Goal: Task Accomplishment & Management: Manage account settings

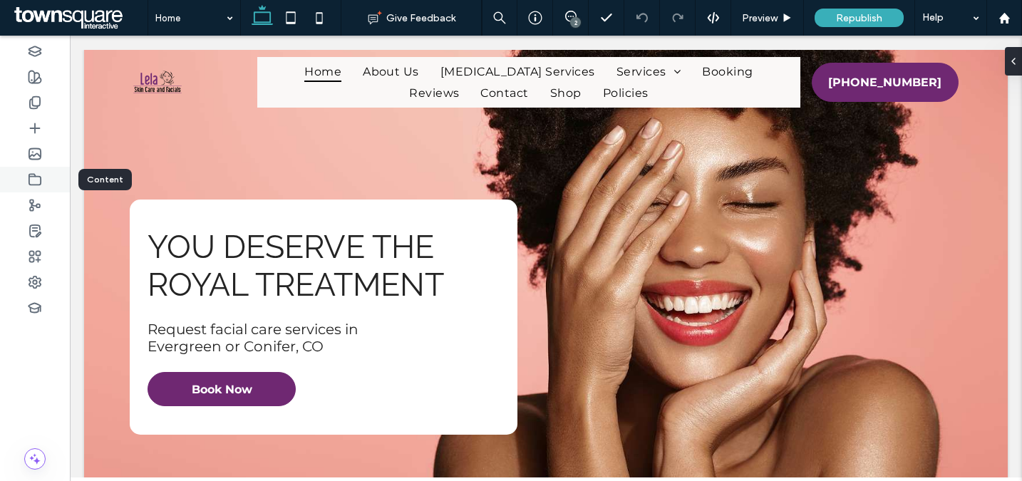
click at [37, 180] on icon at bounding box center [35, 180] width 14 height 14
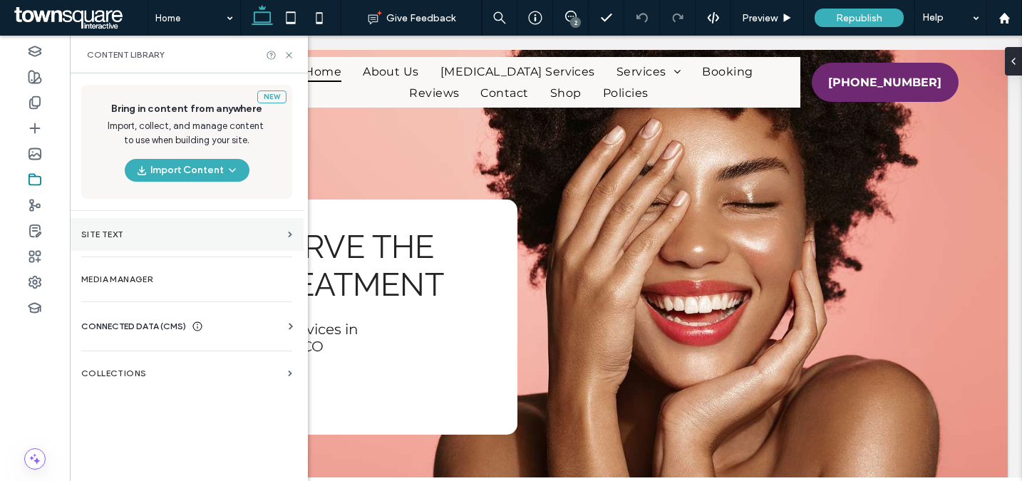
click at [129, 235] on label "Site Text" at bounding box center [181, 235] width 201 height 10
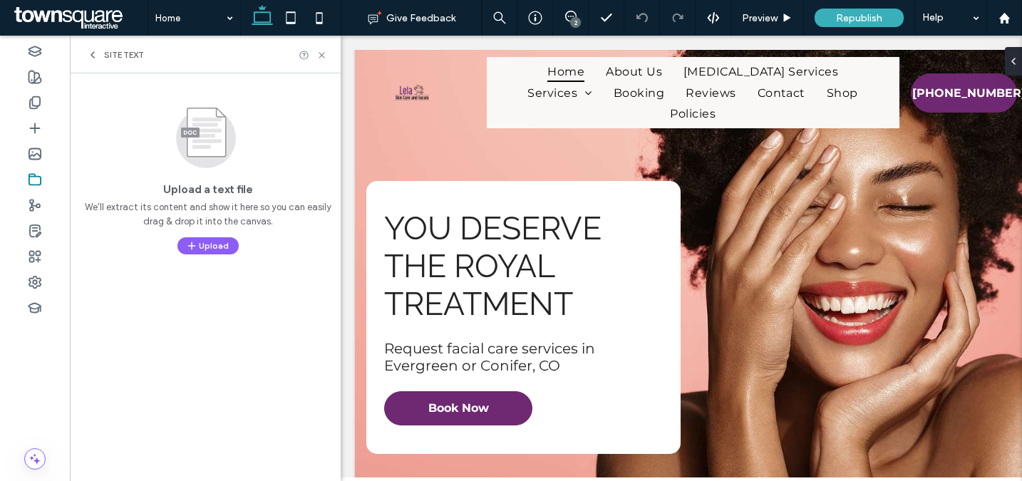
click at [115, 55] on span "Site Text" at bounding box center [124, 54] width 40 height 11
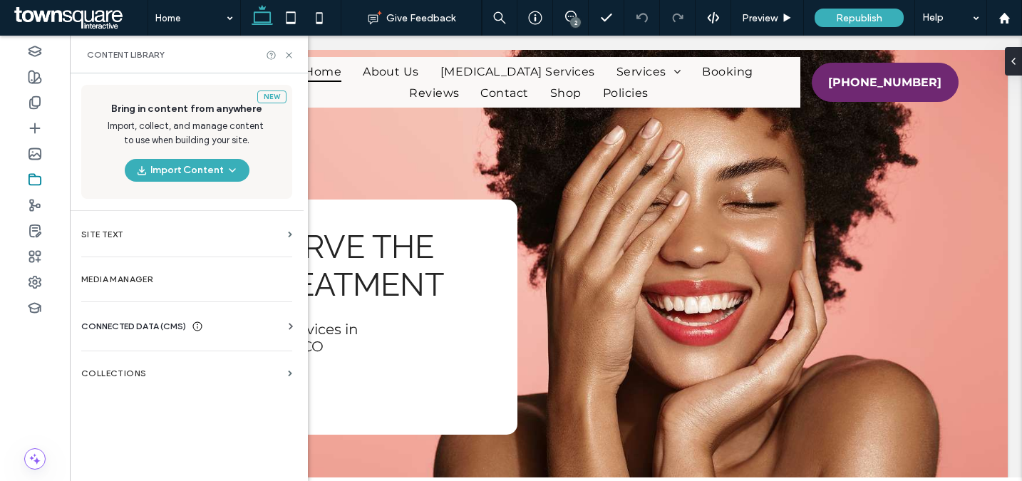
click at [120, 329] on span "CONNECTED DATA (CMS)" at bounding box center [133, 326] width 105 height 14
click at [119, 326] on span "CONNECTED DATA (CMS)" at bounding box center [133, 326] width 105 height 14
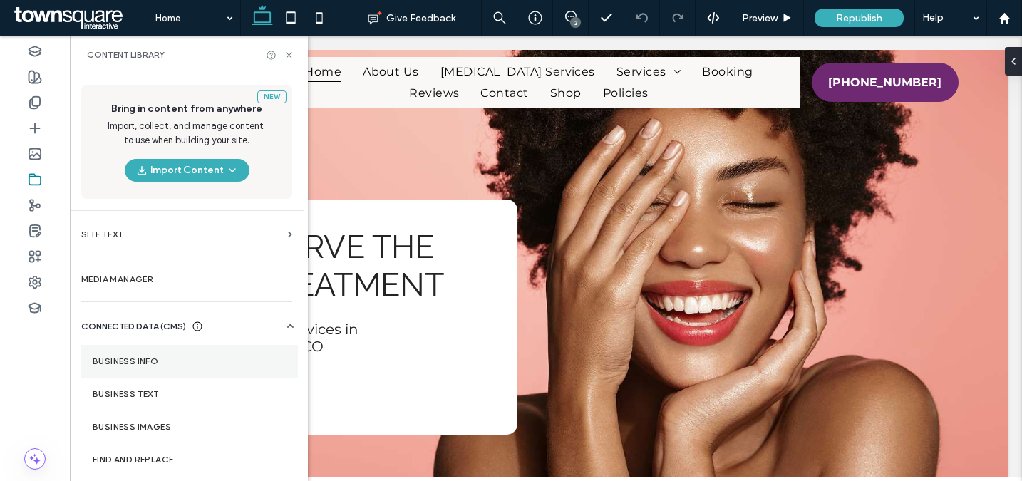
click at [140, 359] on label "Business Info" at bounding box center [190, 361] width 194 height 10
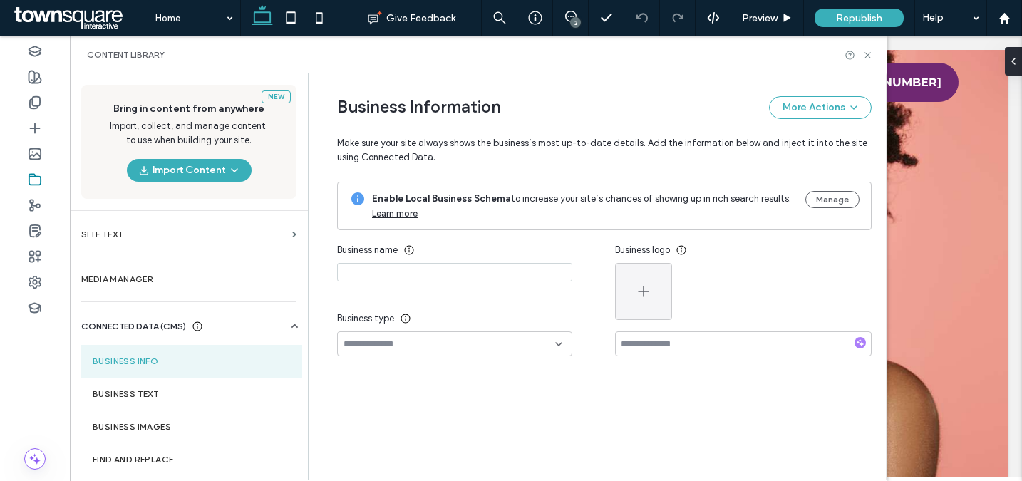
type input "**********"
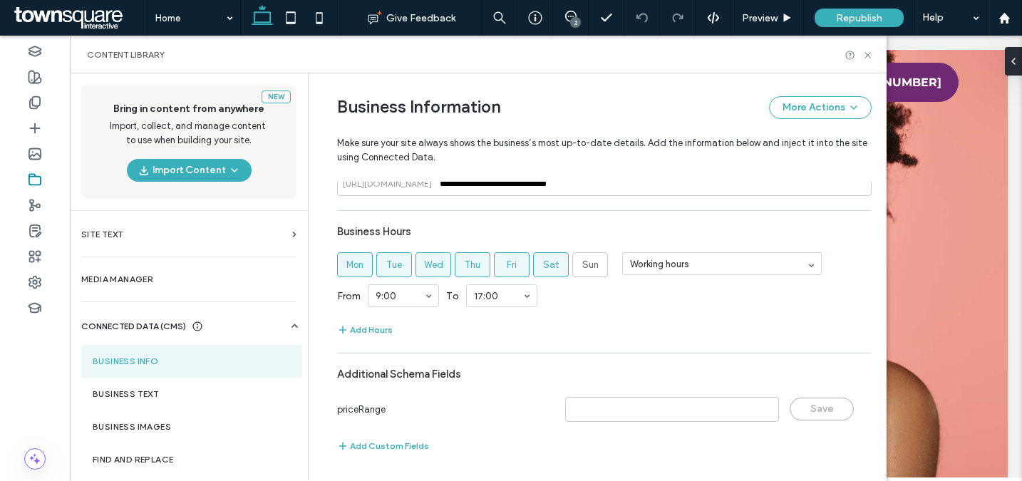
scroll to position [608, 0]
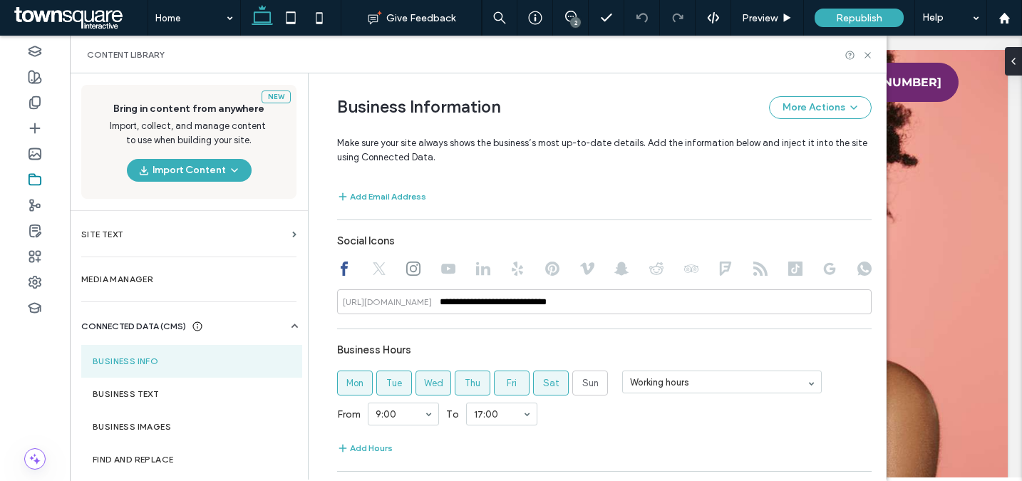
click at [788, 264] on use at bounding box center [795, 269] width 14 height 14
click at [515, 298] on input at bounding box center [604, 301] width 535 height 25
paste input "**********"
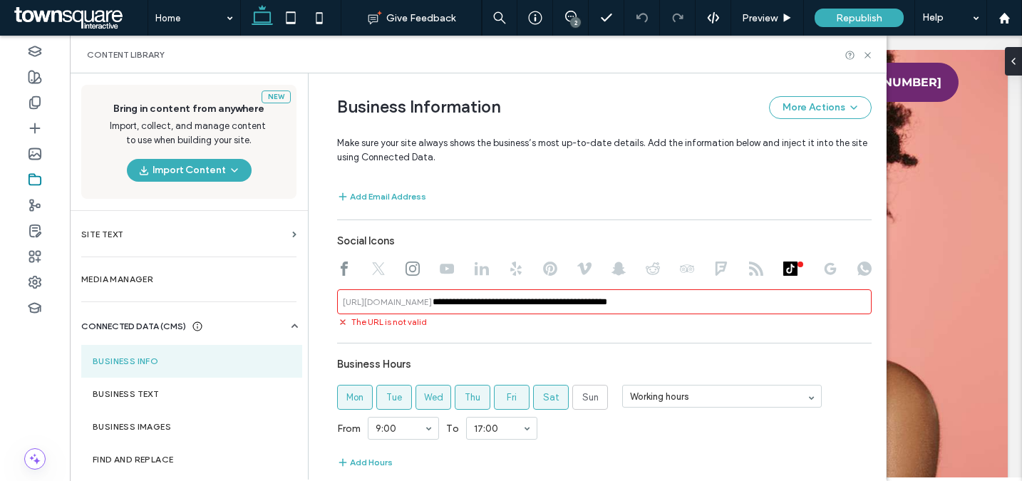
click at [622, 304] on input "**********" at bounding box center [604, 301] width 535 height 25
paste input
drag, startPoint x: 539, startPoint y: 304, endPoint x: 440, endPoint y: 302, distance: 99.1
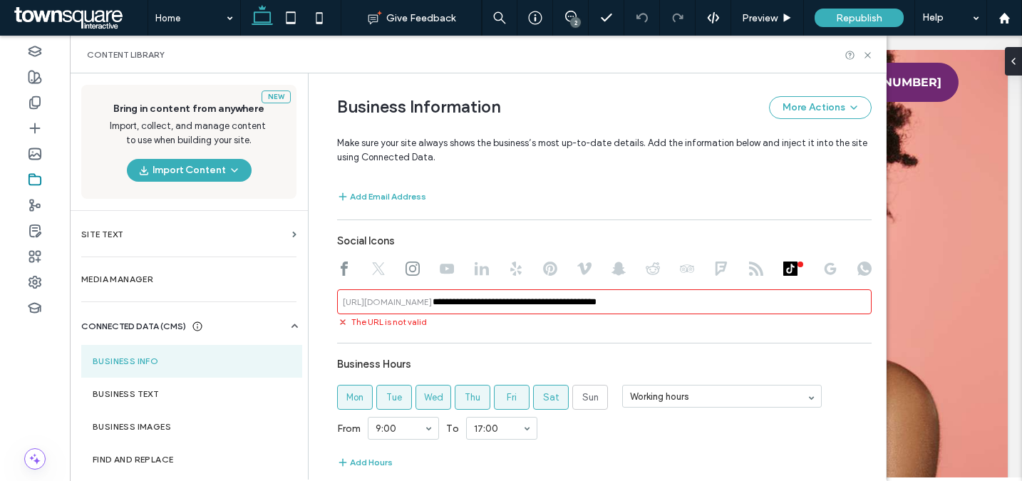
click at [440, 302] on input "**********" at bounding box center [604, 301] width 535 height 25
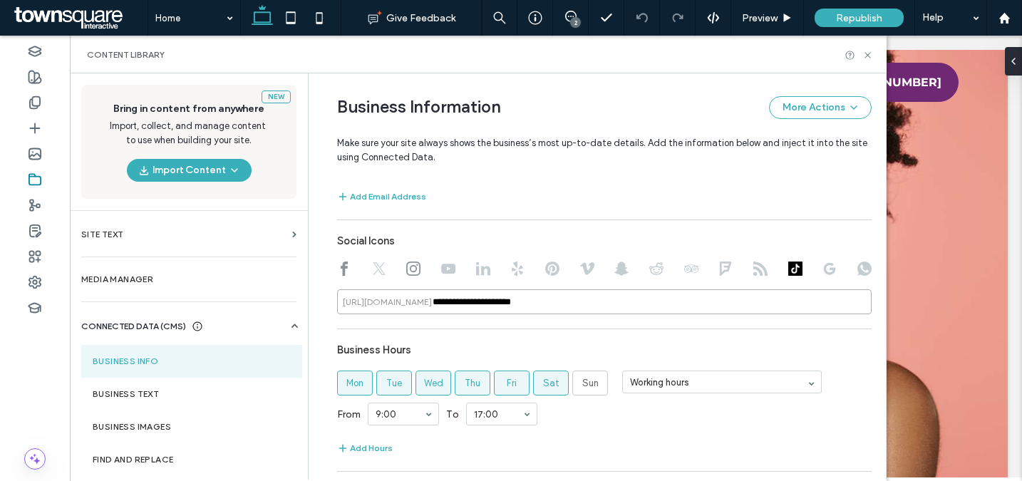
click at [541, 305] on input "**********" at bounding box center [604, 301] width 535 height 25
type input "**********"
click at [575, 332] on div "**********" at bounding box center [604, 196] width 535 height 769
click at [870, 51] on icon at bounding box center [868, 55] width 11 height 11
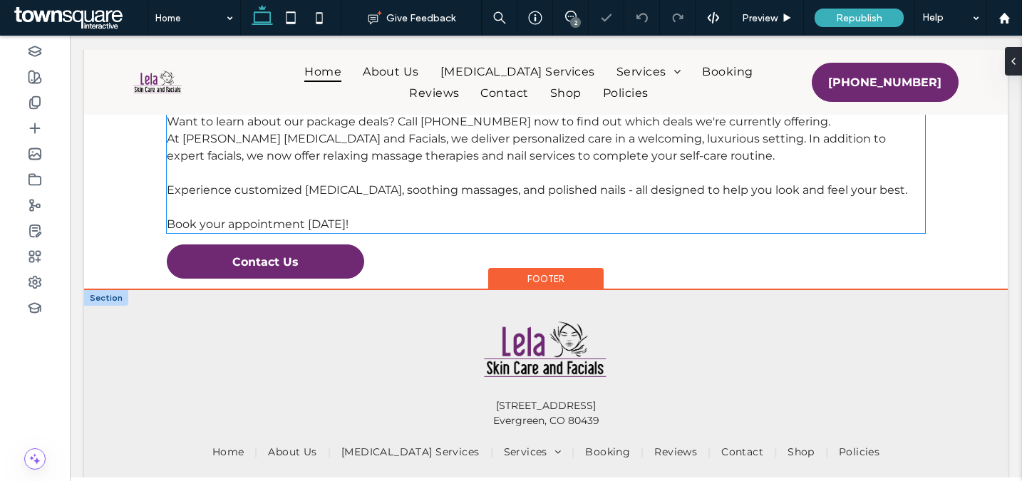
scroll to position [3413, 0]
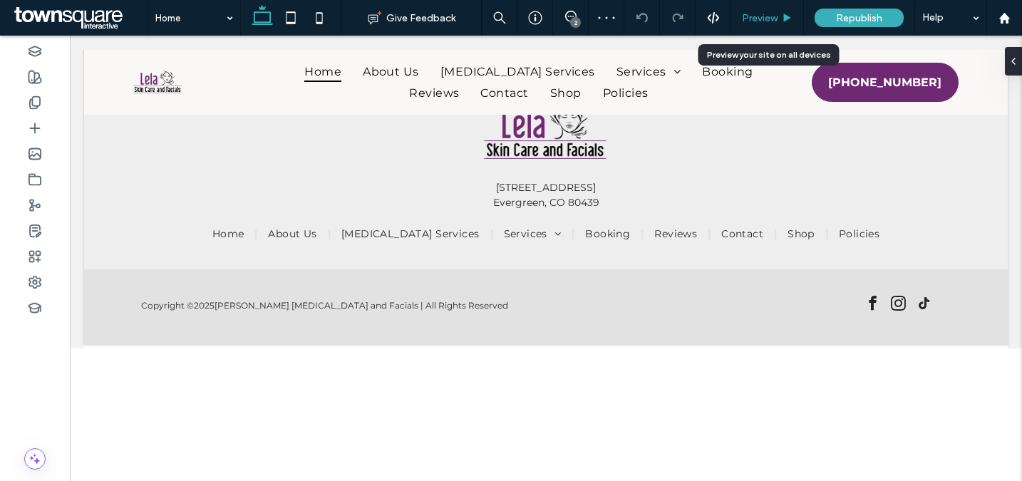
click at [774, 16] on span "Preview" at bounding box center [760, 18] width 36 height 12
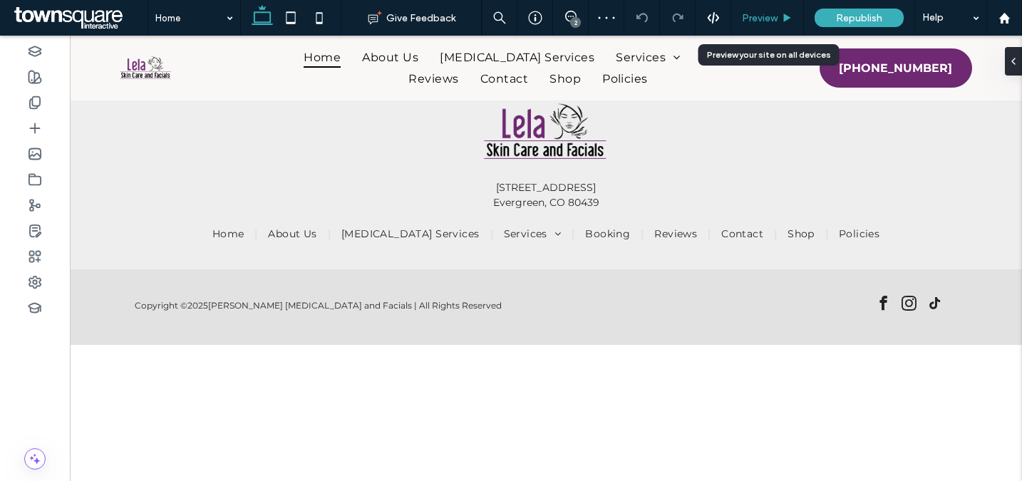
scroll to position [3395, 0]
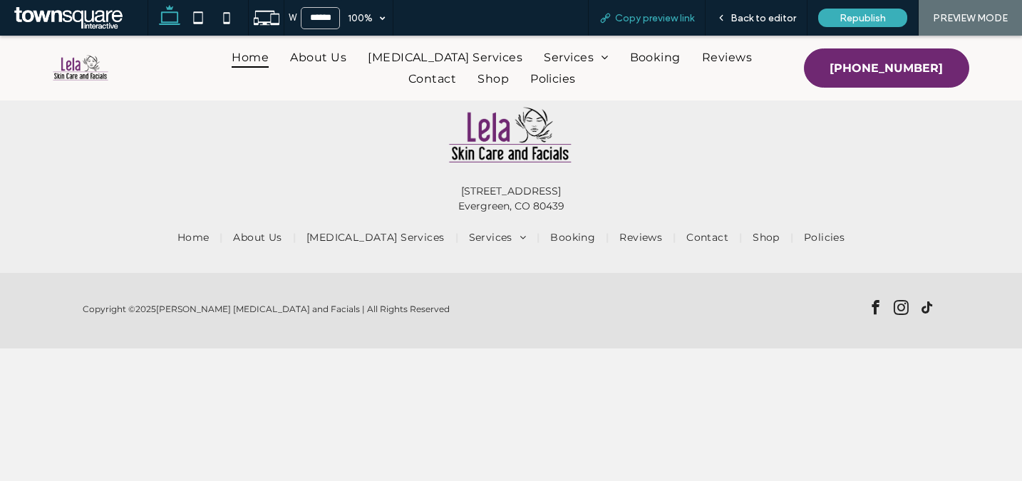
click at [676, 17] on span "Copy preview link" at bounding box center [654, 18] width 79 height 12
click at [762, 16] on span "Back to editor" at bounding box center [764, 18] width 66 height 12
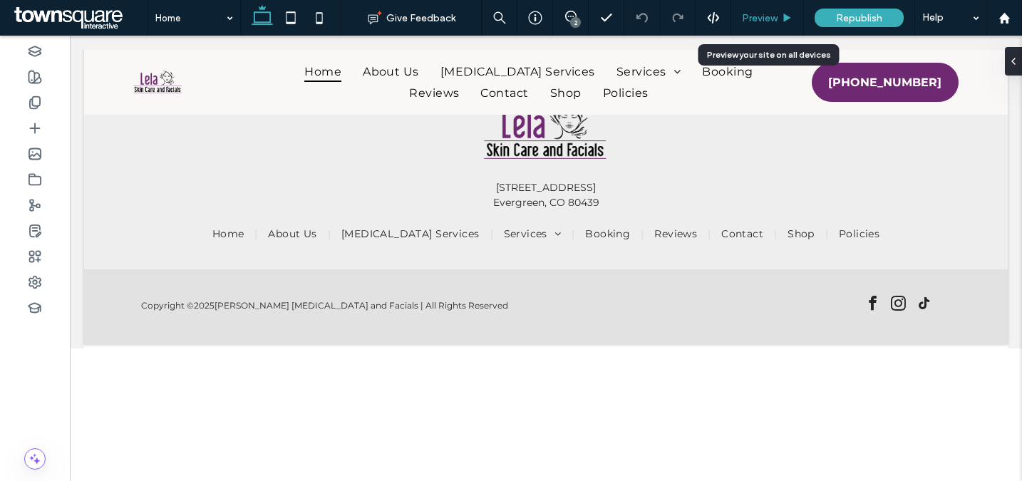
scroll to position [3413, 0]
click at [747, 15] on span "Preview" at bounding box center [760, 18] width 36 height 12
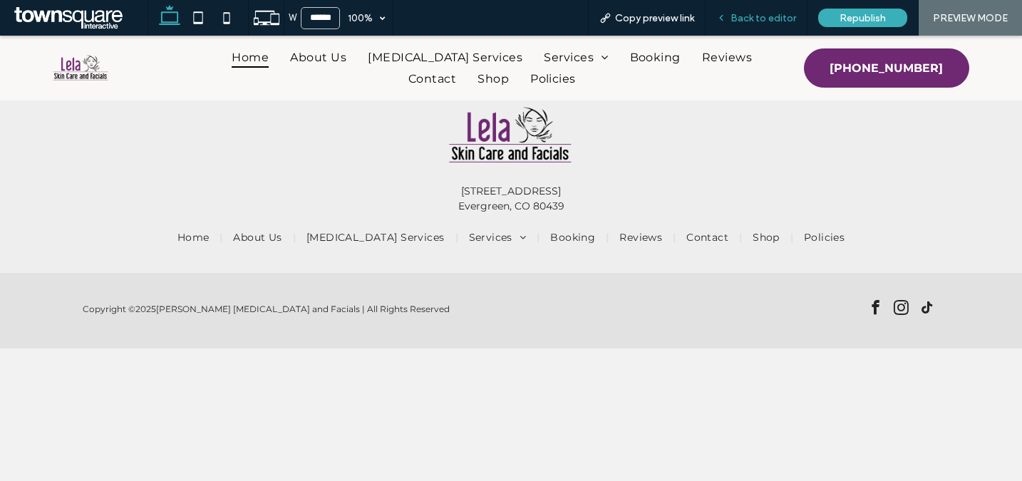
click at [750, 20] on span "Back to editor" at bounding box center [764, 18] width 66 height 12
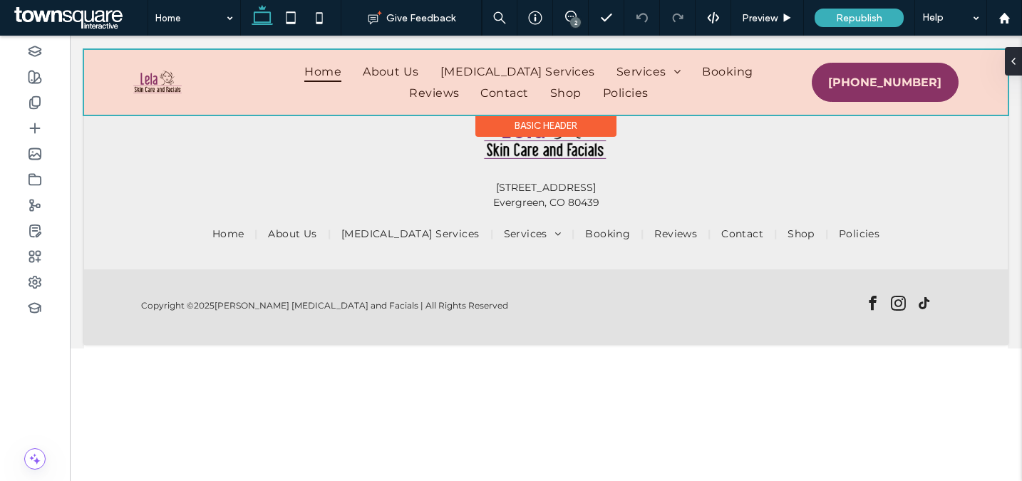
scroll to position [3413, 0]
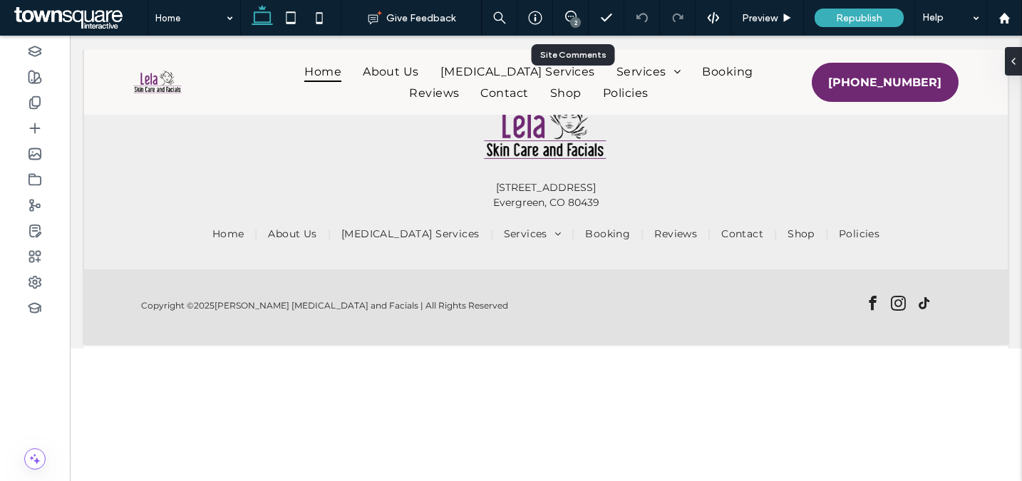
click at [570, 24] on div "2" at bounding box center [570, 18] width 35 height 14
click at [567, 16] on icon at bounding box center [570, 16] width 11 height 11
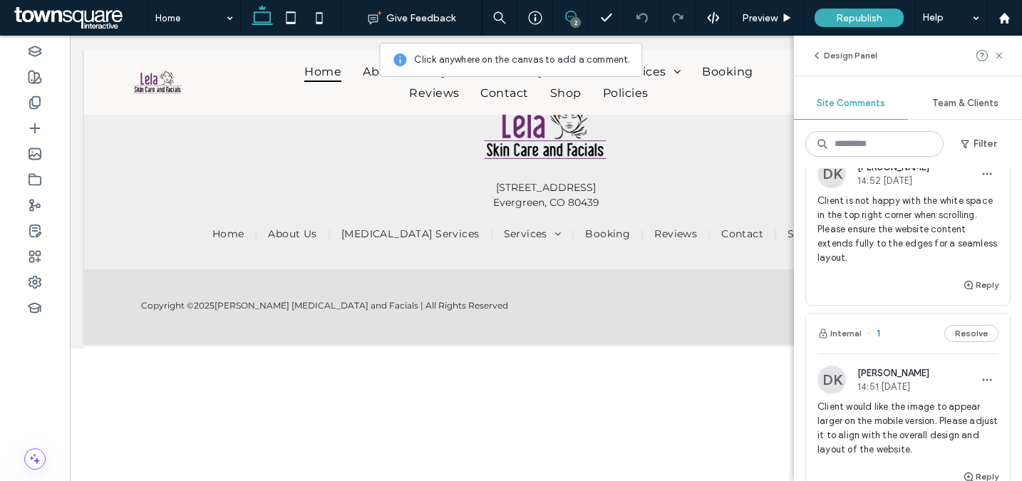
scroll to position [86, 0]
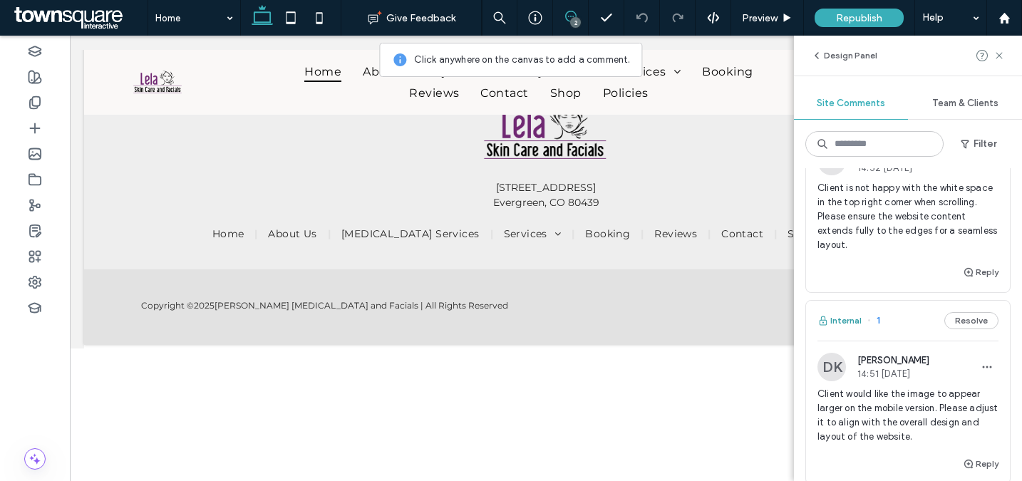
click at [839, 322] on button "Internal" at bounding box center [840, 320] width 44 height 17
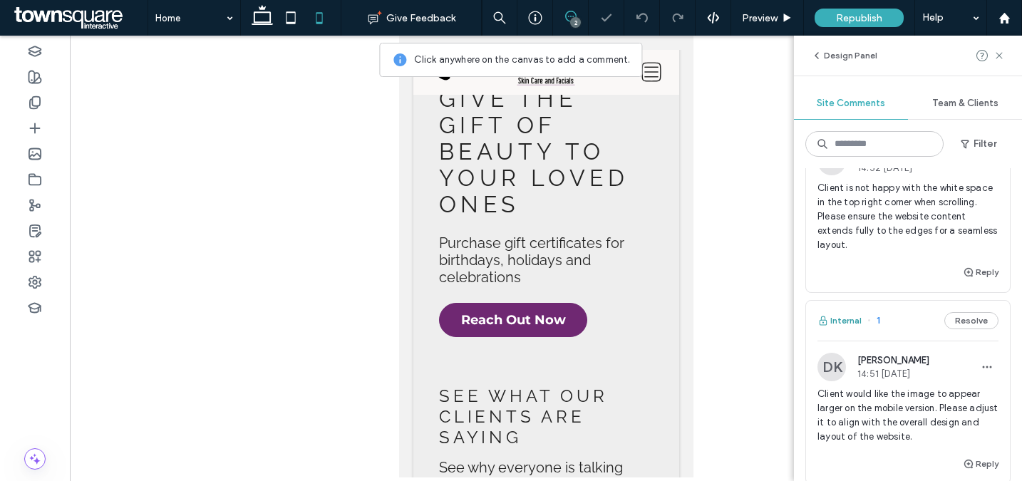
scroll to position [773, 0]
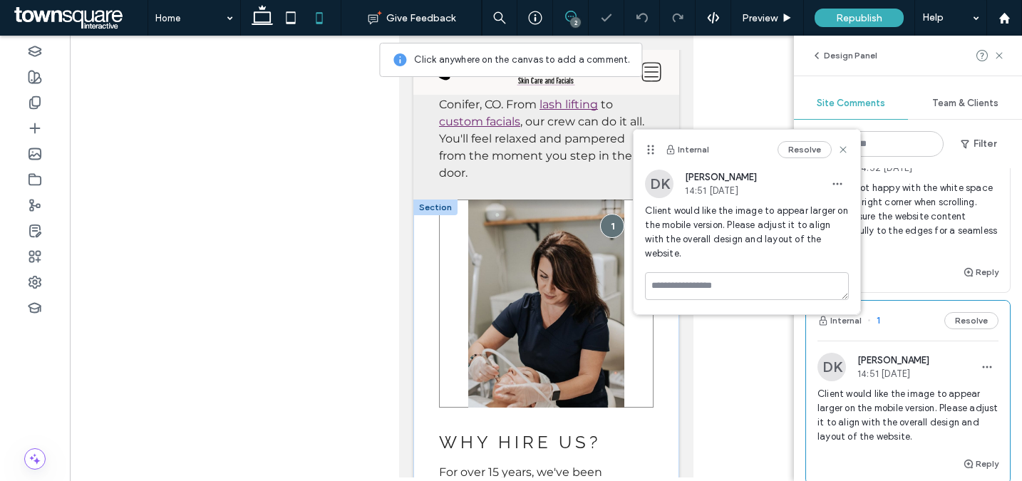
click at [597, 250] on img at bounding box center [545, 304] width 215 height 208
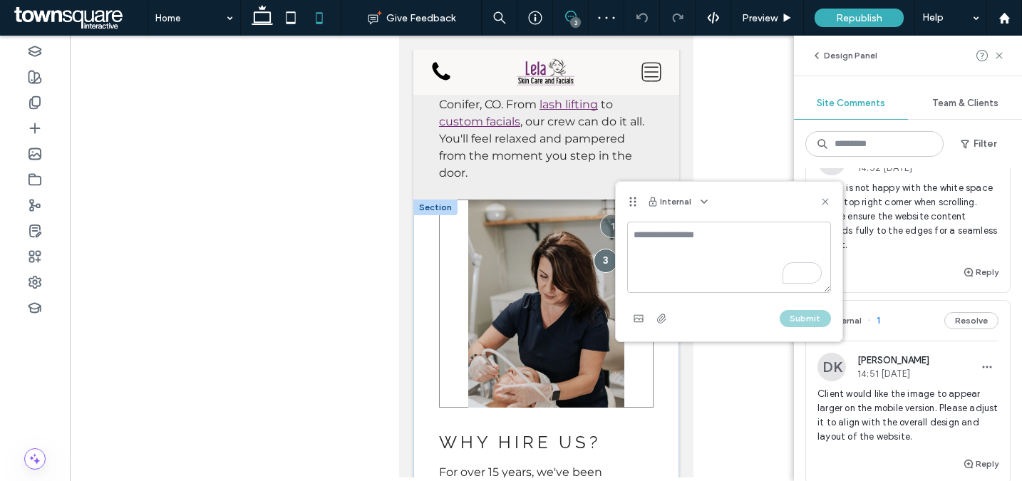
click at [448, 297] on img at bounding box center [545, 304] width 215 height 208
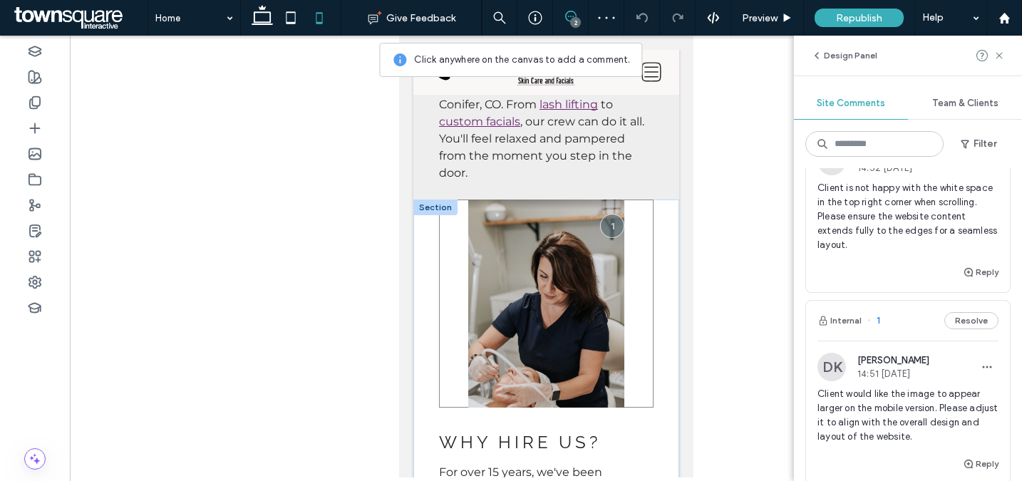
click at [574, 304] on img at bounding box center [545, 304] width 215 height 208
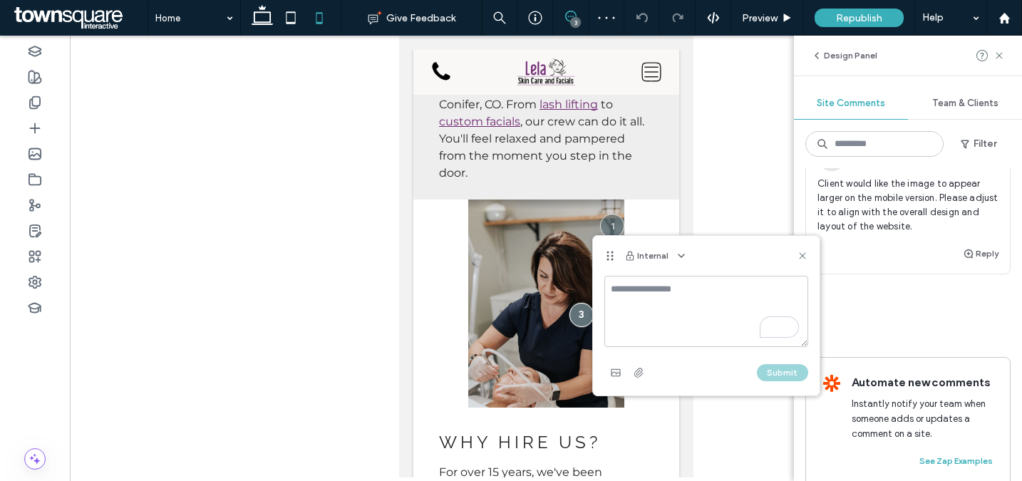
scroll to position [329, 0]
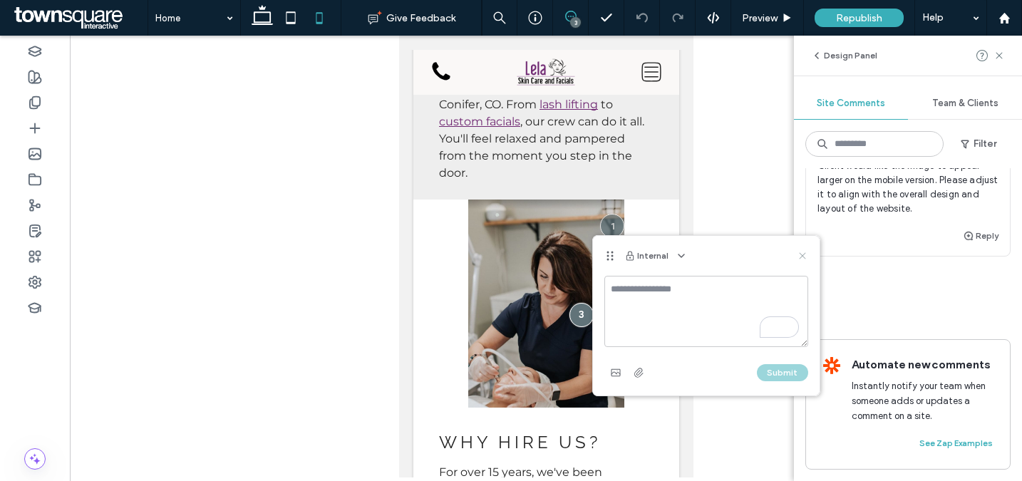
click at [803, 257] on use at bounding box center [802, 256] width 6 height 6
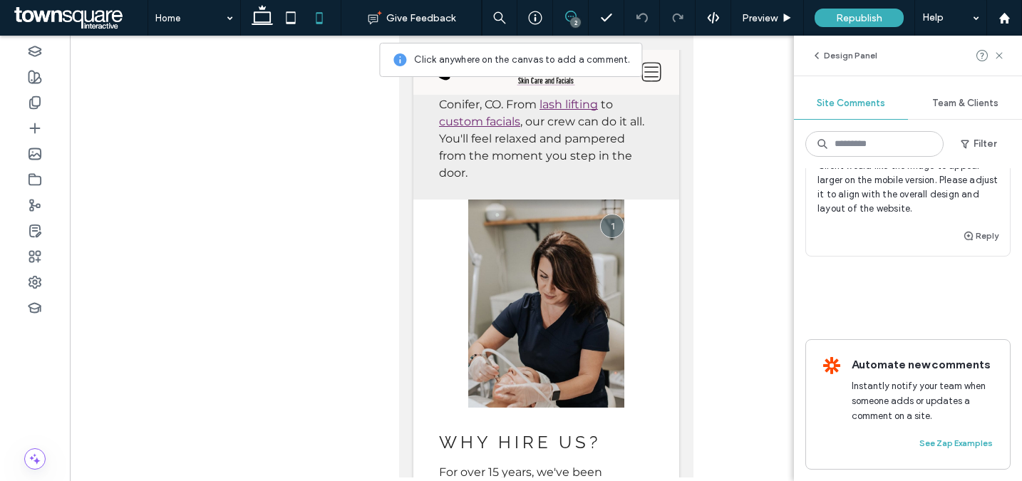
click at [572, 18] on icon at bounding box center [570, 16] width 11 height 11
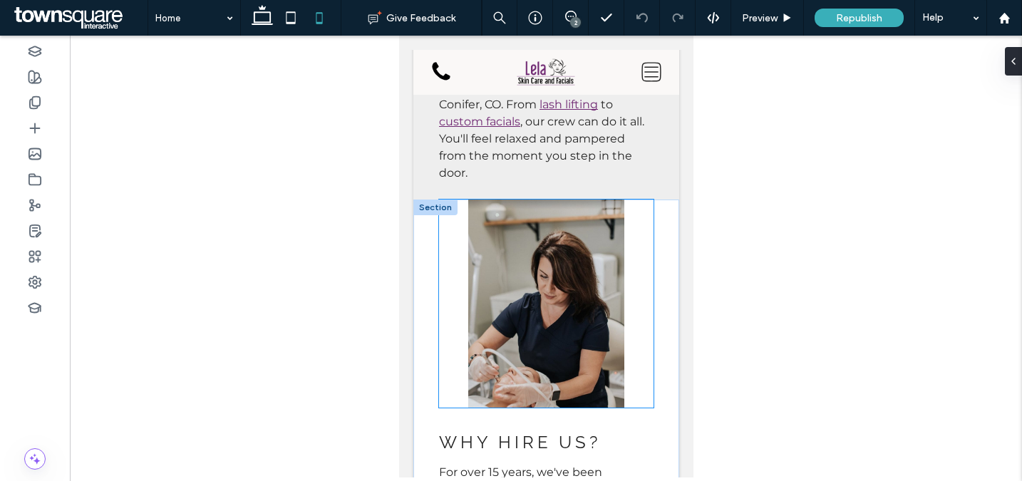
click at [602, 251] on img at bounding box center [545, 304] width 215 height 208
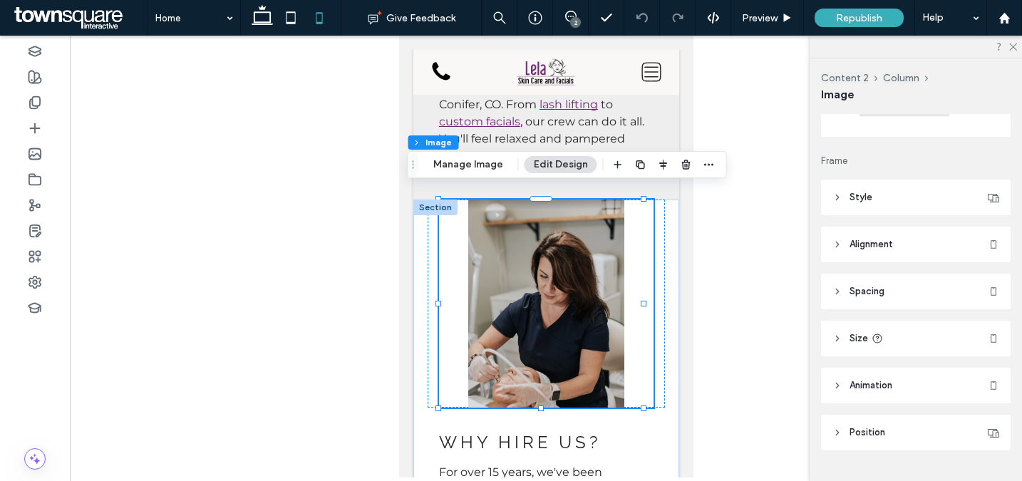
scroll to position [170, 0]
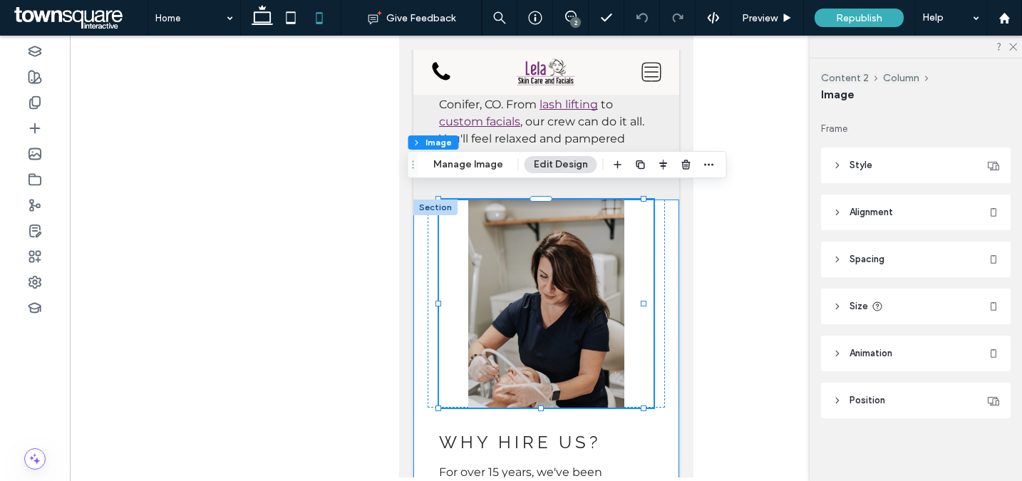
click at [659, 288] on div "Why hire us? ﻿ For over 15 years, we've been providing local esthetician servic…" at bounding box center [546, 483] width 266 height 567
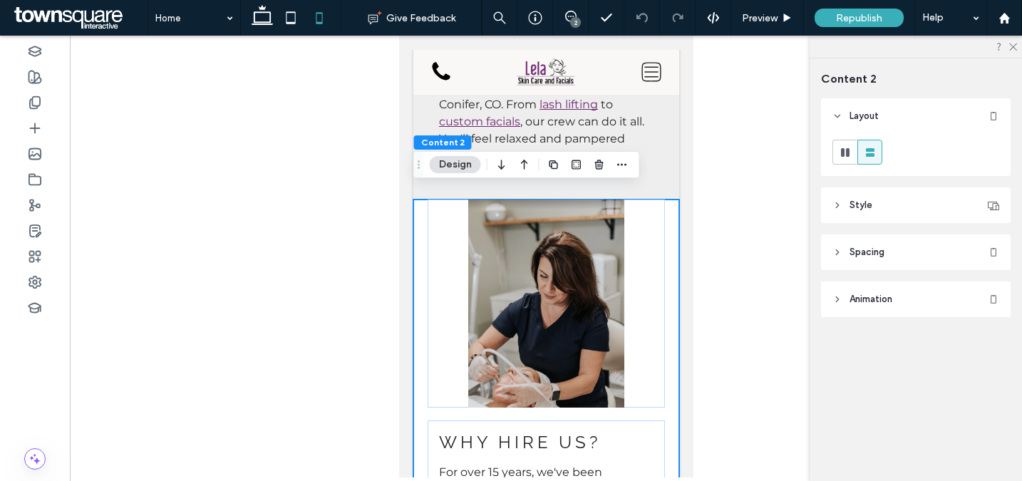
click at [863, 200] on span "Style" at bounding box center [861, 205] width 23 height 14
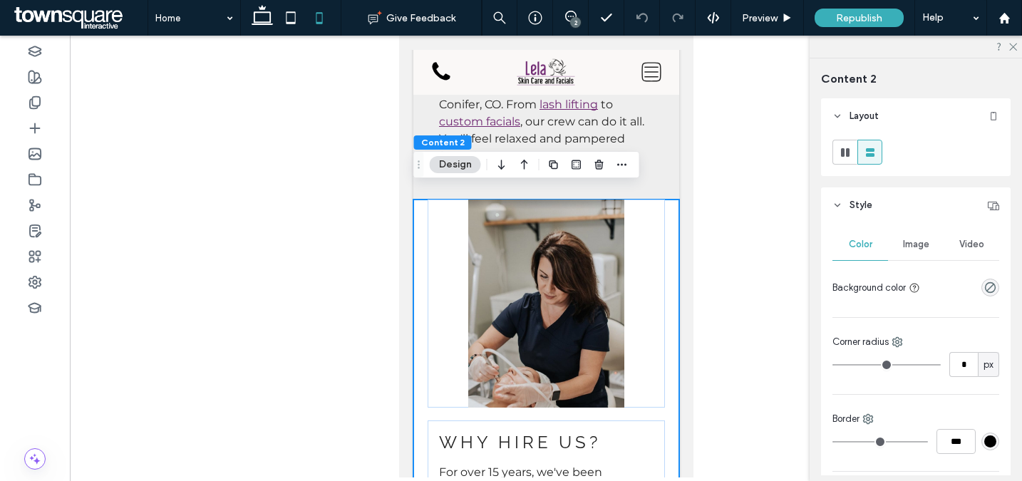
click at [863, 200] on span "Style" at bounding box center [861, 205] width 23 height 14
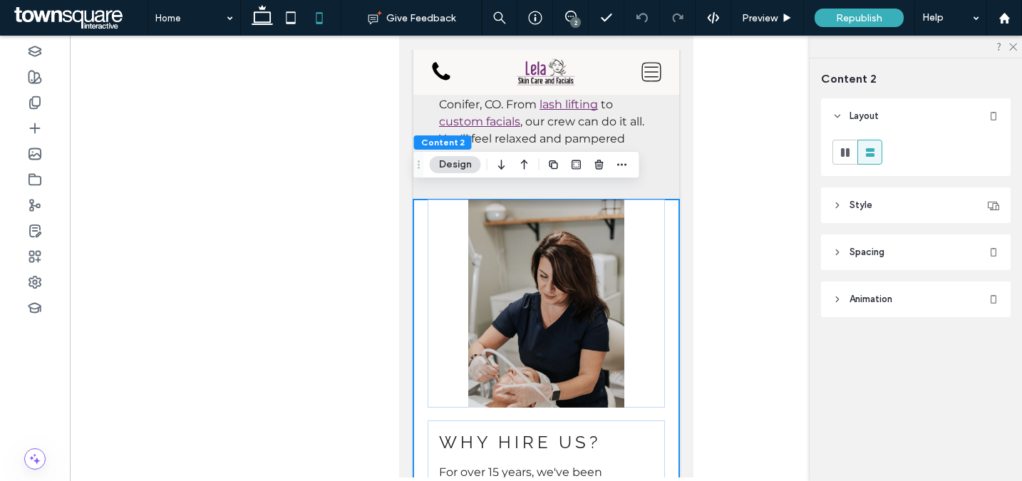
click at [870, 195] on header "Style" at bounding box center [916, 205] width 190 height 36
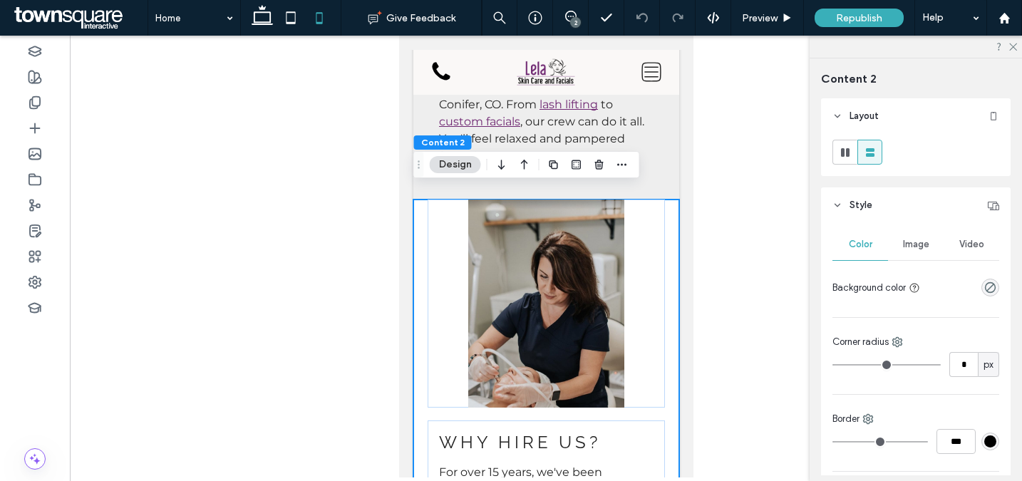
click at [905, 243] on span "Image" at bounding box center [916, 244] width 26 height 11
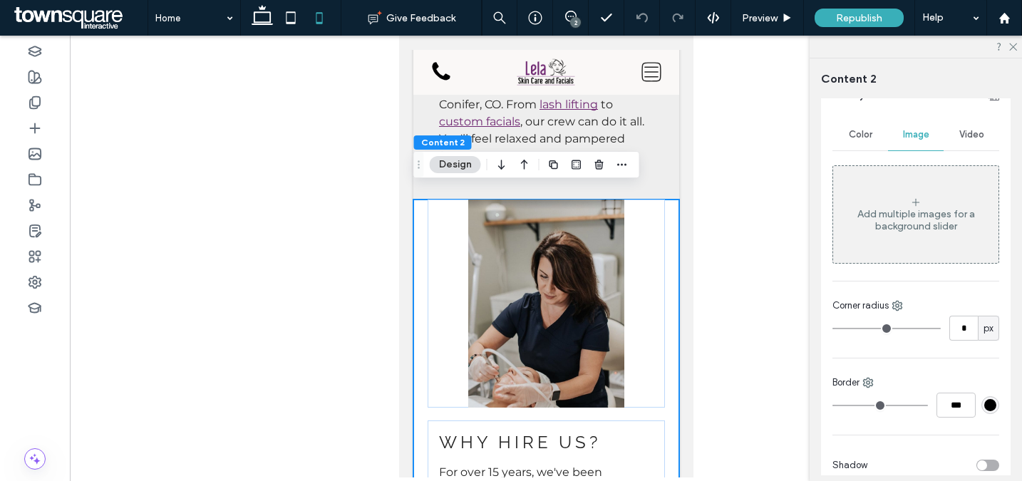
scroll to position [0, 0]
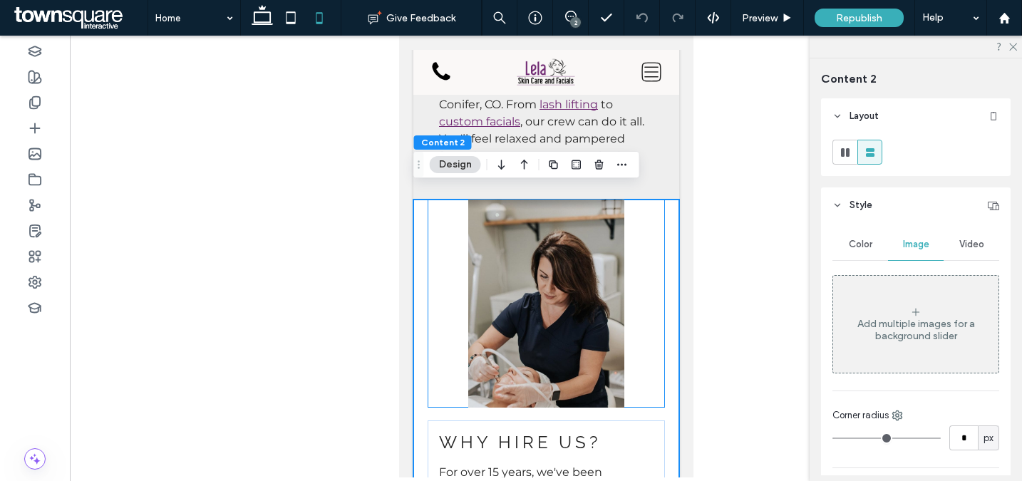
click at [644, 262] on div at bounding box center [545, 304] width 237 height 208
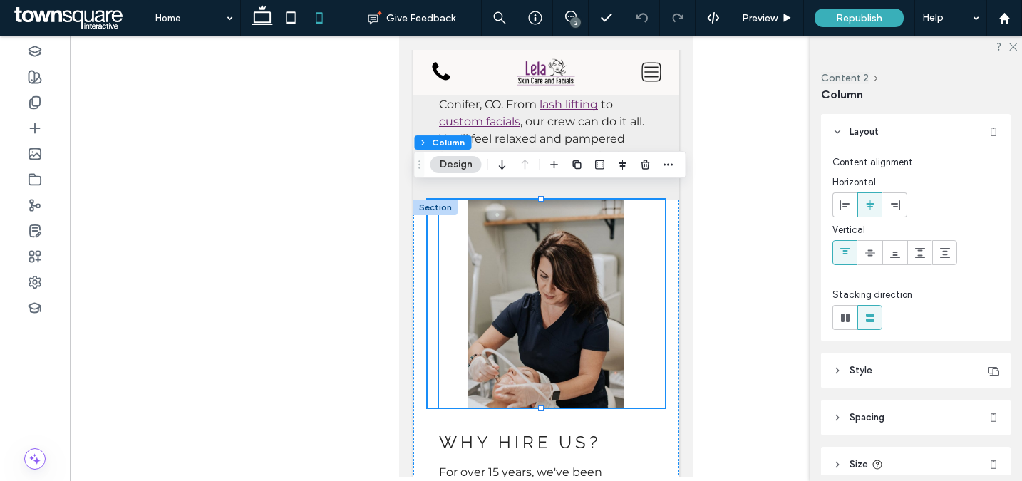
click at [570, 266] on img at bounding box center [545, 304] width 215 height 208
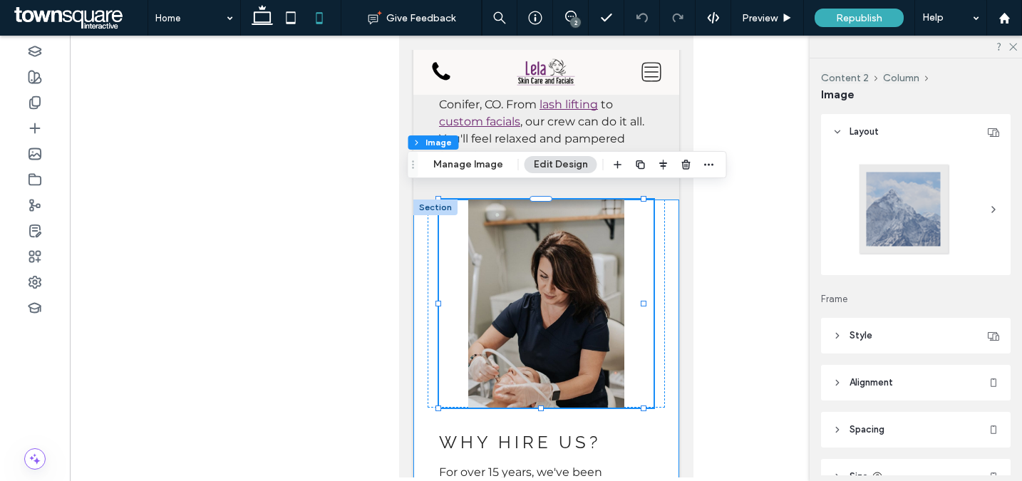
click at [659, 262] on div "Why hire us? ﻿ For over 15 years, we've been providing local esthetician servic…" at bounding box center [546, 483] width 266 height 567
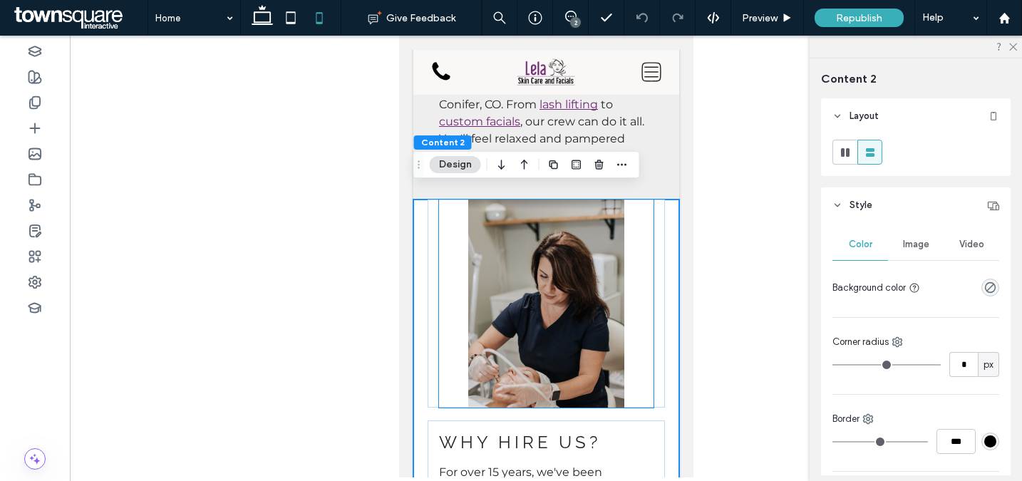
click at [577, 262] on img at bounding box center [545, 304] width 215 height 208
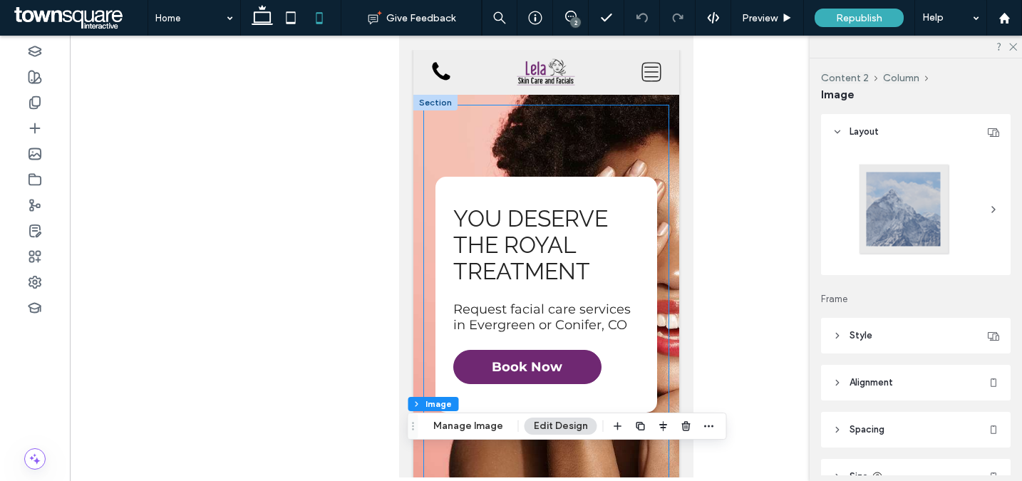
click at [625, 155] on div "You Deserve the Royal Treatment Request facial care services in Evergreen or Co…" at bounding box center [545, 295] width 245 height 379
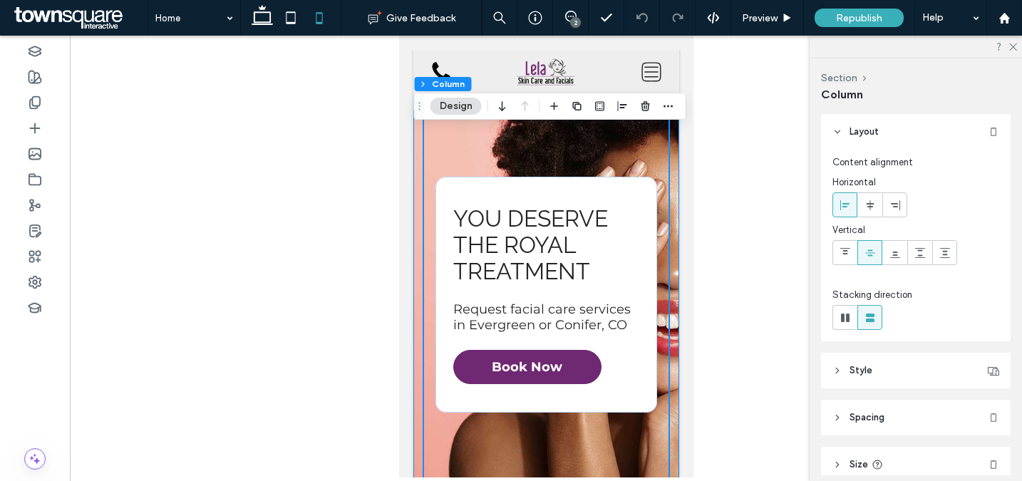
click at [666, 135] on div "You Deserve the Royal Treatment Request facial care services in Evergreen or Co…" at bounding box center [546, 332] width 266 height 474
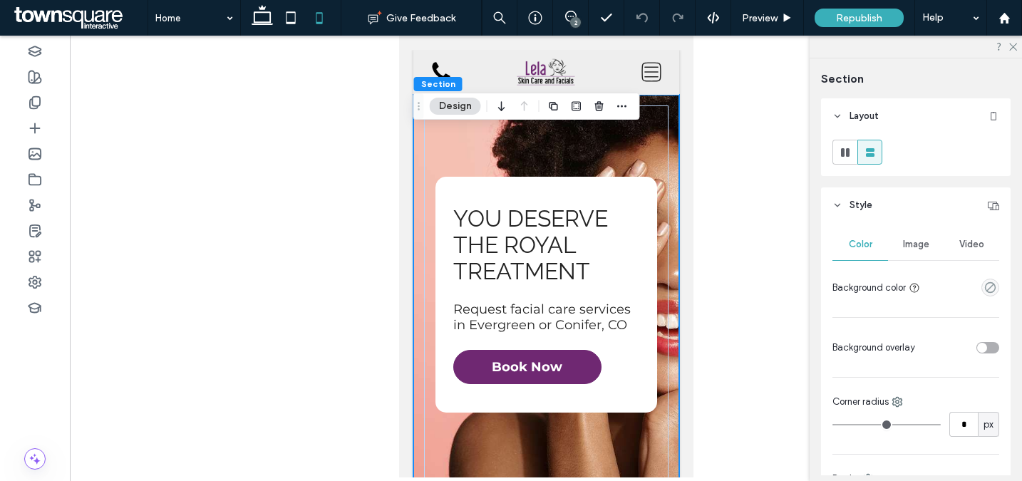
click at [907, 241] on span "Image" at bounding box center [916, 244] width 26 height 11
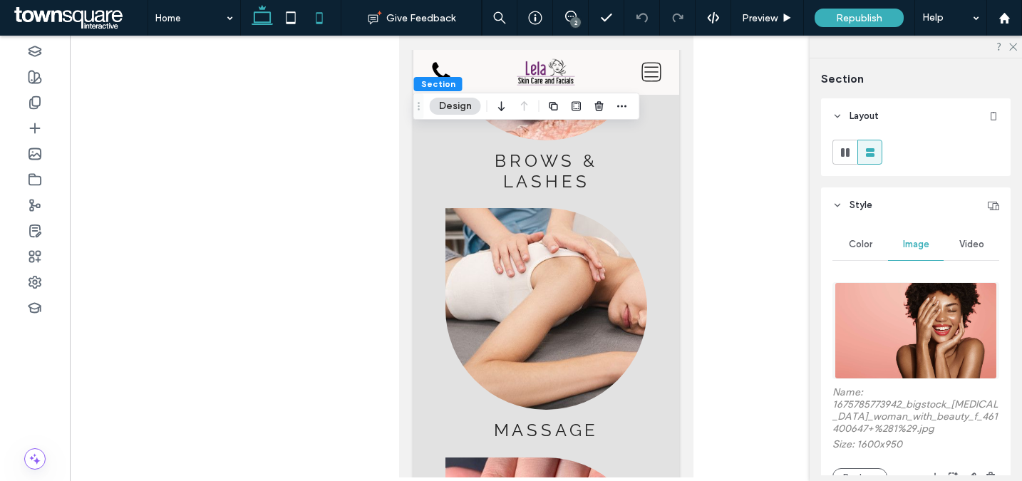
click at [270, 23] on icon at bounding box center [262, 18] width 29 height 29
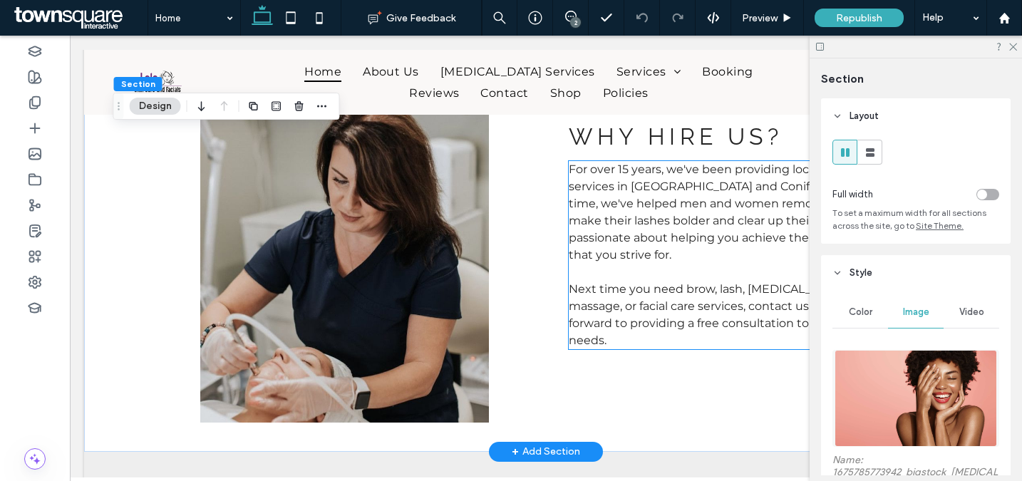
scroll to position [840, 0]
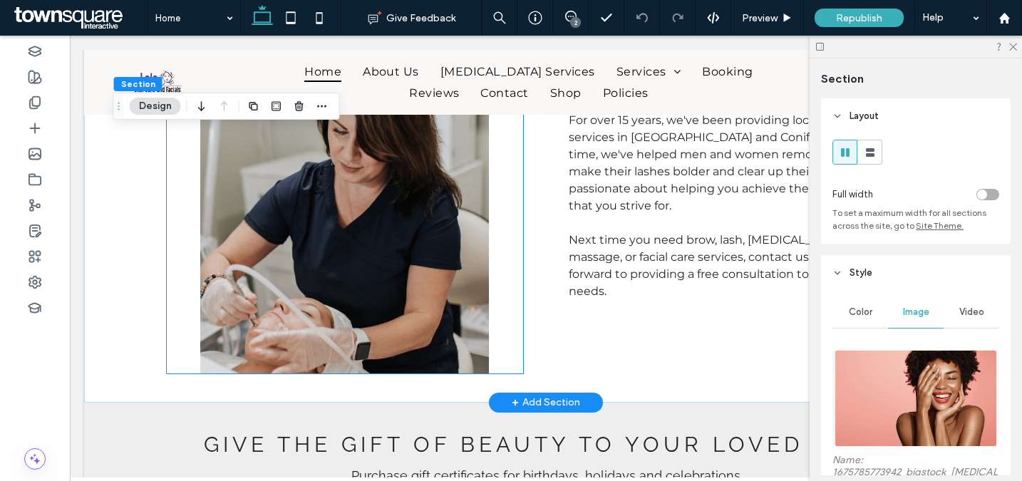
click at [438, 250] on img at bounding box center [345, 181] width 356 height 384
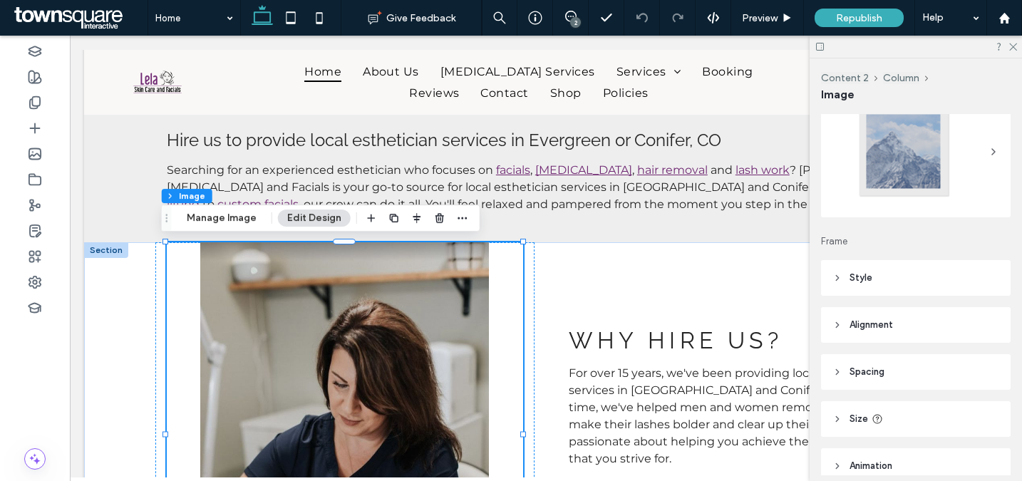
scroll to position [112, 0]
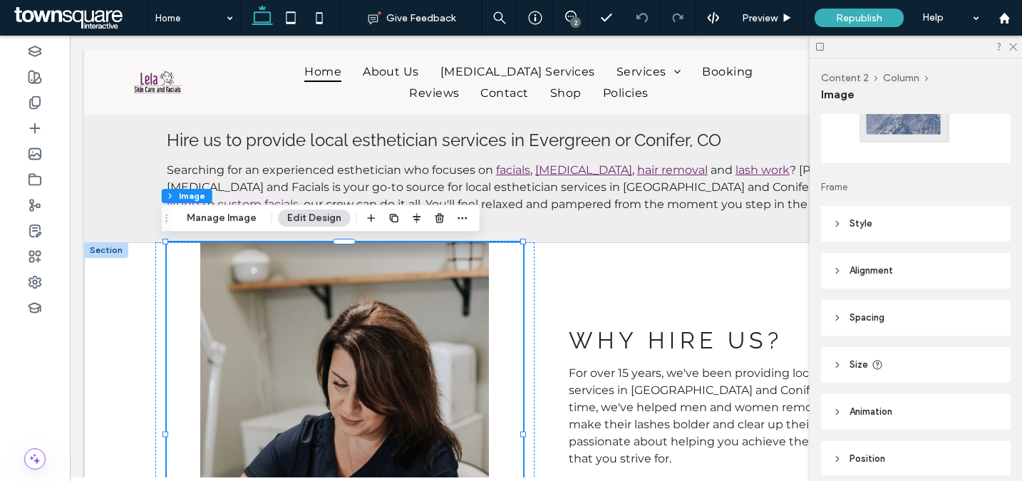
click at [893, 232] on header "Style" at bounding box center [916, 224] width 190 height 36
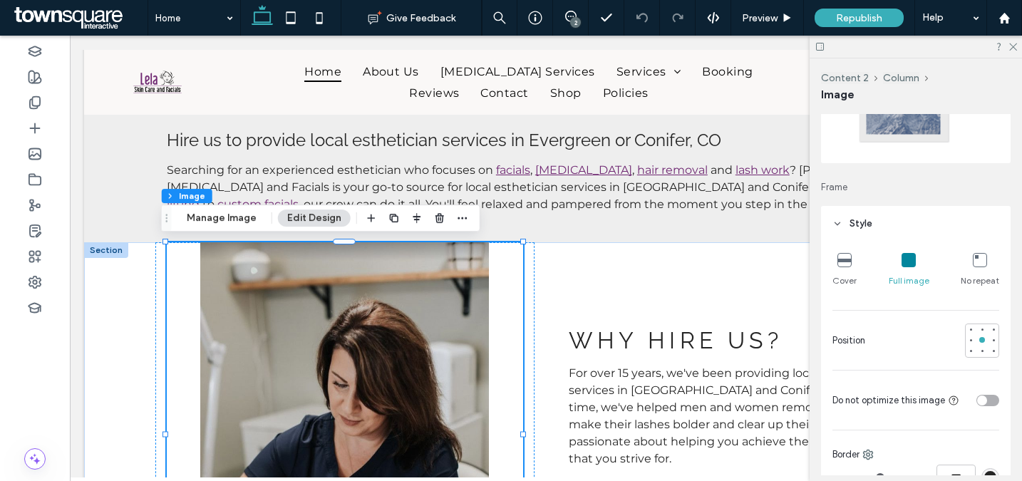
click at [893, 232] on header "Style" at bounding box center [916, 224] width 190 height 36
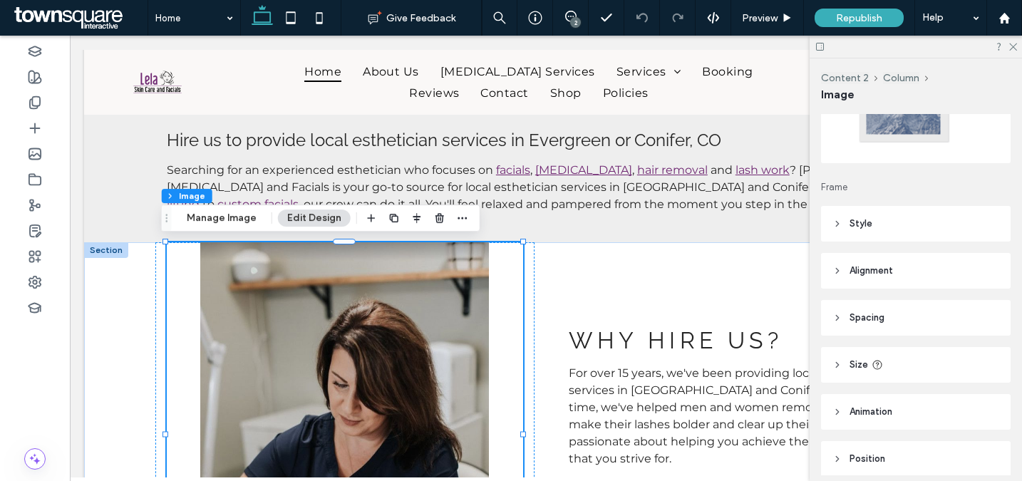
drag, startPoint x: 912, startPoint y: 369, endPoint x: 924, endPoint y: 365, distance: 12.6
click at [912, 369] on header "Size" at bounding box center [916, 365] width 190 height 36
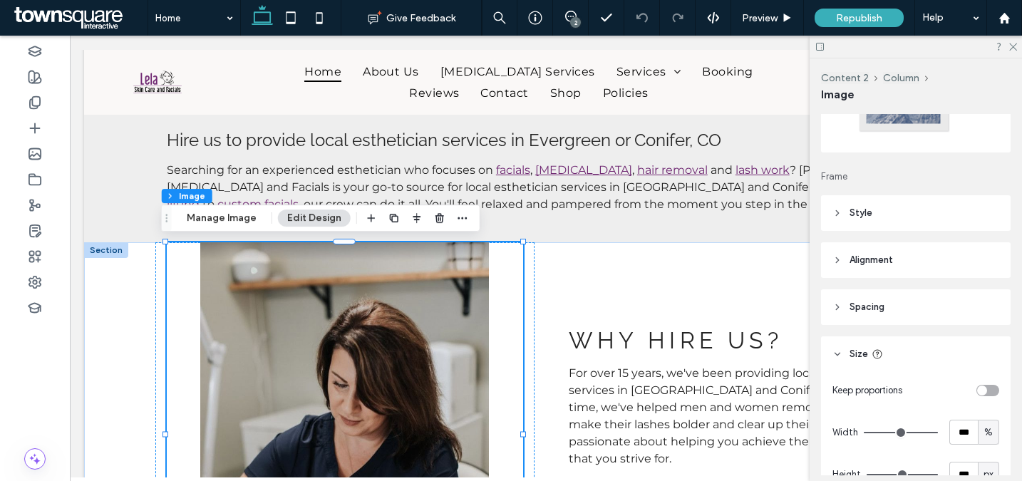
scroll to position [331, 0]
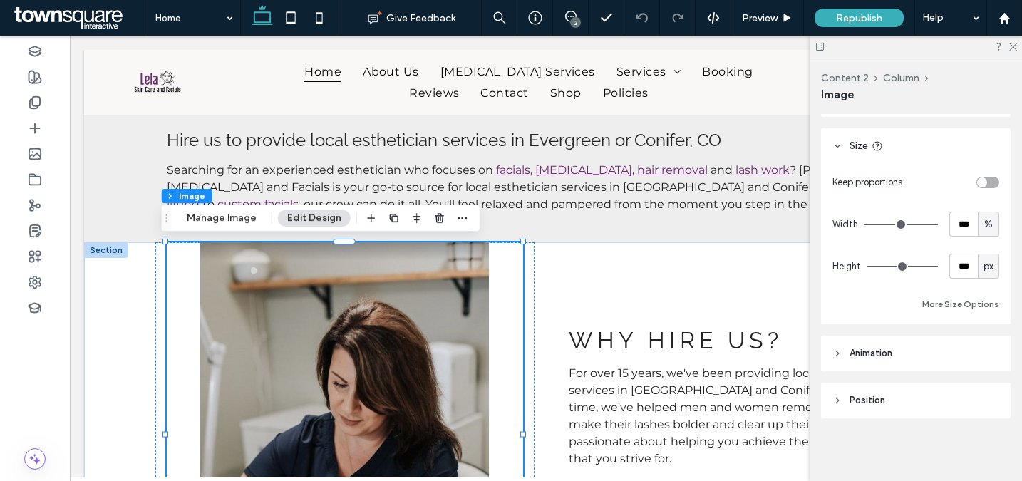
click at [982, 226] on div "%" at bounding box center [989, 224] width 14 height 14
click at [982, 353] on span "A" at bounding box center [981, 349] width 6 height 14
type input "*"
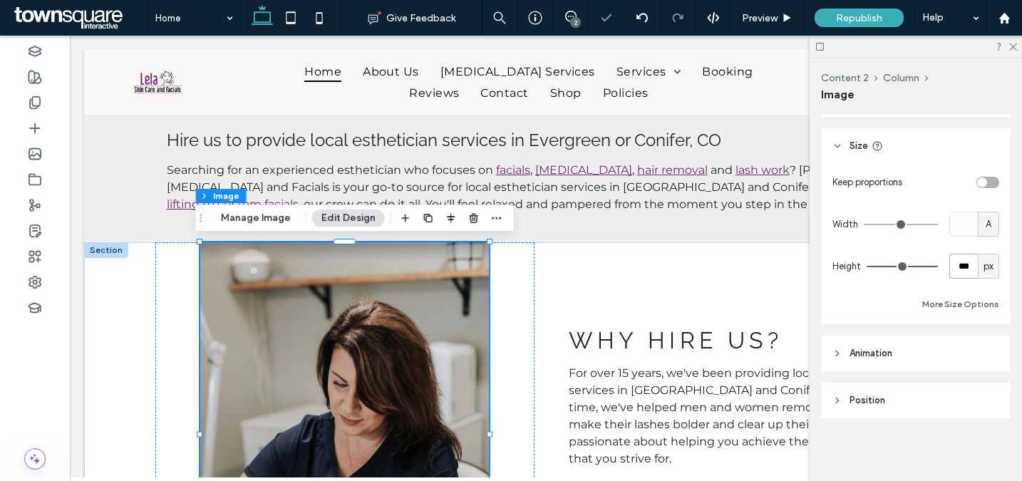
click at [950, 269] on input "***" at bounding box center [964, 266] width 29 height 25
type input "***"
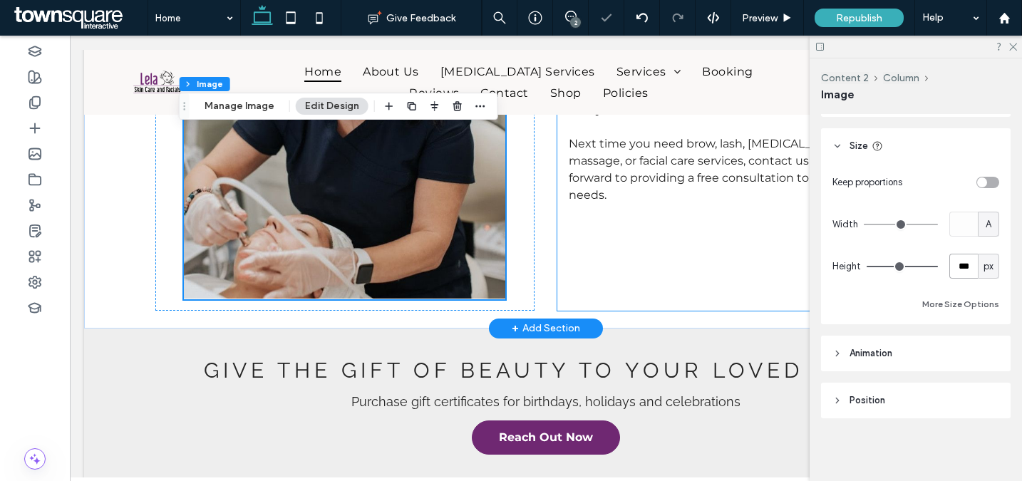
scroll to position [717, 0]
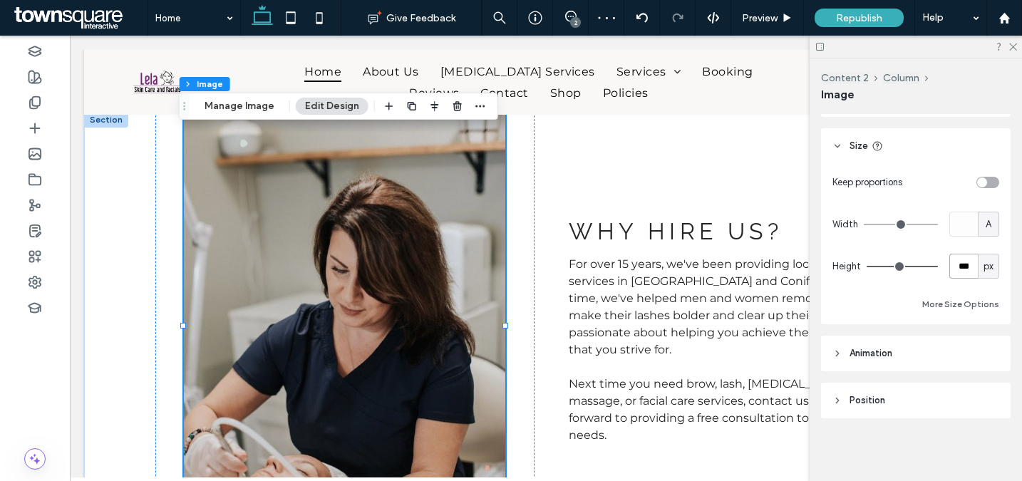
click at [961, 269] on input "***" at bounding box center [964, 266] width 29 height 25
type input "***"
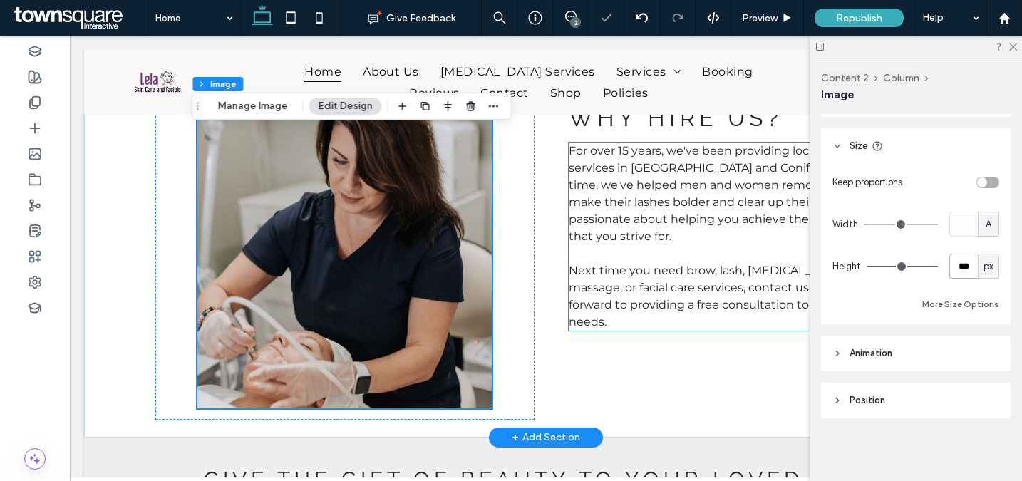
scroll to position [740, 0]
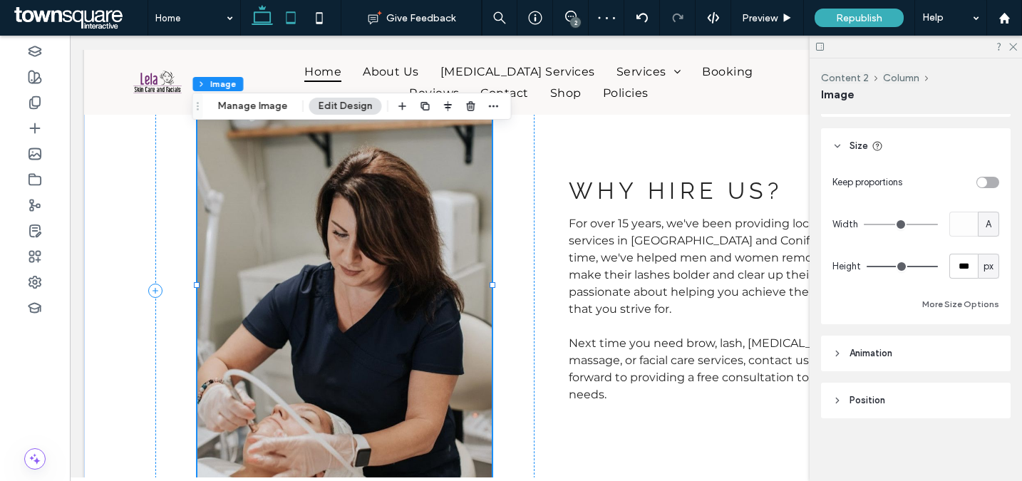
drag, startPoint x: 297, startPoint y: 22, endPoint x: 182, endPoint y: 53, distance: 119.5
click at [297, 22] on icon at bounding box center [291, 18] width 29 height 29
type input "***"
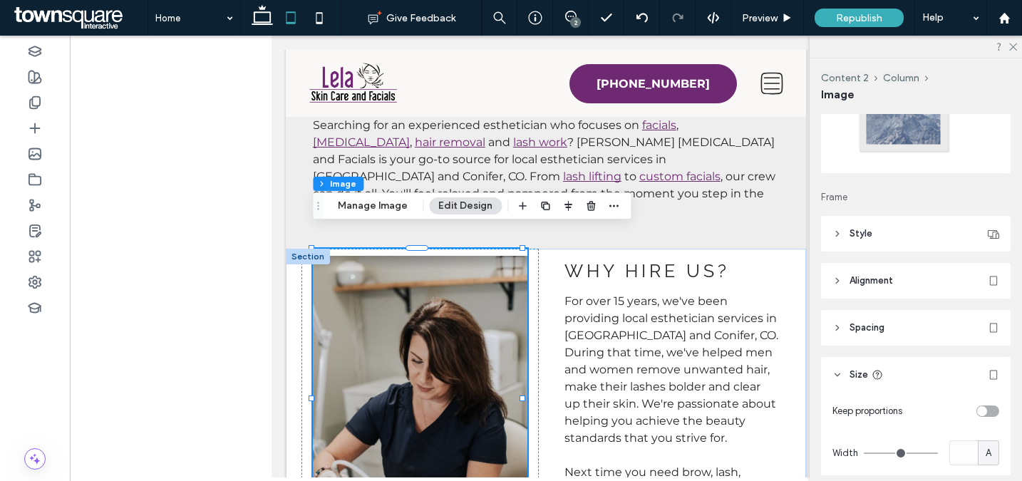
scroll to position [102, 0]
click at [890, 292] on header "Alignment" at bounding box center [916, 281] width 190 height 36
click at [878, 282] on span "Alignment" at bounding box center [871, 281] width 43 height 14
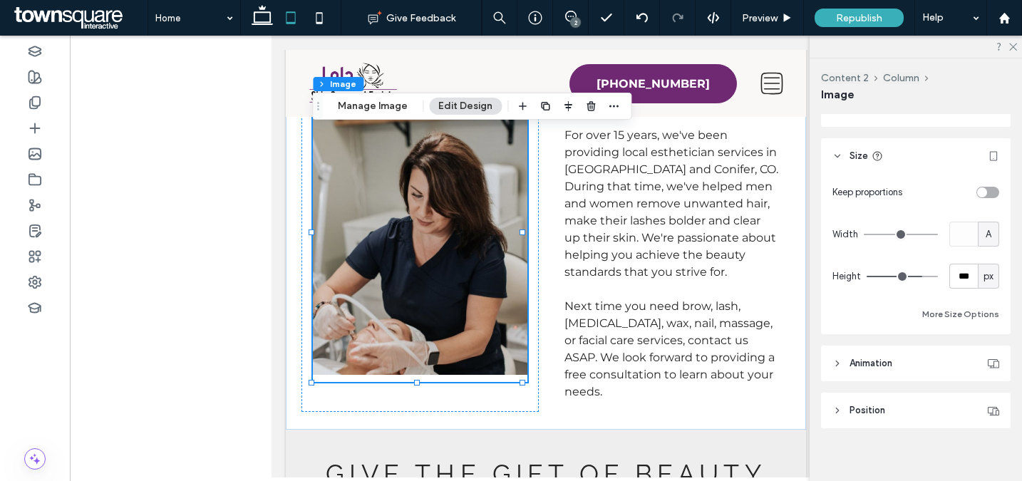
scroll to position [331, 0]
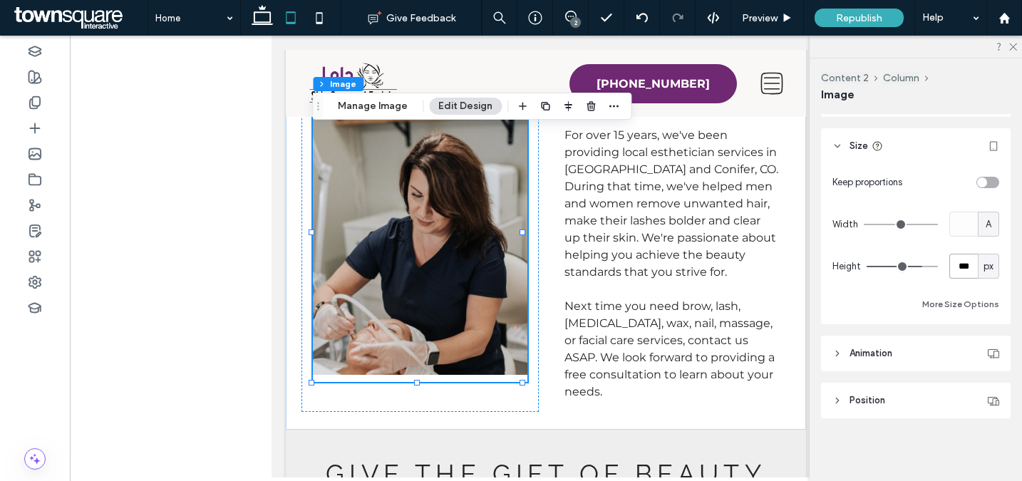
click at [963, 272] on input "***" at bounding box center [964, 266] width 29 height 25
type input "***"
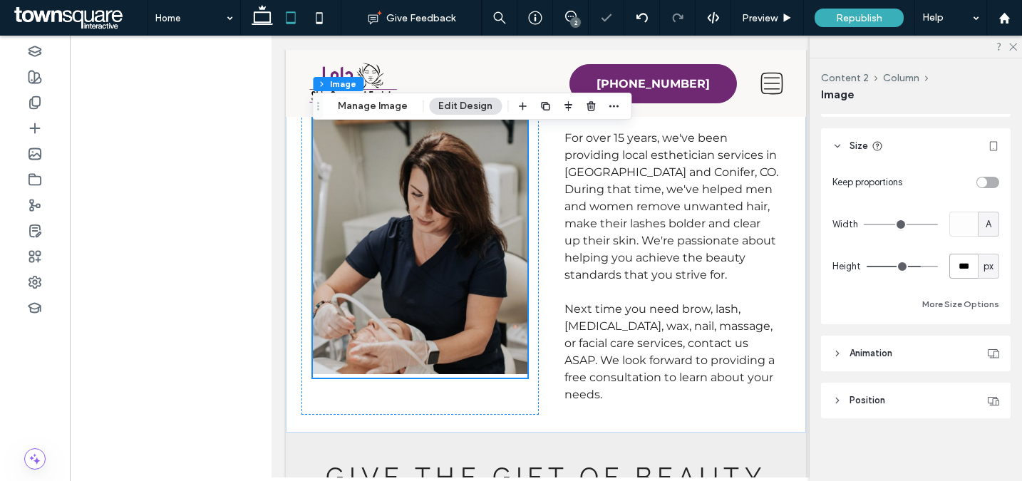
scroll to position [850, 0]
click at [952, 272] on input "***" at bounding box center [964, 266] width 29 height 25
type input "***"
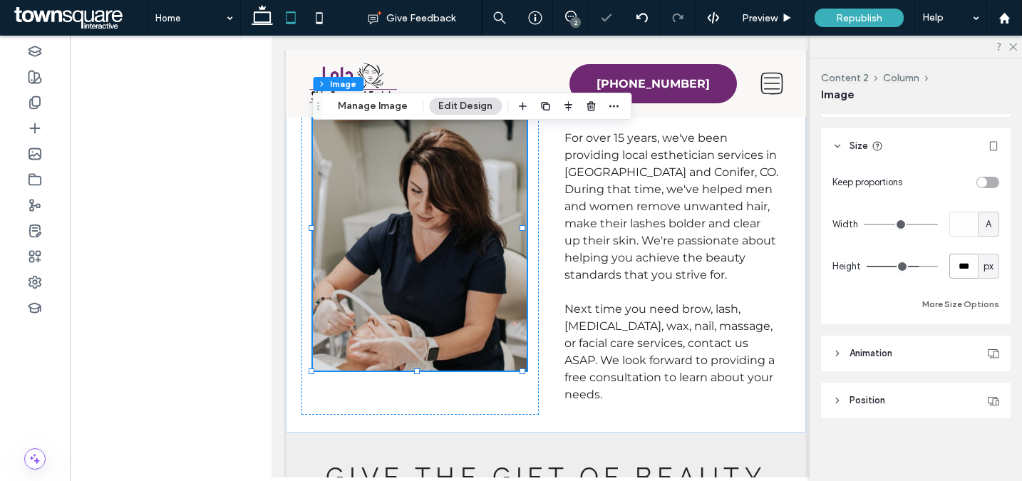
click at [958, 268] on input "***" at bounding box center [964, 266] width 29 height 25
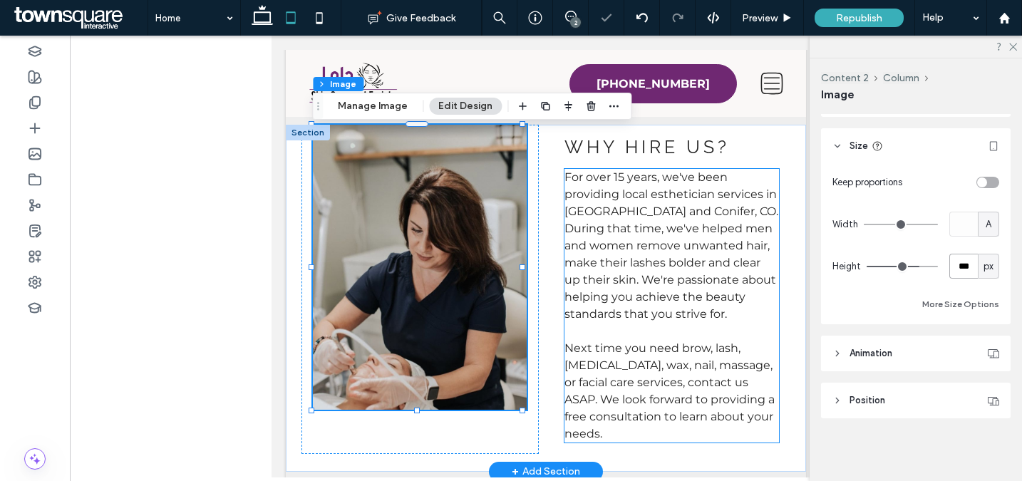
scroll to position [729, 0]
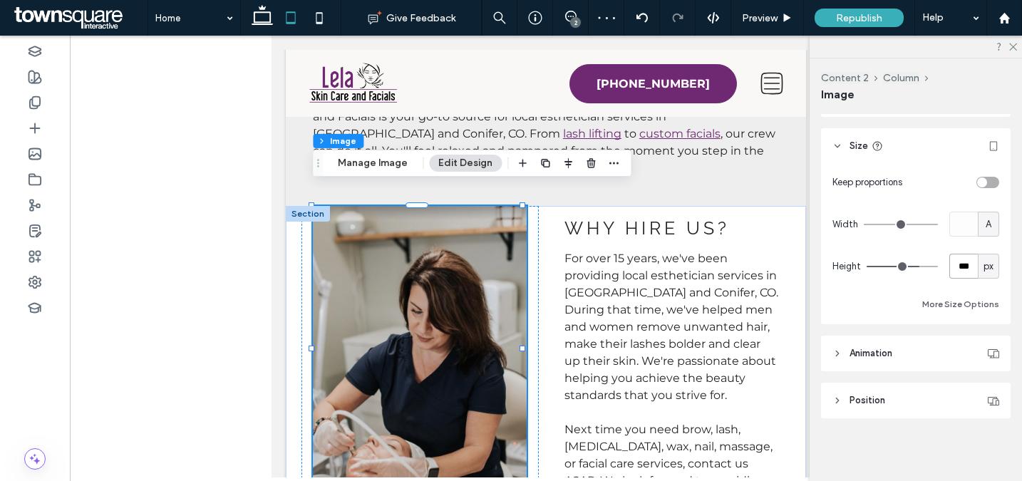
click at [950, 267] on input "***" at bounding box center [964, 266] width 29 height 25
type input "***"
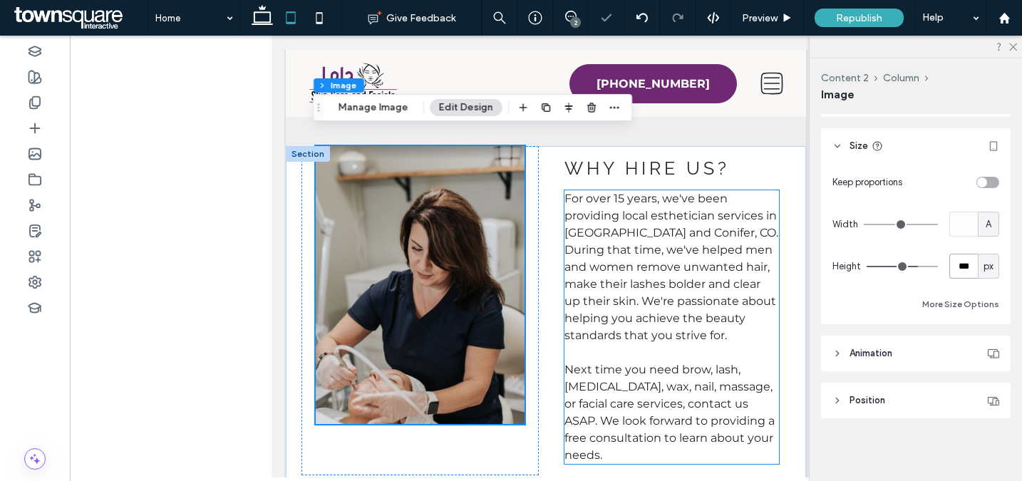
scroll to position [808, 0]
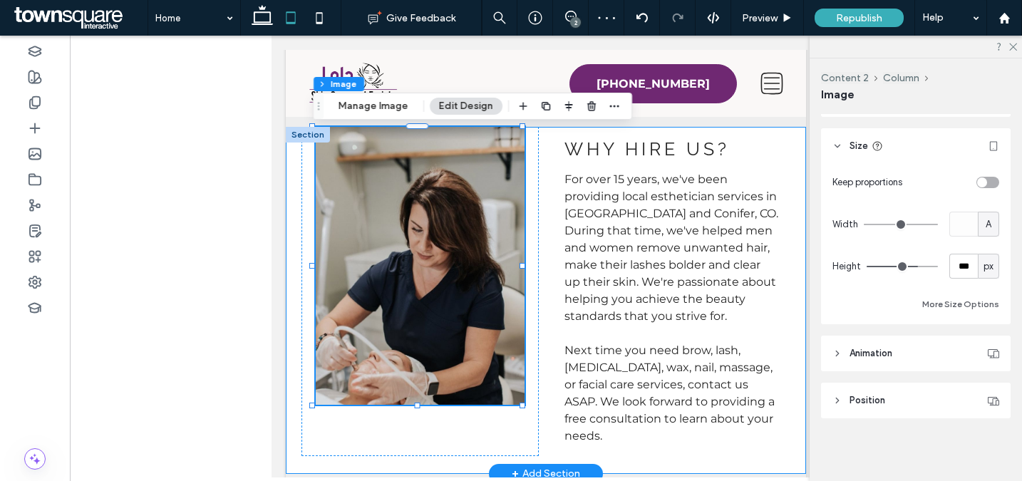
click at [542, 390] on div "Why hire us? ﻿ For over 15 years, we've been providing local esthetician servic…" at bounding box center [546, 300] width 520 height 347
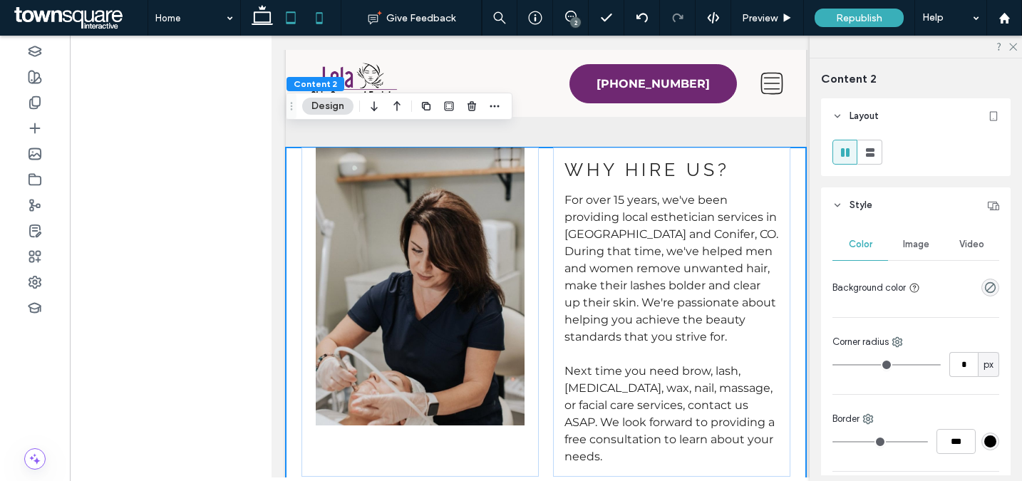
click at [319, 21] on icon at bounding box center [319, 18] width 29 height 29
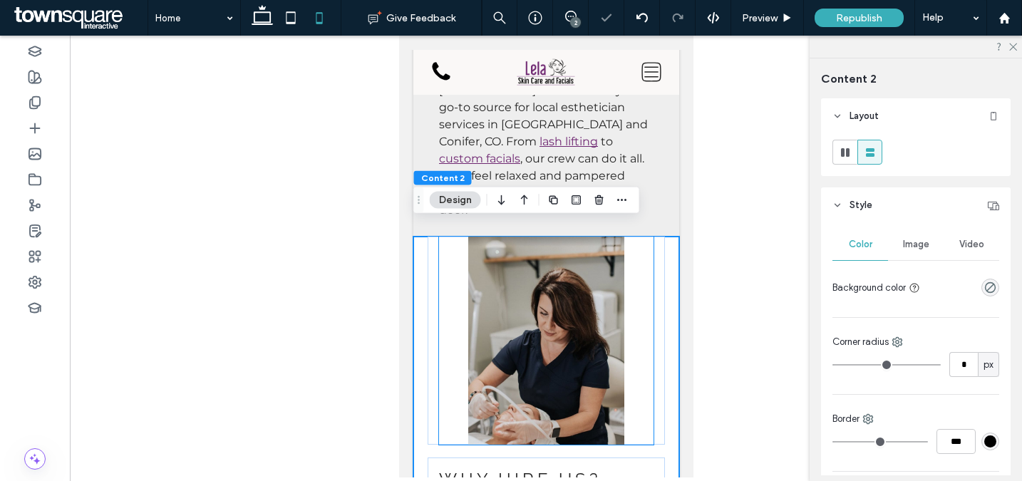
scroll to position [739, 0]
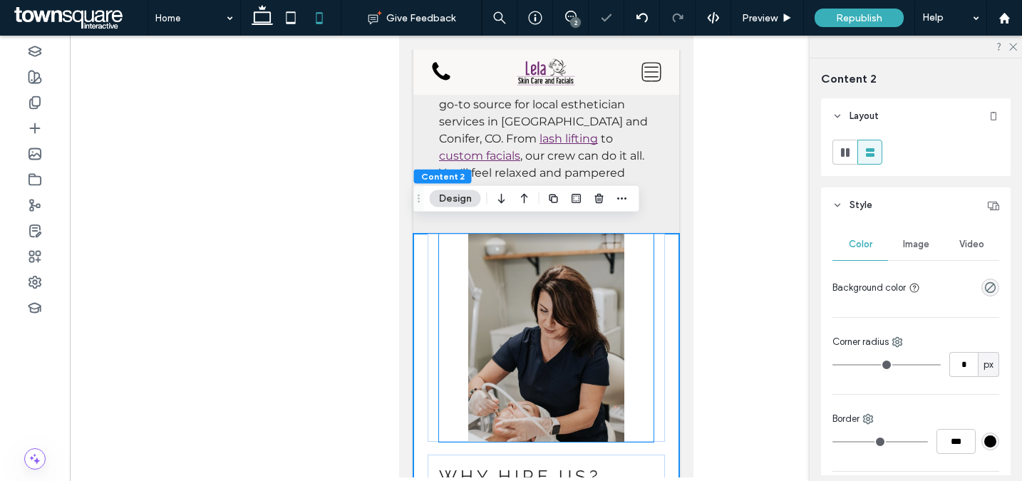
click at [582, 287] on img at bounding box center [545, 338] width 215 height 208
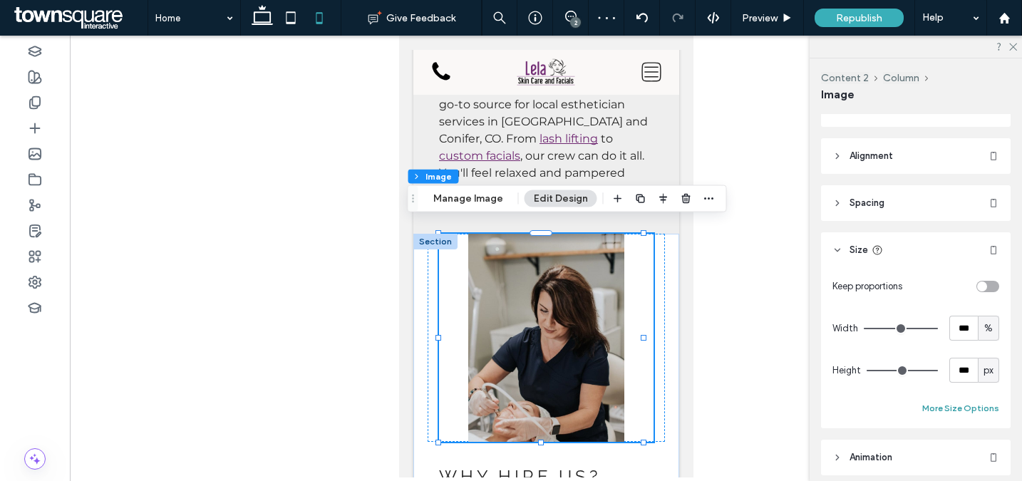
scroll to position [264, 0]
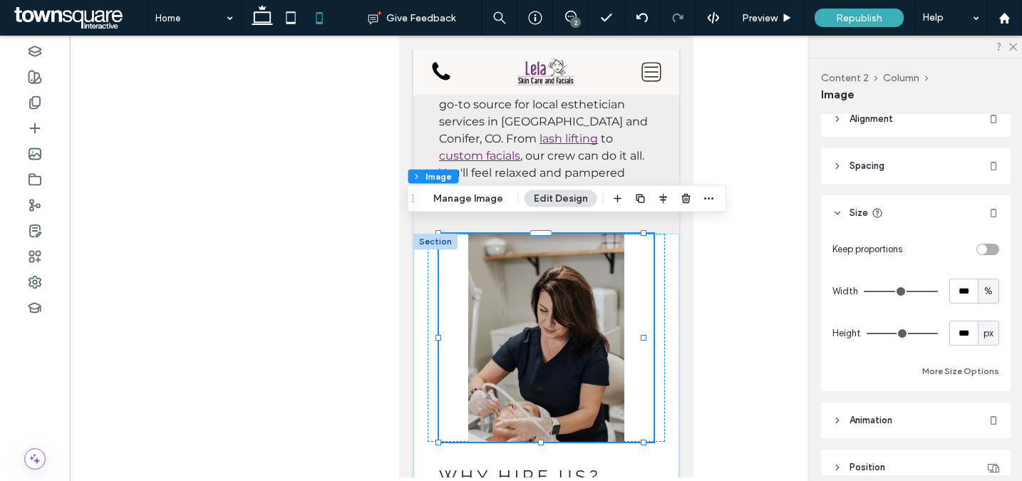
click at [985, 294] on span "%" at bounding box center [989, 291] width 9 height 14
click at [974, 414] on div "A" at bounding box center [981, 416] width 20 height 25
type input "*"
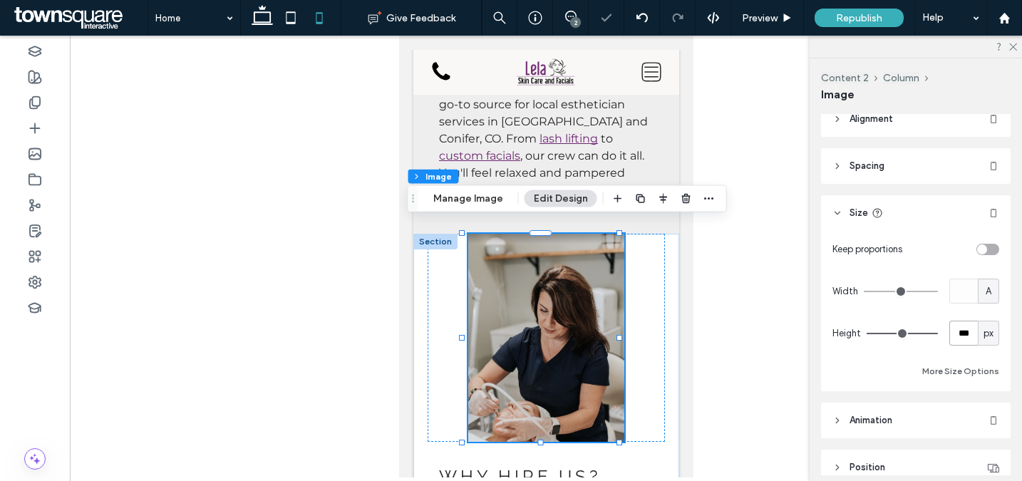
click at [962, 339] on input "***" at bounding box center [964, 333] width 29 height 25
type input "***"
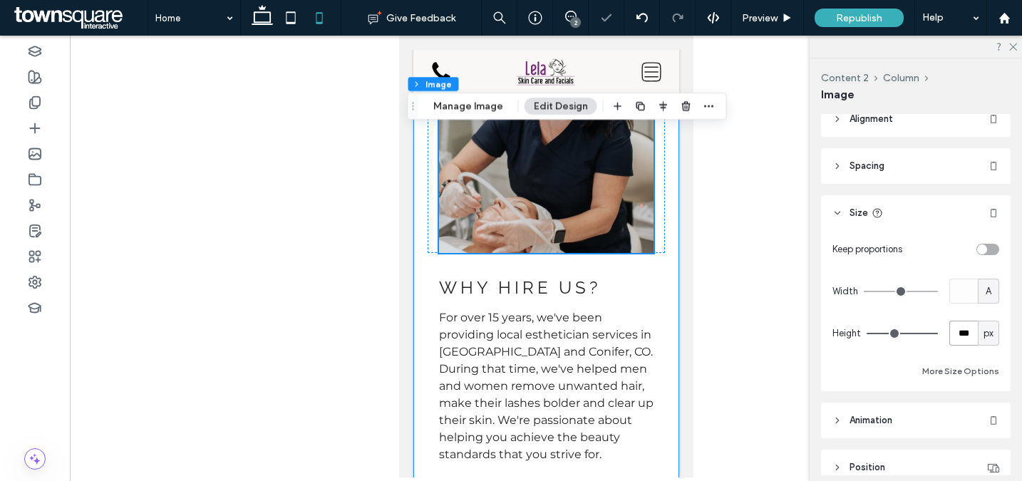
scroll to position [793, 0]
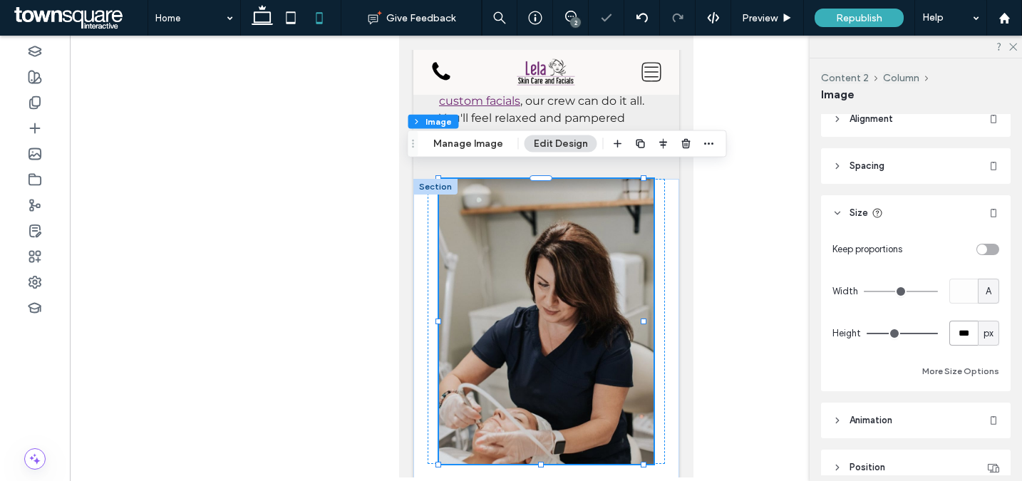
click at [955, 324] on input "***" at bounding box center [964, 333] width 29 height 25
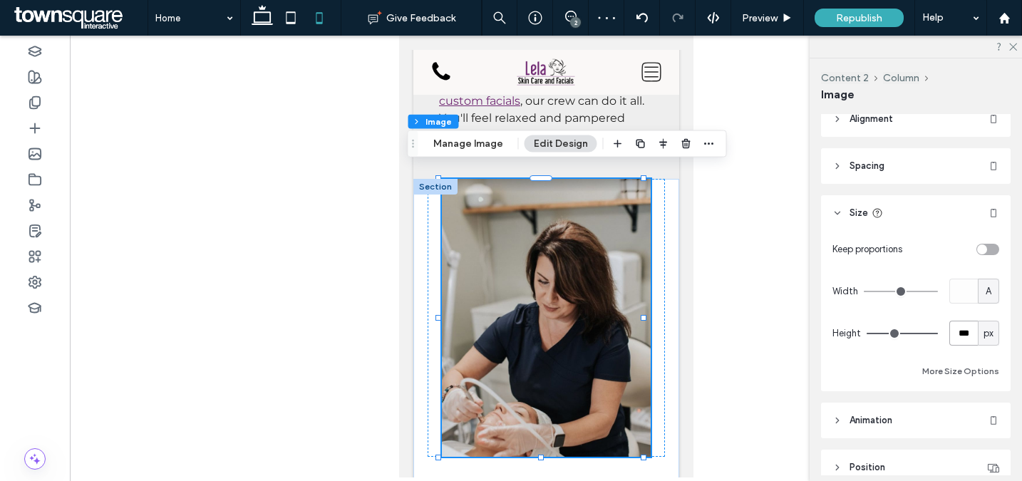
click at [959, 329] on input "***" at bounding box center [964, 333] width 29 height 25
type input "***"
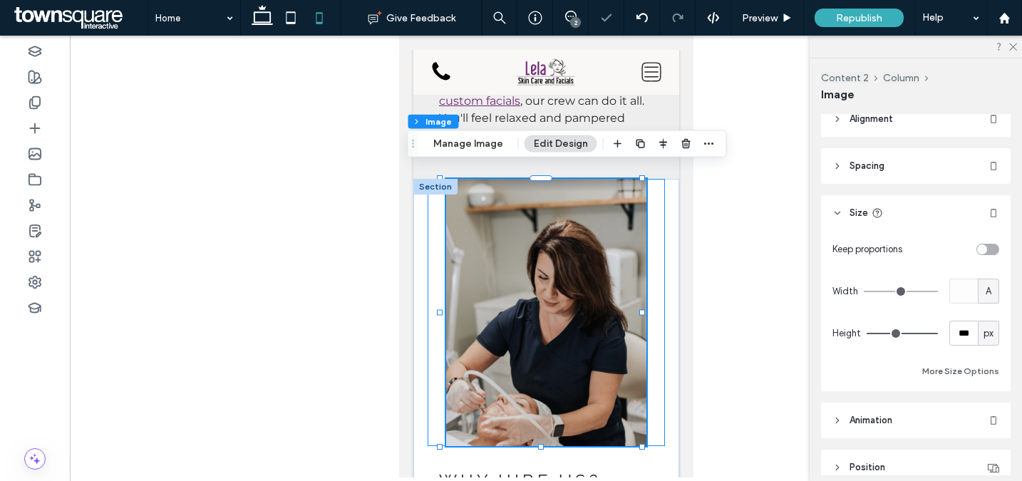
click at [649, 278] on div at bounding box center [545, 312] width 237 height 267
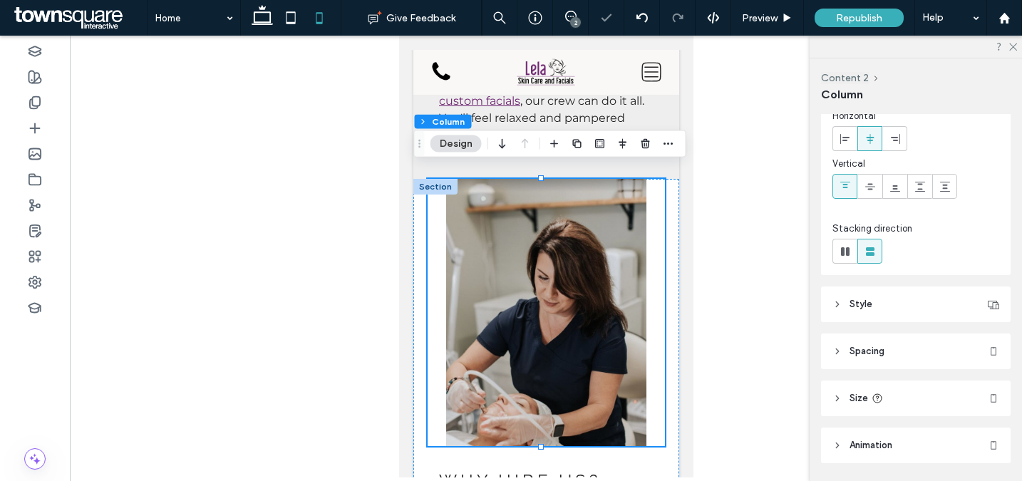
scroll to position [111, 0]
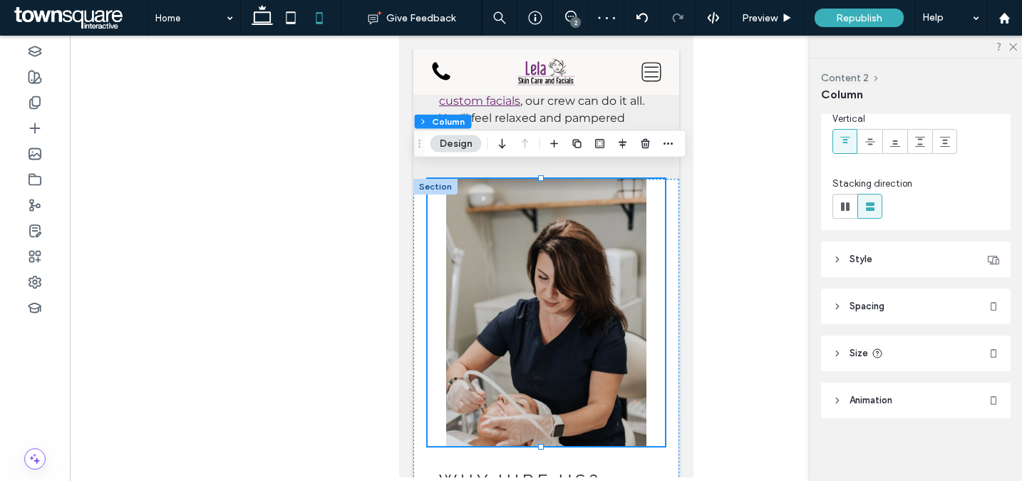
click at [890, 259] on header "Style" at bounding box center [916, 260] width 190 height 36
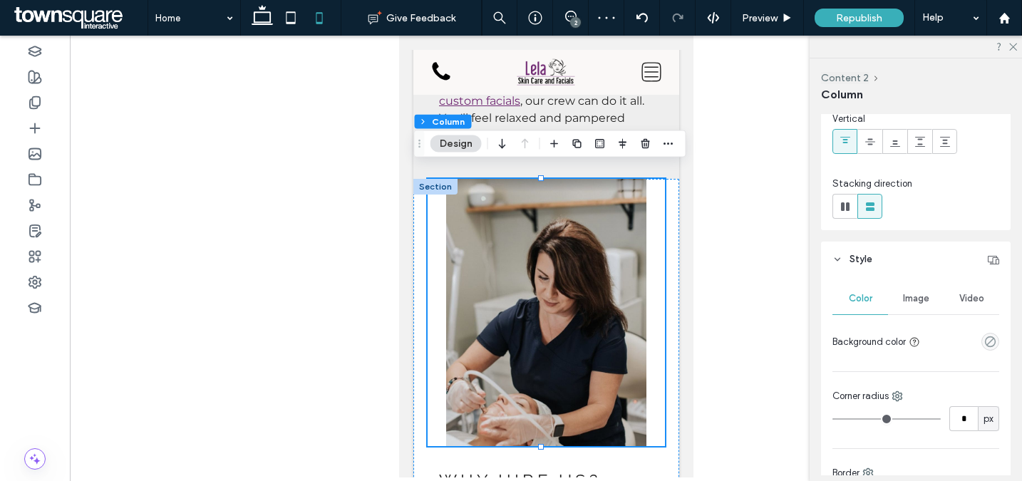
click at [890, 258] on header "Style" at bounding box center [916, 260] width 190 height 36
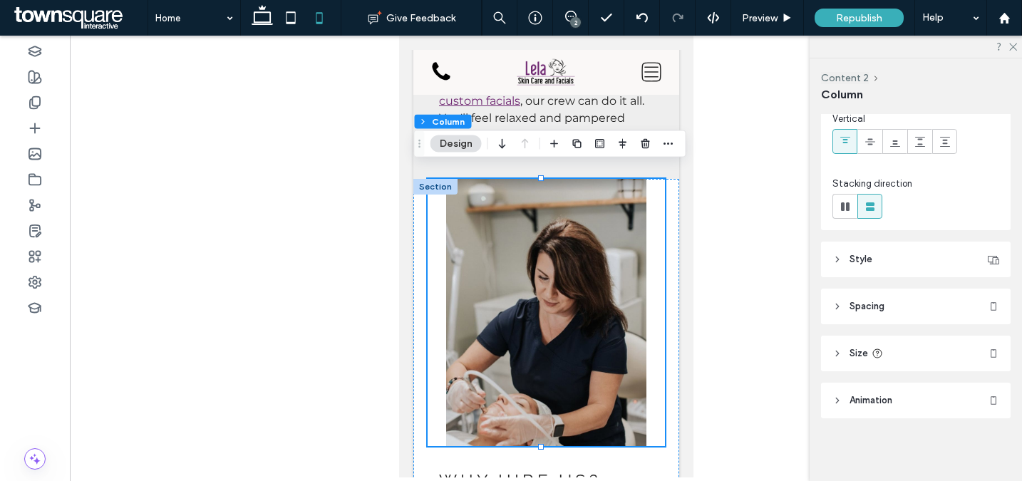
click at [897, 309] on header "Spacing" at bounding box center [916, 307] width 190 height 36
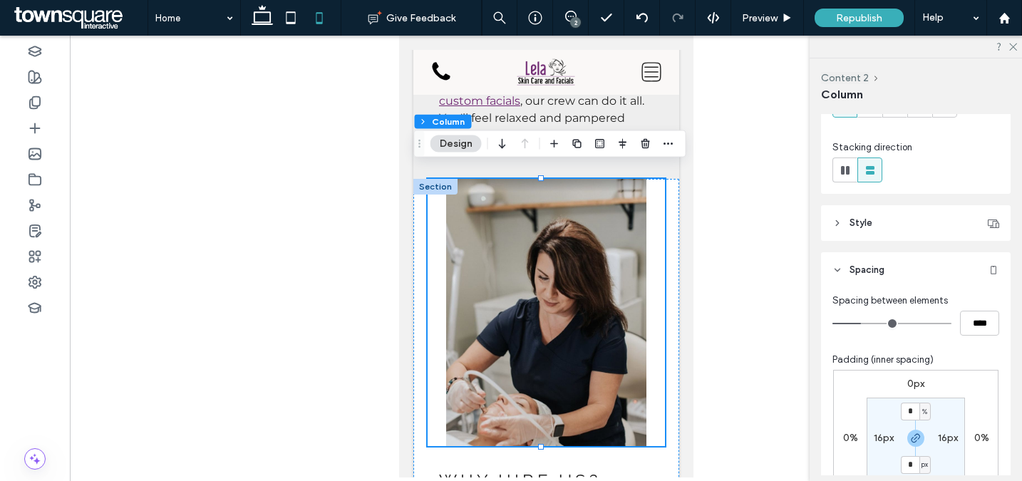
scroll to position [207, 0]
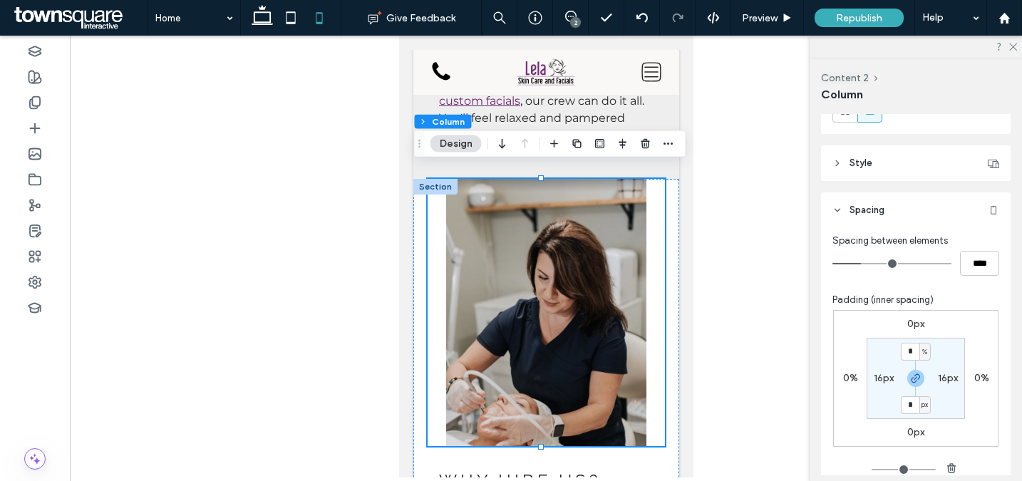
click at [878, 379] on label "16px" at bounding box center [884, 378] width 20 height 12
type input "**"
type input "*"
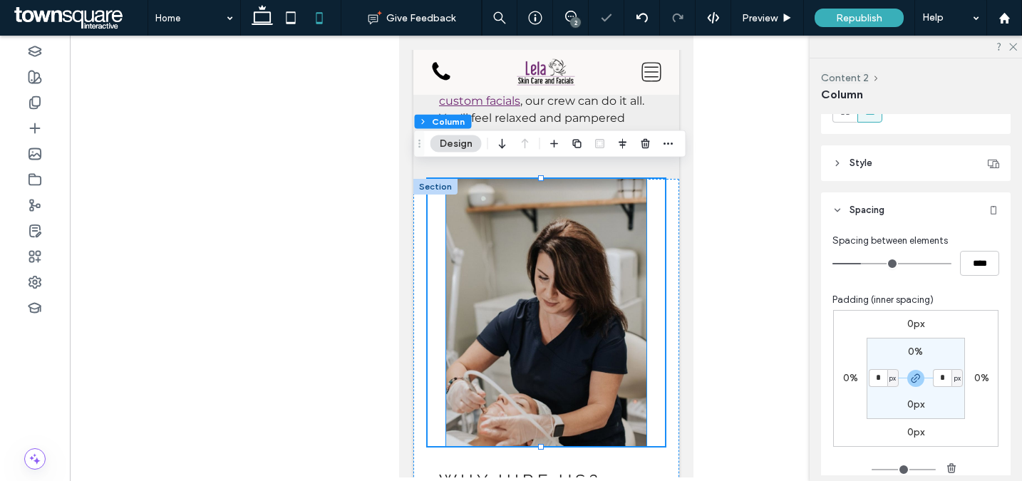
click at [587, 263] on img at bounding box center [546, 312] width 201 height 267
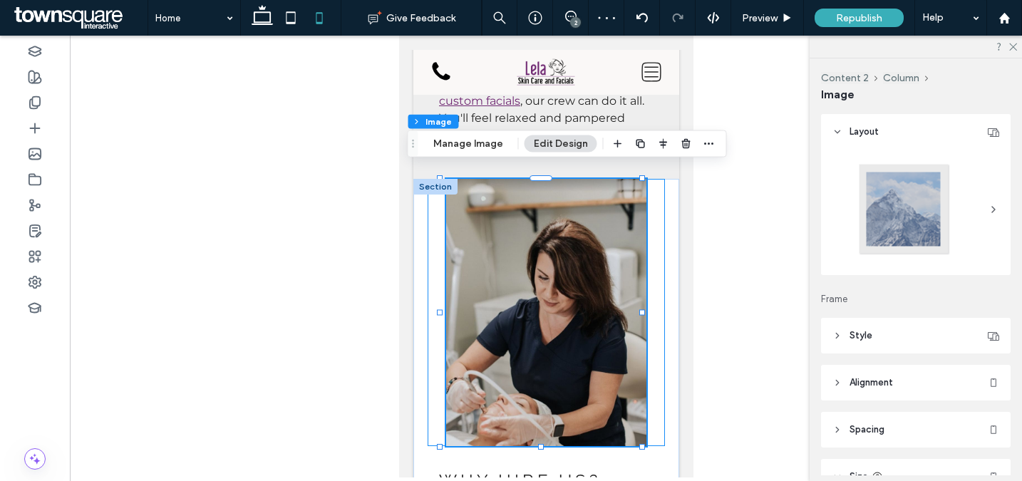
click at [429, 312] on div at bounding box center [545, 312] width 237 height 267
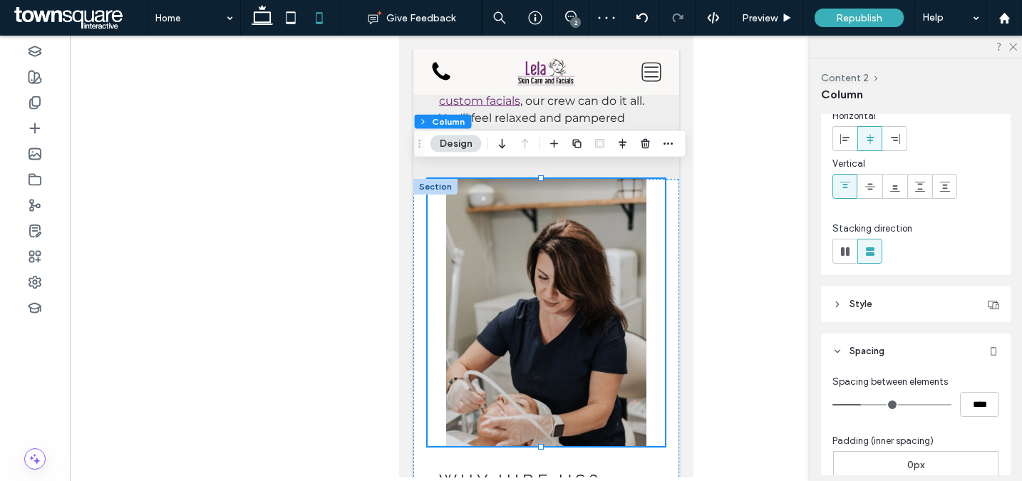
scroll to position [222, 0]
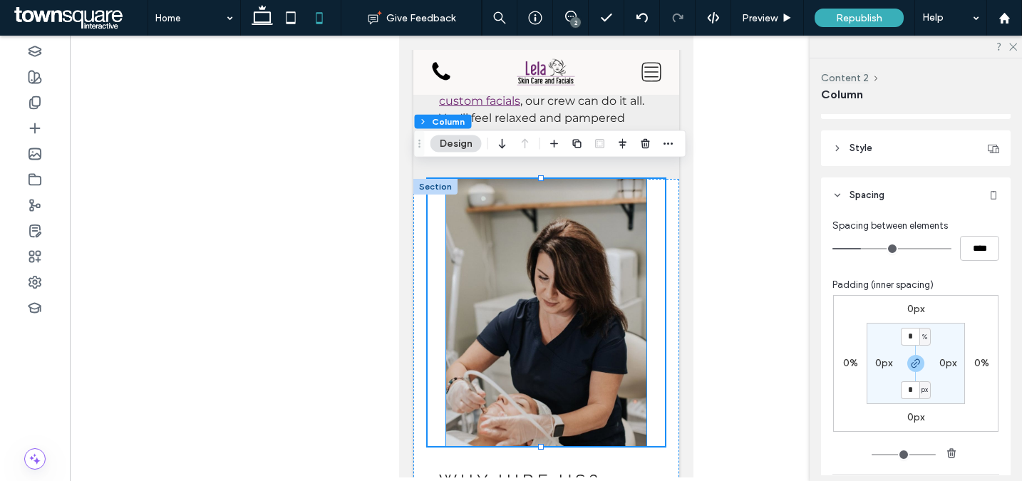
click at [607, 304] on img at bounding box center [546, 312] width 201 height 267
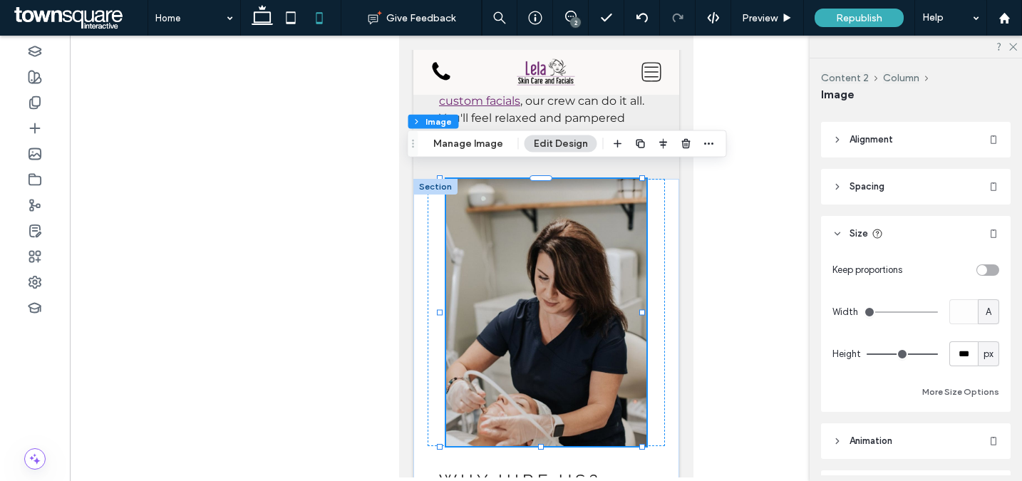
scroll to position [244, 0]
click at [958, 347] on input "***" at bounding box center [964, 353] width 29 height 25
type input "***"
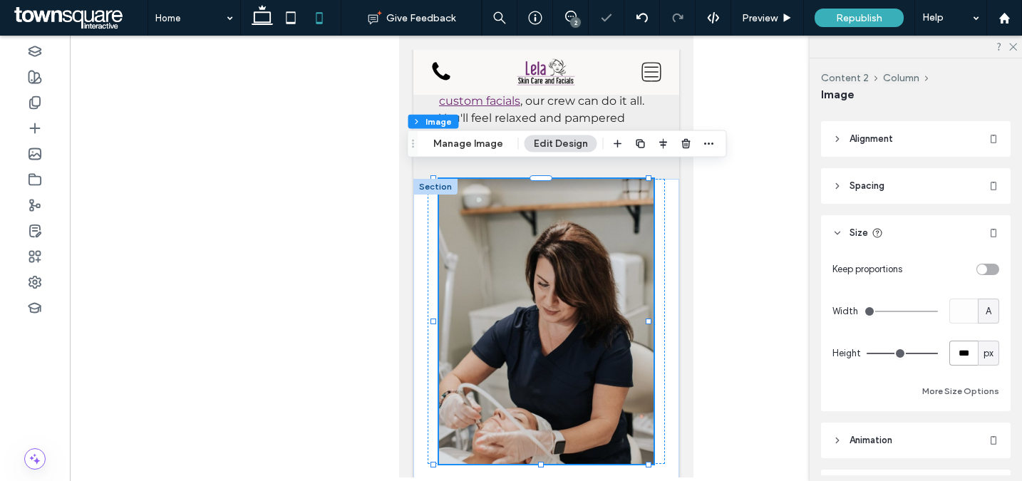
click at [961, 358] on input "***" at bounding box center [964, 353] width 29 height 25
type input "***"
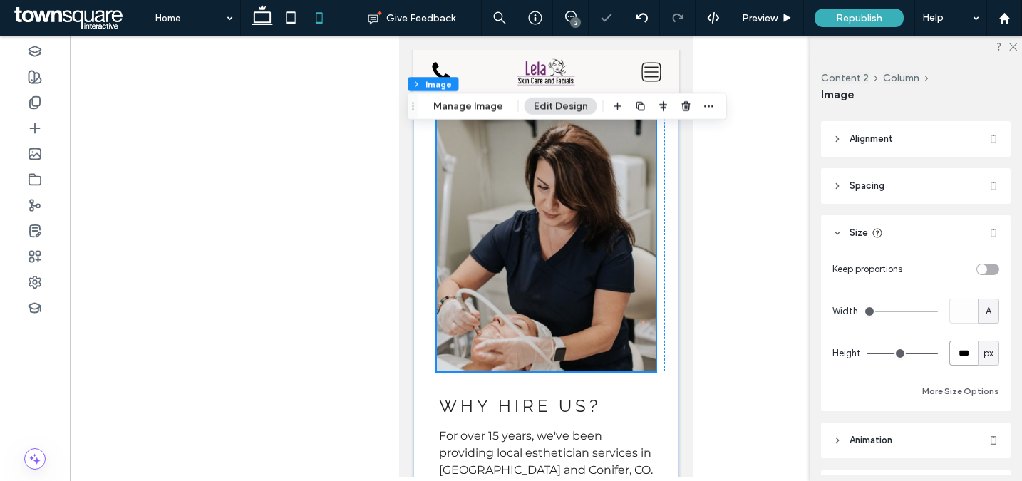
scroll to position [893, 0]
click at [661, 329] on div "Why hire us? ﻿ For over 15 years, we've been providing local esthetician servic…" at bounding box center [546, 405] width 266 height 652
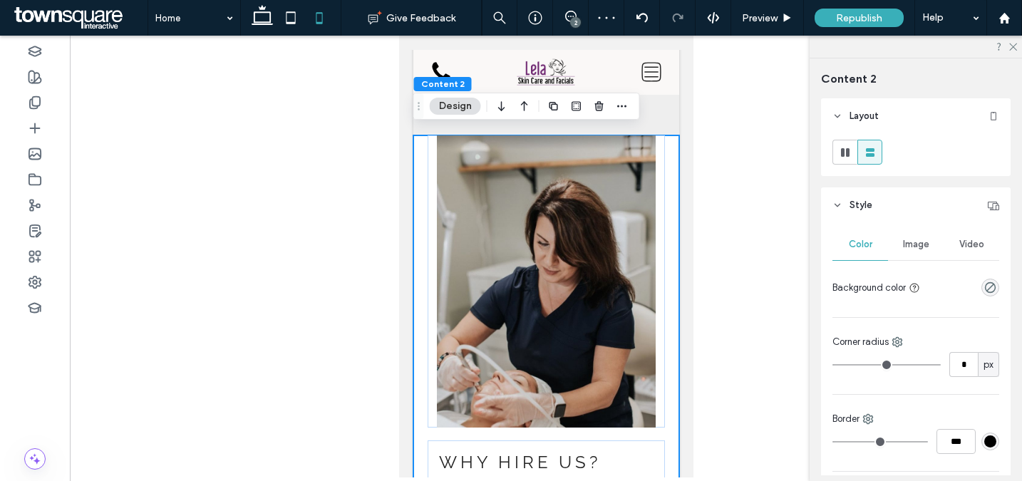
scroll to position [803, 0]
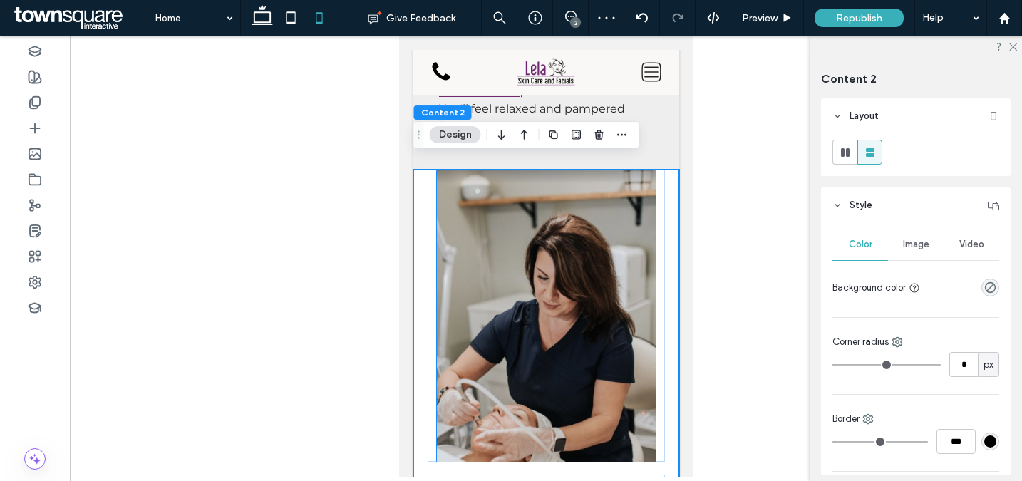
click at [615, 302] on img at bounding box center [546, 316] width 220 height 292
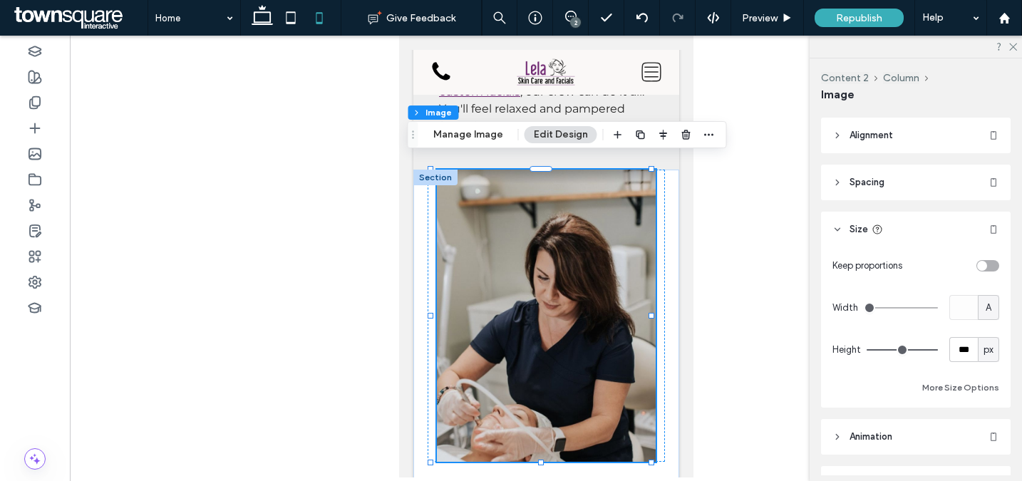
scroll to position [274, 0]
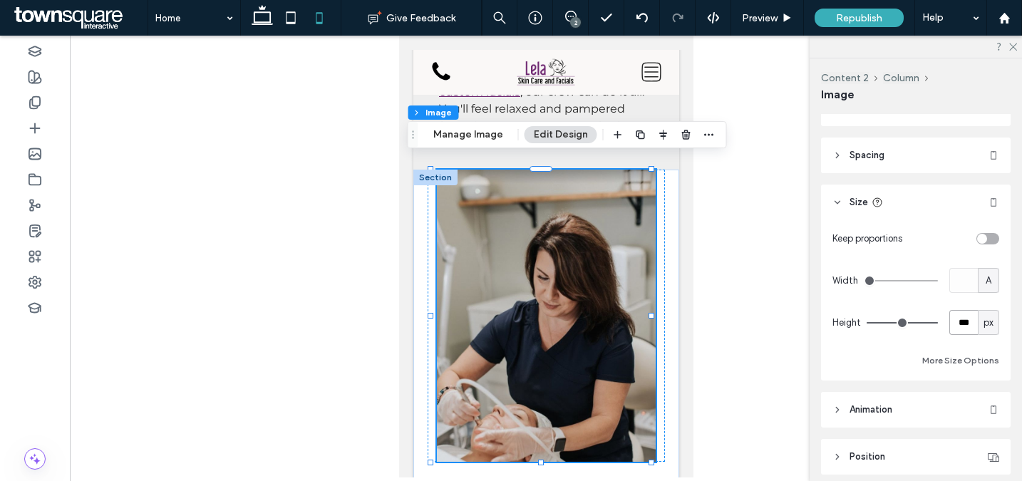
click at [950, 324] on input "***" at bounding box center [964, 322] width 29 height 25
type input "*"
type input "***"
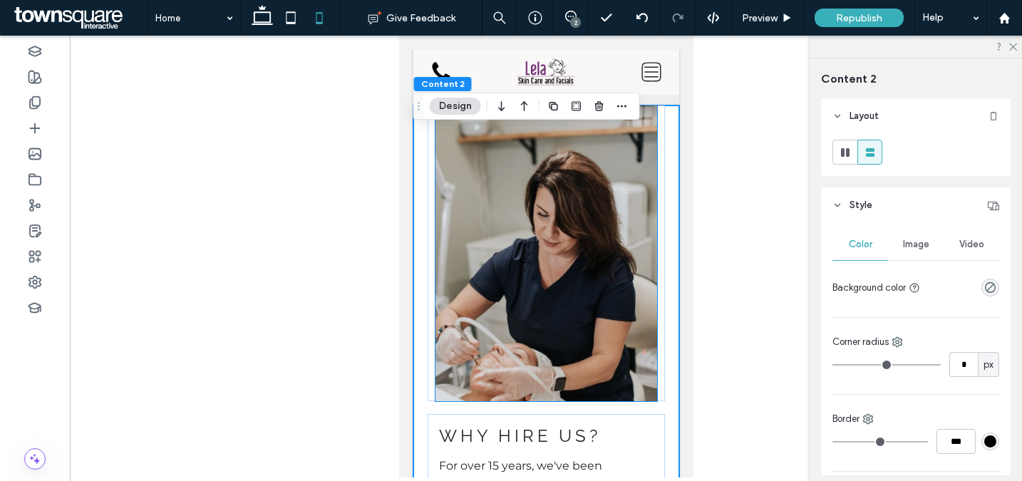
scroll to position [835, 0]
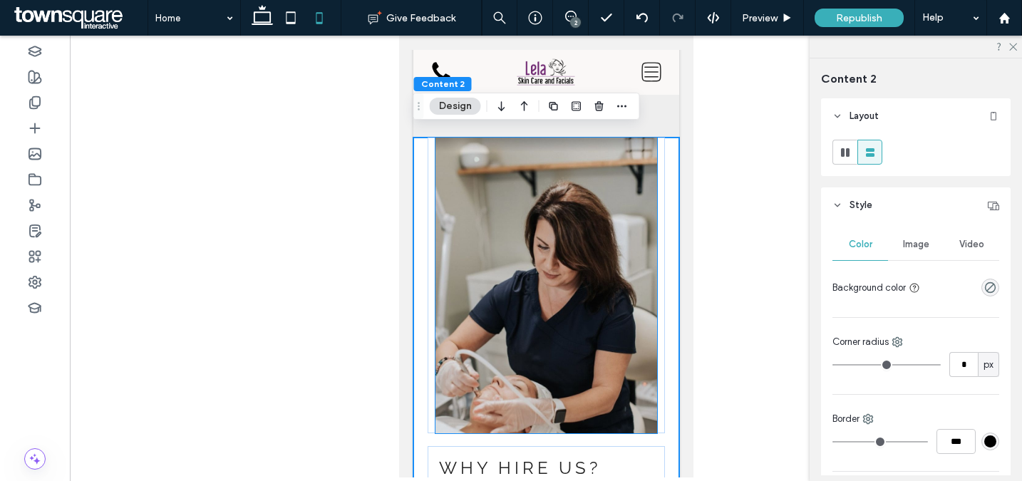
click at [550, 185] on img at bounding box center [546, 286] width 222 height 296
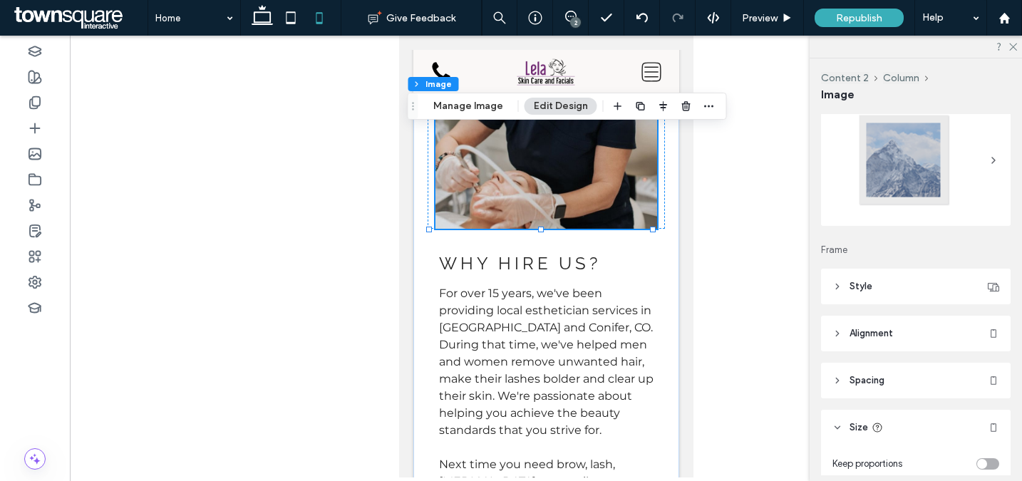
scroll to position [0, 0]
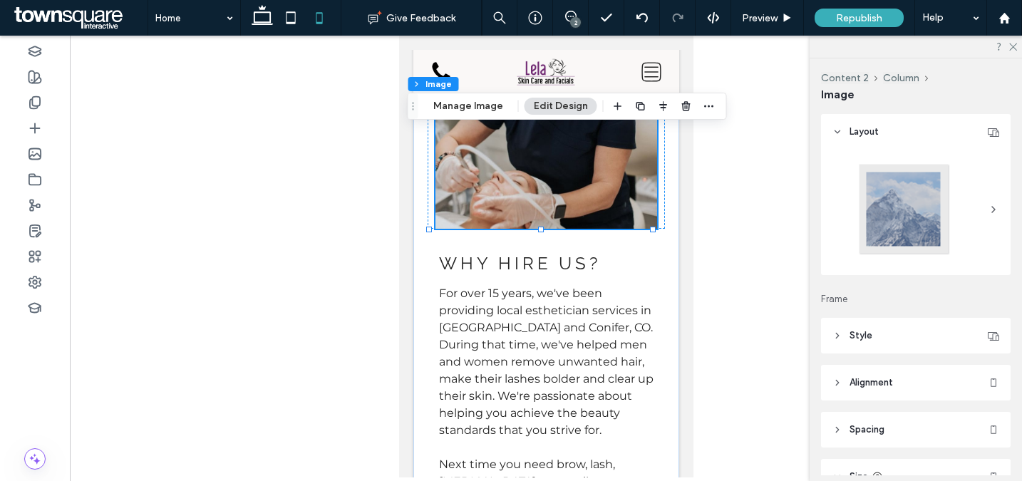
click at [851, 332] on span "Style" at bounding box center [861, 336] width 23 height 14
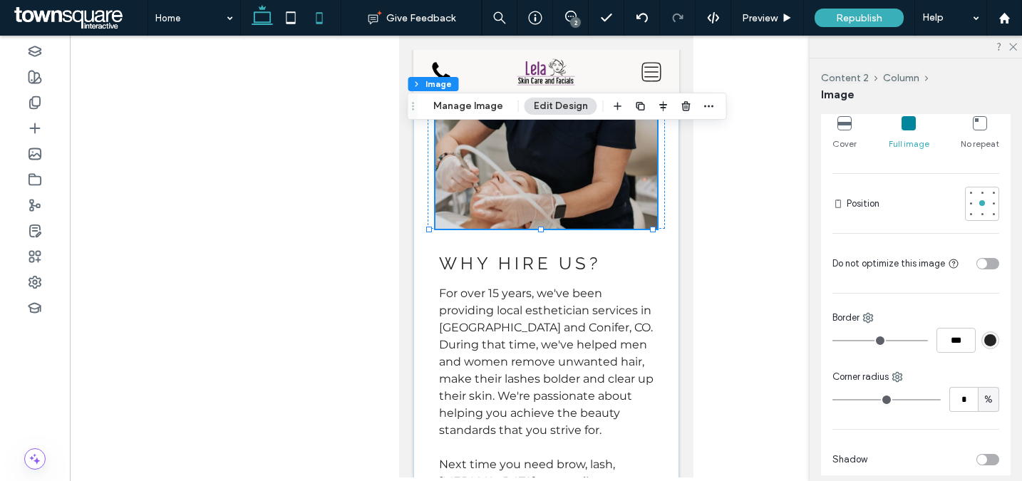
drag, startPoint x: 262, startPoint y: 18, endPoint x: 509, endPoint y: 212, distance: 314.2
click at [262, 18] on icon at bounding box center [262, 18] width 29 height 29
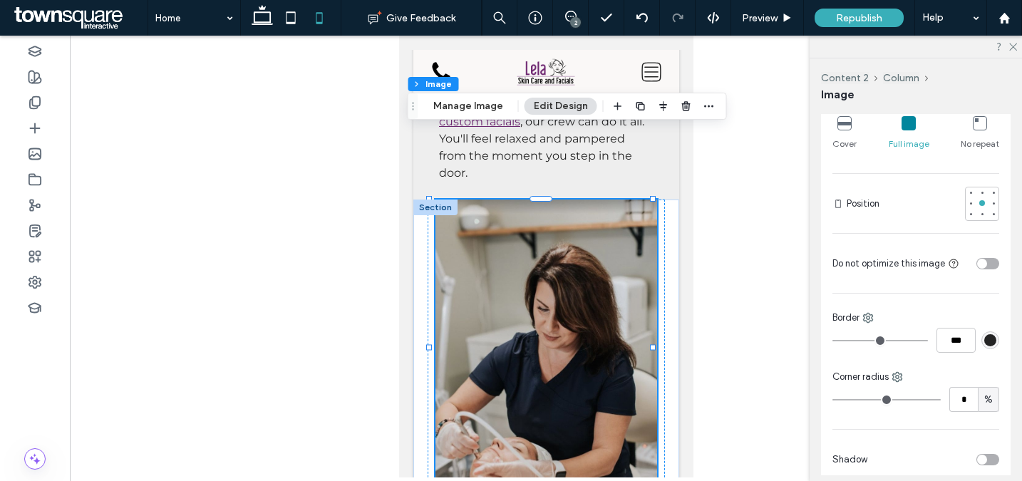
type input "***"
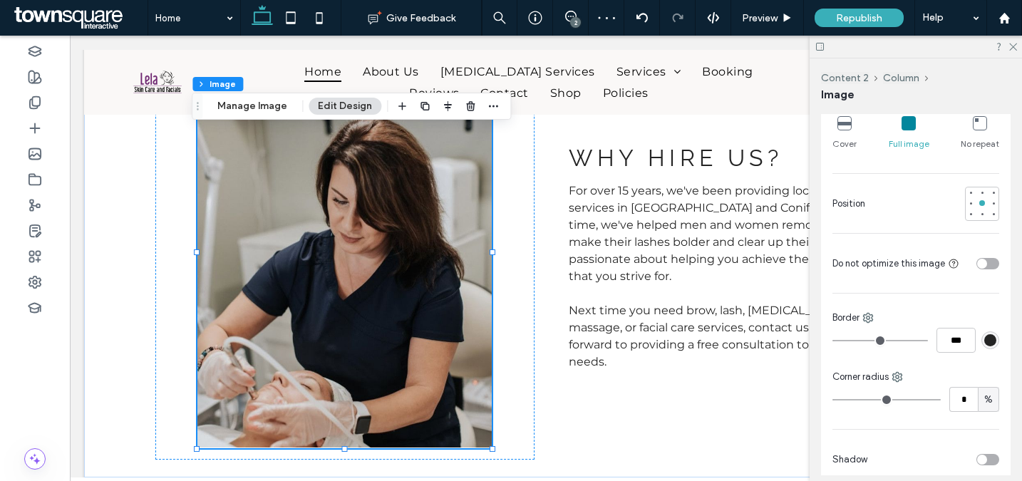
click at [905, 381] on div "Corner radius" at bounding box center [916, 377] width 167 height 14
click at [985, 399] on span "%" at bounding box center [989, 400] width 9 height 14
click at [983, 418] on span "px" at bounding box center [981, 425] width 10 height 14
click at [897, 378] on use at bounding box center [897, 377] width 9 height 9
click at [939, 314] on span "Bottom right" at bounding box center [948, 319] width 52 height 14
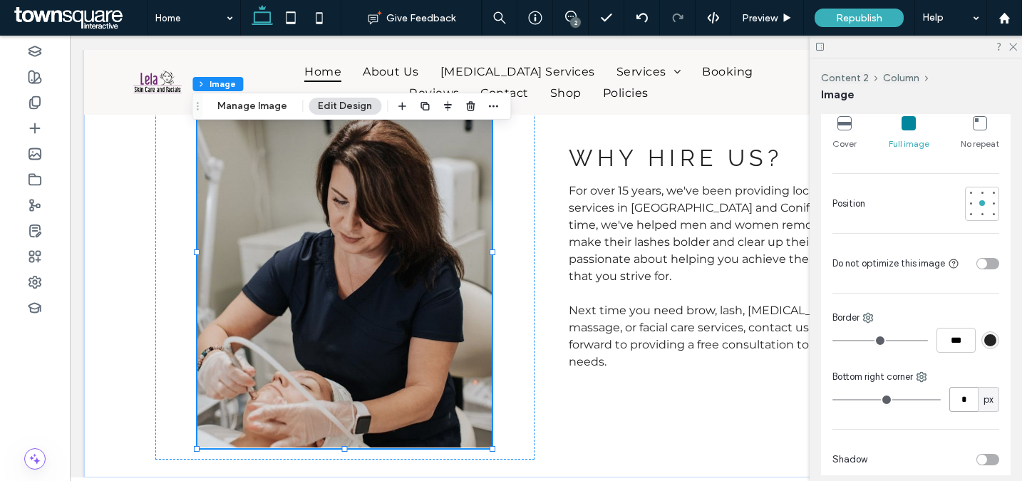
click at [965, 403] on input "*" at bounding box center [964, 399] width 29 height 25
type input "**"
click at [955, 373] on div "Bottom right corner" at bounding box center [916, 377] width 167 height 14
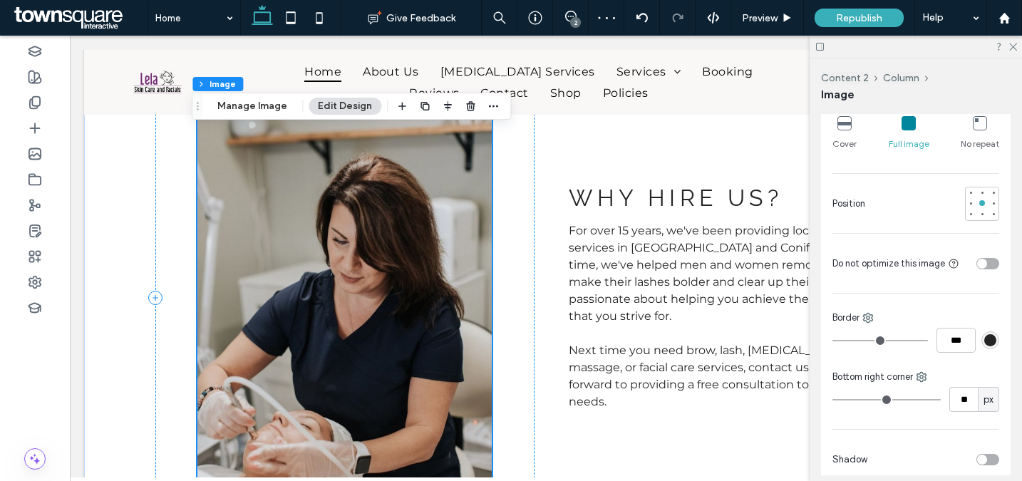
scroll to position [719, 0]
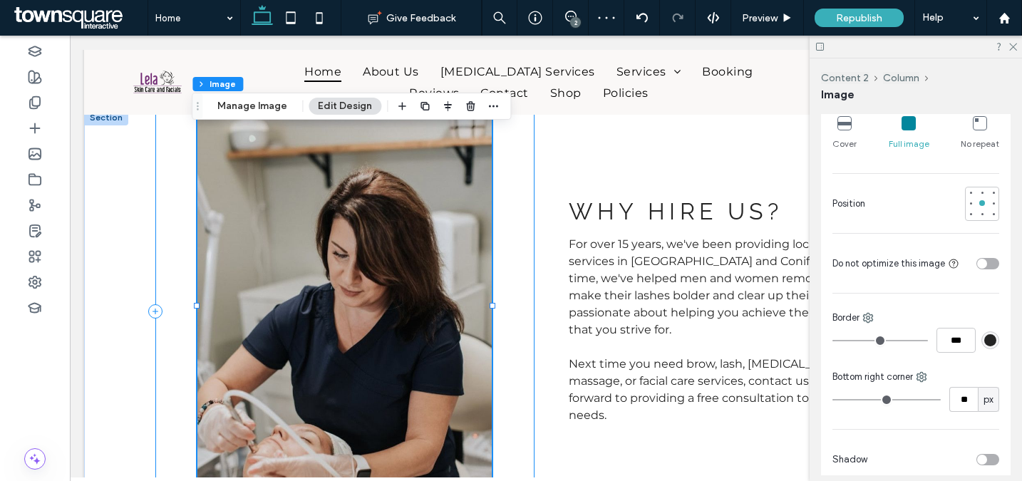
click at [508, 341] on div at bounding box center [344, 312] width 379 height 404
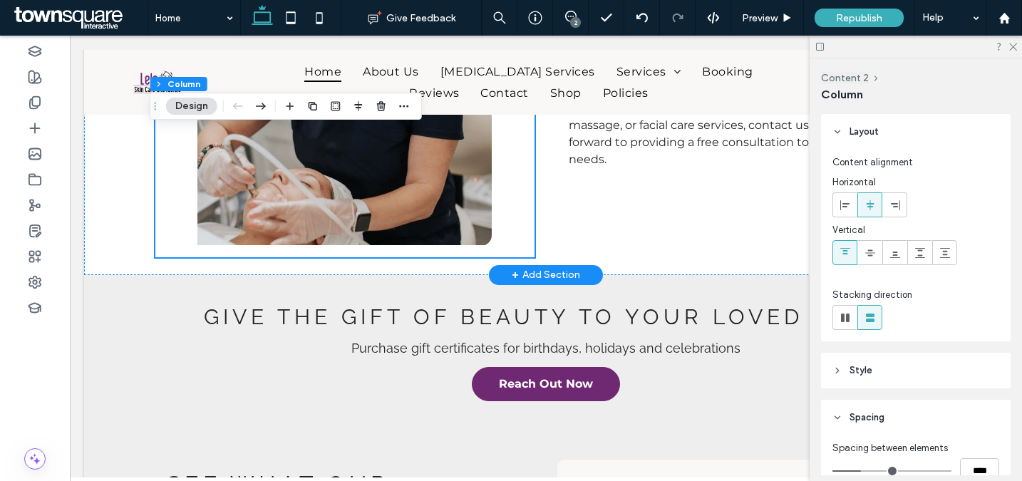
scroll to position [905, 0]
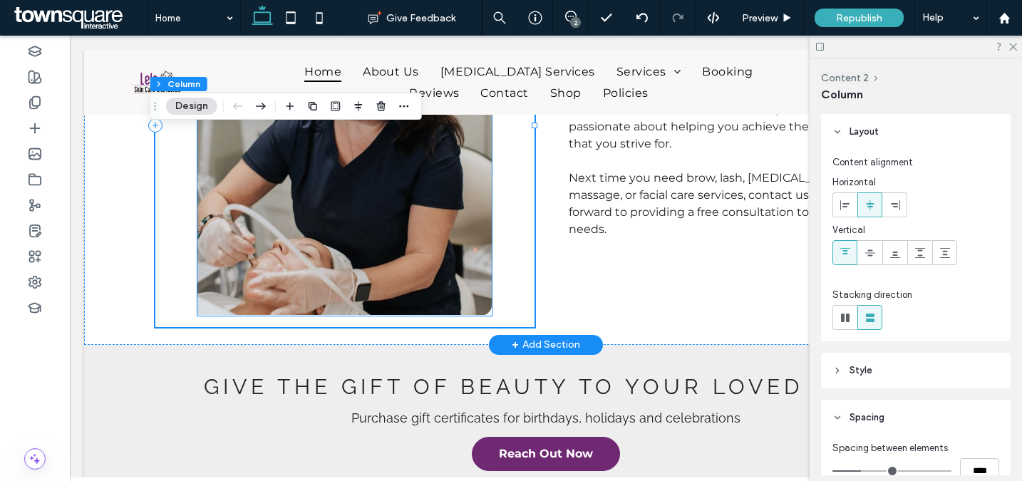
click at [470, 270] on img at bounding box center [344, 120] width 294 height 392
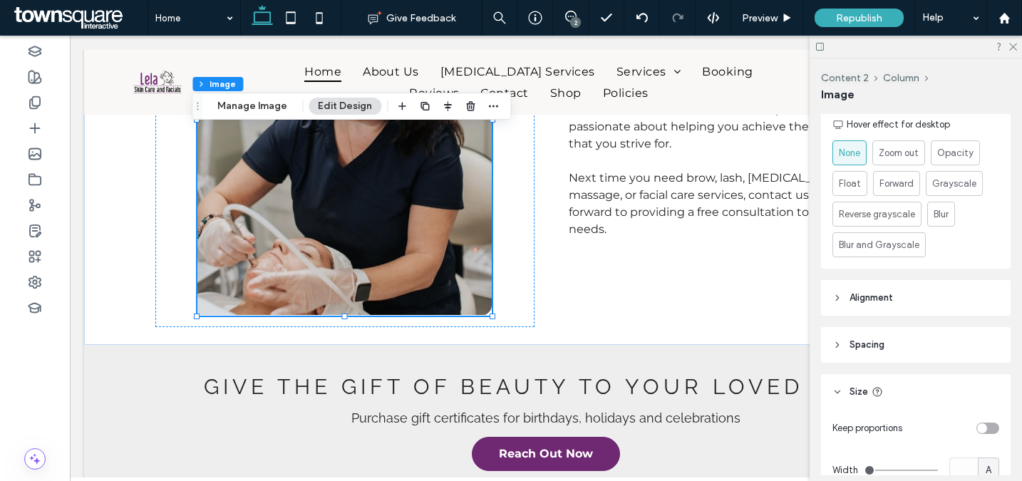
scroll to position [637, 0]
click at [840, 393] on icon at bounding box center [838, 393] width 10 height 10
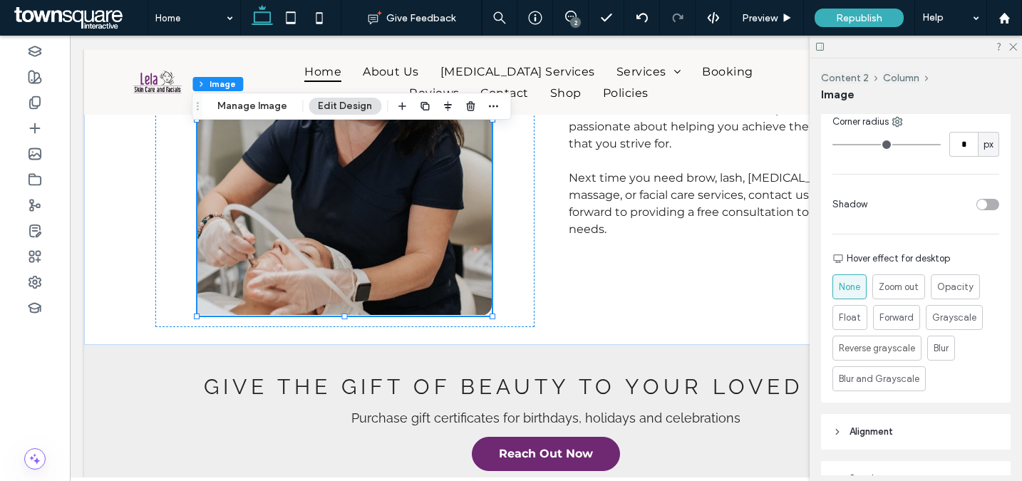
scroll to position [372, 0]
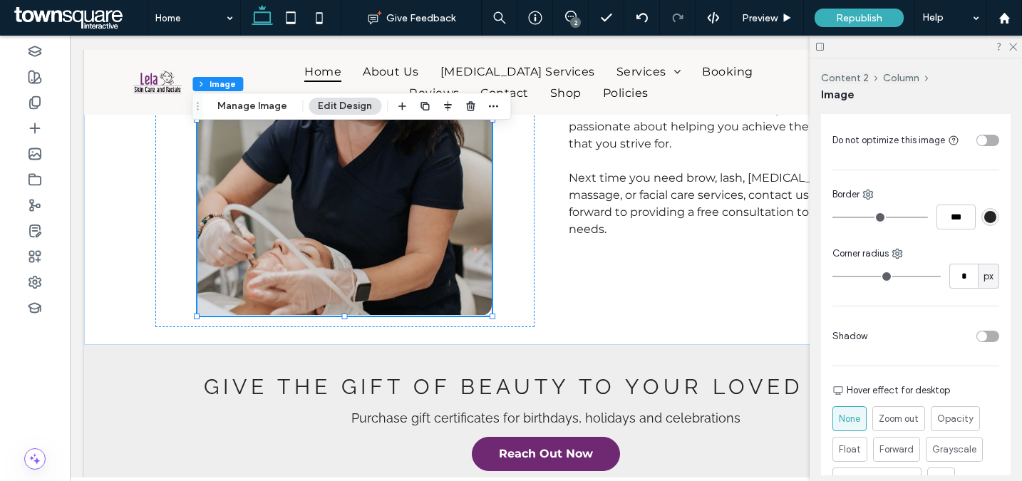
click at [891, 252] on div "Corner radius" at bounding box center [916, 254] width 167 height 14
click at [903, 249] on icon at bounding box center [897, 253] width 11 height 11
click at [938, 359] on span "Bottom right" at bounding box center [948, 366] width 52 height 14
type input "**"
click at [965, 269] on input "**" at bounding box center [964, 276] width 29 height 25
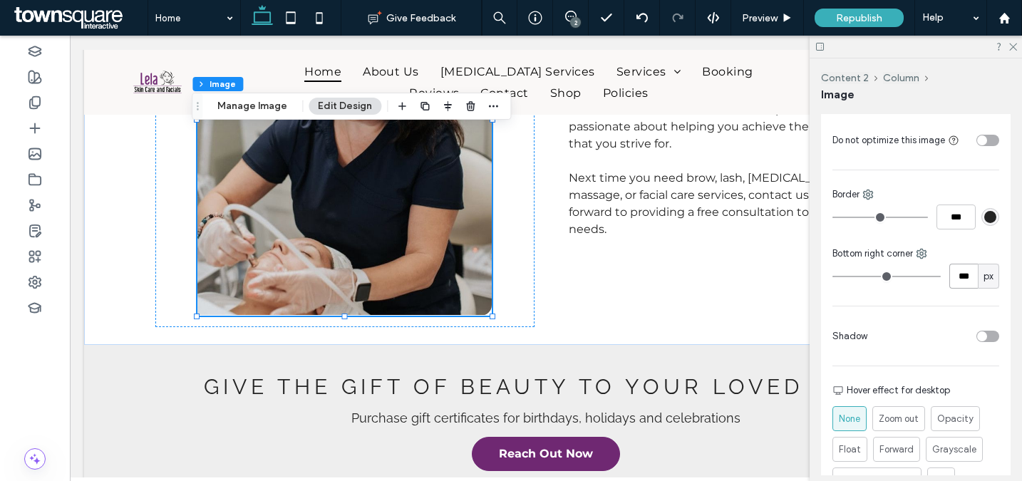
type input "***"
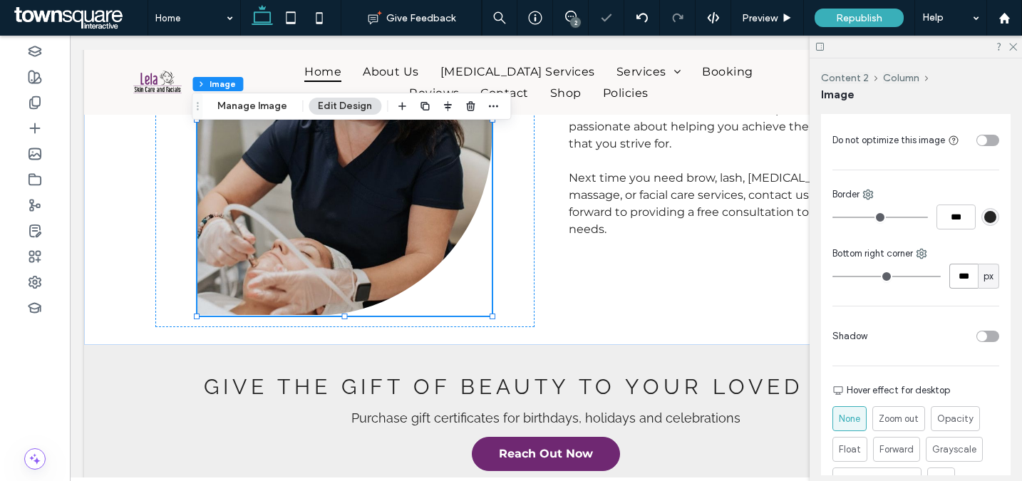
type input "***"
click at [962, 269] on input "***" at bounding box center [964, 276] width 29 height 25
type input "**"
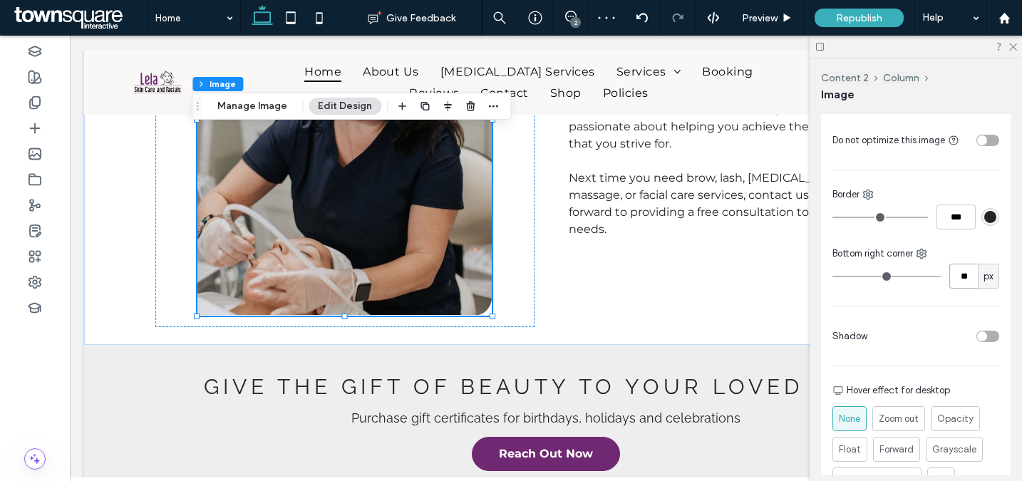
click at [962, 269] on input "**" at bounding box center [964, 276] width 29 height 25
type input "***"
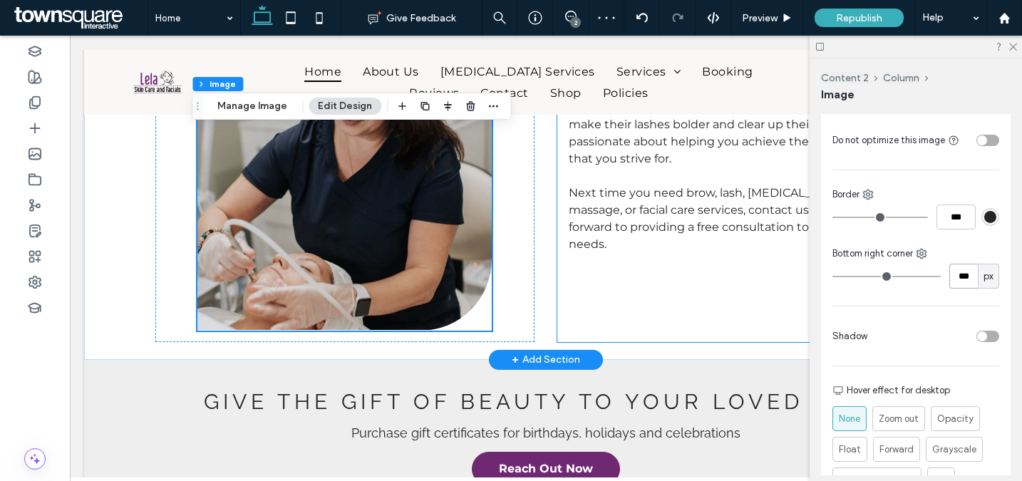
scroll to position [883, 0]
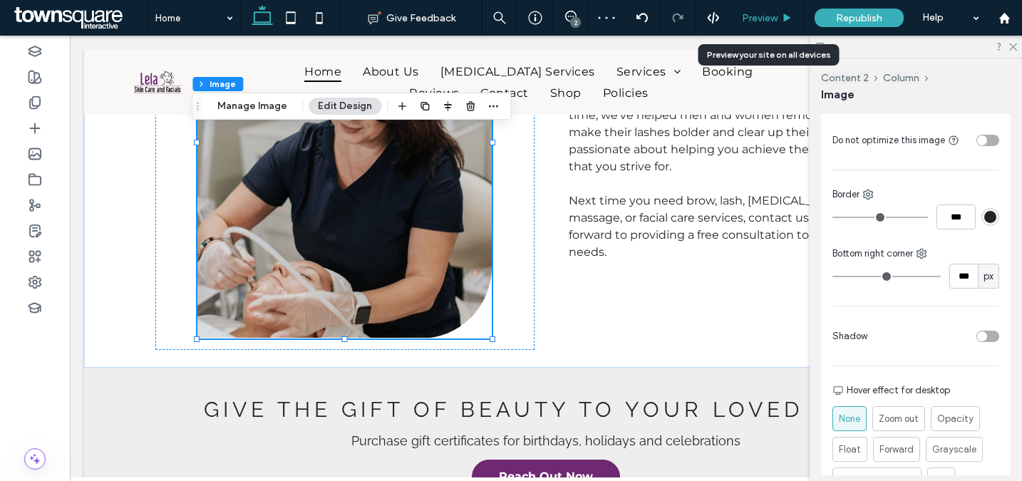
click at [758, 19] on span "Preview" at bounding box center [760, 18] width 36 height 12
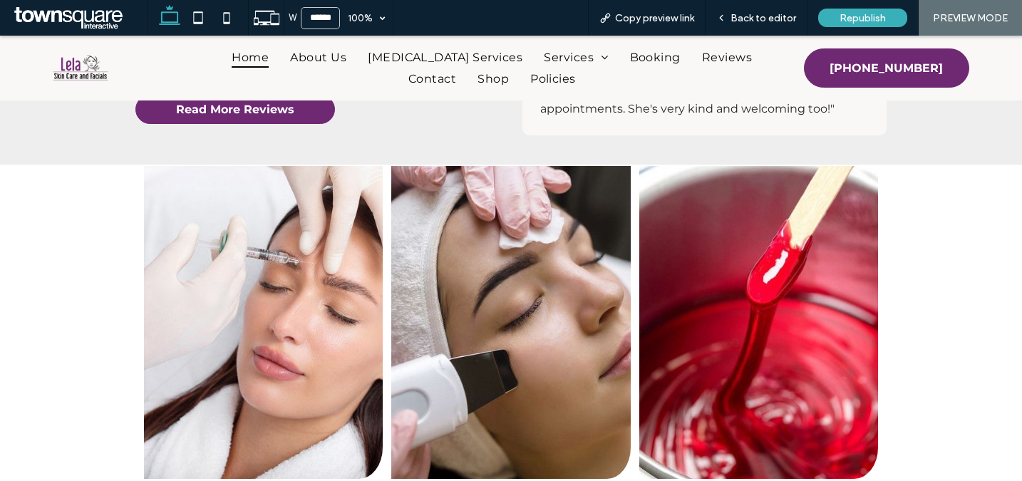
scroll to position [2098, 0]
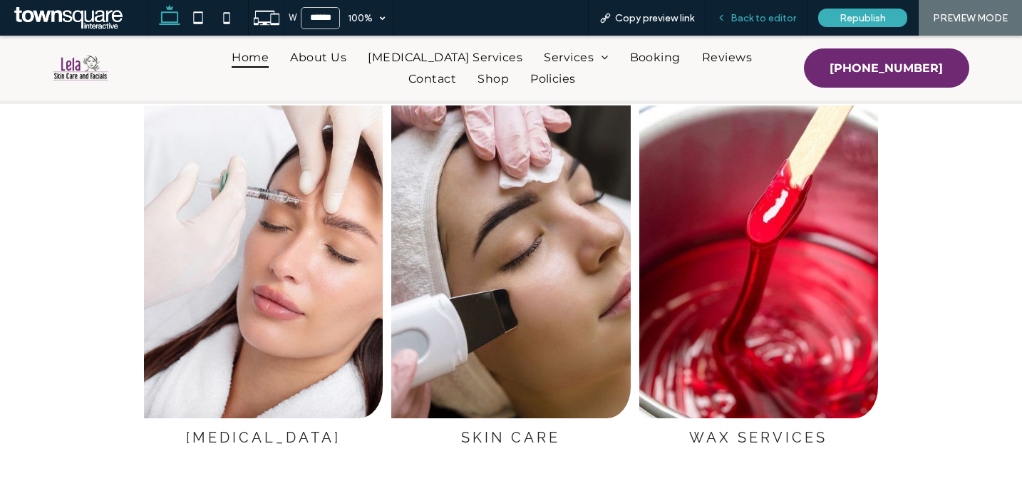
click at [753, 20] on span "Back to editor" at bounding box center [764, 18] width 66 height 12
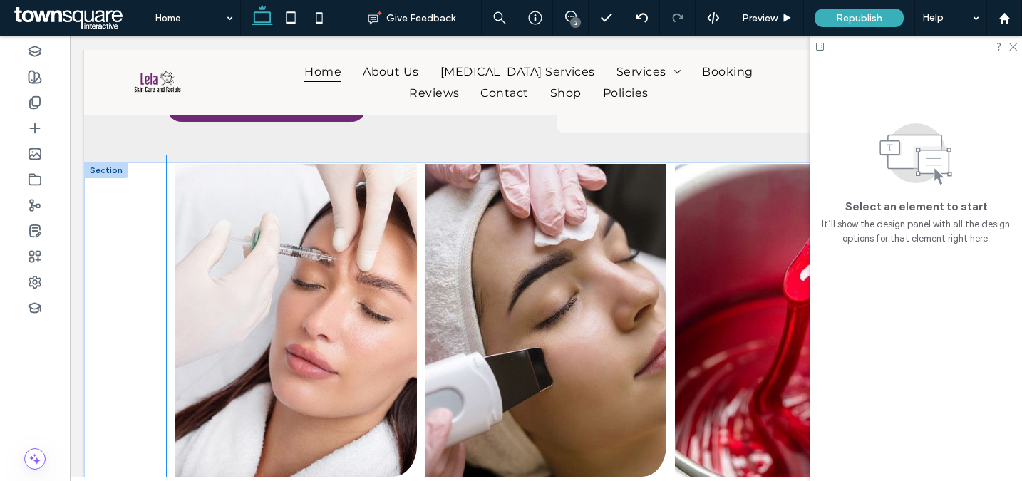
scroll to position [2005, 0]
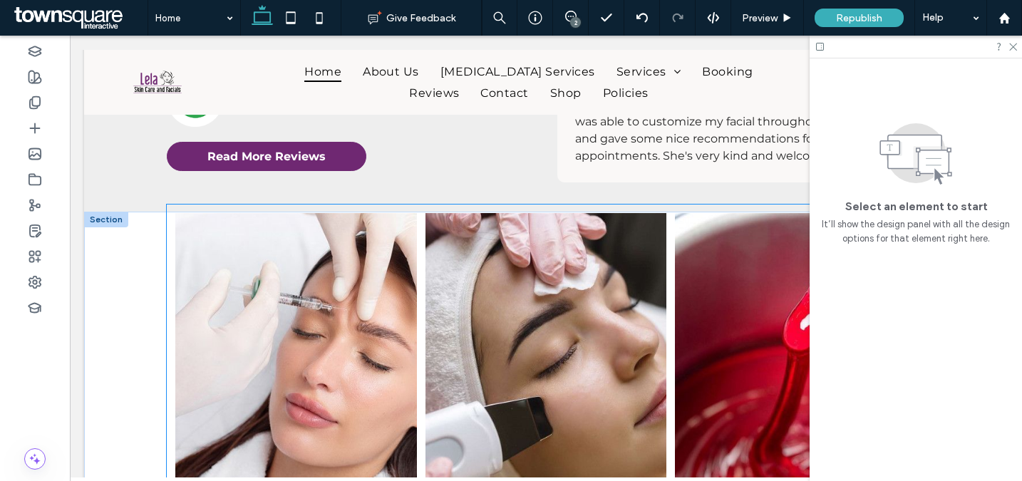
click at [426, 258] on link at bounding box center [547, 369] width 242 height 313
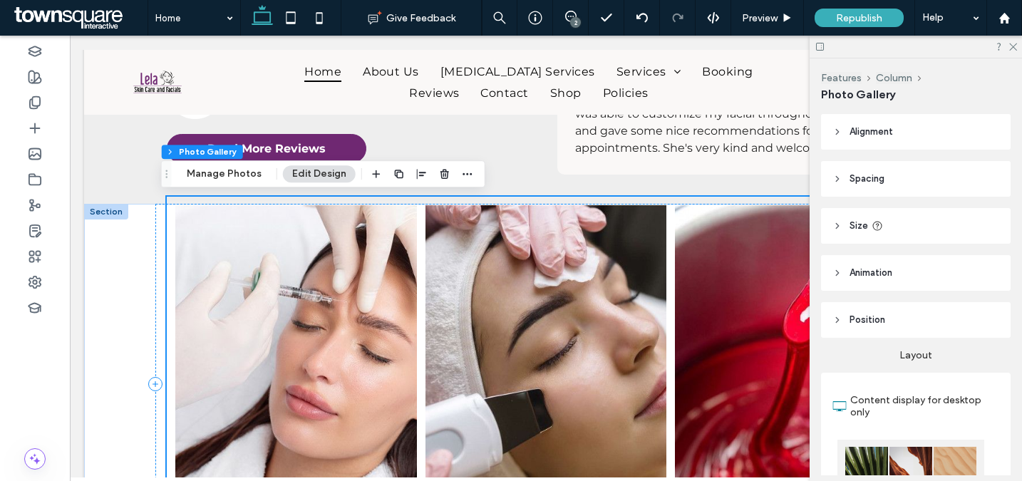
scroll to position [2014, 0]
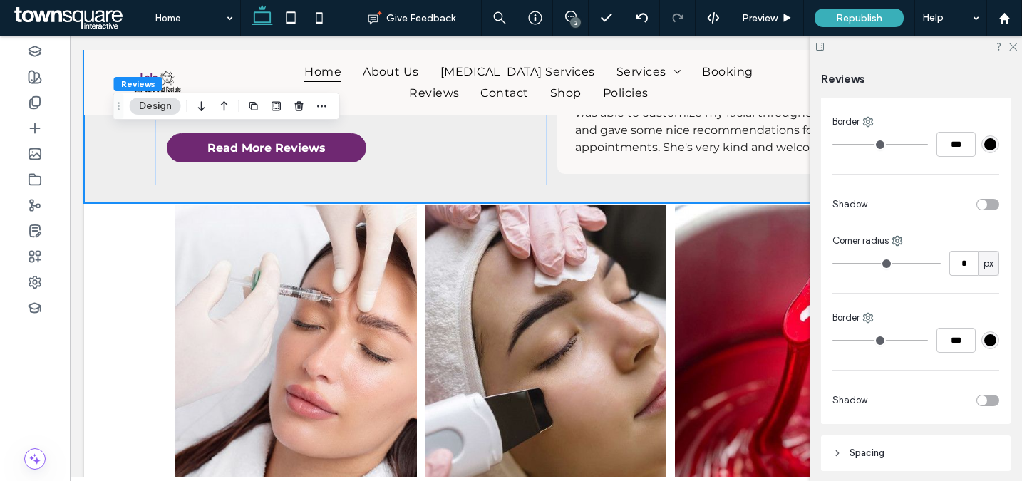
scroll to position [374, 0]
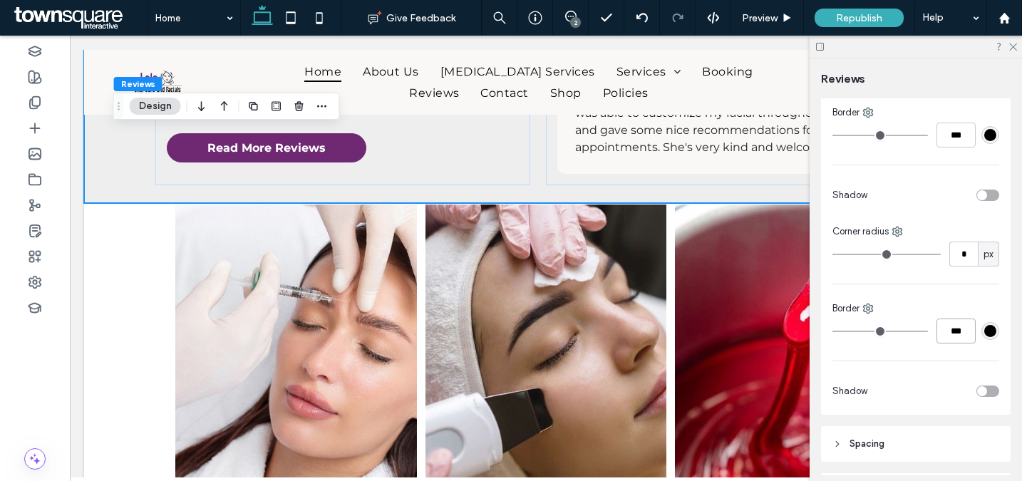
click at [937, 326] on input "***" at bounding box center [956, 331] width 39 height 25
type input "***"
click at [158, 291] on div "Botox Button Skin Care Button Wax Services Button" at bounding box center [545, 383] width 781 height 361
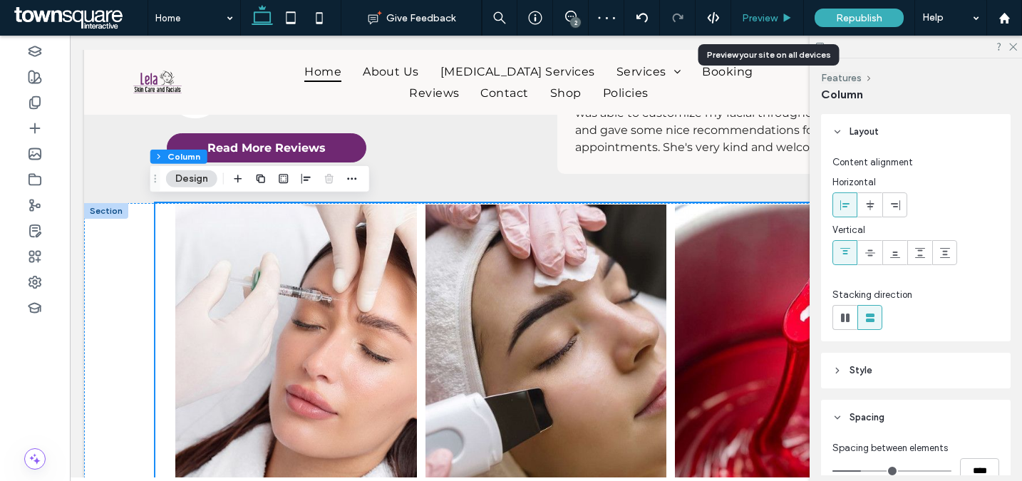
click at [765, 21] on span "Preview" at bounding box center [760, 18] width 36 height 12
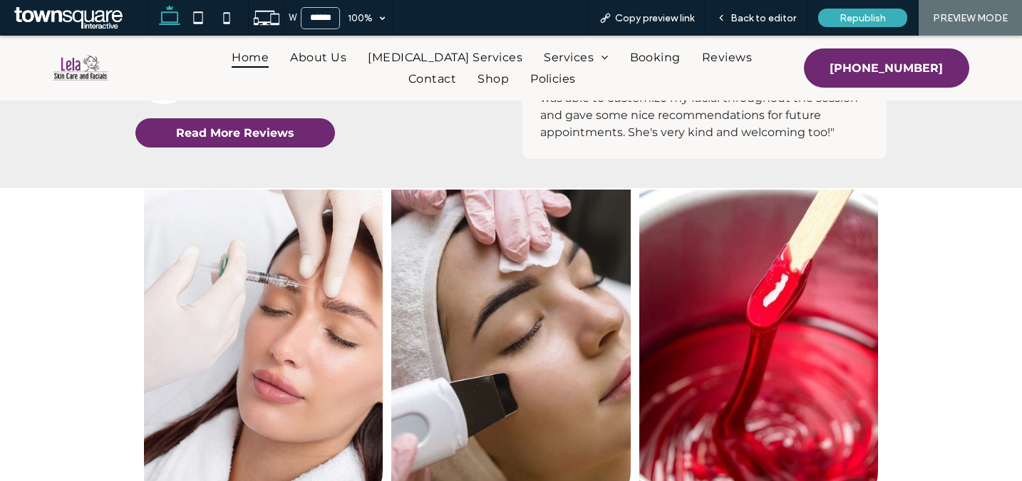
scroll to position [2000, 0]
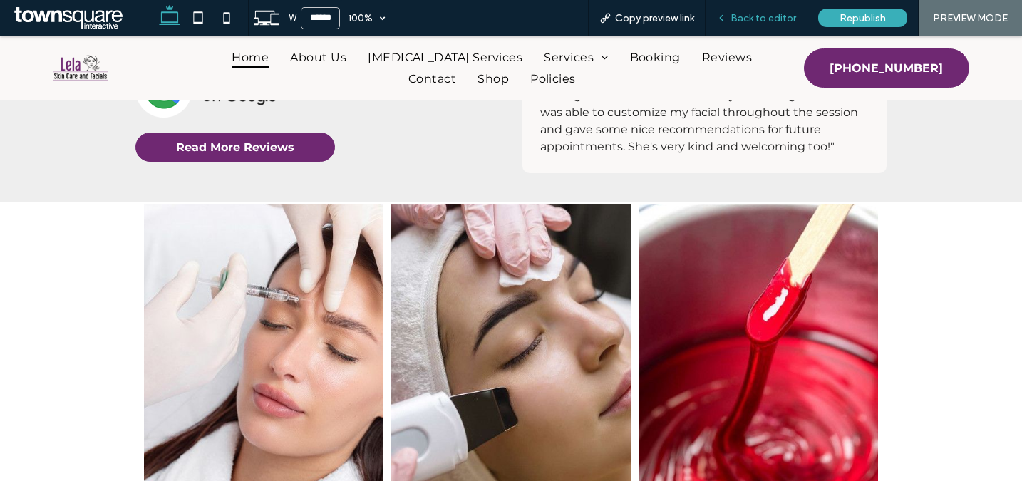
click at [759, 16] on span "Back to editor" at bounding box center [764, 18] width 66 height 12
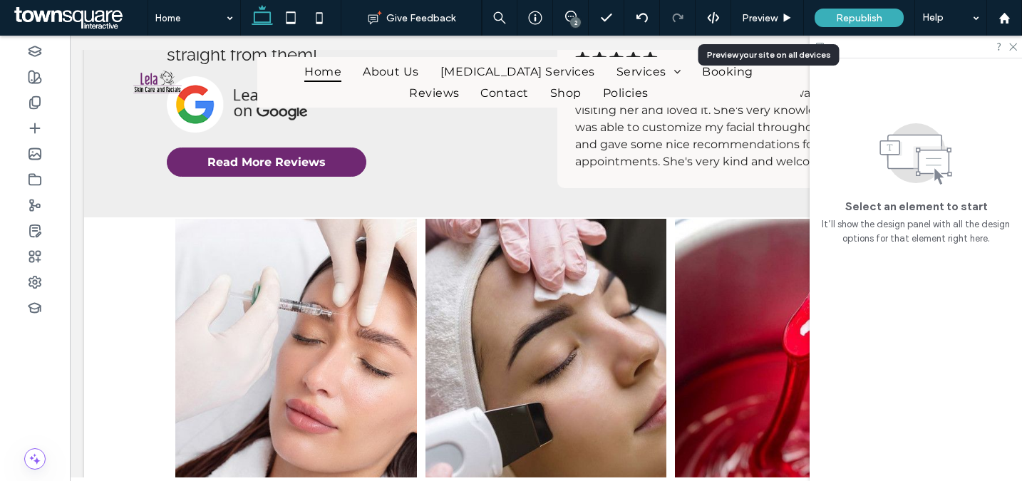
scroll to position [2014, 0]
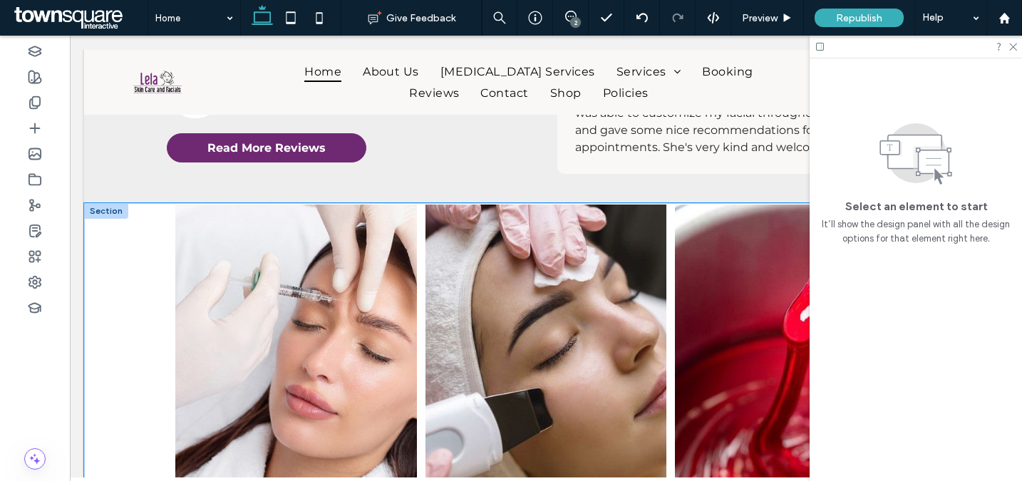
click at [108, 275] on div "Botox Button Skin Care Button Wax Services Button" at bounding box center [546, 392] width 924 height 379
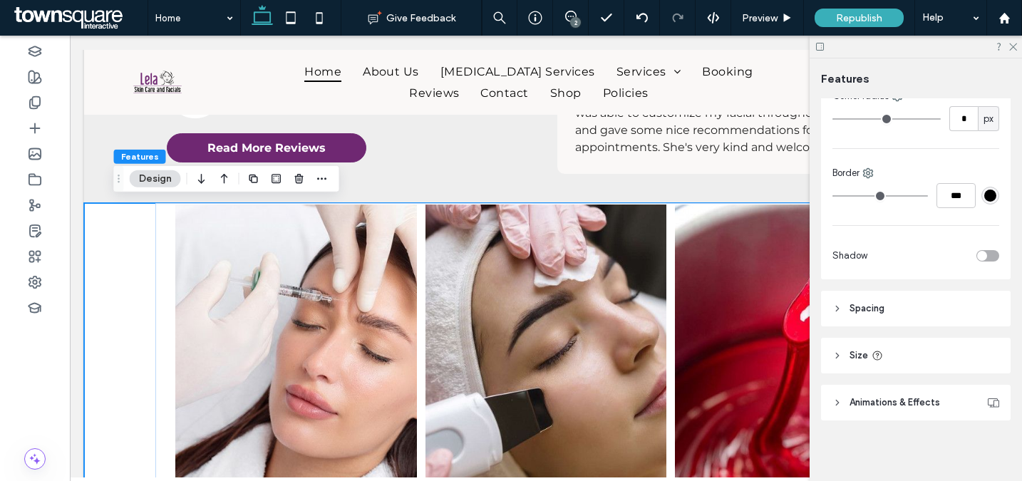
scroll to position [510, 0]
click at [945, 199] on input "***" at bounding box center [956, 195] width 39 height 25
type input "***"
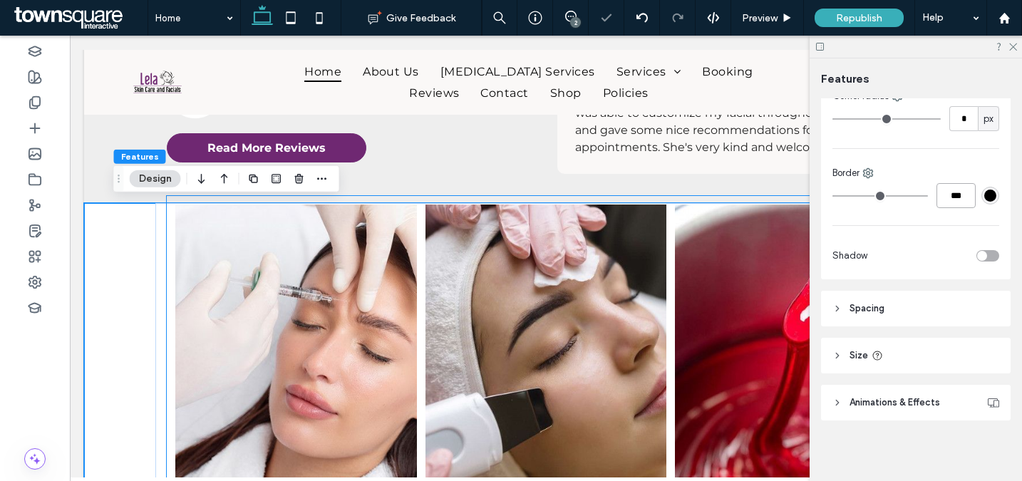
click at [533, 244] on link at bounding box center [547, 361] width 242 height 313
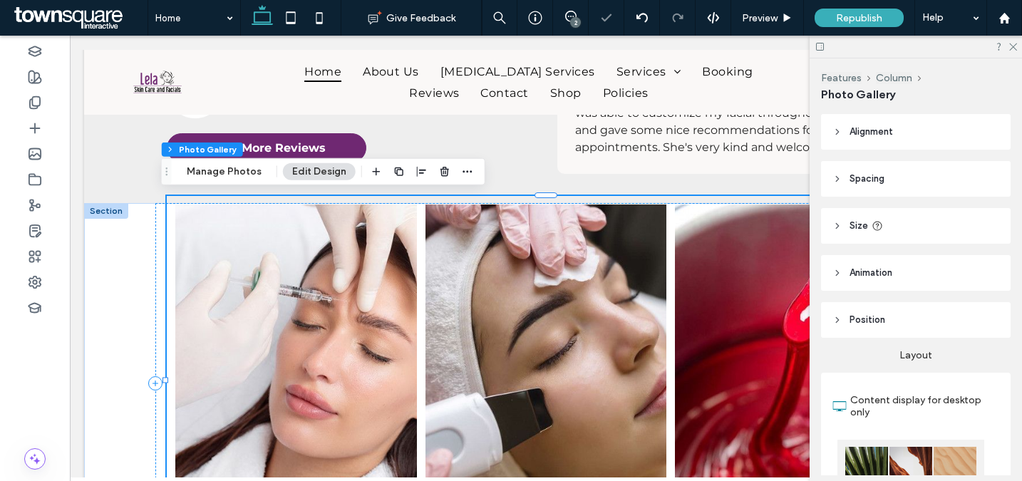
click at [356, 257] on link at bounding box center [296, 361] width 242 height 313
click at [421, 209] on li "Skin Care Button" at bounding box center [546, 380] width 250 height 360
click at [767, 25] on div "Preview" at bounding box center [767, 18] width 73 height 36
click at [763, 19] on span "Preview" at bounding box center [760, 18] width 36 height 12
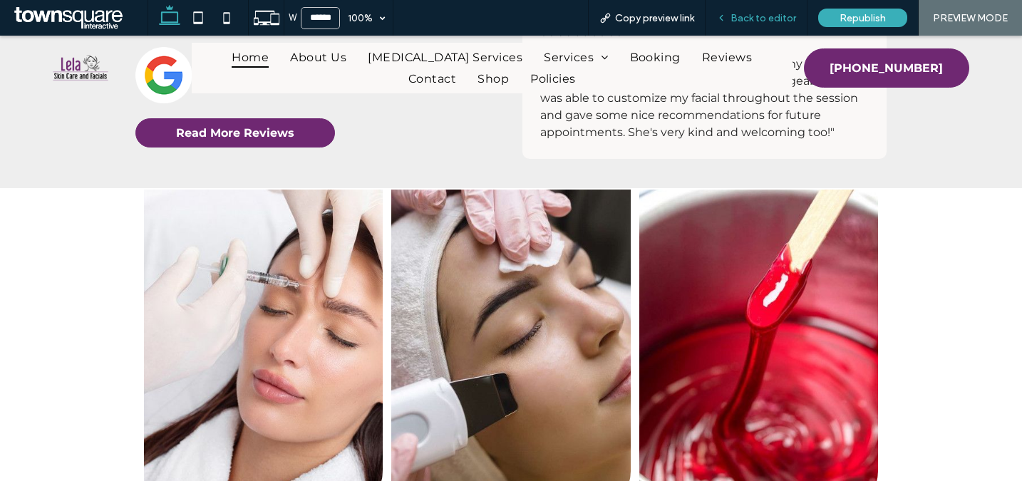
scroll to position [2000, 0]
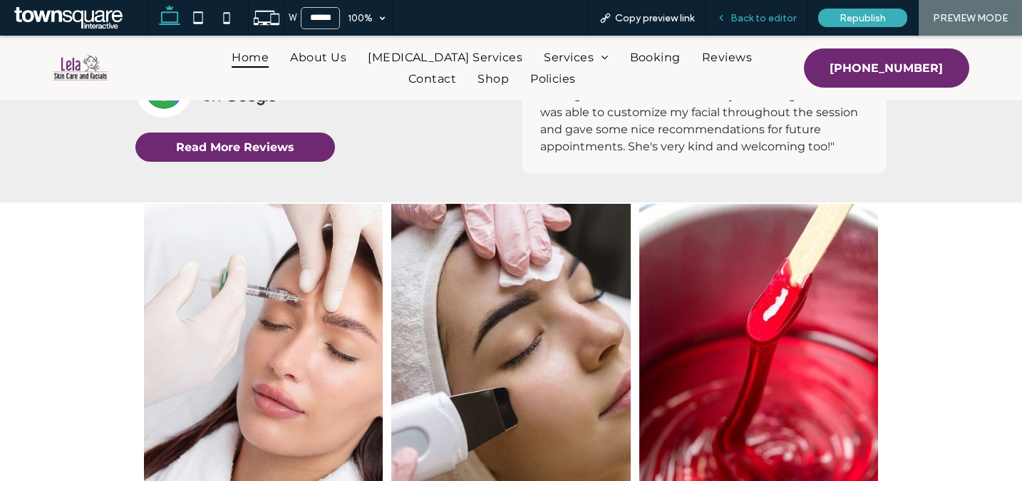
drag, startPoint x: 741, startPoint y: 22, endPoint x: 637, endPoint y: 153, distance: 167.0
click at [741, 22] on span "Back to editor" at bounding box center [764, 18] width 66 height 12
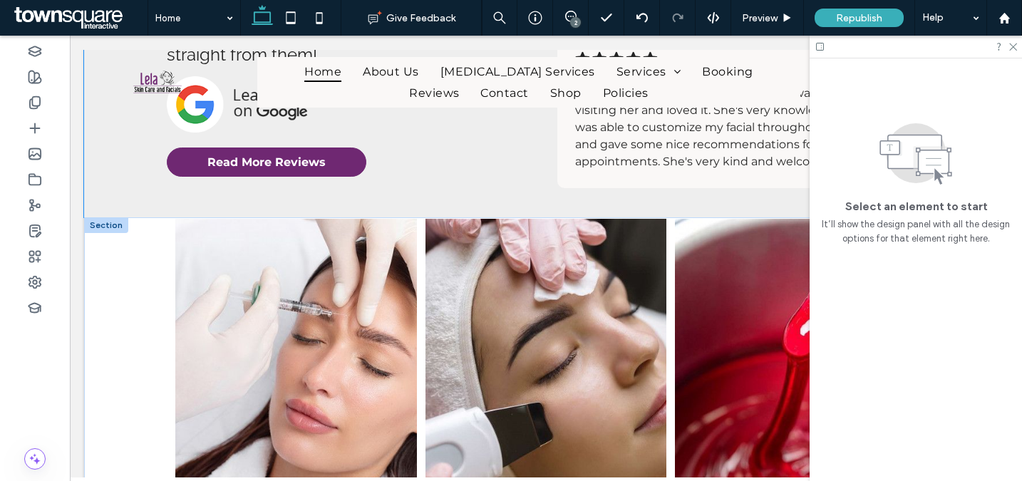
scroll to position [2014, 0]
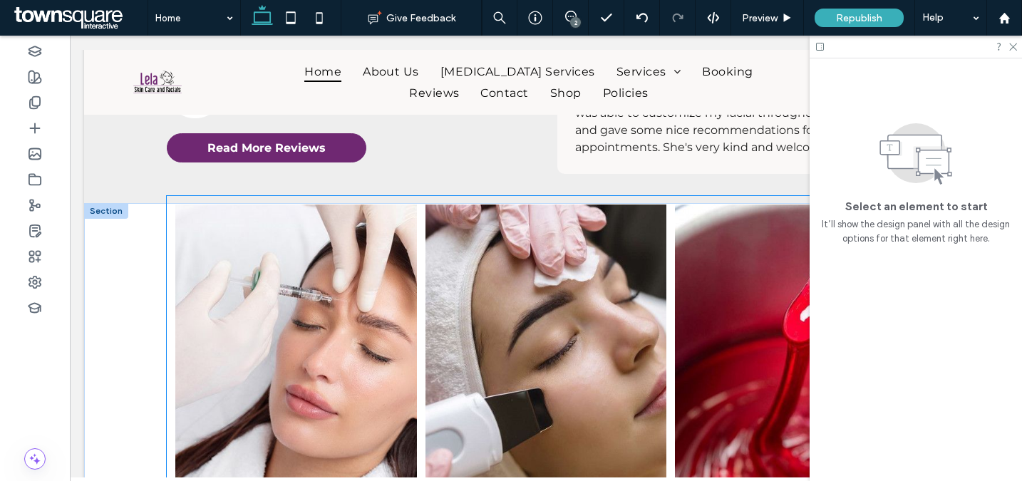
click at [599, 235] on link at bounding box center [547, 361] width 242 height 313
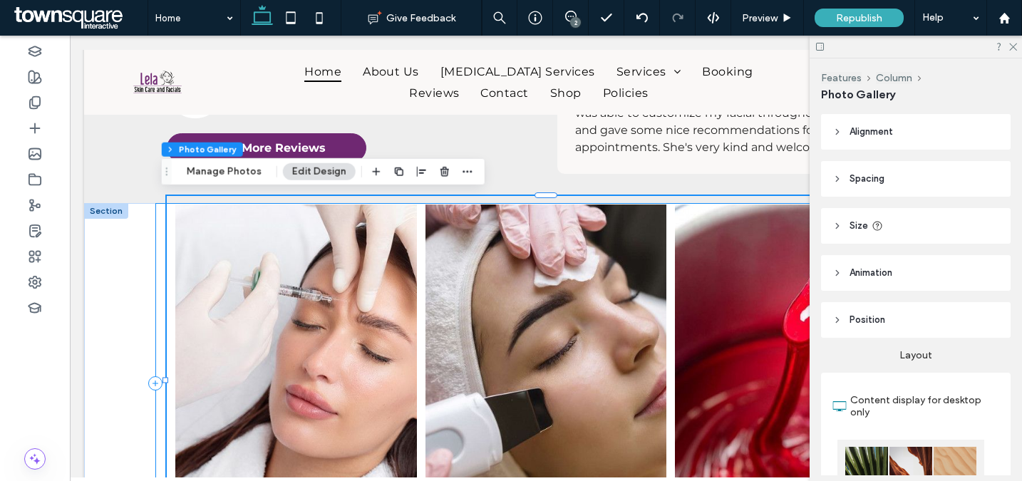
click at [157, 212] on div "Botox Button Skin Care Button Wax Services Button" at bounding box center [545, 383] width 781 height 361
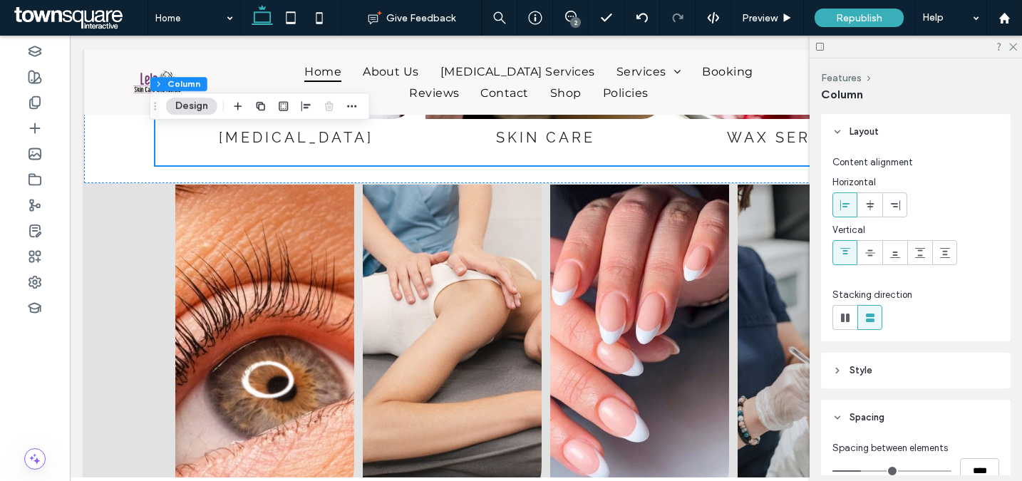
click at [898, 371] on header "Style" at bounding box center [916, 371] width 190 height 36
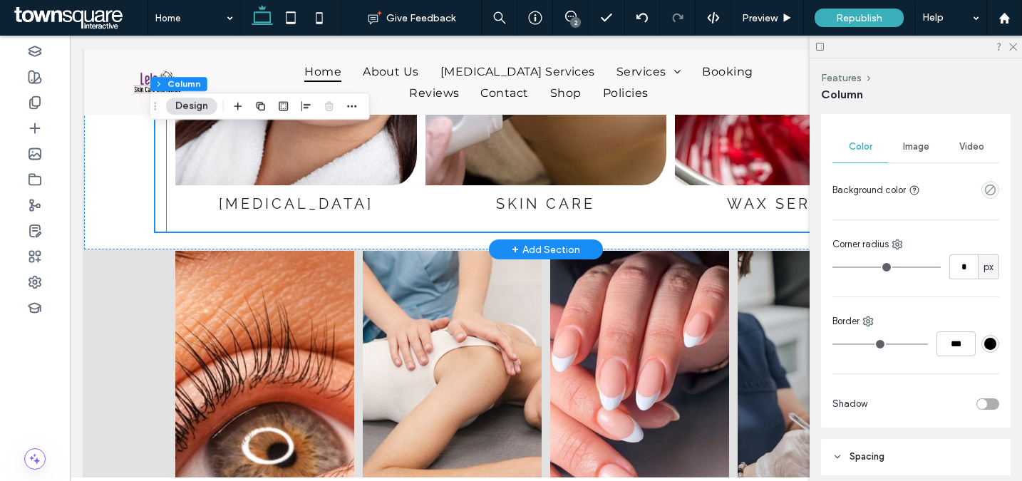
scroll to position [2287, 0]
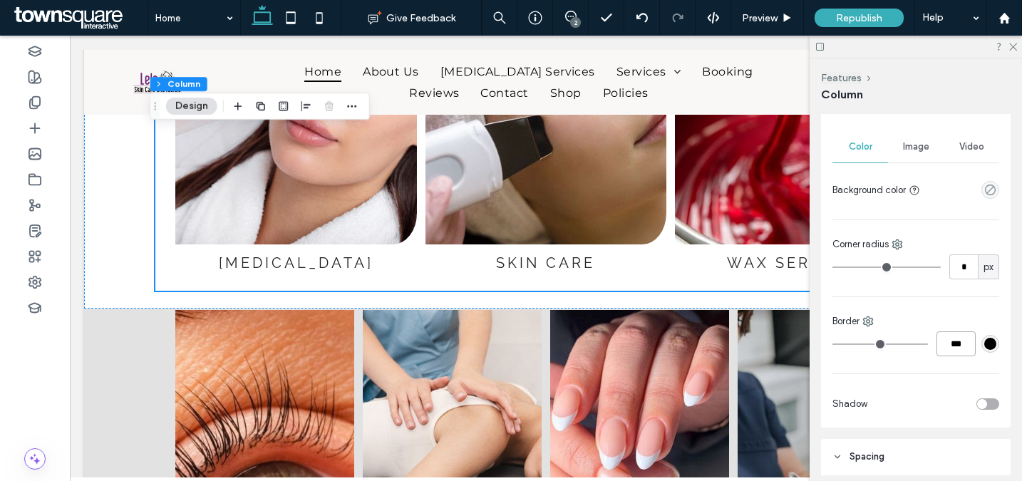
click at [949, 340] on input "***" at bounding box center [956, 344] width 39 height 25
type input "*"
drag, startPoint x: 858, startPoint y: 324, endPoint x: 868, endPoint y: 327, distance: 9.7
click at [858, 324] on span "Border" at bounding box center [846, 321] width 27 height 14
click at [868, 327] on icon at bounding box center [868, 321] width 11 height 11
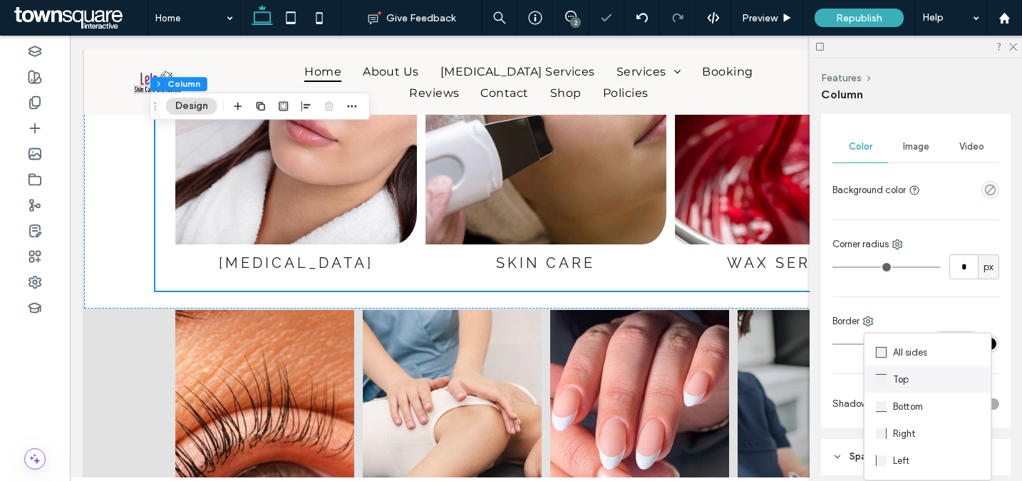
click at [902, 373] on span "Top" at bounding box center [901, 380] width 16 height 14
click at [959, 346] on input "*" at bounding box center [956, 344] width 39 height 25
click at [942, 318] on div "Top" at bounding box center [916, 321] width 167 height 14
click at [857, 322] on icon at bounding box center [856, 321] width 11 height 11
click at [870, 349] on use at bounding box center [869, 352] width 11 height 11
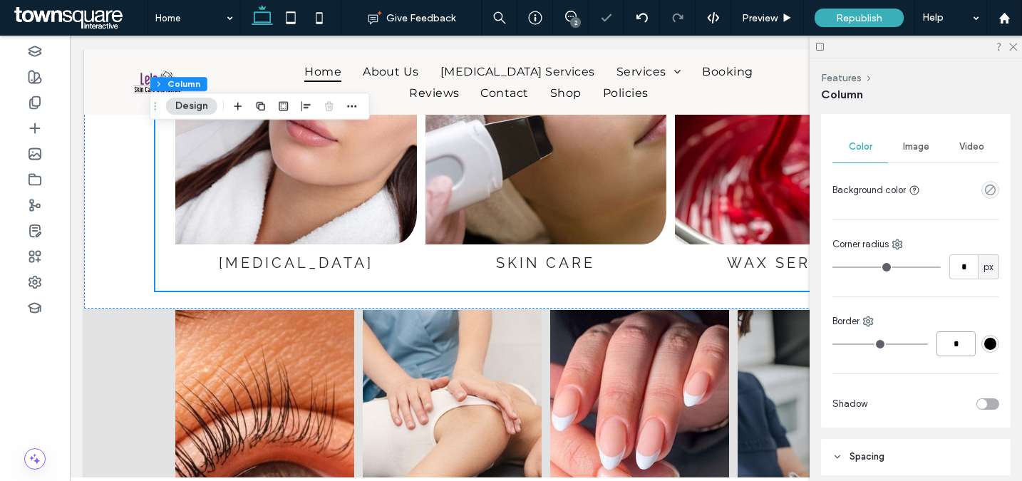
click at [956, 343] on input "*" at bounding box center [956, 344] width 39 height 25
click at [950, 314] on div "Border" at bounding box center [916, 321] width 167 height 14
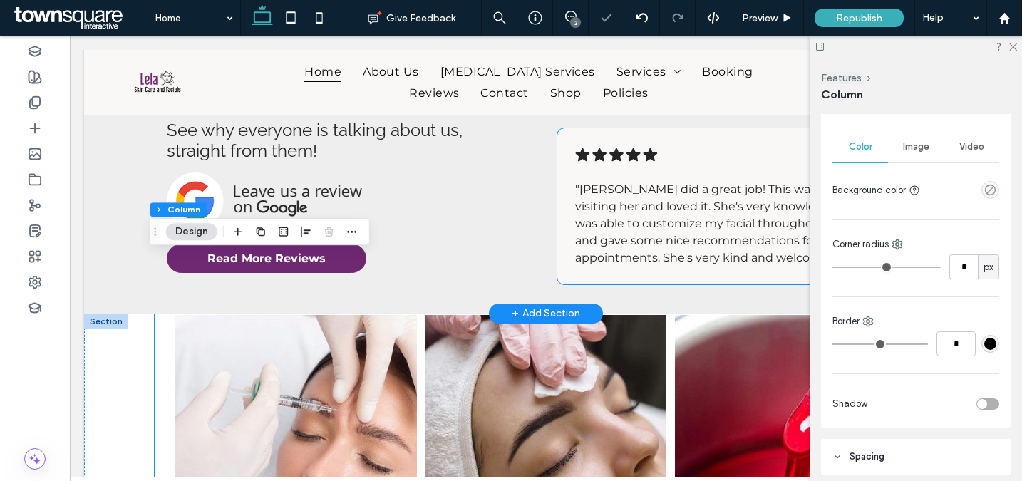
scroll to position [1971, 0]
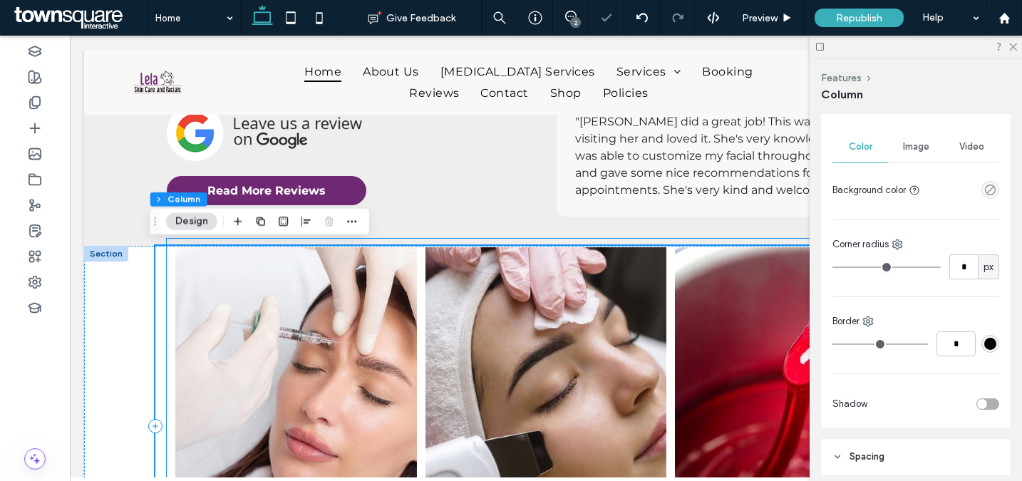
click at [671, 261] on li "Wax Services Button" at bounding box center [796, 423] width 250 height 360
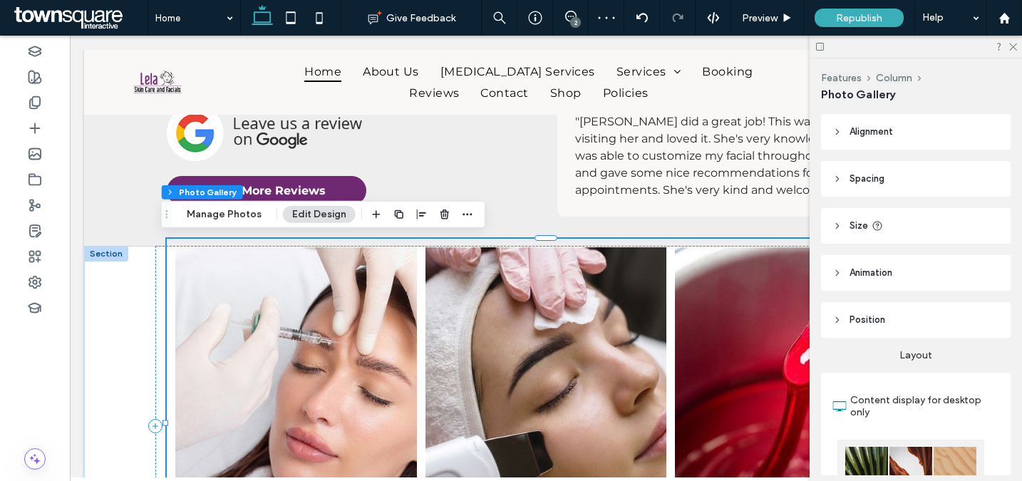
click at [671, 257] on li "Wax Services Button" at bounding box center [796, 423] width 250 height 360
click at [155, 274] on div "Botox Button Skin Care Button Wax Services Button" at bounding box center [545, 426] width 781 height 361
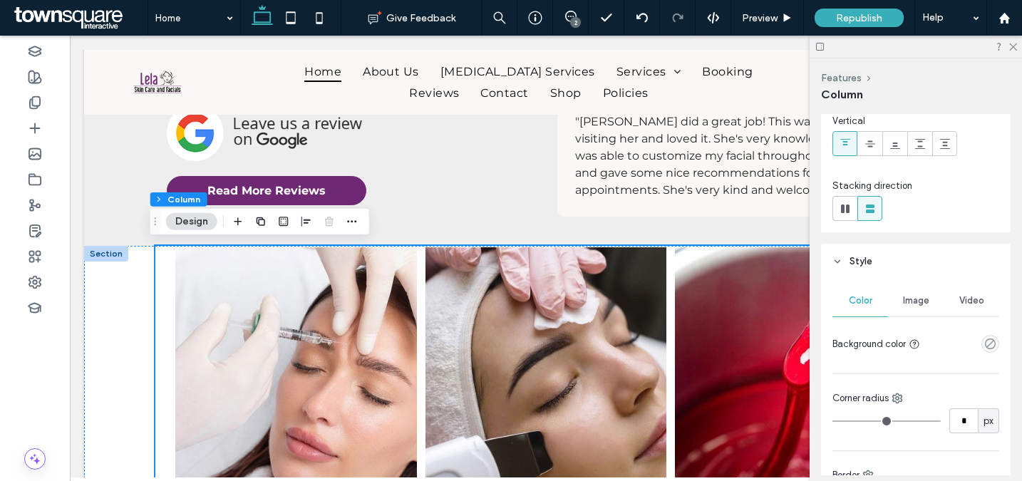
scroll to position [242, 0]
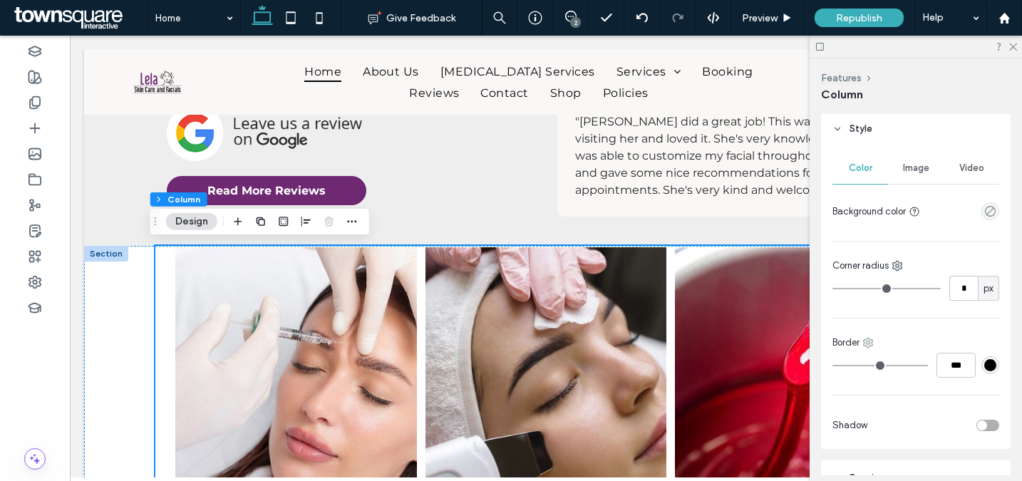
click at [870, 341] on use at bounding box center [868, 343] width 9 height 9
click at [910, 230] on div "Top" at bounding box center [928, 230] width 127 height 27
click at [858, 342] on use at bounding box center [857, 343] width 9 height 9
click at [909, 202] on span "All sides" at bounding box center [898, 203] width 34 height 14
drag, startPoint x: 96, startPoint y: 254, endPoint x: 269, endPoint y: 269, distance: 173.9
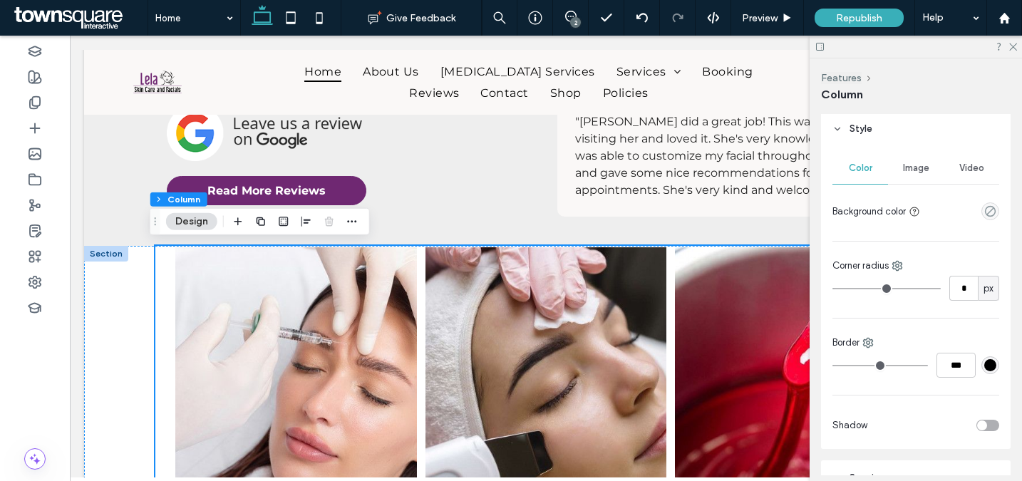
click at [96, 254] on div at bounding box center [106, 254] width 44 height 16
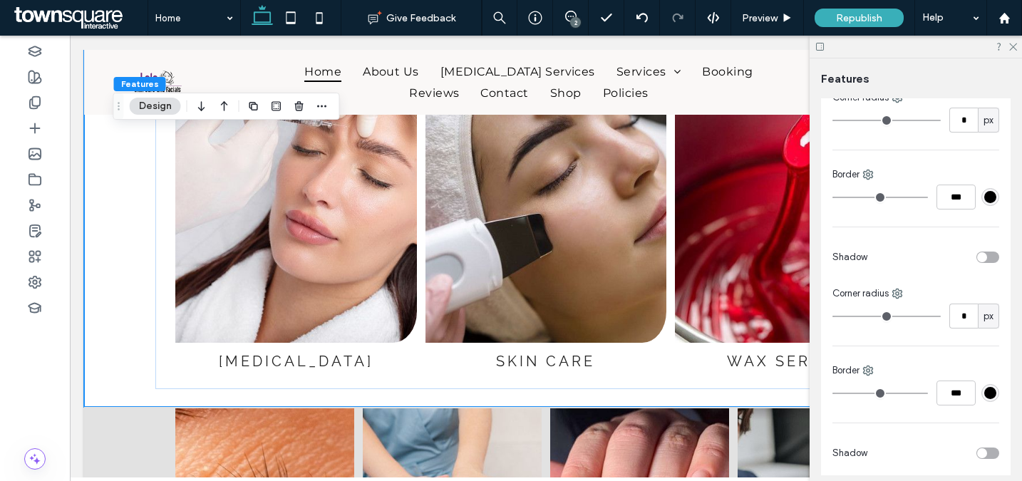
scroll to position [326, 0]
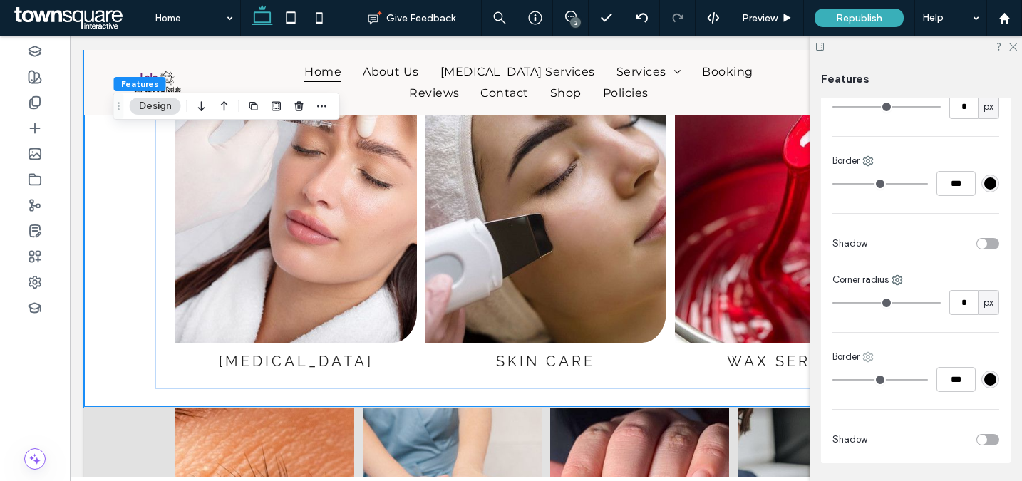
click at [865, 357] on use at bounding box center [868, 357] width 9 height 9
click at [902, 247] on span "Top" at bounding box center [901, 245] width 16 height 14
click at [856, 356] on use at bounding box center [857, 357] width 9 height 9
click at [878, 220] on span at bounding box center [872, 218] width 17 height 16
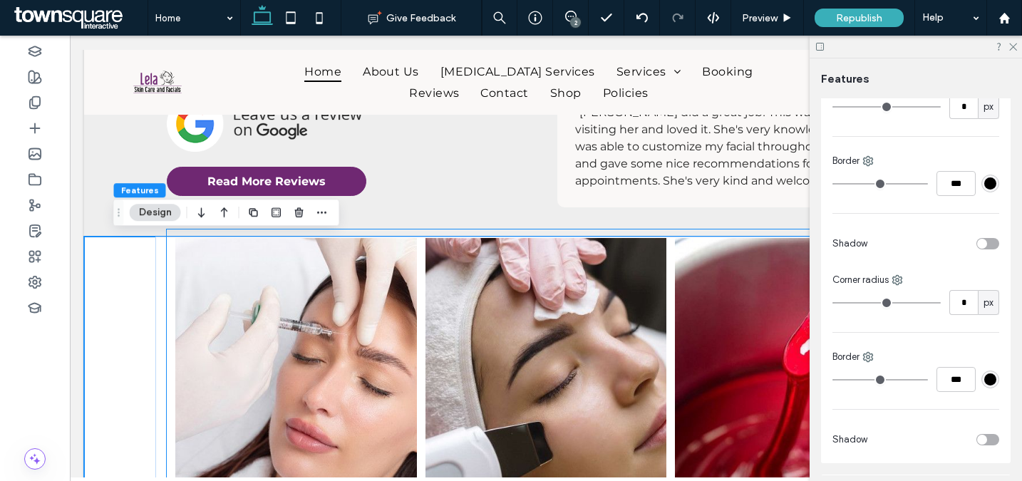
scroll to position [1980, 0]
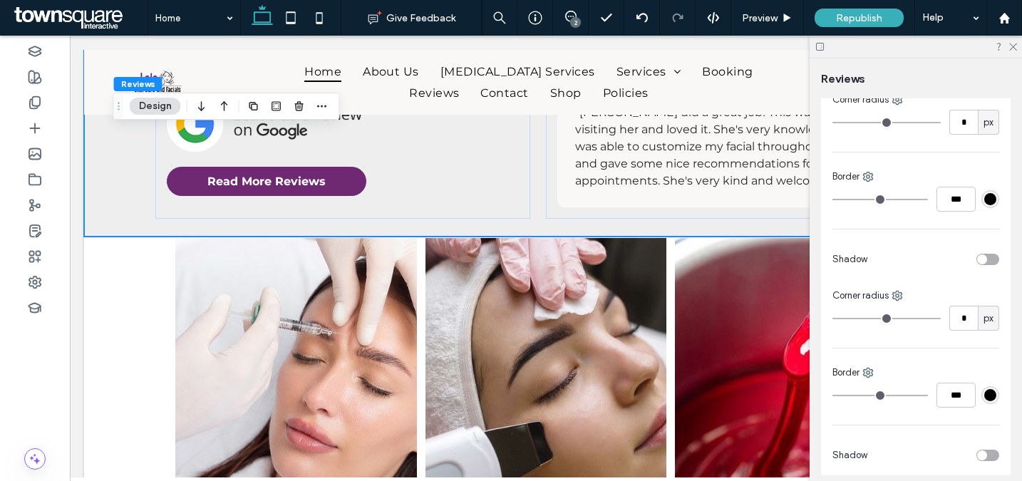
scroll to position [312, 0]
click at [869, 373] on use at bounding box center [868, 371] width 9 height 9
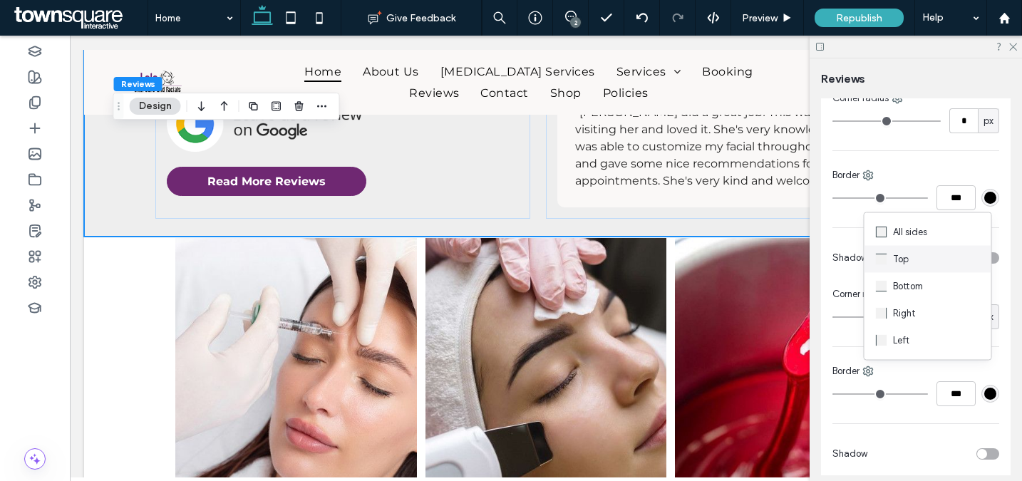
click at [901, 269] on div "Top" at bounding box center [928, 259] width 127 height 27
click at [856, 374] on icon at bounding box center [856, 371] width 11 height 11
click at [883, 235] on span "All sides" at bounding box center [898, 232] width 34 height 14
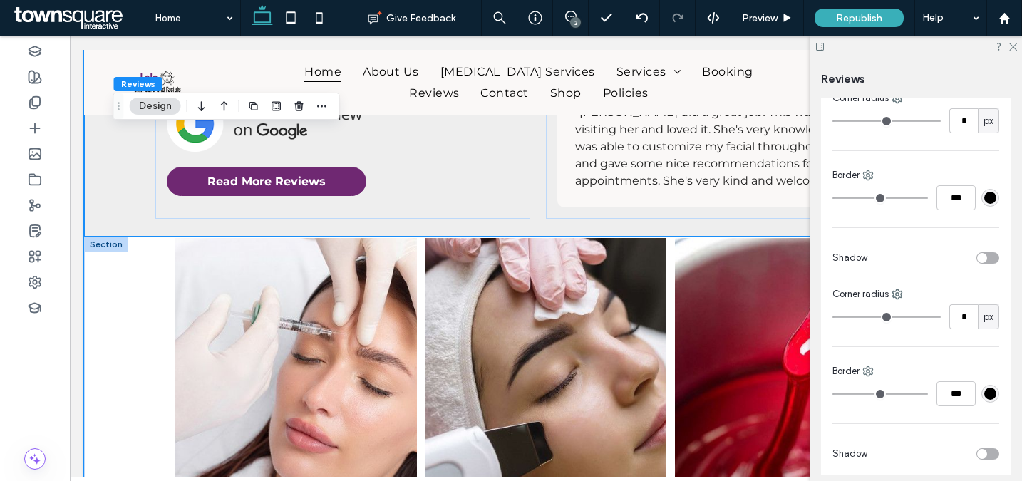
click at [110, 294] on div "Botox Button Skin Care Button Wax Services Button" at bounding box center [546, 426] width 924 height 379
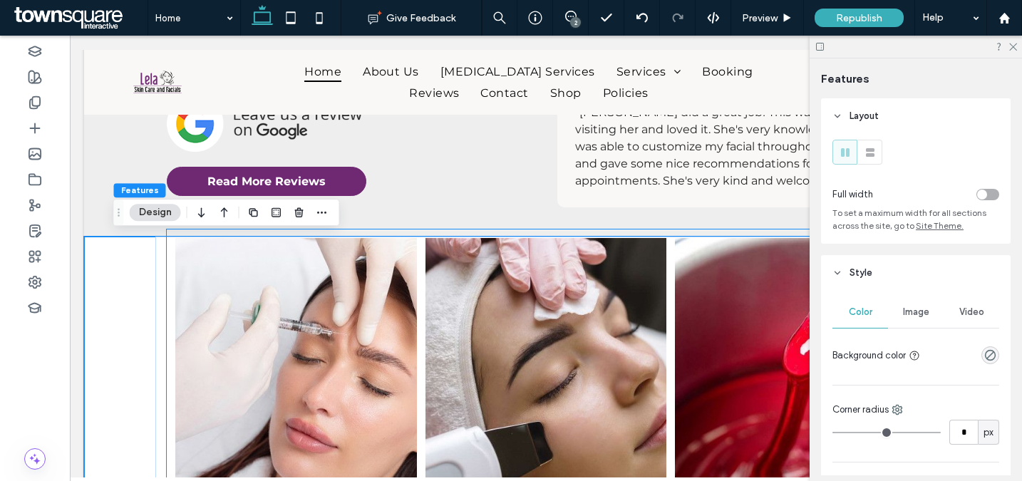
click at [209, 262] on link at bounding box center [296, 394] width 242 height 313
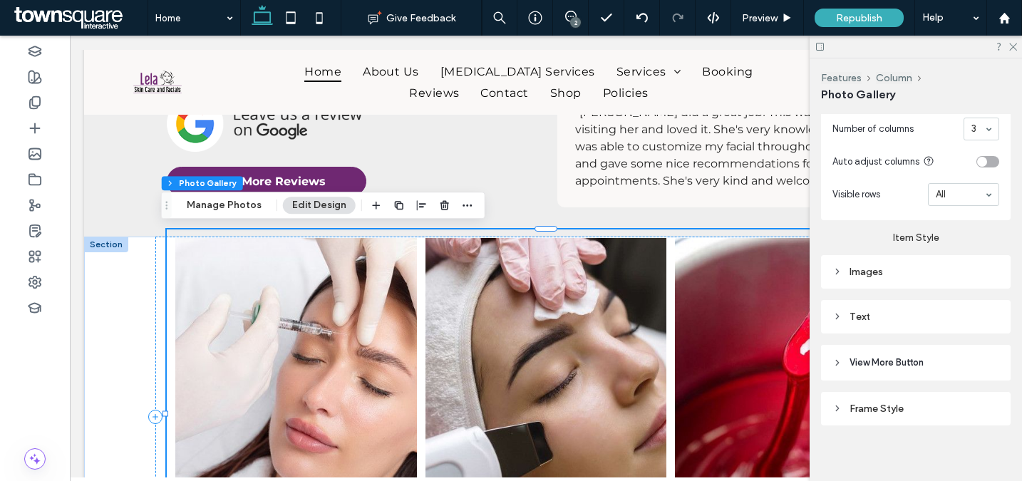
scroll to position [647, 0]
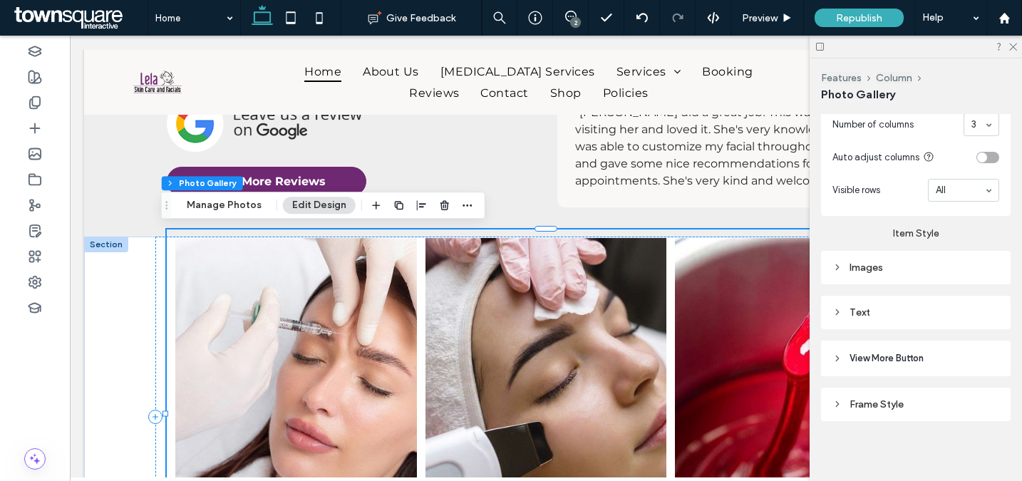
click at [899, 274] on div "Images" at bounding box center [916, 268] width 190 height 34
click at [899, 271] on div "Images" at bounding box center [916, 267] width 167 height 19
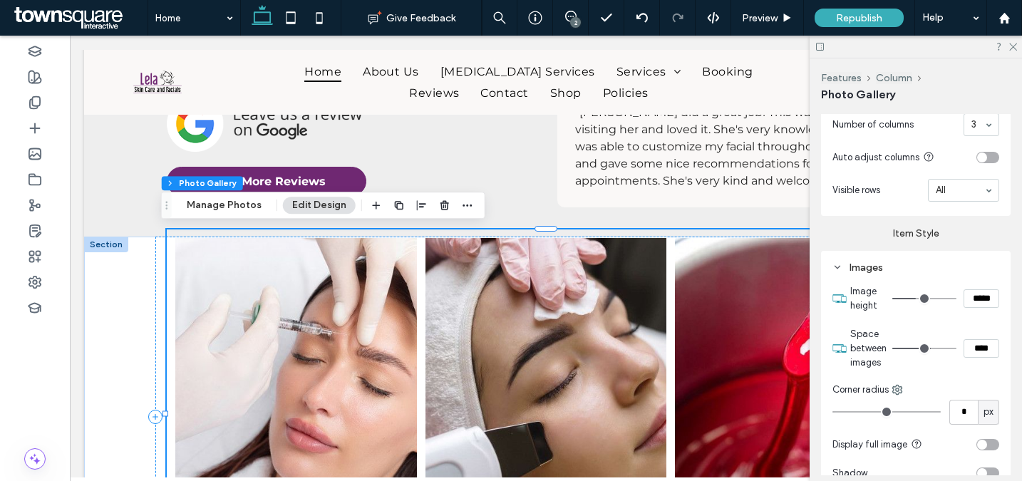
click at [899, 271] on div "Images" at bounding box center [916, 267] width 167 height 19
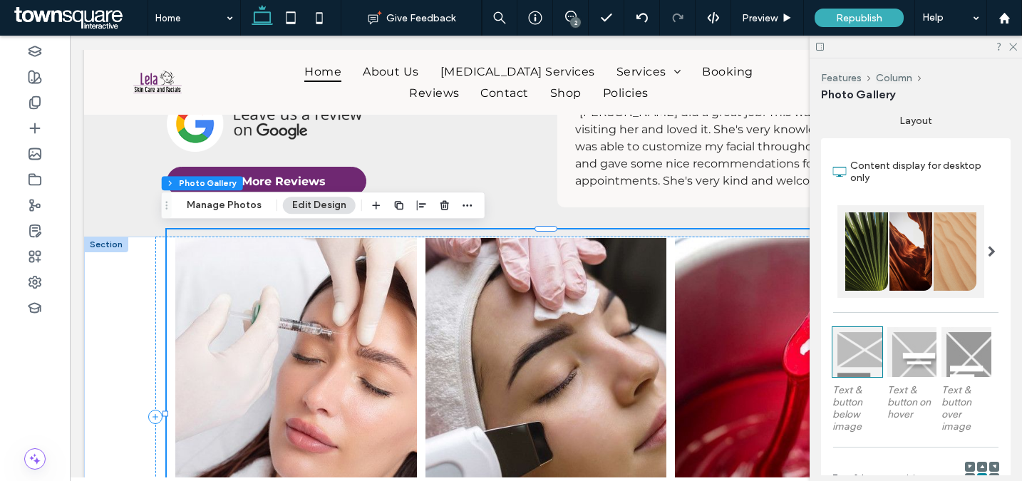
scroll to position [0, 0]
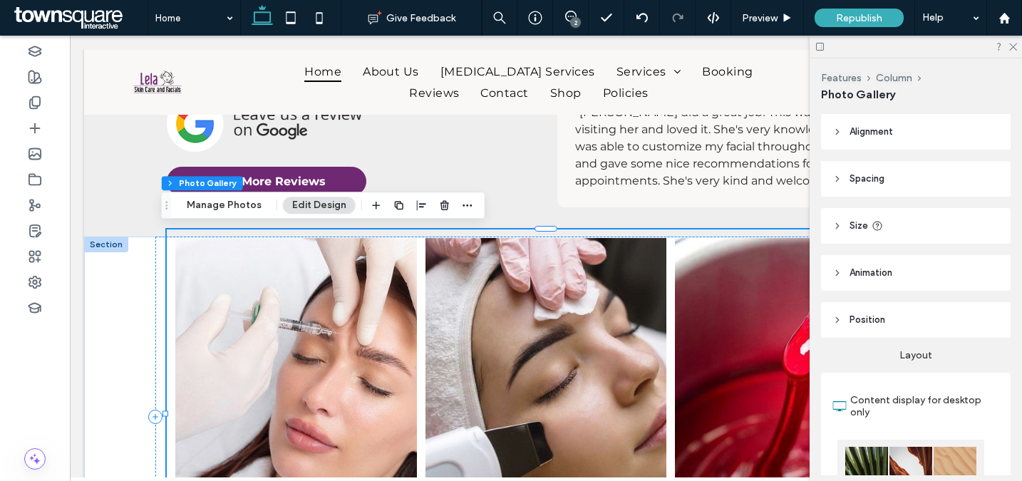
click at [909, 183] on header "Spacing" at bounding box center [916, 179] width 190 height 36
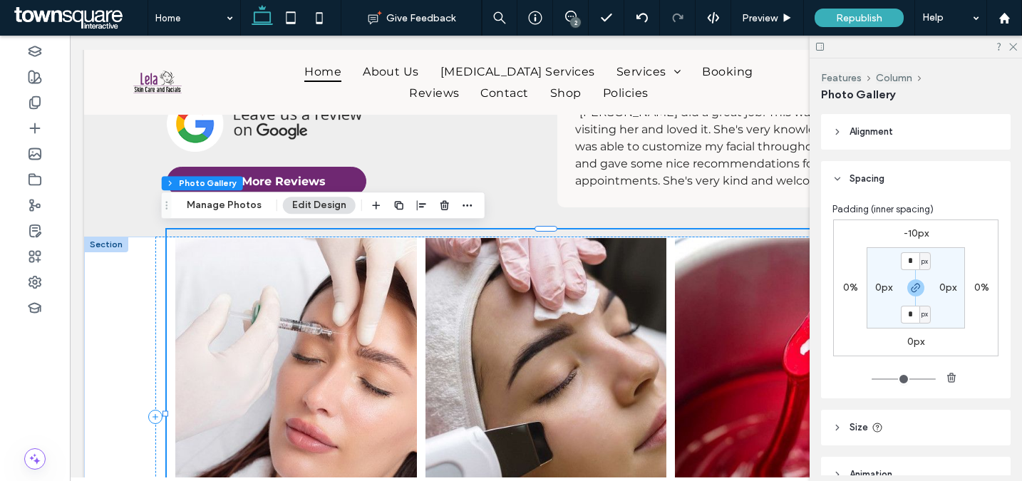
click at [909, 183] on header "Spacing" at bounding box center [916, 179] width 190 height 36
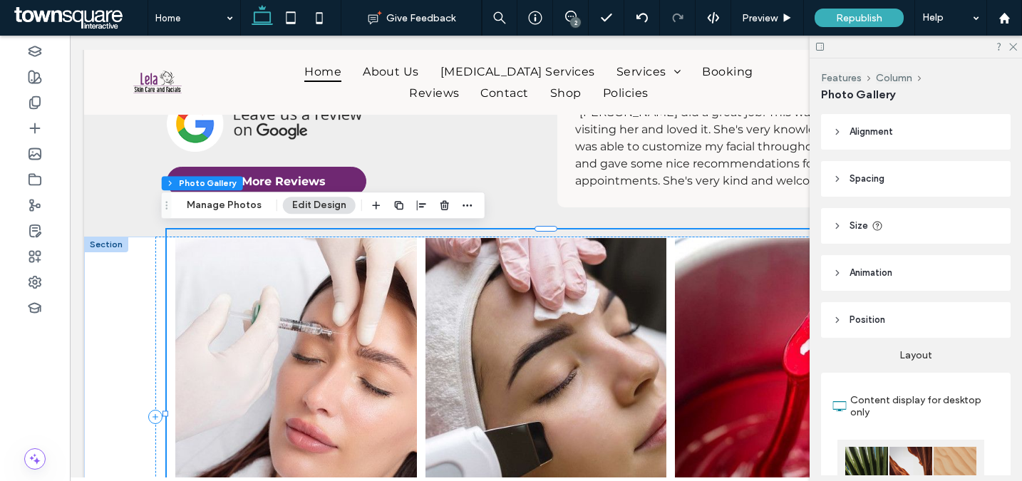
click at [909, 183] on header "Spacing" at bounding box center [916, 179] width 190 height 36
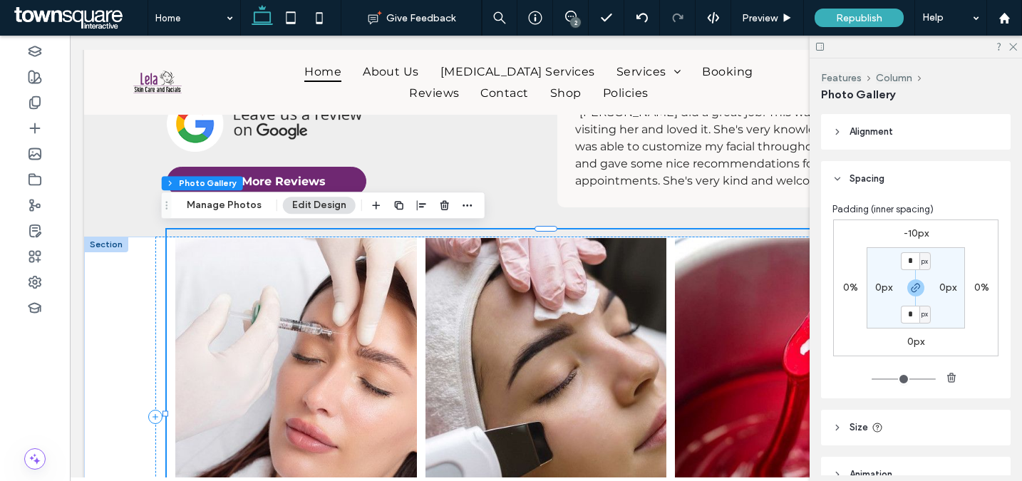
drag, startPoint x: 908, startPoint y: 230, endPoint x: 943, endPoint y: 239, distance: 36.1
click at [908, 230] on label "-10px" at bounding box center [916, 233] width 25 height 12
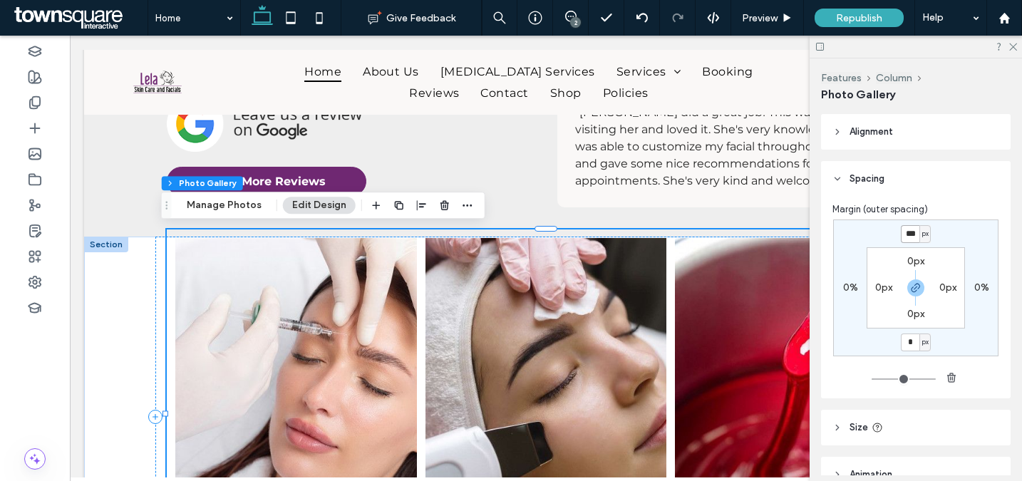
click at [909, 235] on input "***" at bounding box center [910, 234] width 19 height 18
click at [913, 289] on icon "button" at bounding box center [915, 287] width 11 height 11
type input "*"
click at [906, 233] on input "***" at bounding box center [910, 234] width 19 height 18
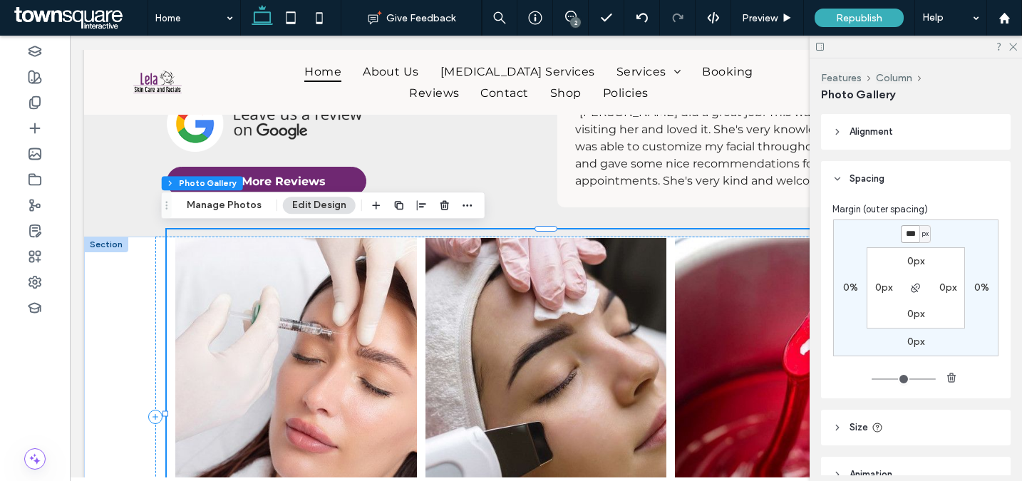
type input "***"
type input "*"
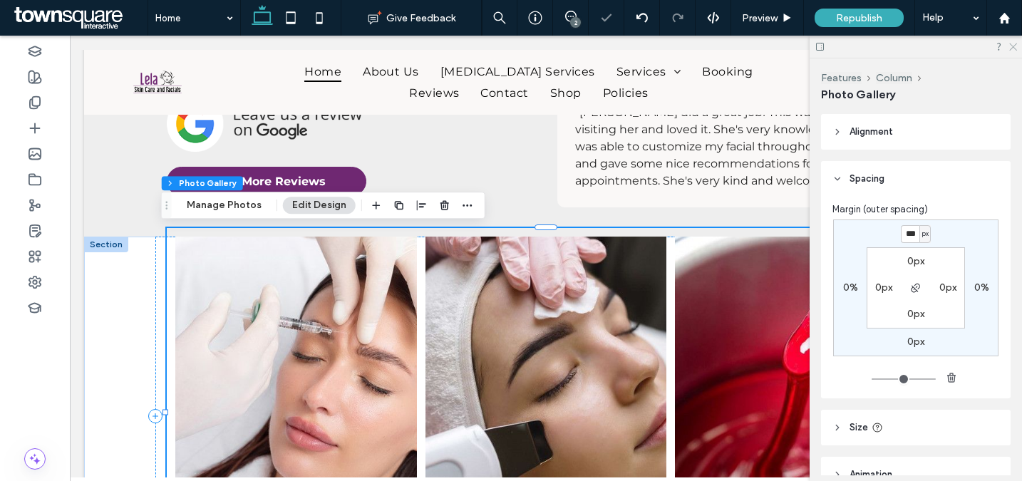
click at [1014, 46] on use at bounding box center [1013, 47] width 8 height 8
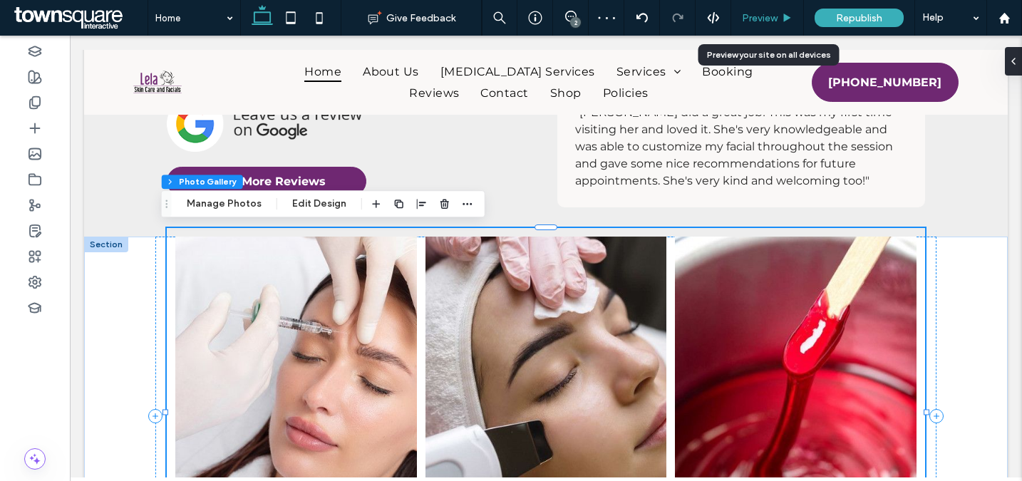
click at [767, 18] on span "Preview" at bounding box center [760, 18] width 36 height 12
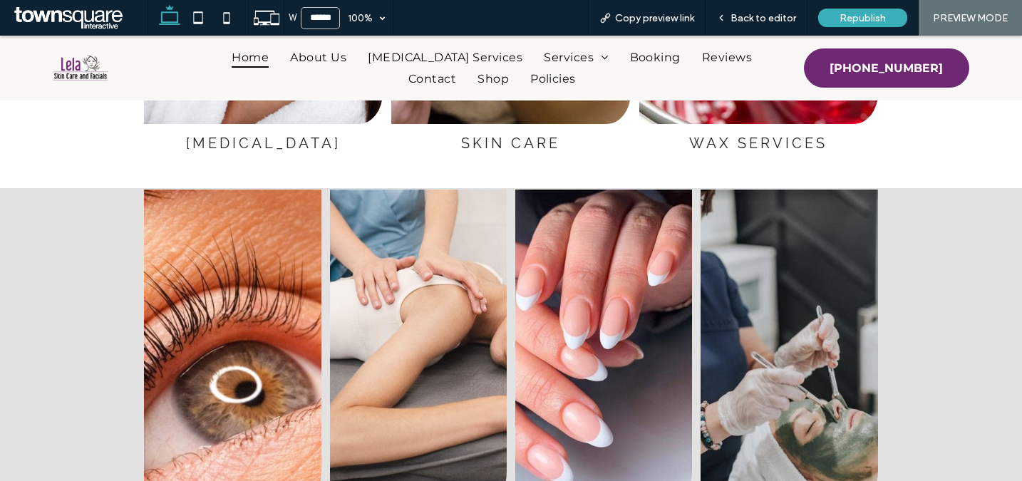
scroll to position [2085, 0]
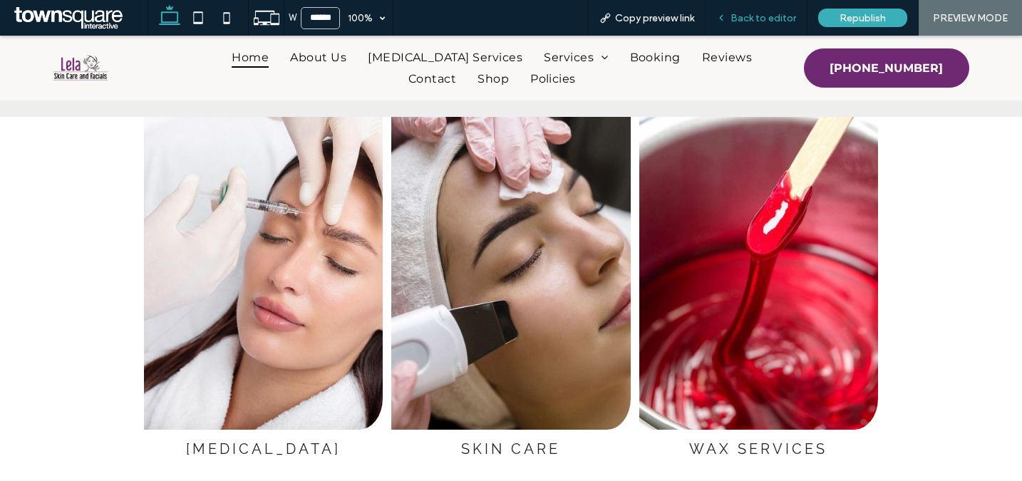
click at [744, 21] on span "Back to editor" at bounding box center [764, 18] width 66 height 12
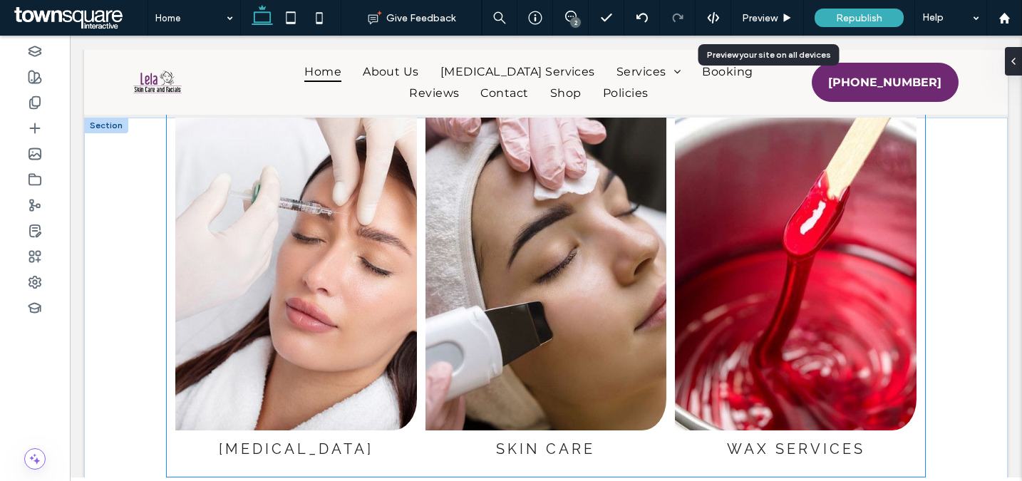
scroll to position [2100, 0]
click at [519, 281] on link at bounding box center [547, 274] width 242 height 313
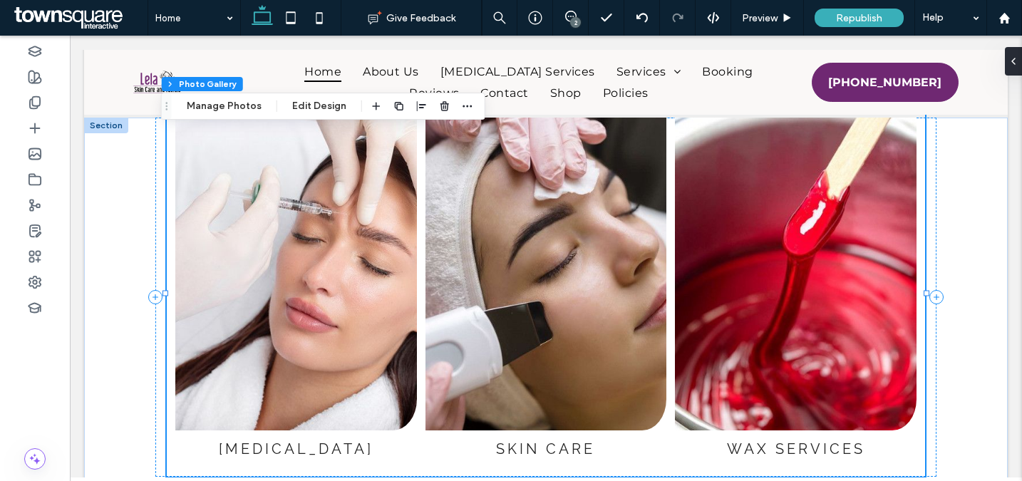
click at [396, 331] on link at bounding box center [296, 274] width 242 height 313
drag, startPoint x: 250, startPoint y: 108, endPoint x: 451, endPoint y: 133, distance: 202.7
click at [250, 108] on button "Manage Photos" at bounding box center [224, 106] width 93 height 17
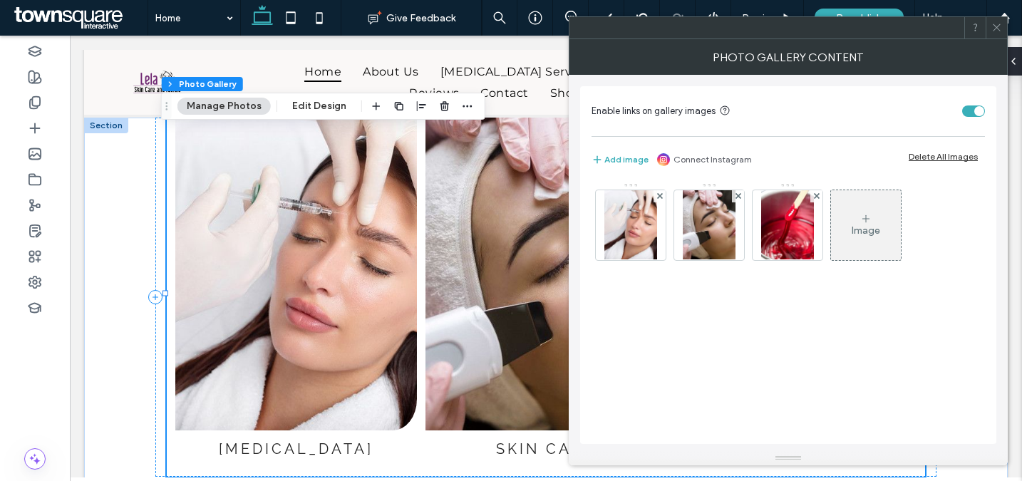
click at [990, 24] on div at bounding box center [996, 27] width 21 height 21
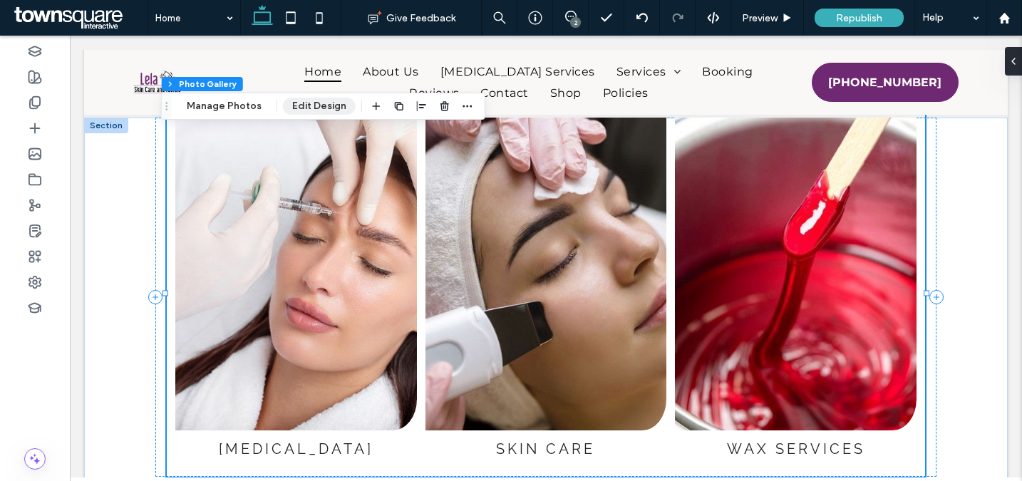
click at [304, 108] on button "Edit Design" at bounding box center [319, 106] width 73 height 17
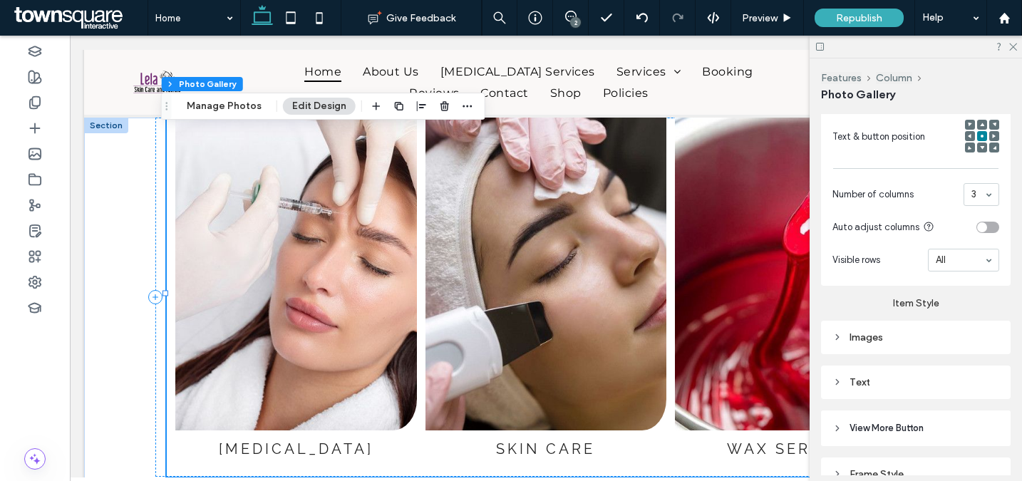
scroll to position [848, 0]
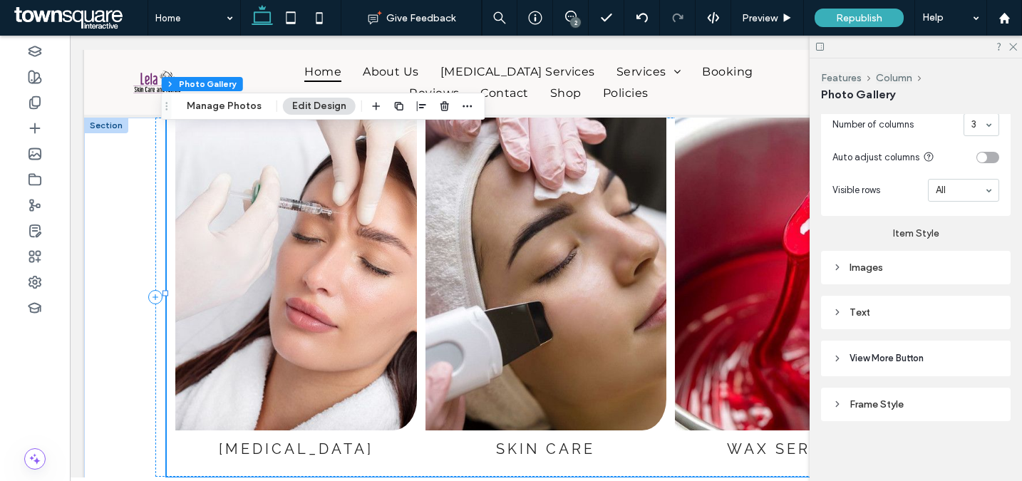
click at [906, 275] on div "Images" at bounding box center [916, 268] width 190 height 34
click at [907, 263] on div "Images" at bounding box center [916, 268] width 167 height 12
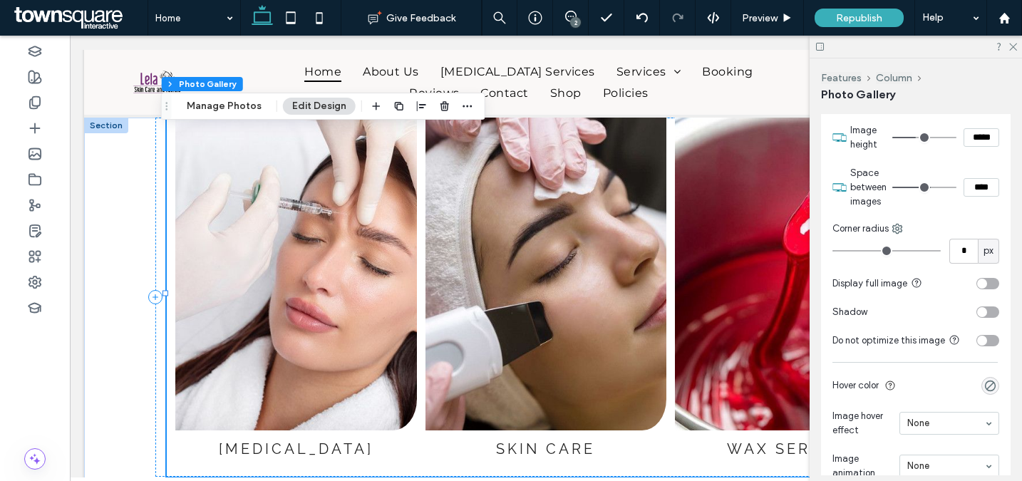
scroll to position [934, 0]
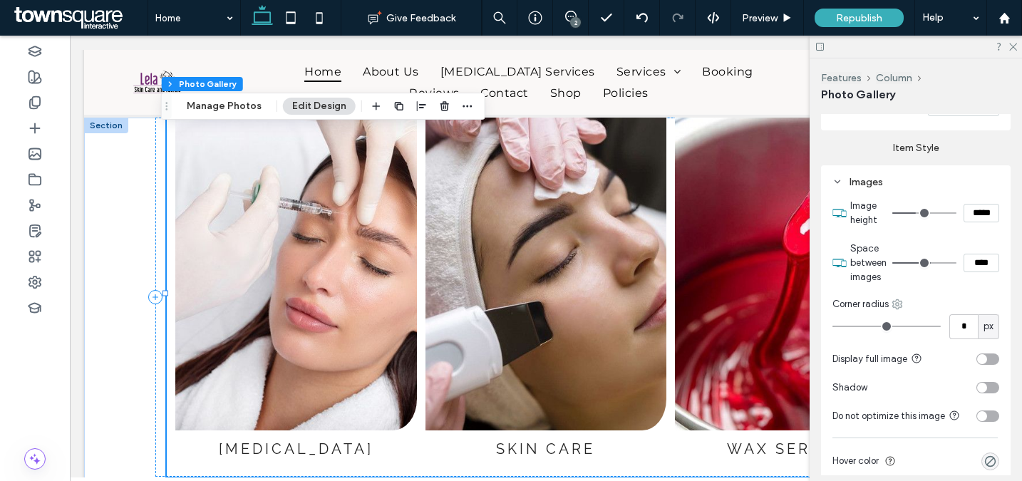
click at [895, 305] on icon at bounding box center [897, 304] width 11 height 11
click at [948, 409] on span "Bottom right" at bounding box center [948, 415] width 52 height 14
type input "**"
click at [956, 323] on input "**" at bounding box center [964, 326] width 29 height 25
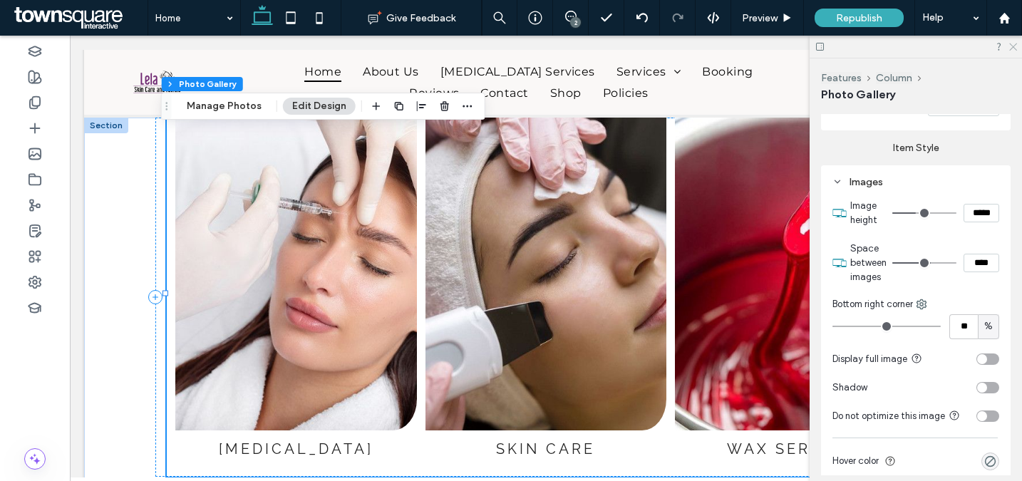
click at [1011, 46] on icon at bounding box center [1012, 45] width 9 height 9
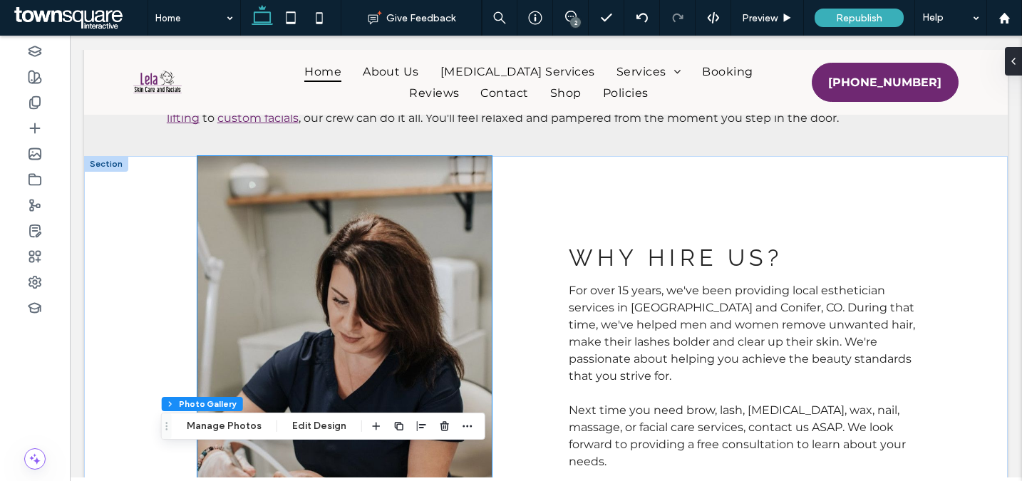
scroll to position [719, 0]
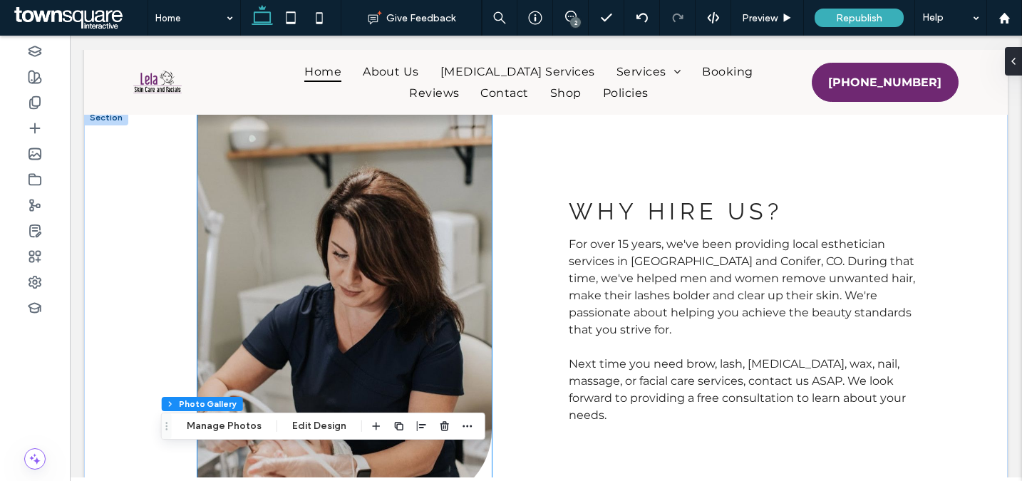
click at [428, 287] on img at bounding box center [344, 306] width 294 height 392
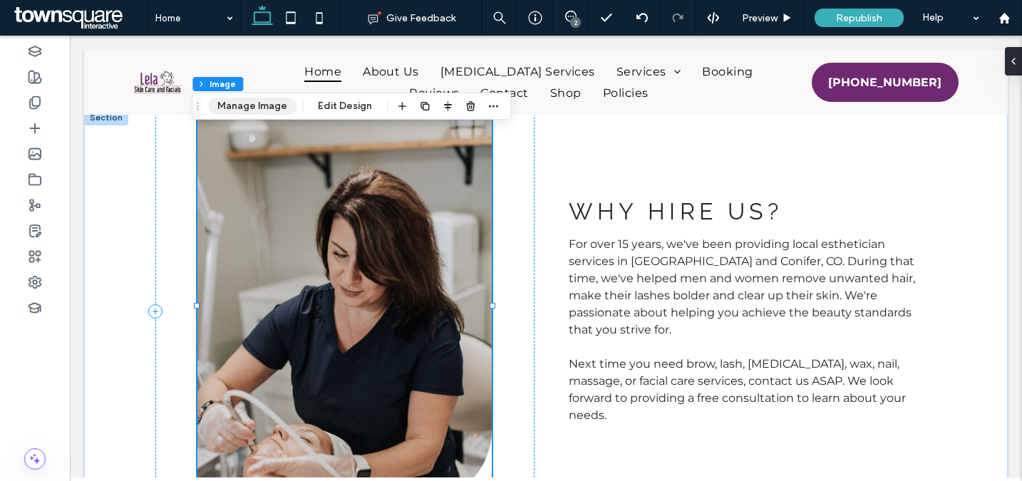
click at [262, 110] on button "Manage Image" at bounding box center [252, 106] width 88 height 17
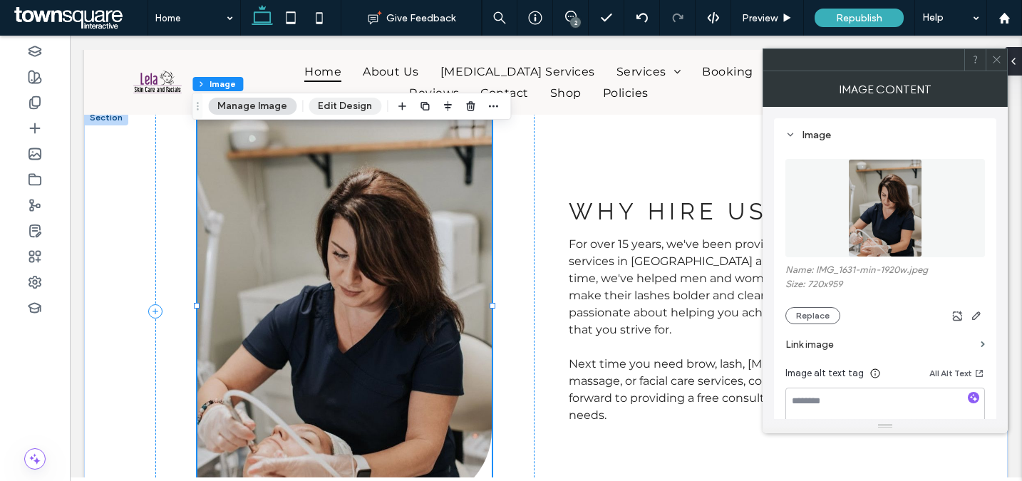
click at [338, 106] on button "Edit Design" at bounding box center [345, 106] width 73 height 17
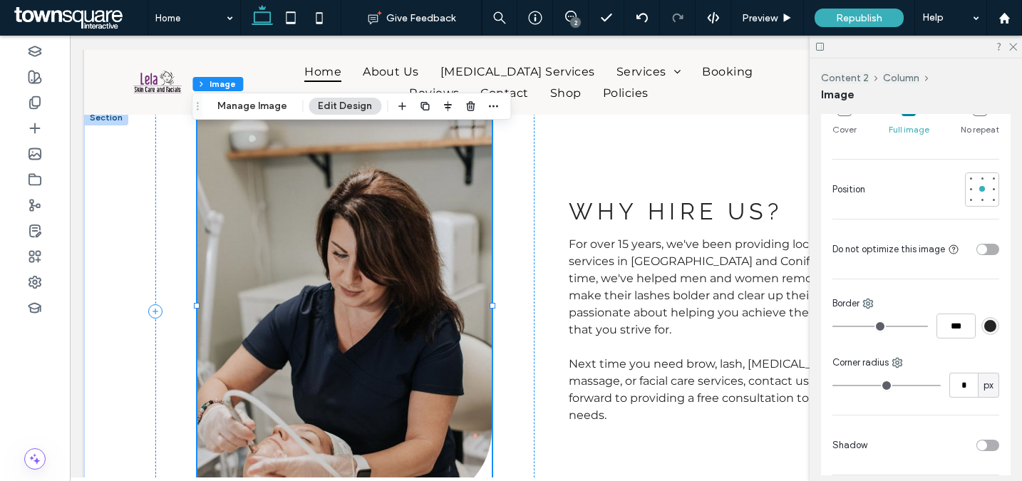
scroll to position [413, 0]
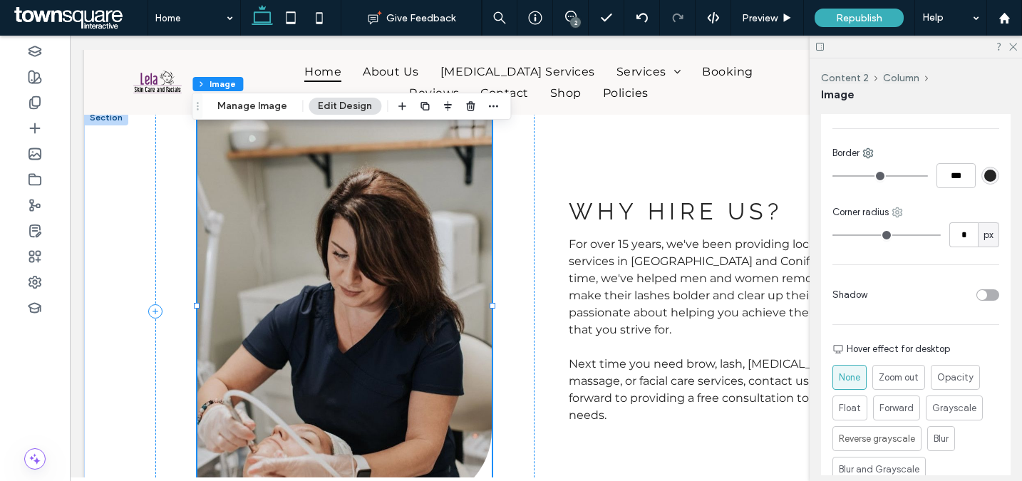
click at [893, 212] on icon at bounding box center [897, 212] width 11 height 11
click at [950, 327] on span "Bottom right" at bounding box center [948, 325] width 52 height 14
type input "***"
click at [957, 237] on input "***" at bounding box center [964, 234] width 29 height 25
type input "**"
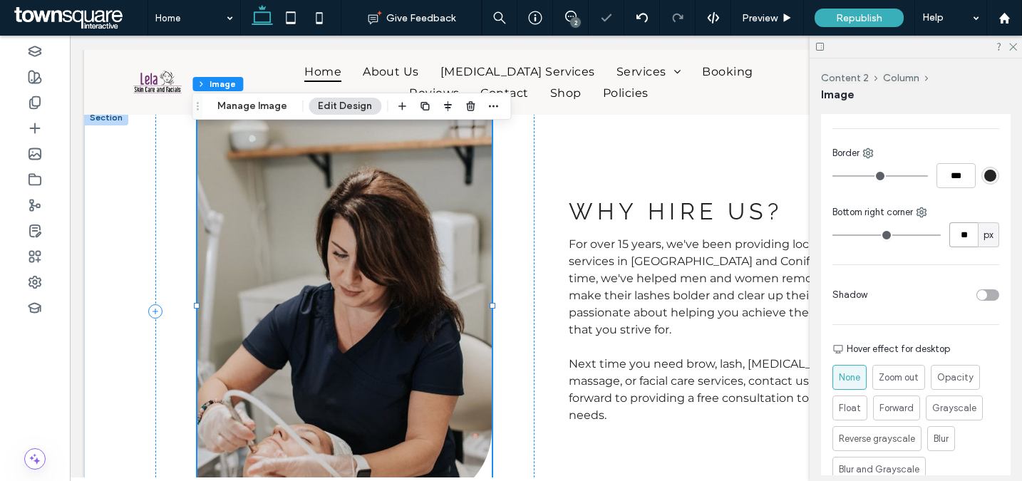
type input "**"
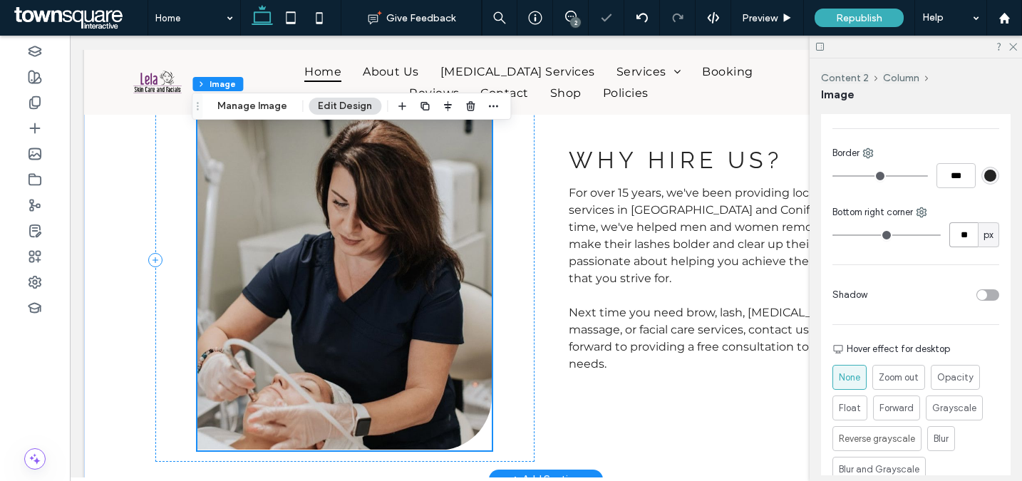
scroll to position [780, 0]
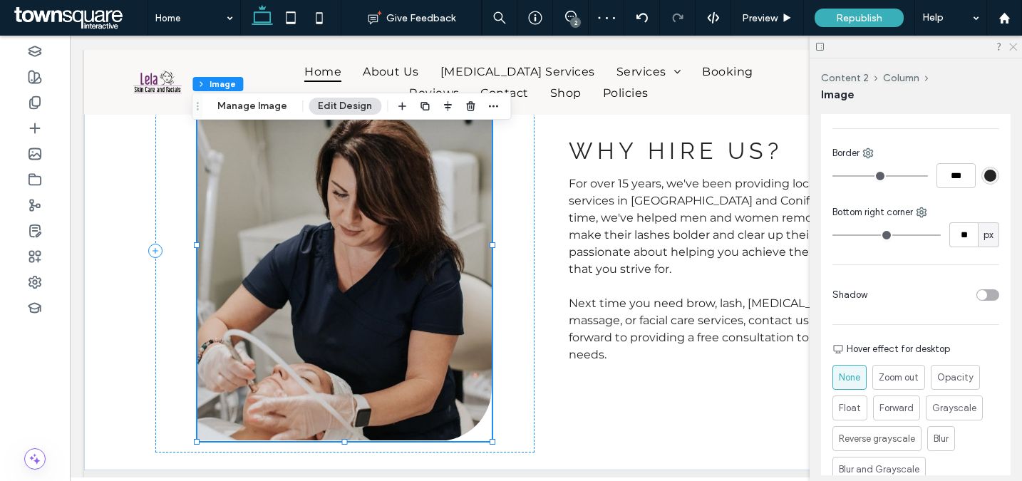
click at [1012, 46] on icon at bounding box center [1012, 45] width 9 height 9
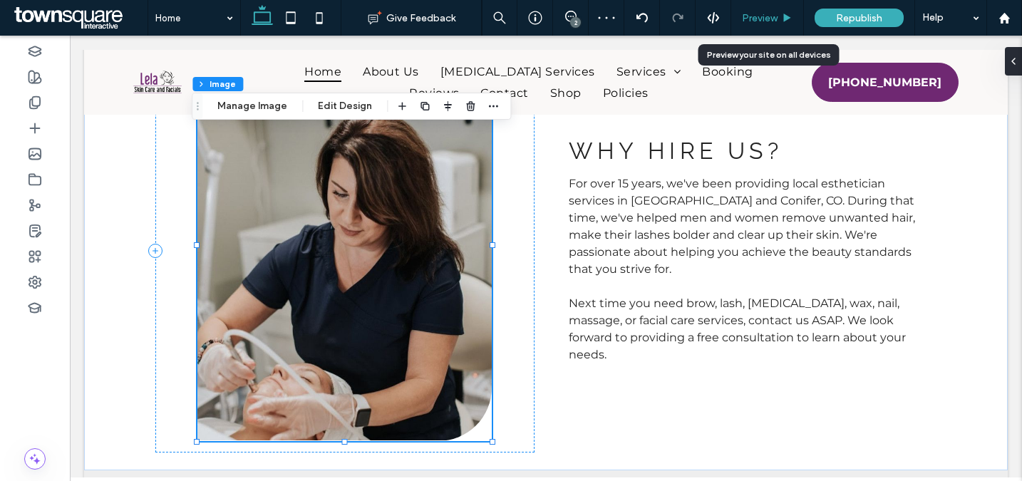
click at [758, 20] on span "Preview" at bounding box center [760, 18] width 36 height 12
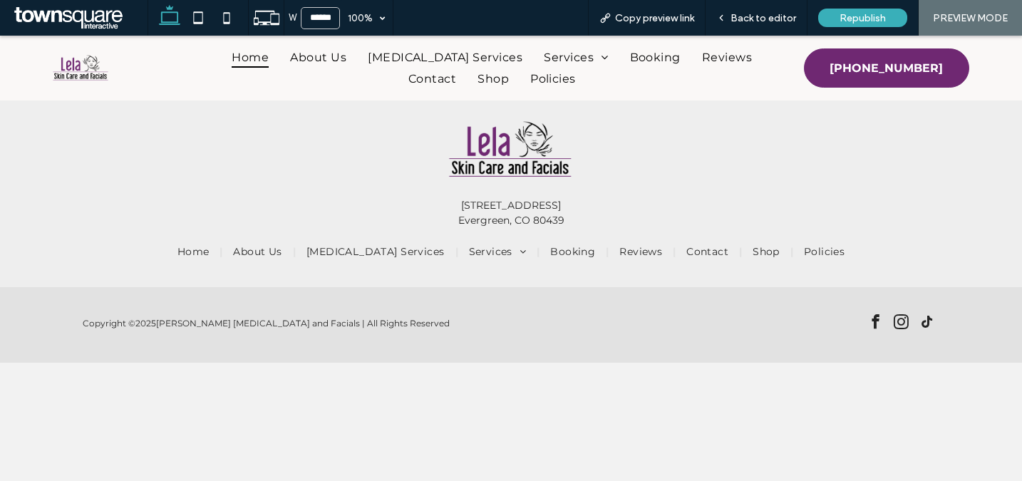
scroll to position [3401, 0]
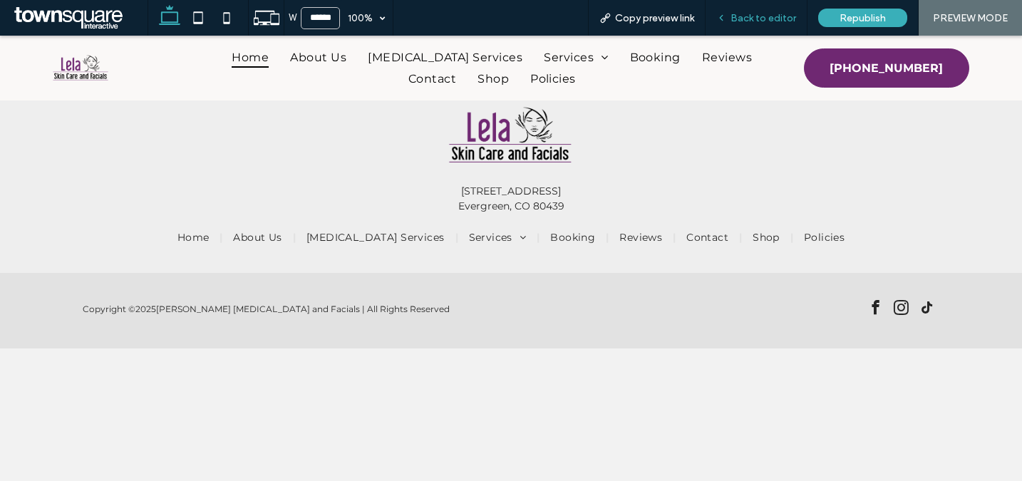
click at [745, 19] on span "Back to editor" at bounding box center [764, 18] width 66 height 12
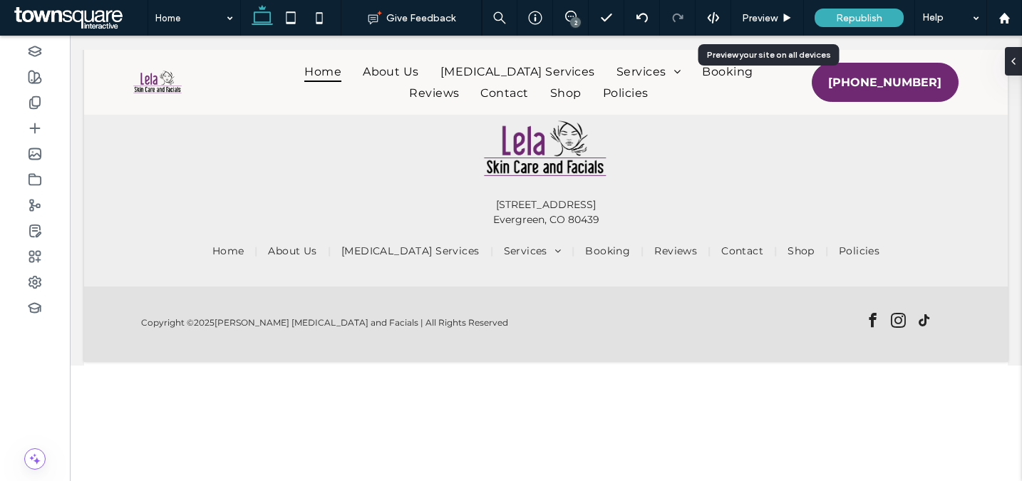
scroll to position [3416, 0]
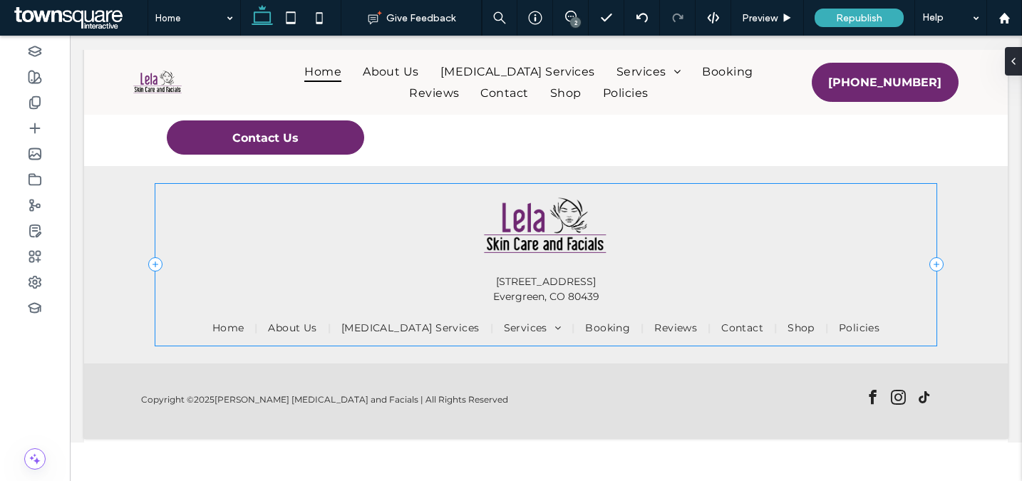
scroll to position [3420, 0]
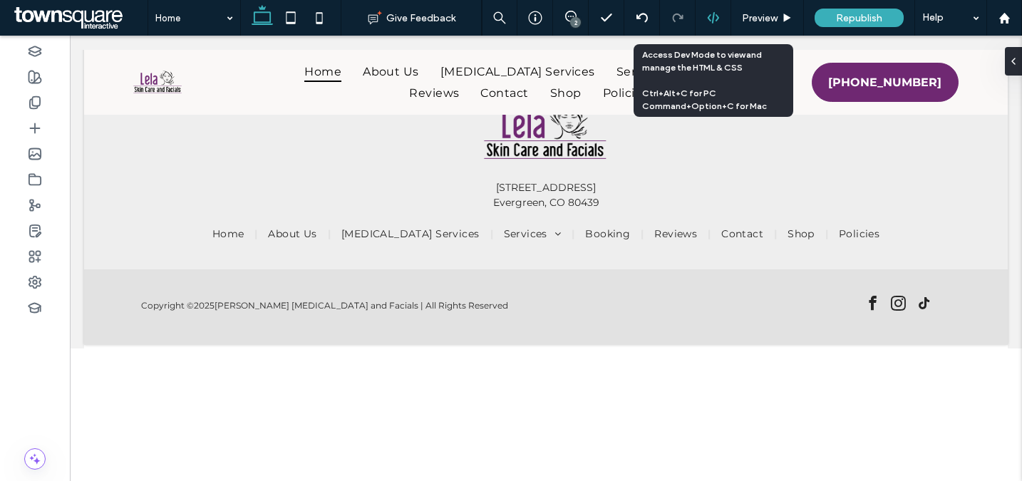
click at [716, 14] on icon at bounding box center [713, 17] width 13 height 13
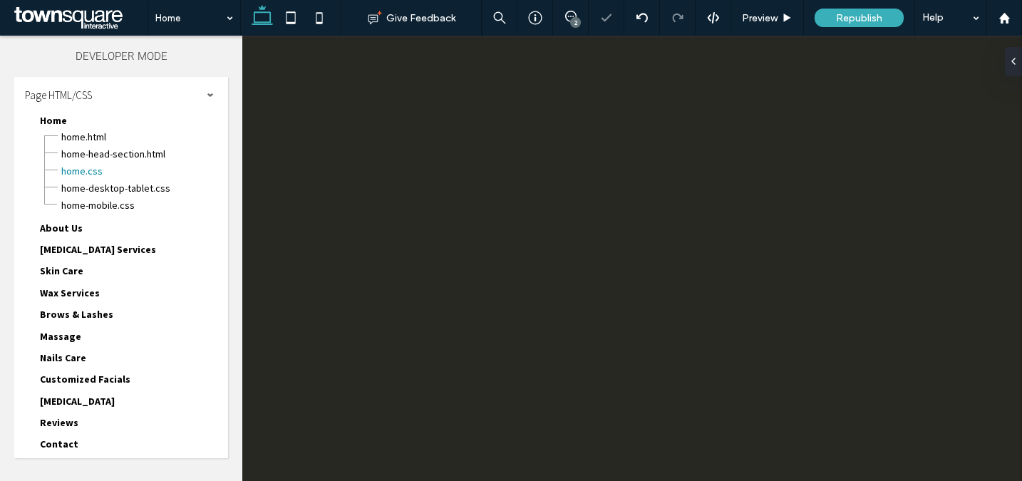
scroll to position [0, 0]
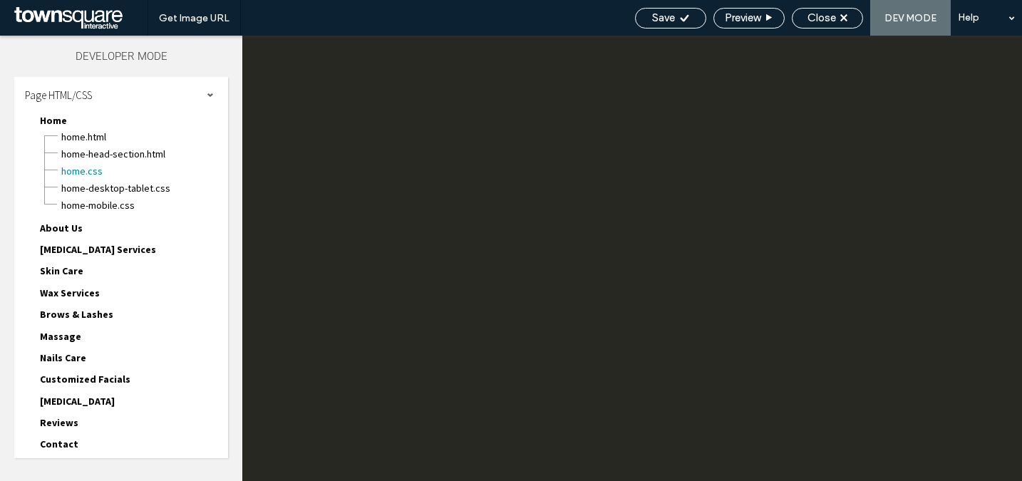
click at [64, 93] on span "Page HTML/CSS" at bounding box center [58, 95] width 67 height 14
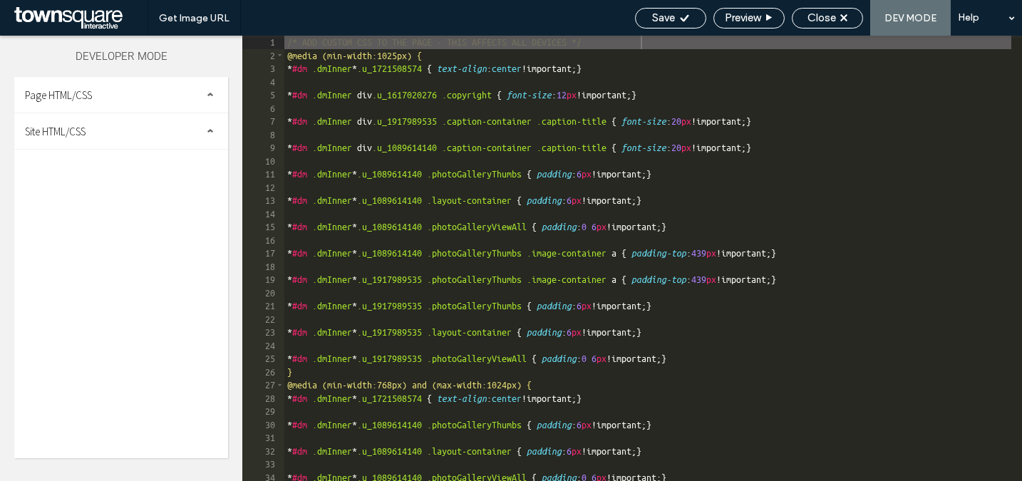
click at [76, 135] on span "Site HTML/CSS" at bounding box center [55, 132] width 61 height 14
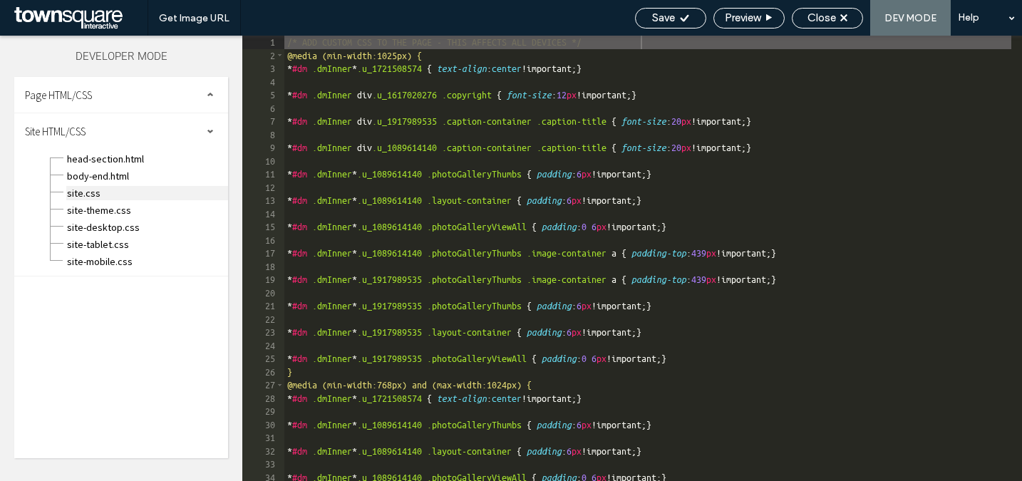
click at [100, 192] on span "site.css" at bounding box center [147, 193] width 162 height 14
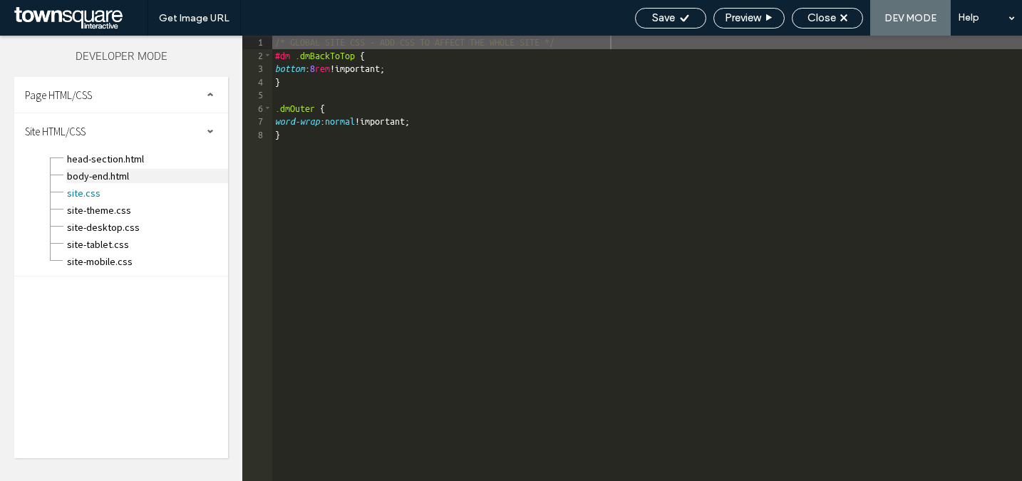
click at [120, 182] on span "body-end.html" at bounding box center [147, 176] width 162 height 14
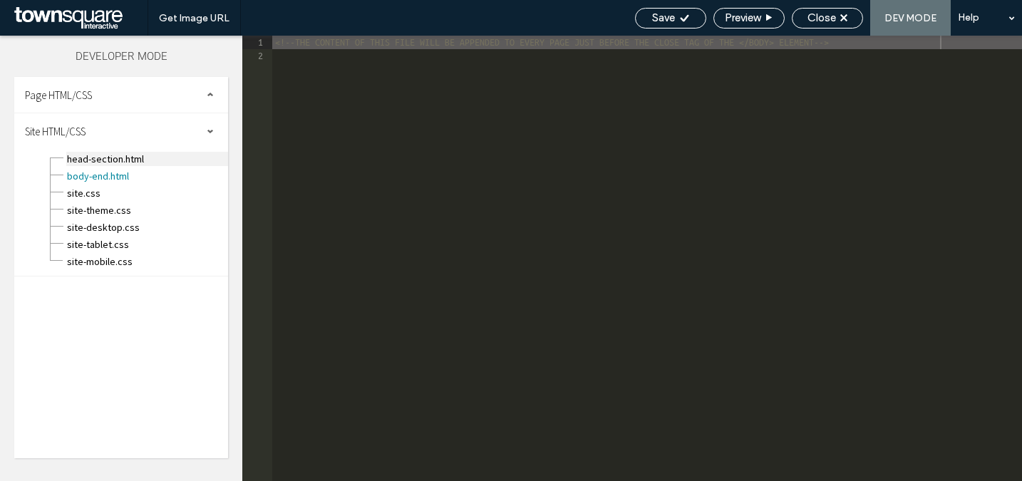
click at [127, 158] on span "head-section.html" at bounding box center [147, 159] width 162 height 14
click at [160, 123] on div "Site HTML/CSS" at bounding box center [121, 131] width 214 height 36
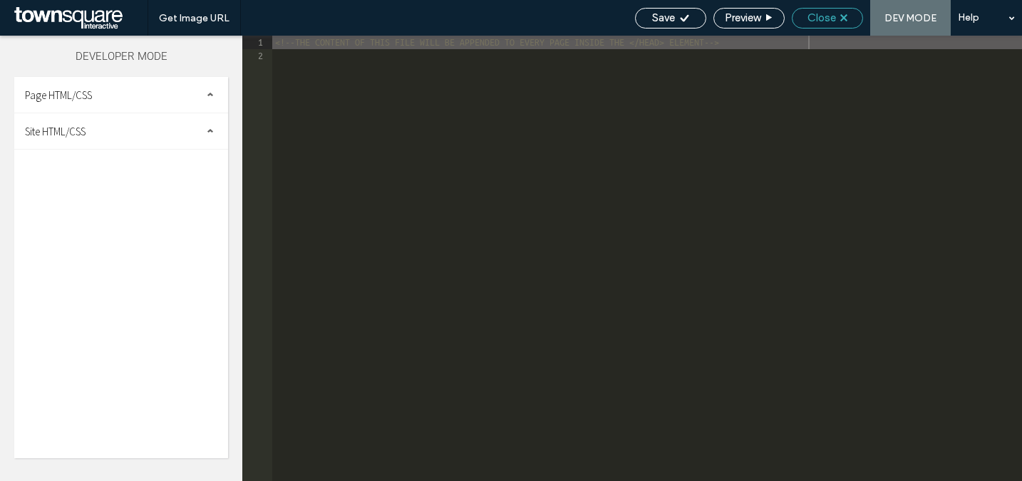
click at [815, 21] on span "Close" at bounding box center [822, 17] width 29 height 13
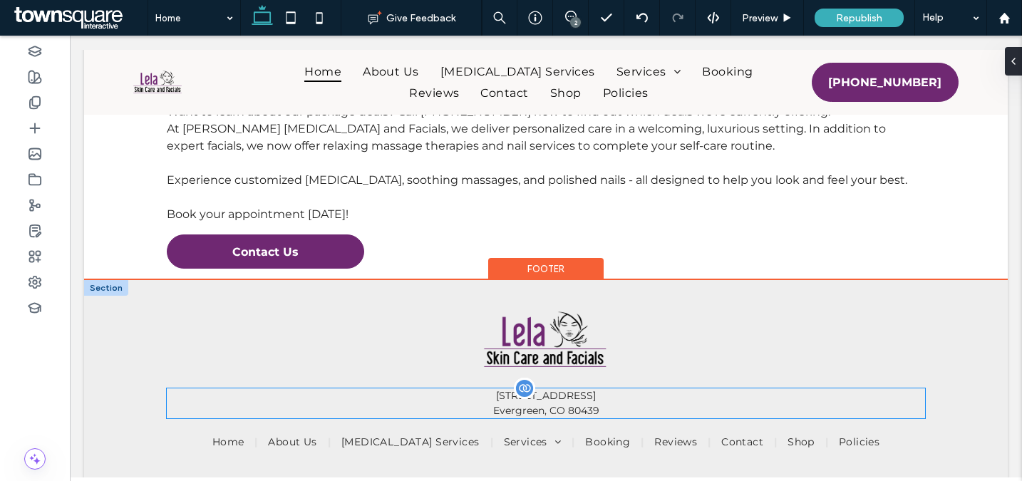
scroll to position [3420, 0]
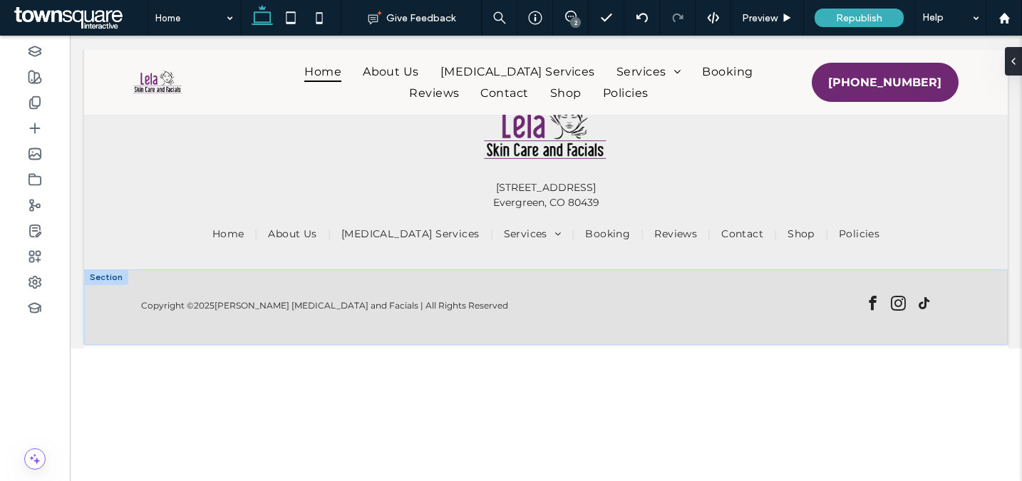
click at [98, 273] on div at bounding box center [106, 277] width 44 height 16
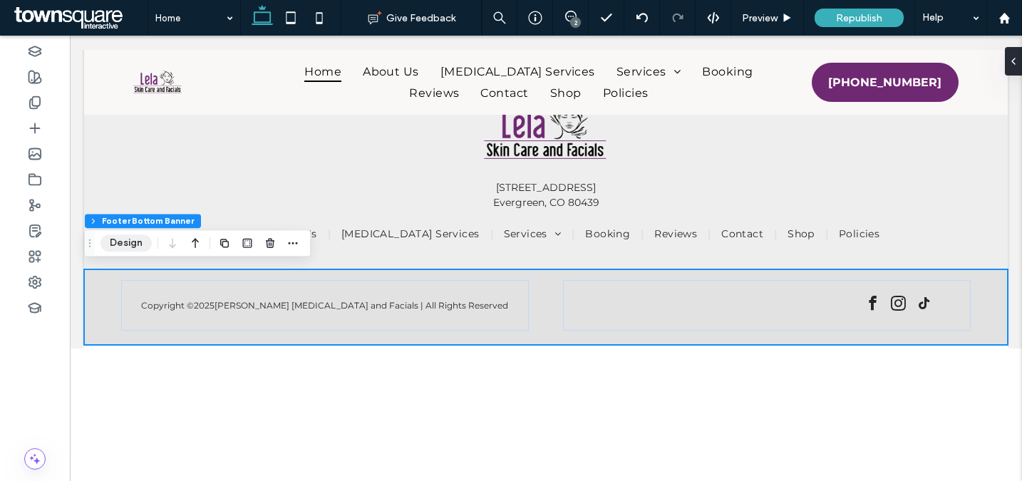
click at [129, 241] on button "Design" at bounding box center [126, 243] width 51 height 17
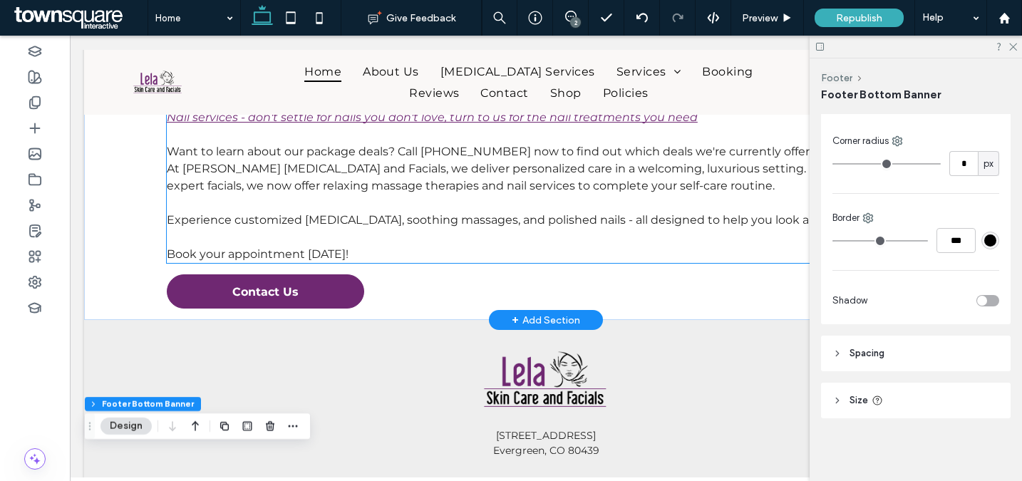
scroll to position [3149, 0]
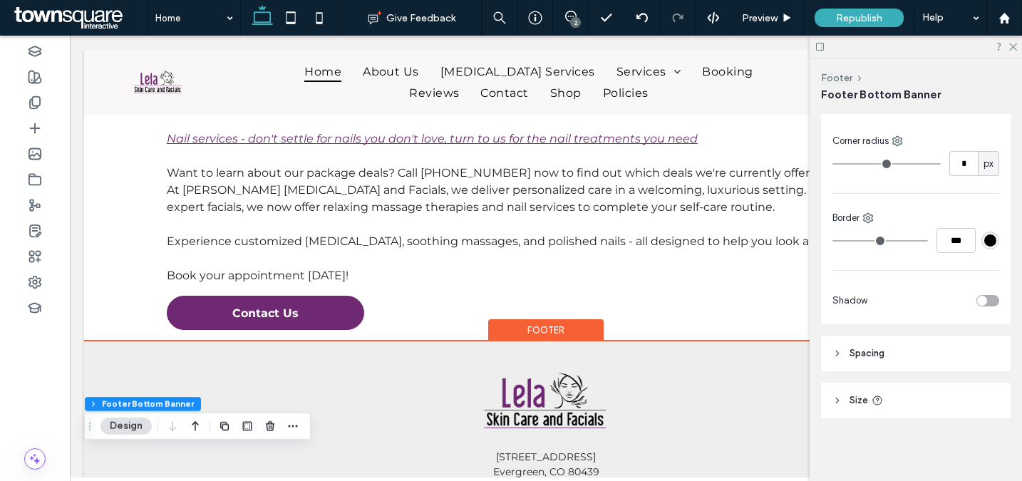
click at [548, 333] on div "Footer" at bounding box center [545, 330] width 115 height 22
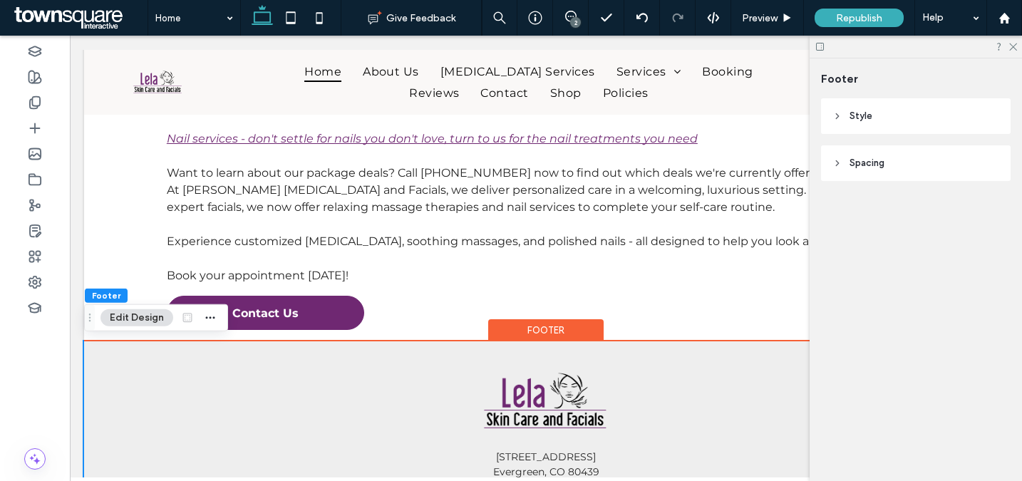
click at [887, 110] on header "Style" at bounding box center [916, 116] width 190 height 36
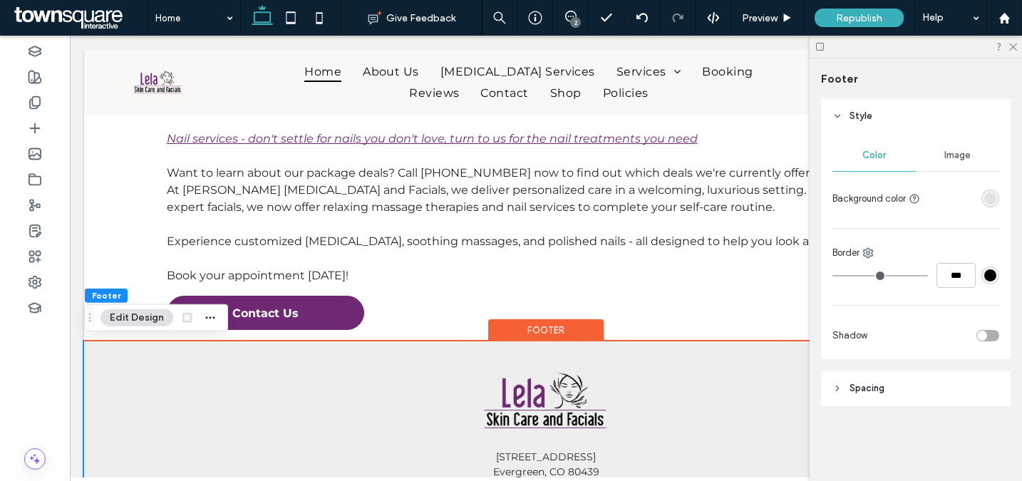
click at [887, 110] on header "Style" at bounding box center [916, 116] width 190 height 36
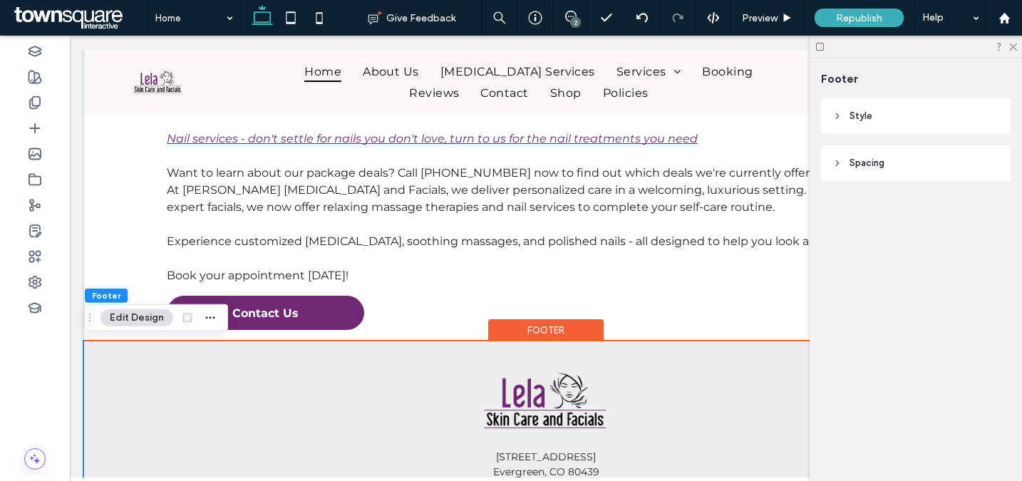
click at [910, 170] on header "Spacing" at bounding box center [916, 163] width 190 height 36
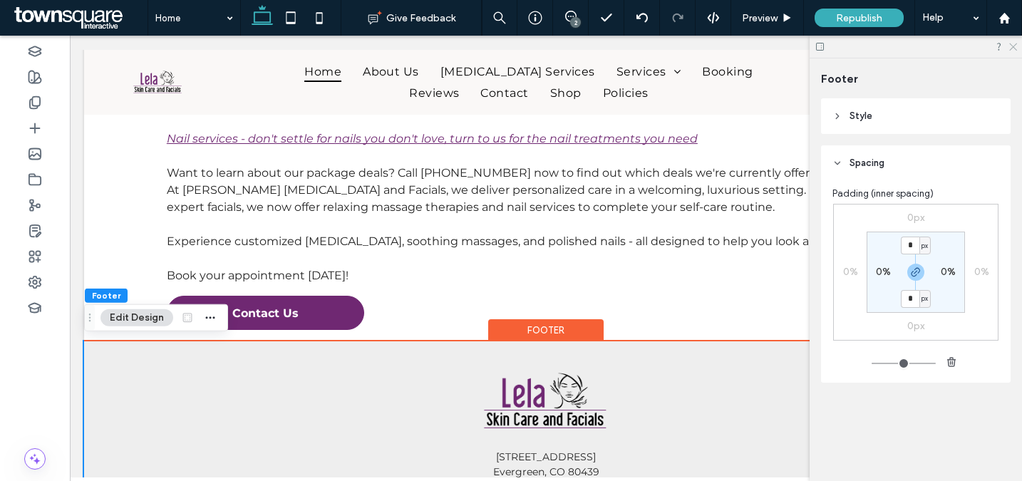
click at [1008, 46] on icon at bounding box center [1012, 45] width 9 height 9
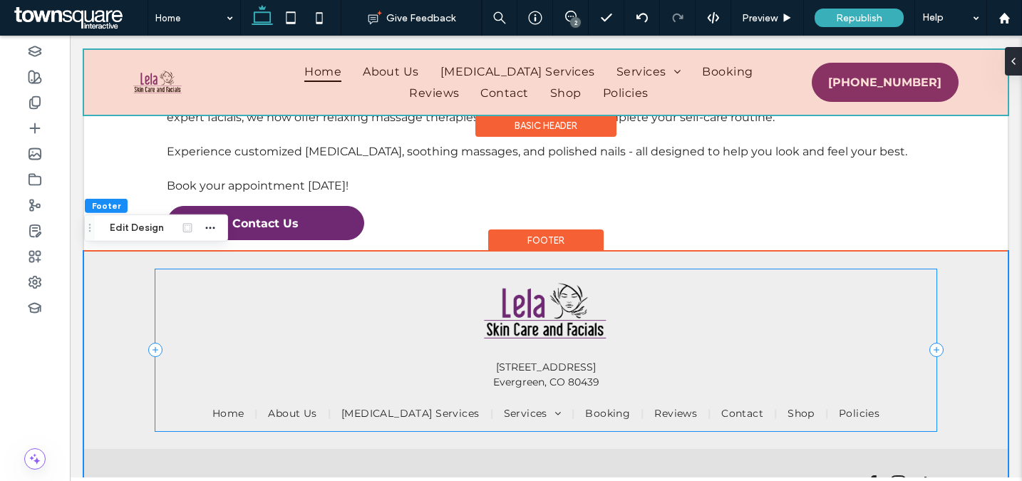
scroll to position [3420, 0]
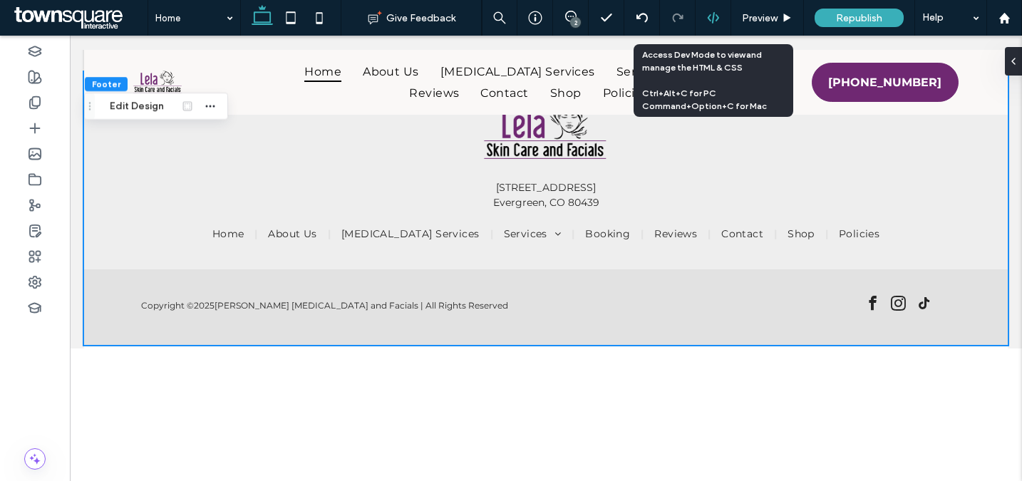
click at [709, 24] on icon at bounding box center [713, 17] width 13 height 13
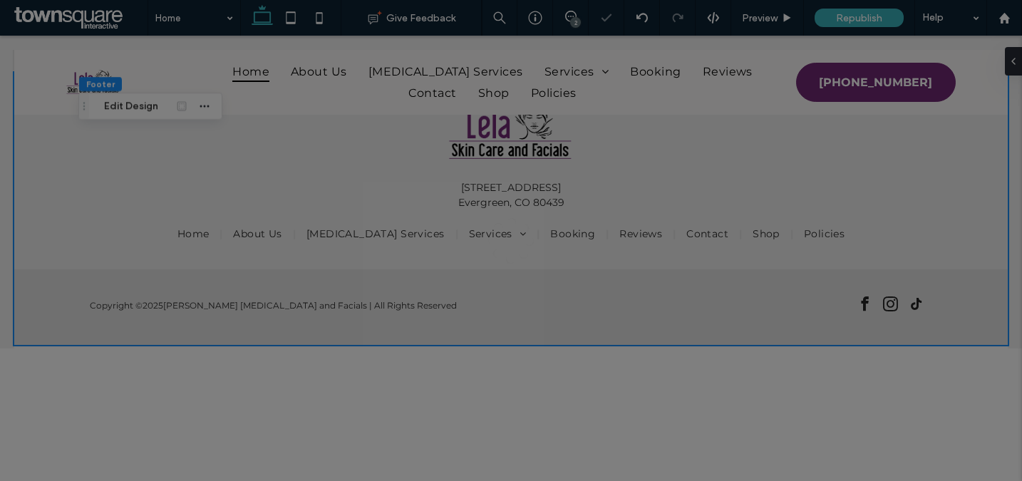
scroll to position [0, 0]
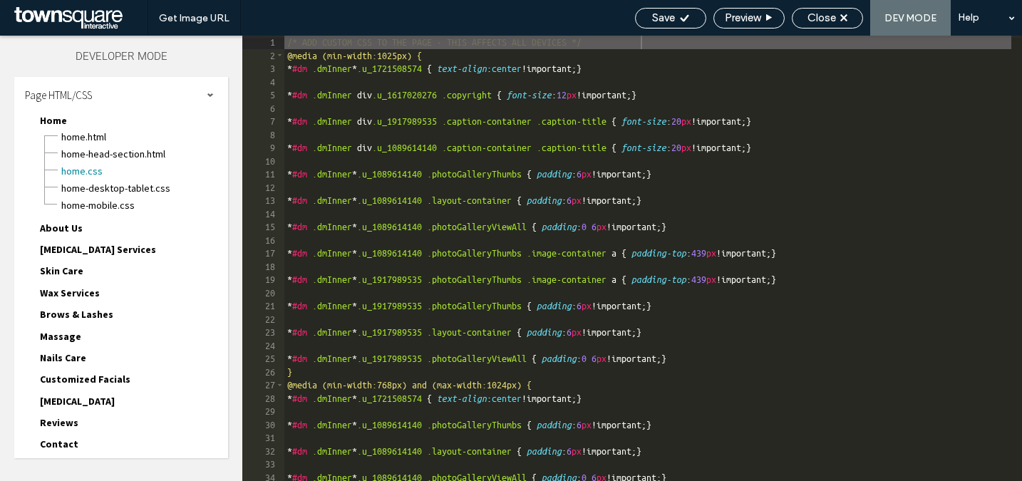
click at [109, 94] on div "Page HTML/CSS" at bounding box center [121, 95] width 214 height 36
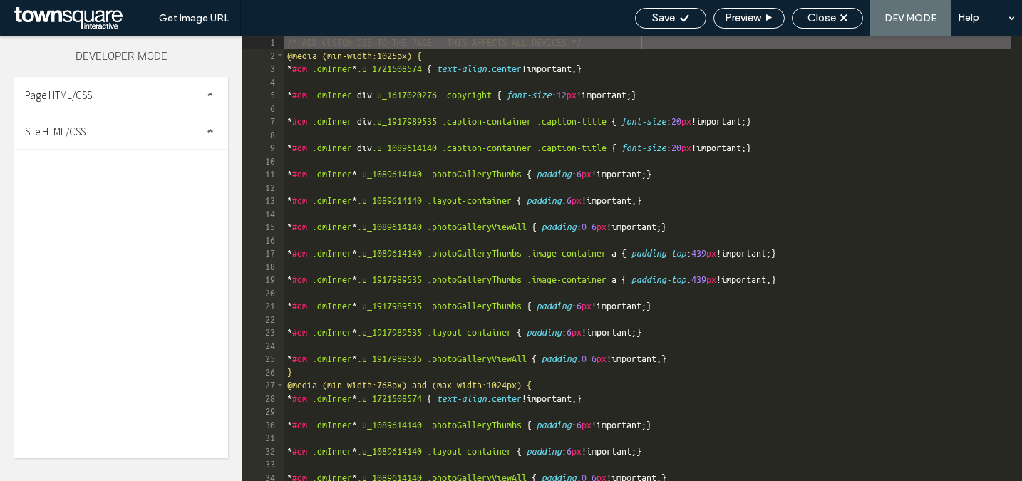
click at [103, 123] on div "Site HTML/CSS" at bounding box center [121, 131] width 214 height 36
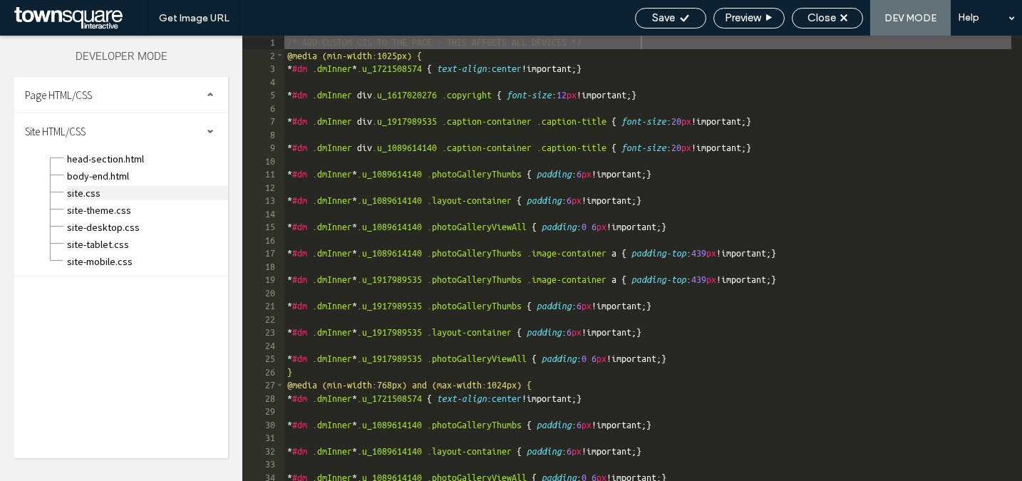
click at [102, 192] on span "site.css" at bounding box center [147, 193] width 162 height 14
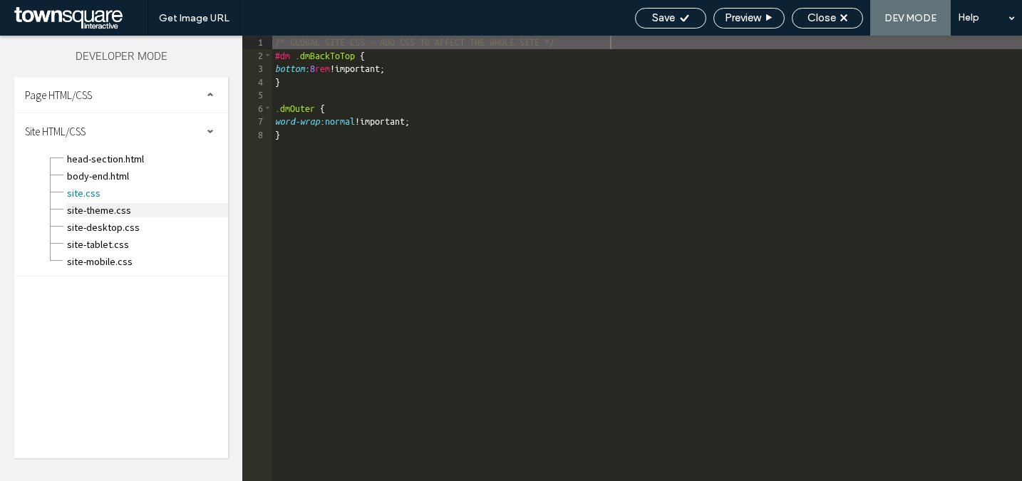
click at [103, 207] on span "site-theme.css" at bounding box center [147, 210] width 162 height 14
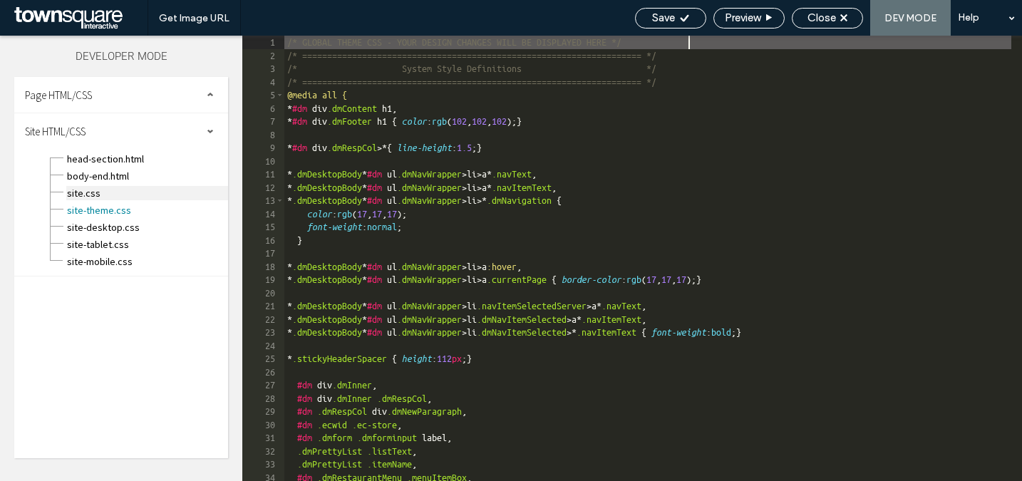
click at [101, 190] on span "site.css" at bounding box center [147, 193] width 162 height 14
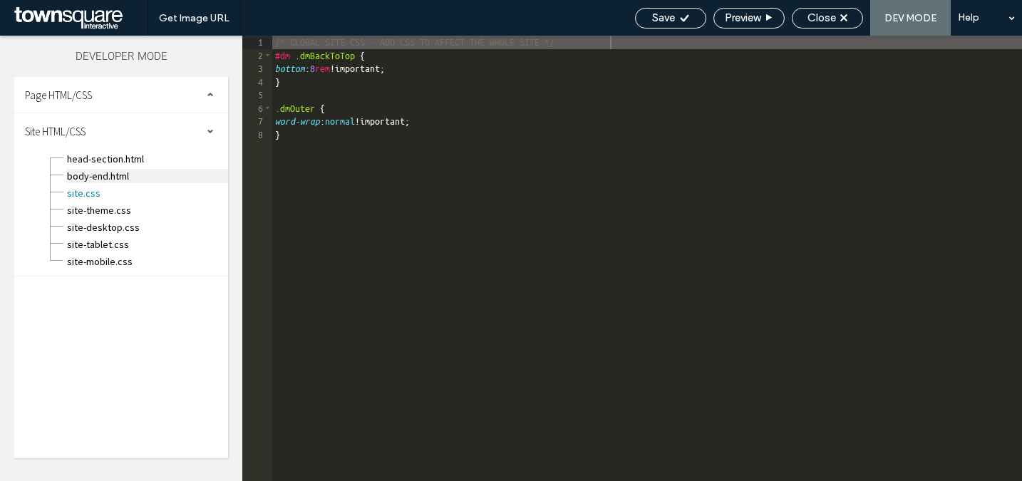
click at [101, 175] on span "body-end.html" at bounding box center [147, 176] width 162 height 14
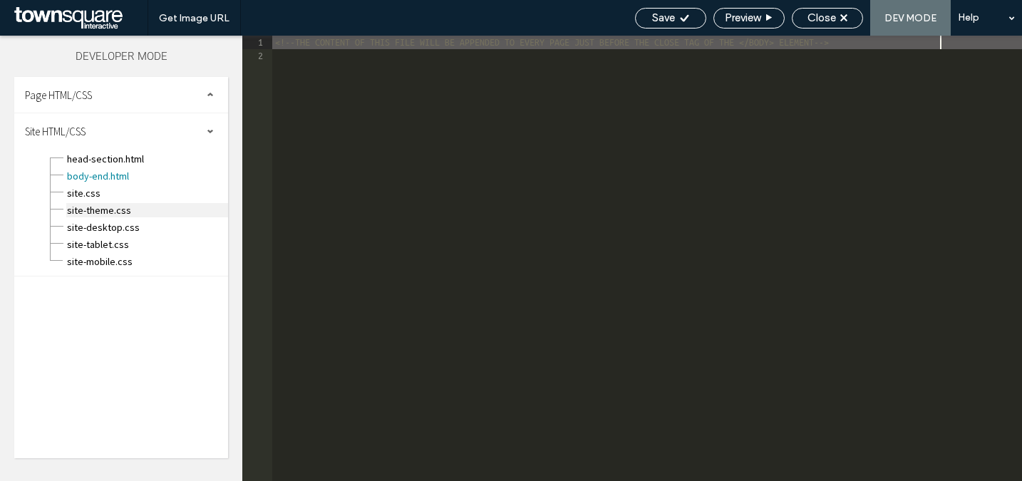
click at [101, 214] on span "site-theme.css" at bounding box center [147, 210] width 162 height 14
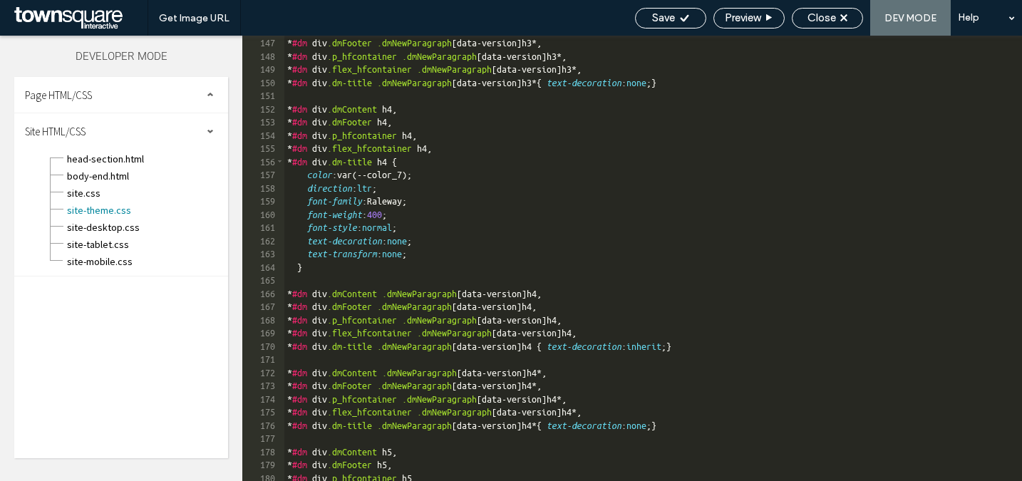
scroll to position [0, 0]
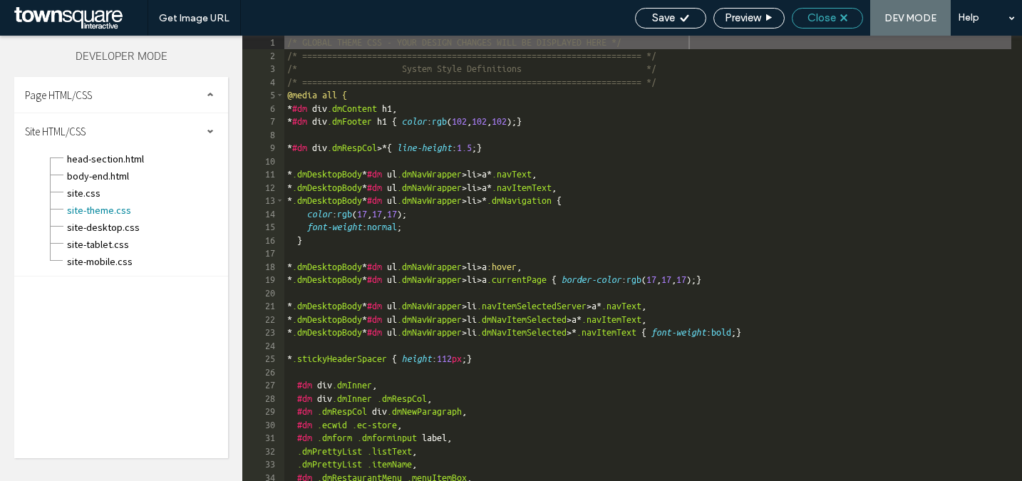
click at [829, 14] on span "Close" at bounding box center [822, 17] width 29 height 13
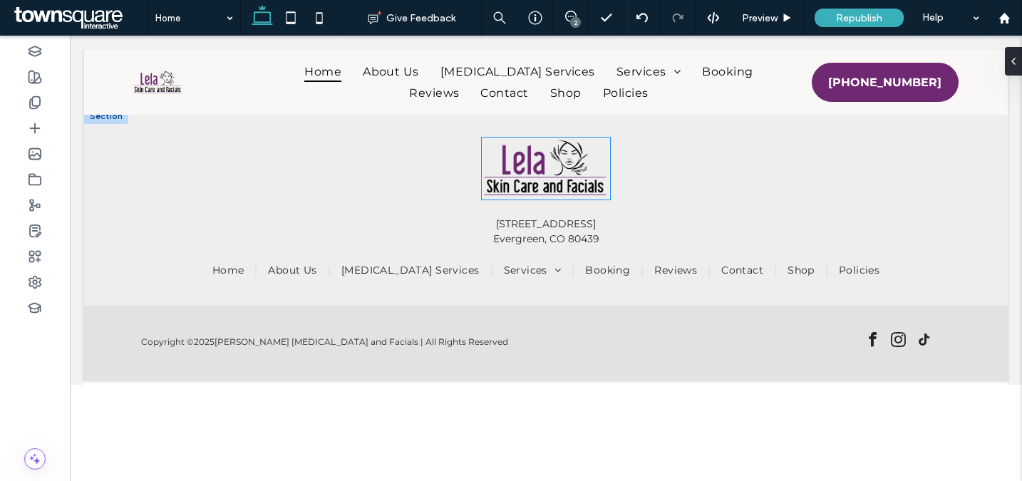
scroll to position [3420, 0]
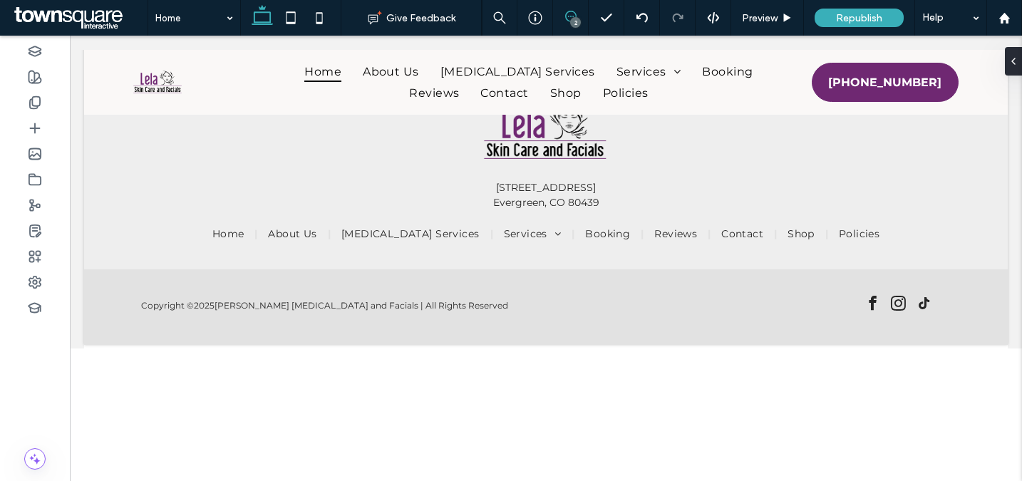
click at [570, 14] on icon at bounding box center [570, 16] width 11 height 11
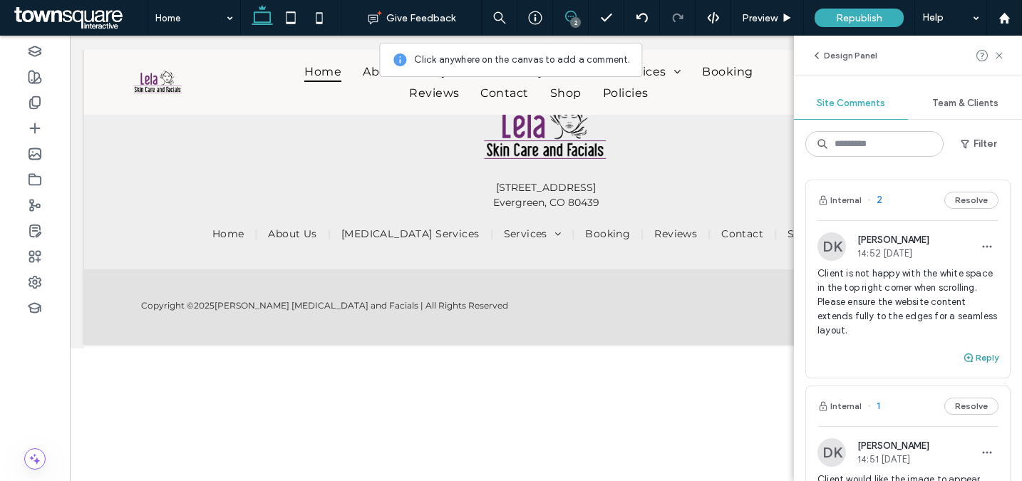
click at [969, 361] on button "Reply" at bounding box center [981, 357] width 36 height 17
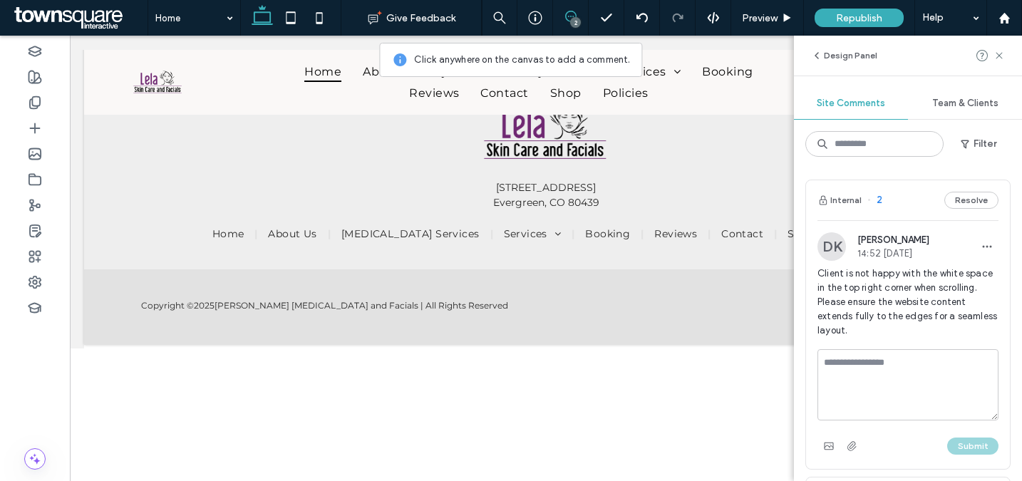
click at [913, 384] on textarea at bounding box center [908, 384] width 181 height 71
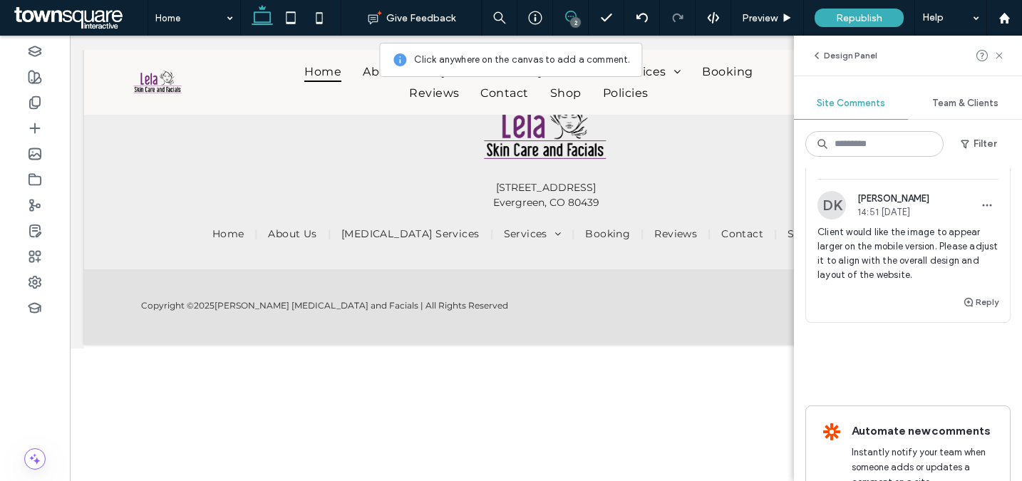
scroll to position [281, 0]
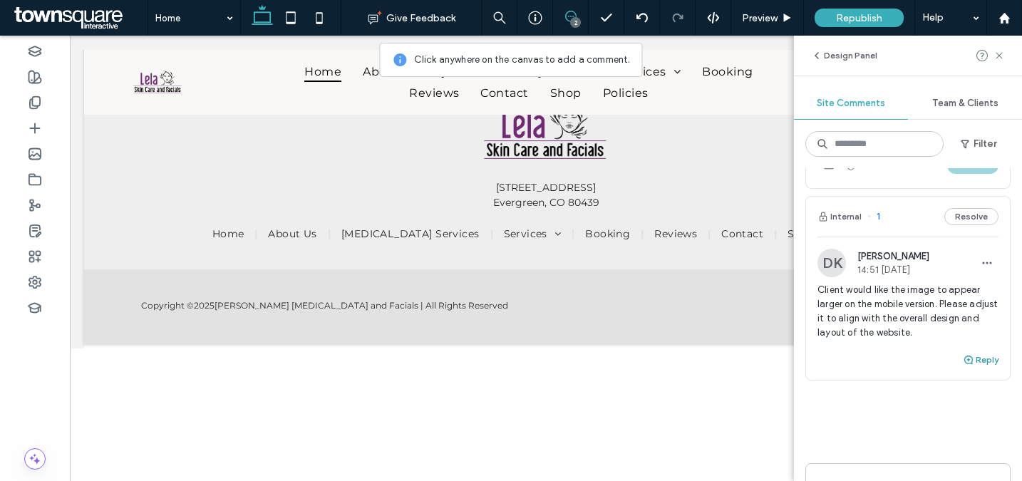
click at [963, 359] on icon "button" at bounding box center [968, 359] width 11 height 11
click at [871, 386] on textarea at bounding box center [908, 386] width 181 height 71
type textarea "*"
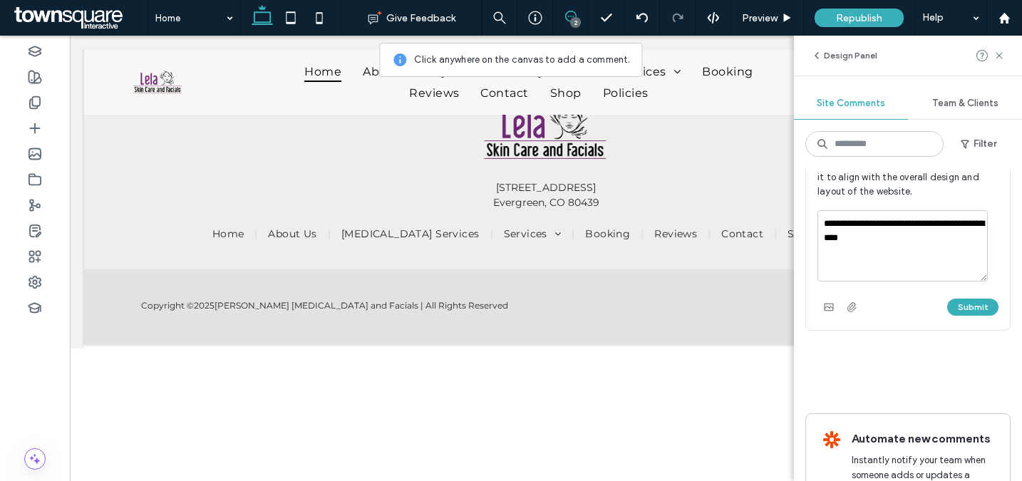
scroll to position [386, 0]
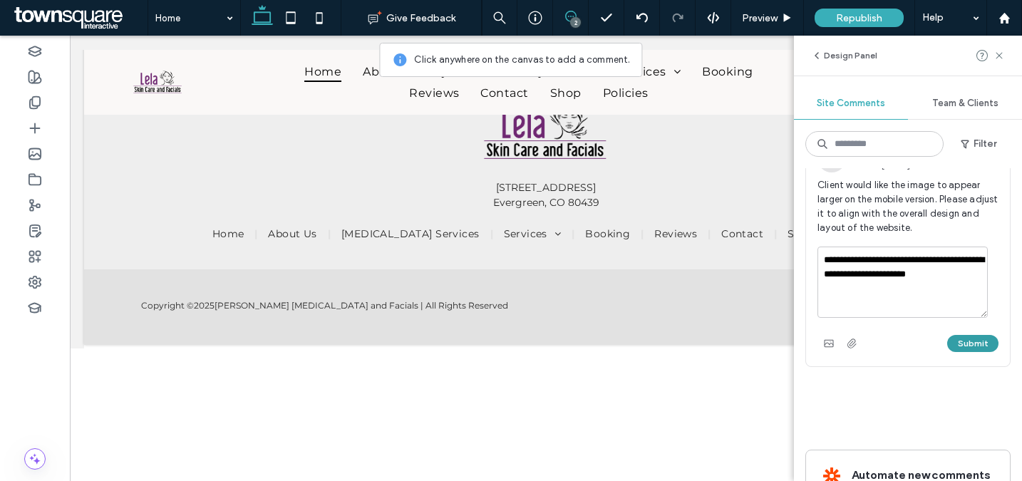
type textarea "**********"
click at [961, 347] on button "Submit" at bounding box center [972, 343] width 51 height 17
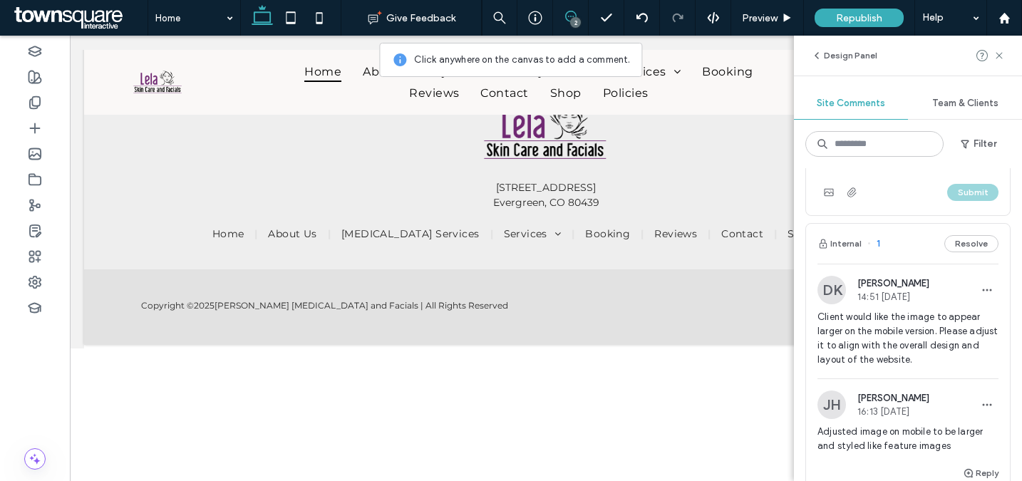
scroll to position [248, 0]
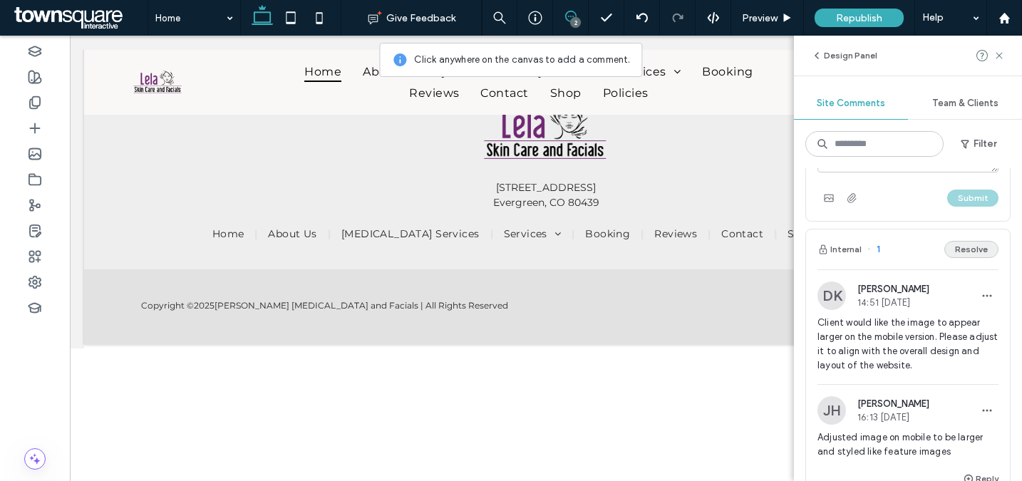
click at [961, 250] on button "Resolve" at bounding box center [972, 249] width 54 height 17
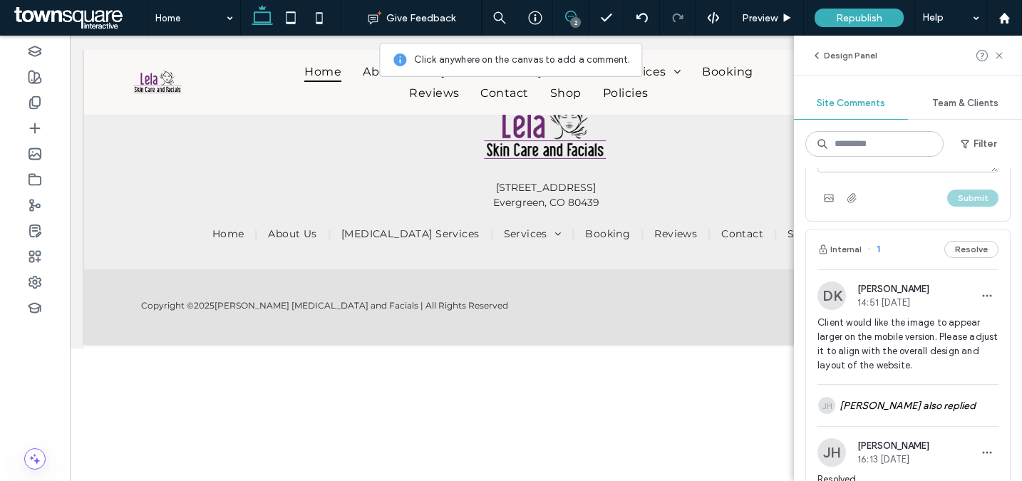
scroll to position [228, 0]
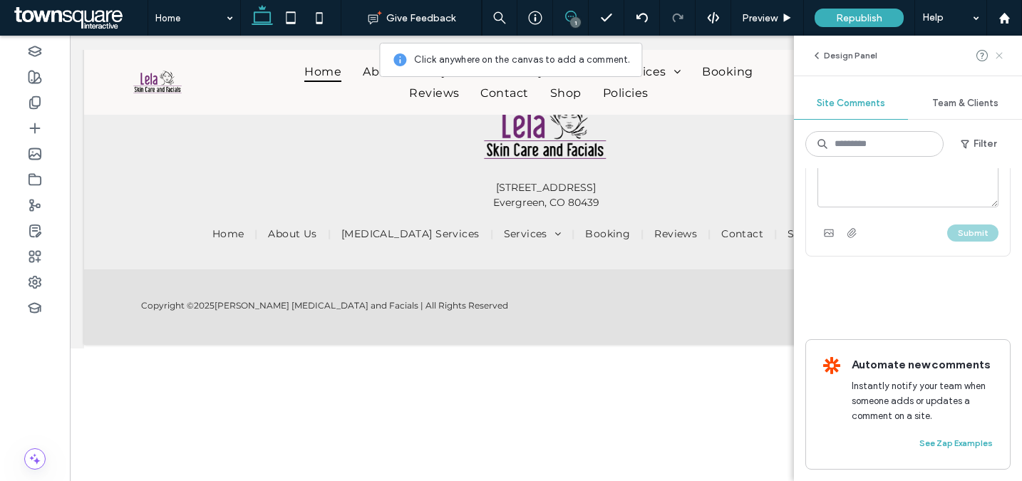
click at [1002, 56] on icon at bounding box center [999, 55] width 11 height 11
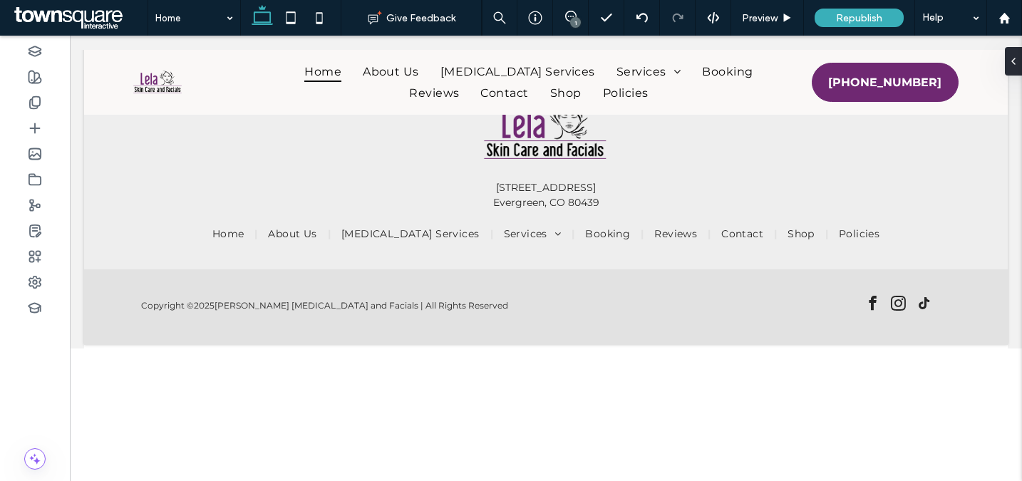
scroll to position [0, 0]
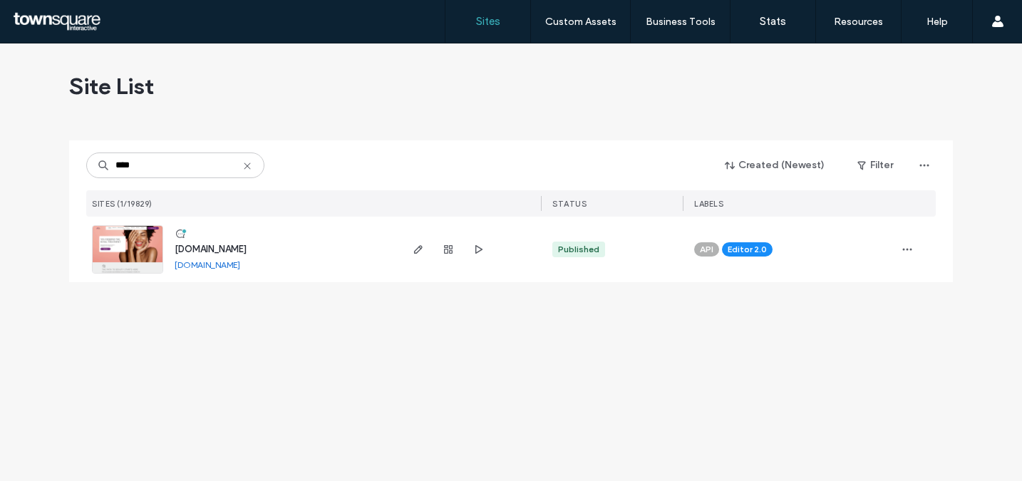
type input "****"
click at [240, 267] on link "[DOMAIN_NAME]" at bounding box center [208, 265] width 66 height 11
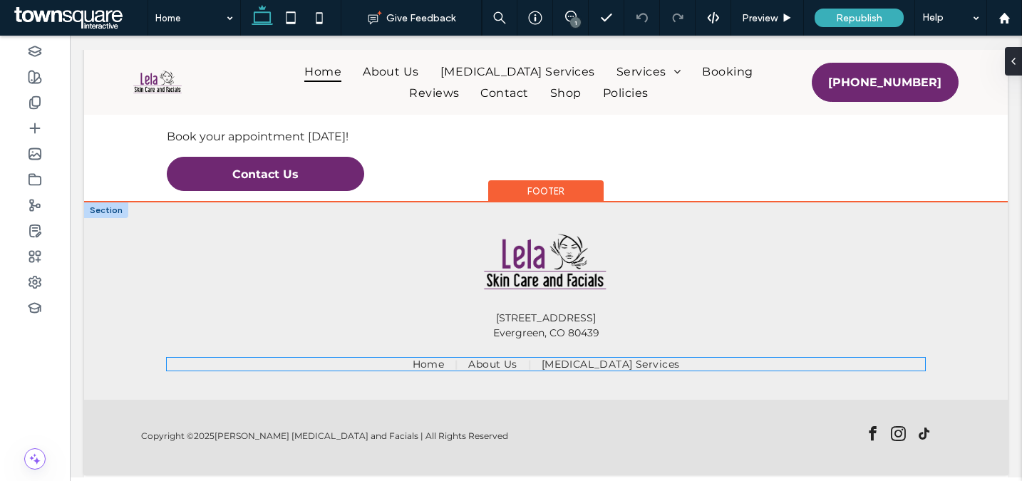
click at [517, 366] on span "About Us" at bounding box center [492, 364] width 48 height 13
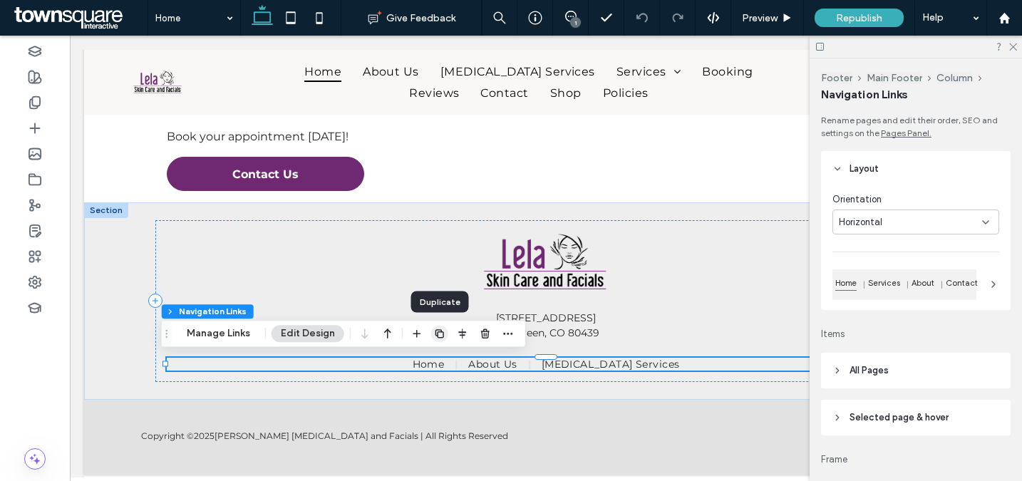
click at [441, 334] on icon "button" at bounding box center [439, 333] width 11 height 11
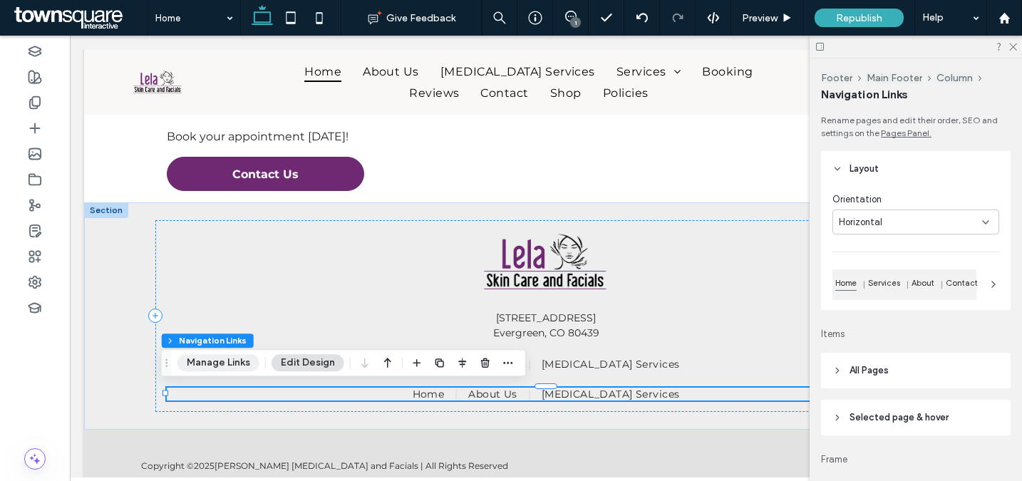
click at [240, 363] on button "Manage Links" at bounding box center [219, 362] width 82 height 17
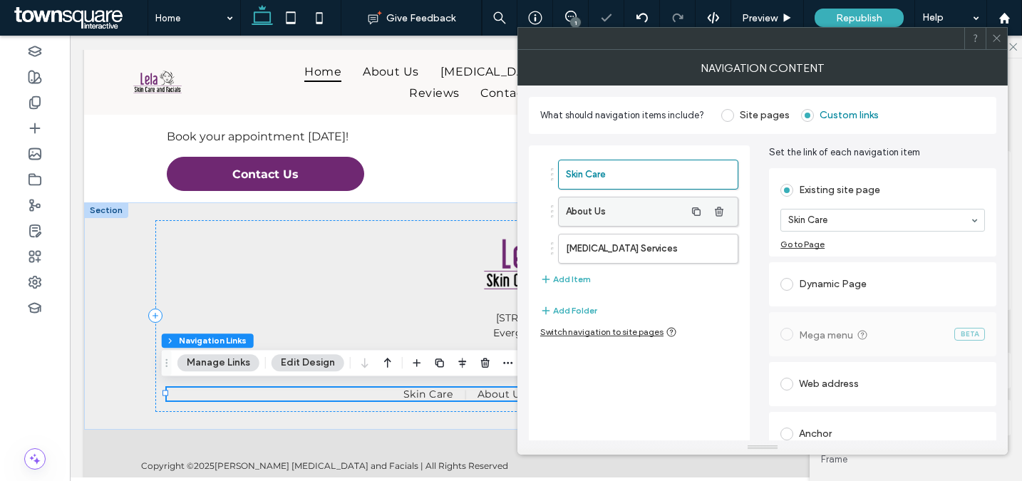
click at [622, 210] on label "About Us" at bounding box center [625, 211] width 119 height 29
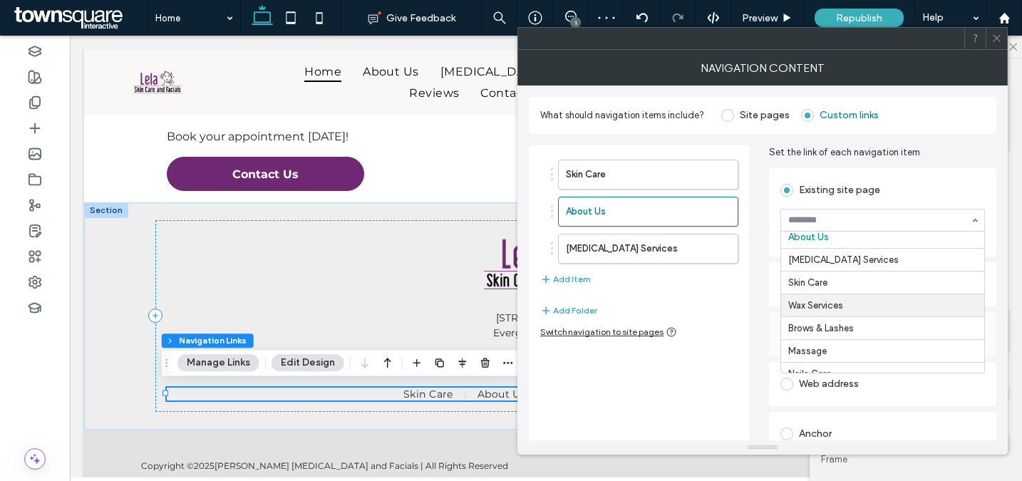
scroll to position [29, 0]
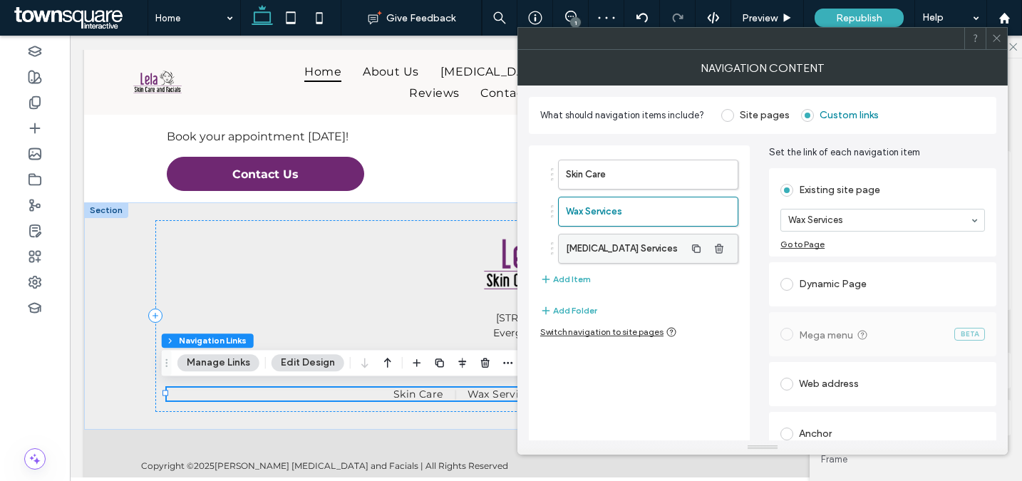
click at [627, 249] on label "[MEDICAL_DATA] Services" at bounding box center [625, 249] width 119 height 29
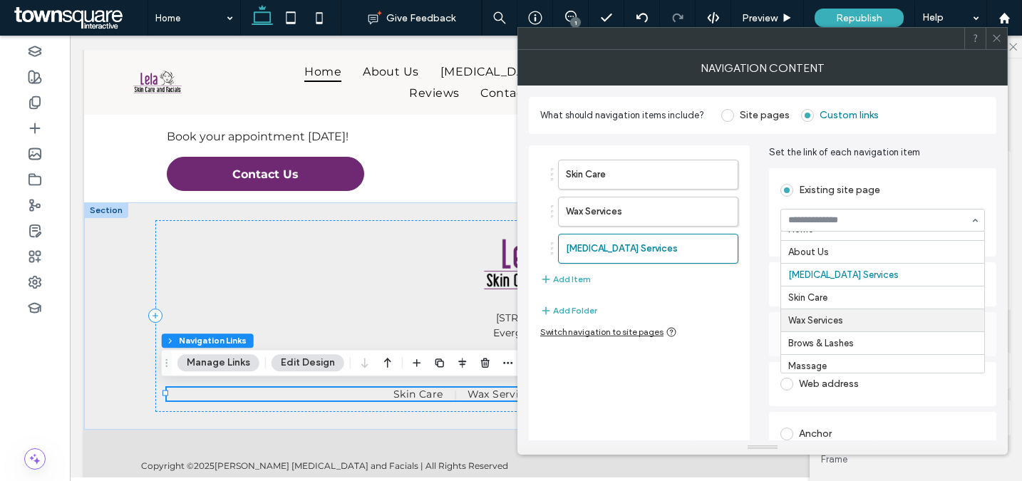
scroll to position [31, 0]
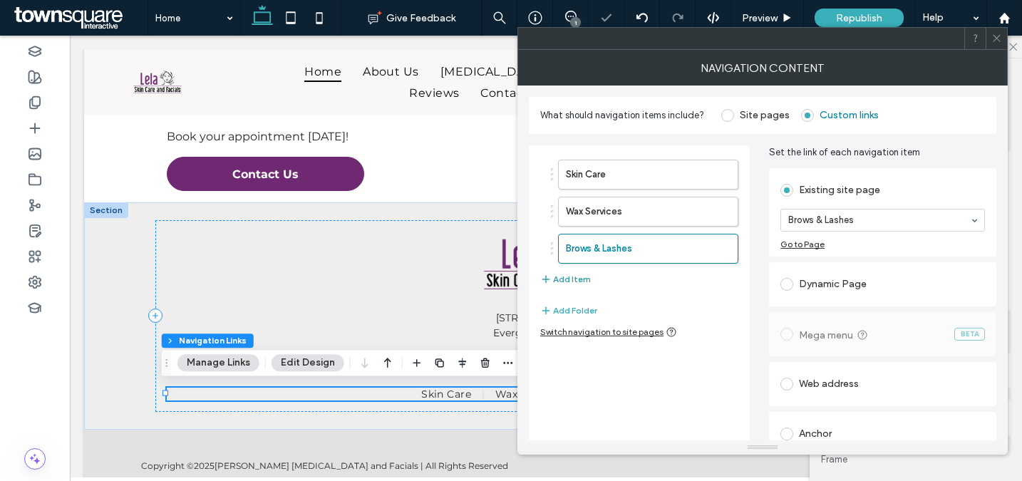
click at [569, 276] on button "Add Item" at bounding box center [565, 279] width 51 height 17
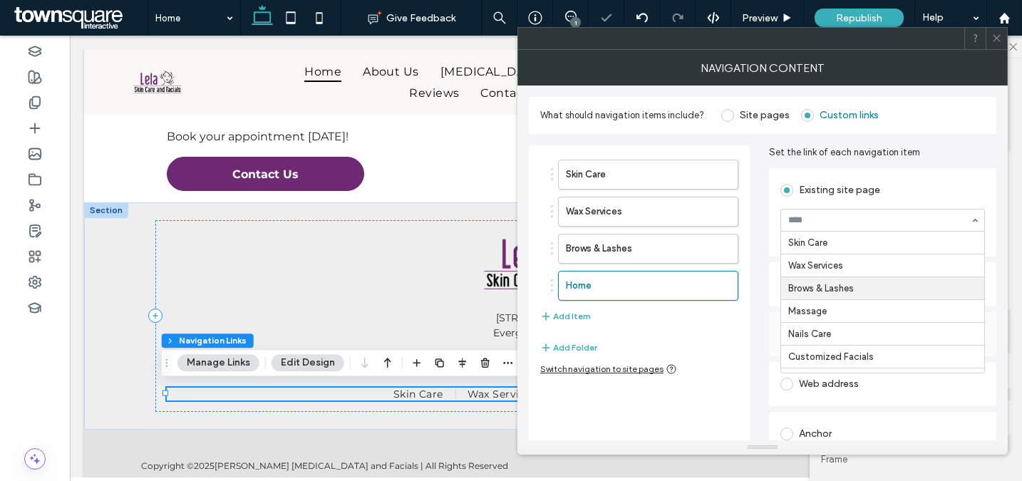
scroll to position [71, 0]
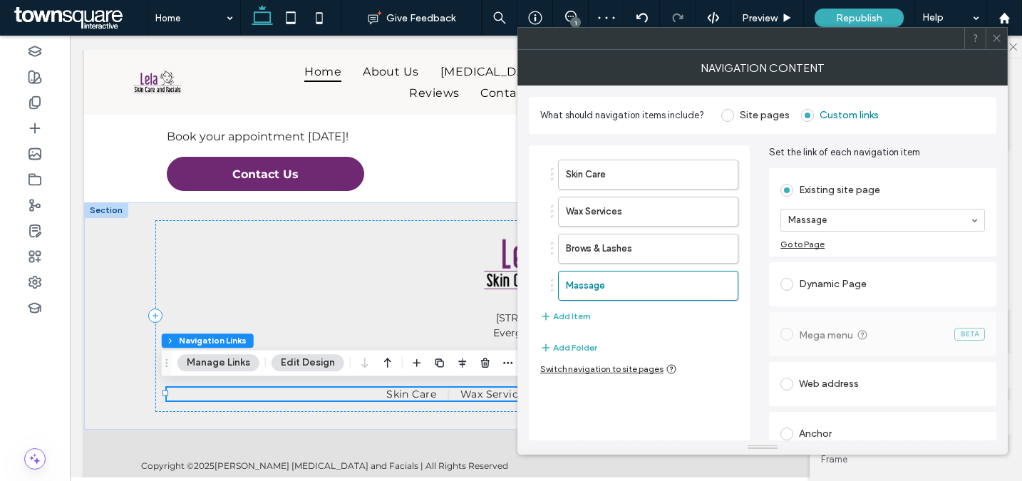
drag, startPoint x: 579, startPoint y: 317, endPoint x: 755, endPoint y: 257, distance: 186.0
click at [579, 317] on button "Add Item" at bounding box center [565, 316] width 51 height 17
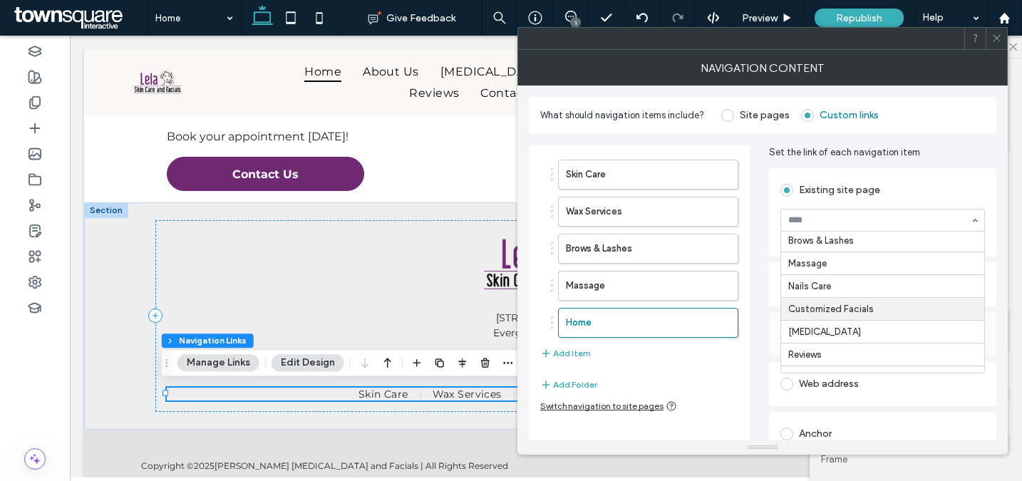
scroll to position [117, 0]
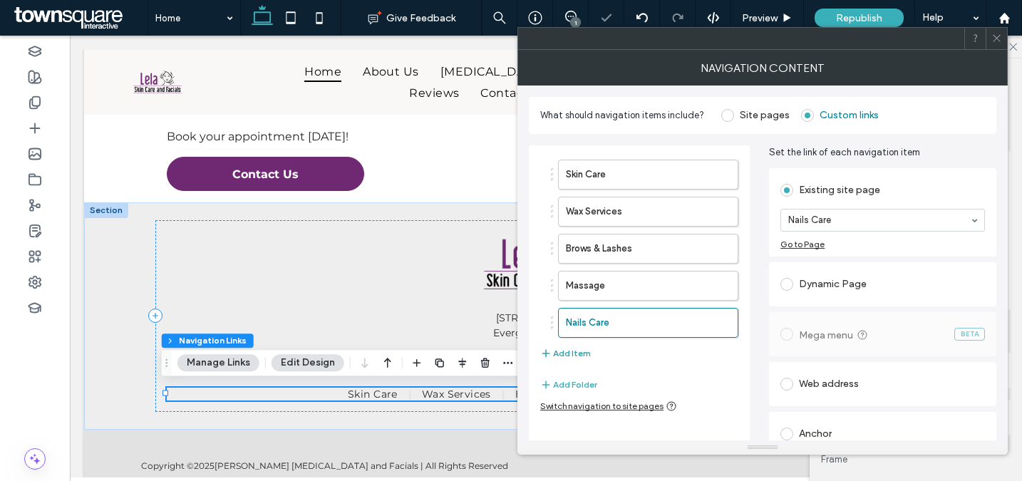
click at [567, 353] on button "Add Item" at bounding box center [565, 353] width 51 height 17
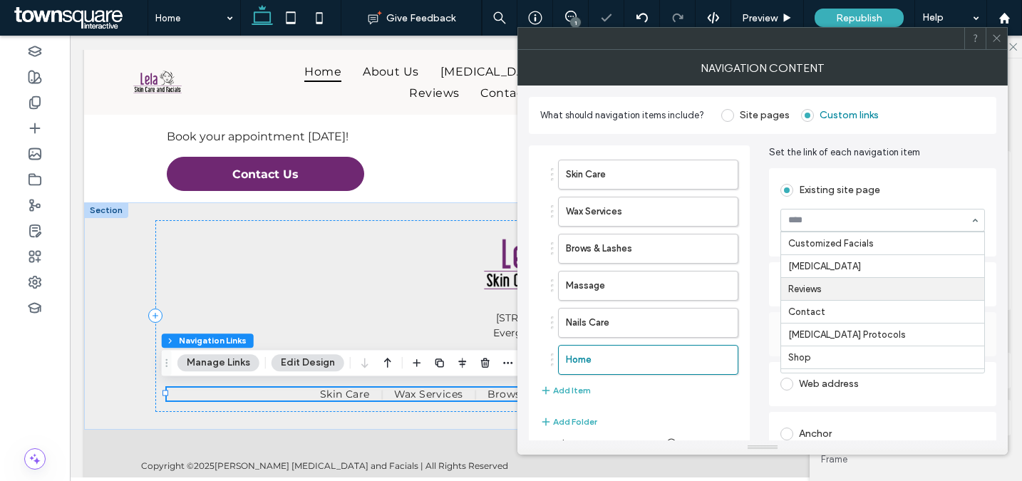
scroll to position [157, 0]
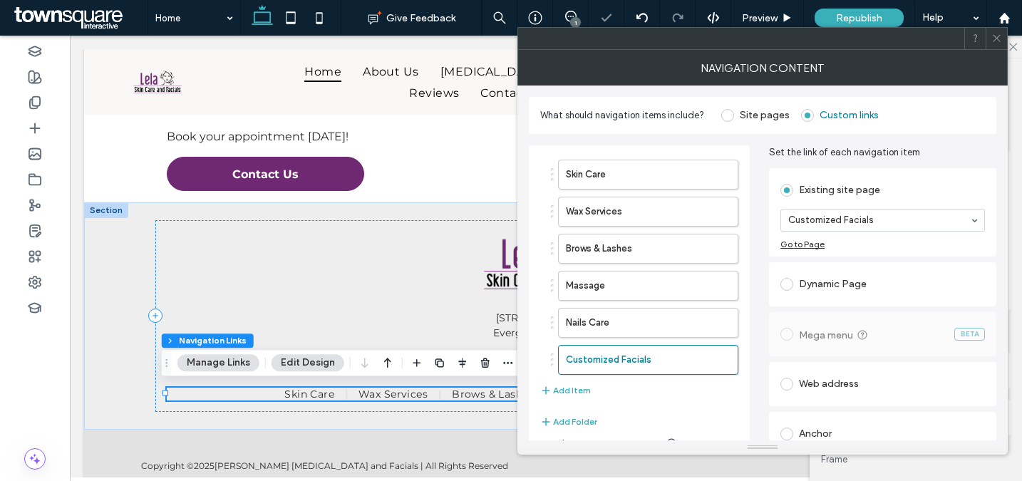
click at [998, 37] on icon at bounding box center [997, 38] width 11 height 11
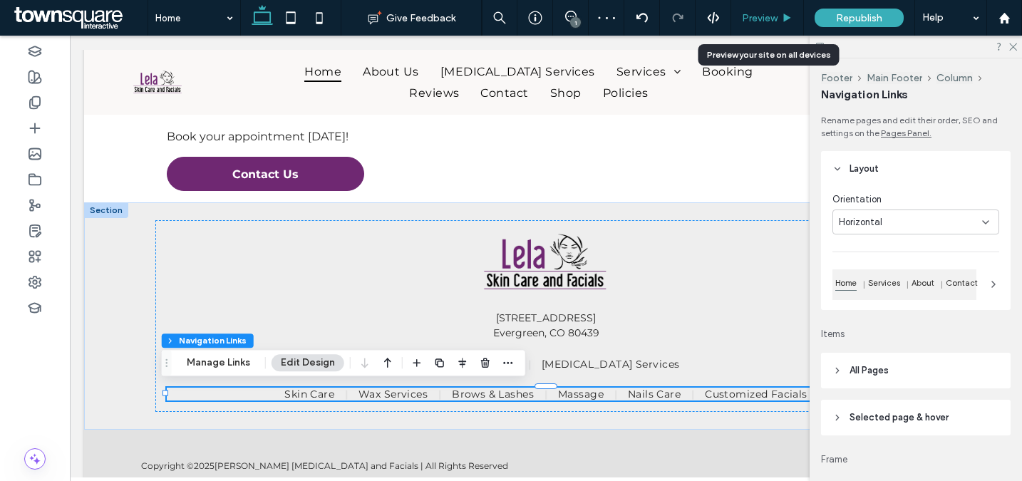
click at [759, 21] on span "Preview" at bounding box center [760, 18] width 36 height 12
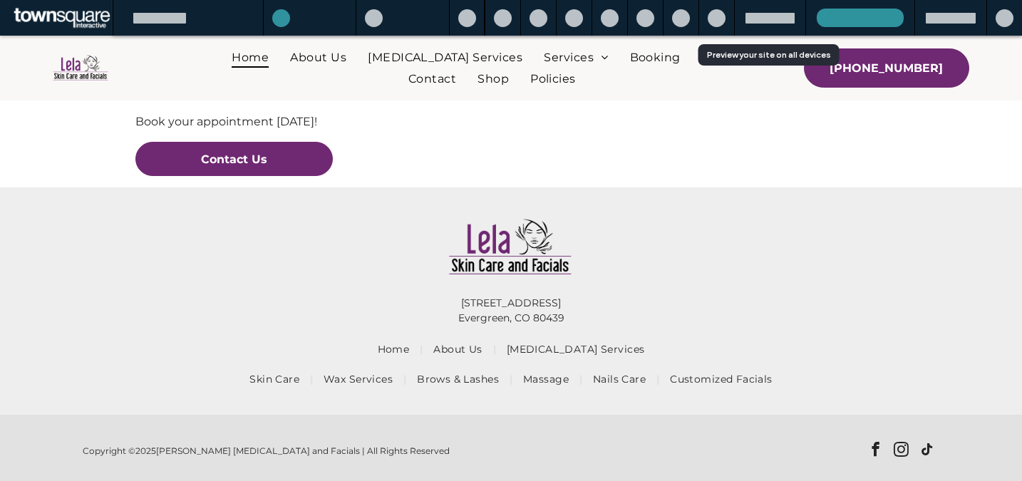
scroll to position [3274, 0]
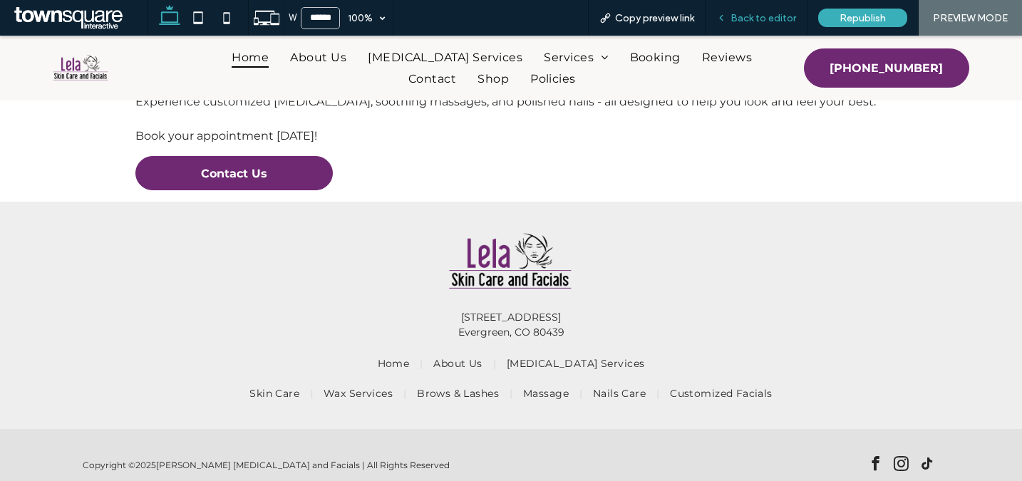
click at [724, 15] on icon at bounding box center [721, 18] width 10 height 10
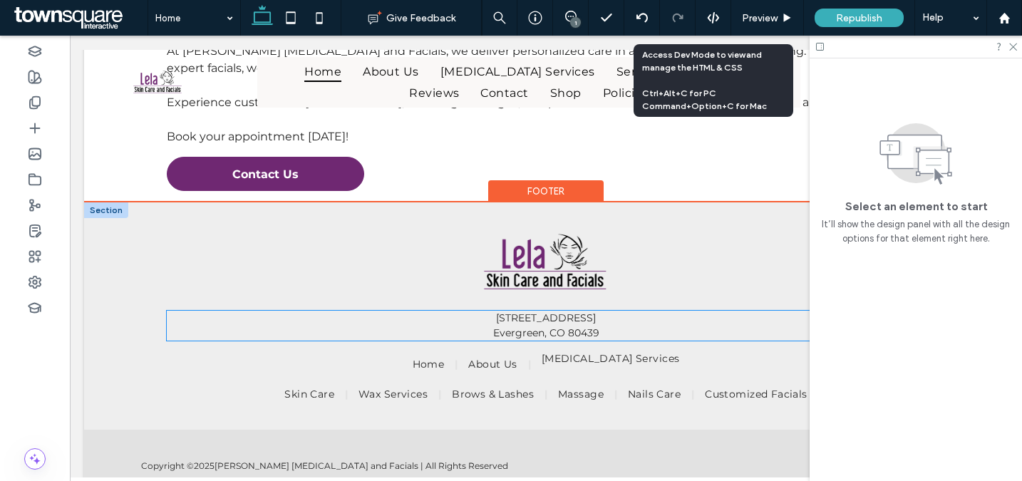
scroll to position [3288, 0]
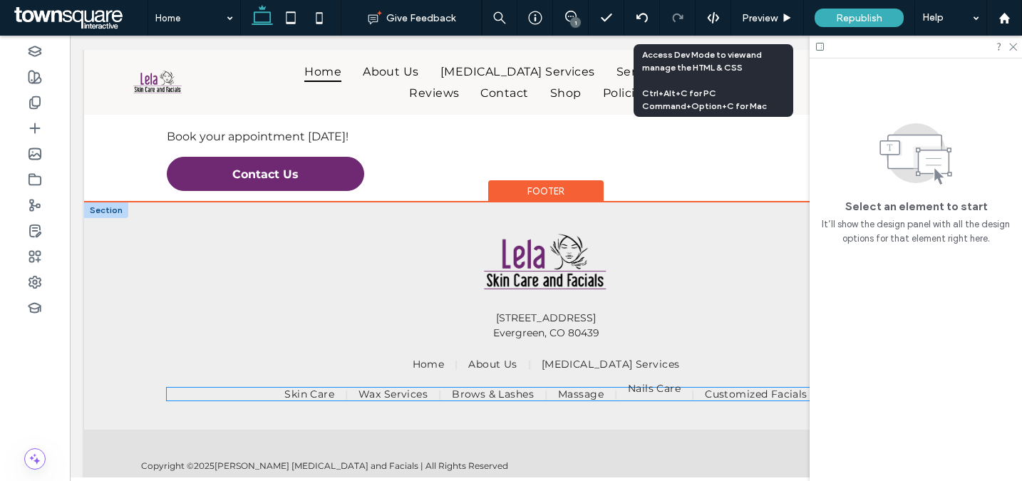
click at [622, 392] on link "Nails Care" at bounding box center [654, 388] width 74 height 13
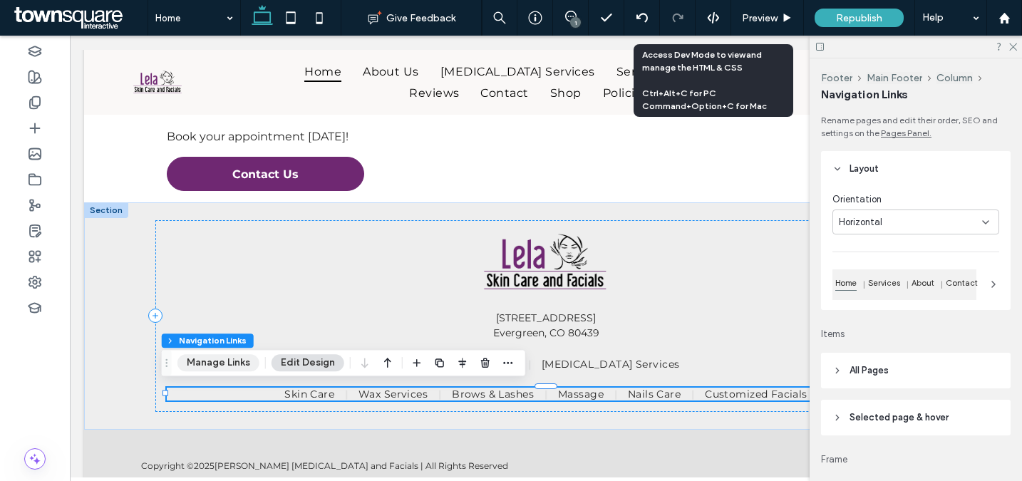
click at [242, 363] on button "Manage Links" at bounding box center [219, 362] width 82 height 17
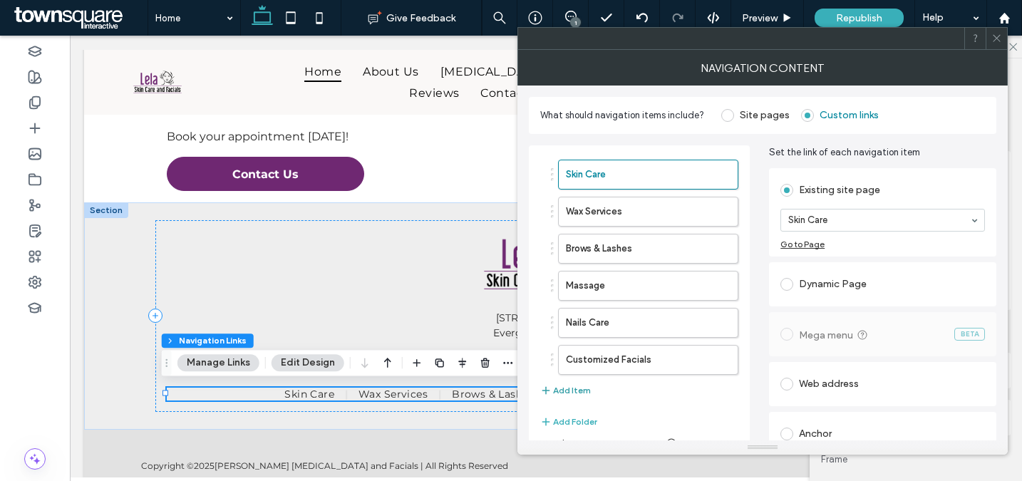
click at [567, 390] on button "Add Item" at bounding box center [565, 390] width 51 height 17
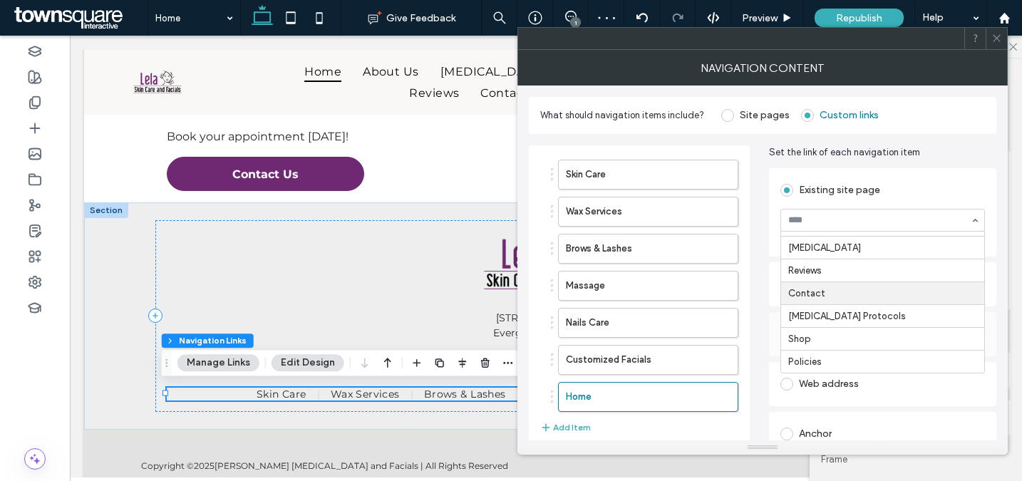
scroll to position [205, 0]
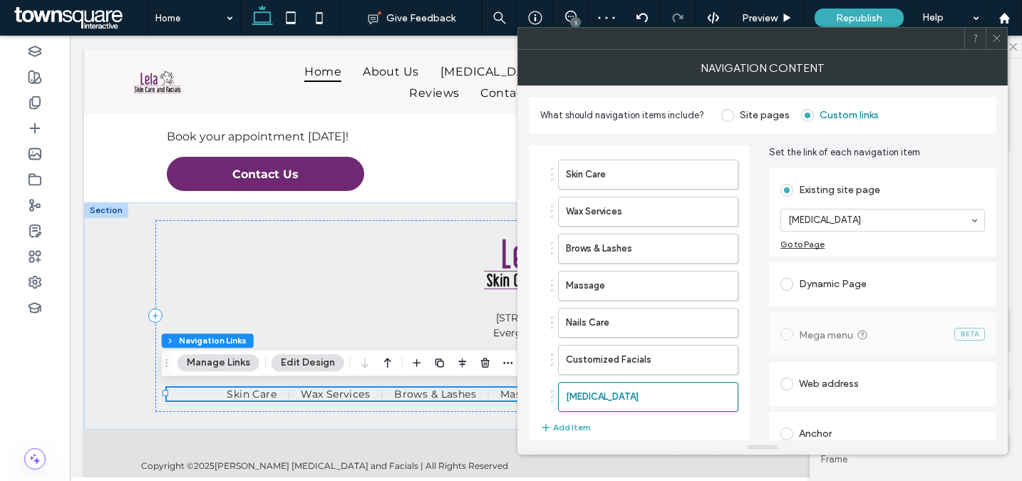
click at [995, 36] on use at bounding box center [996, 38] width 7 height 7
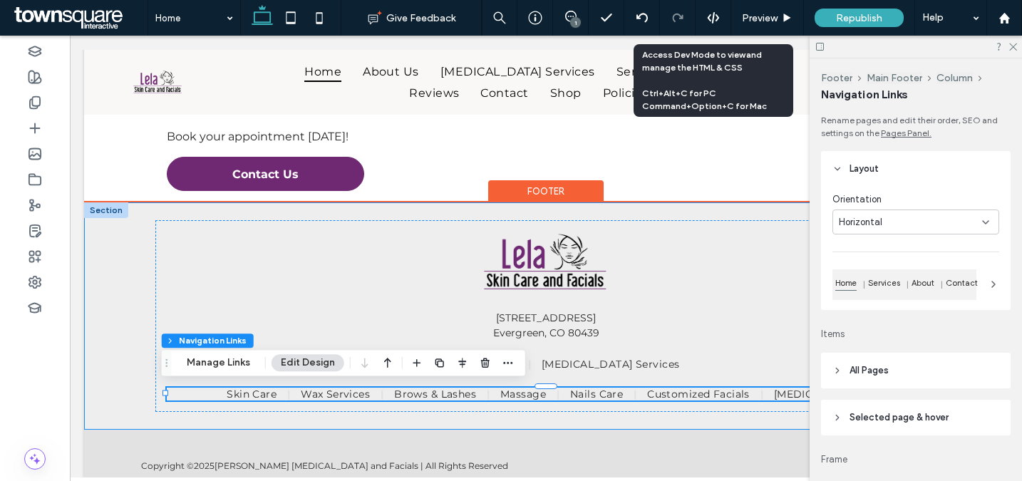
click at [131, 386] on div "[STREET_ADDRESS] Home About Us [MEDICAL_DATA] Services [MEDICAL_DATA] Wax Servi…" at bounding box center [546, 315] width 856 height 227
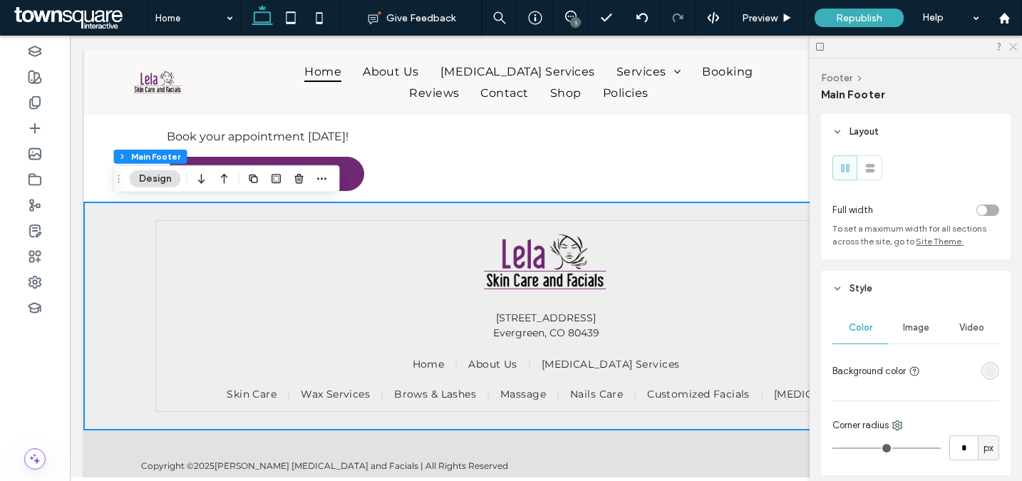
click at [1011, 46] on icon at bounding box center [1012, 45] width 9 height 9
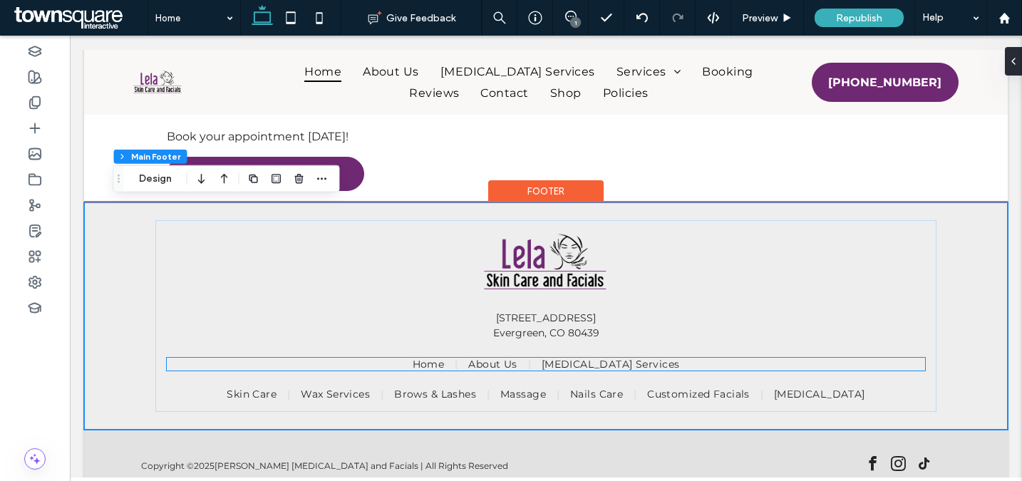
click at [401, 360] on ul "Home About Us [MEDICAL_DATA] Services" at bounding box center [546, 364] width 759 height 13
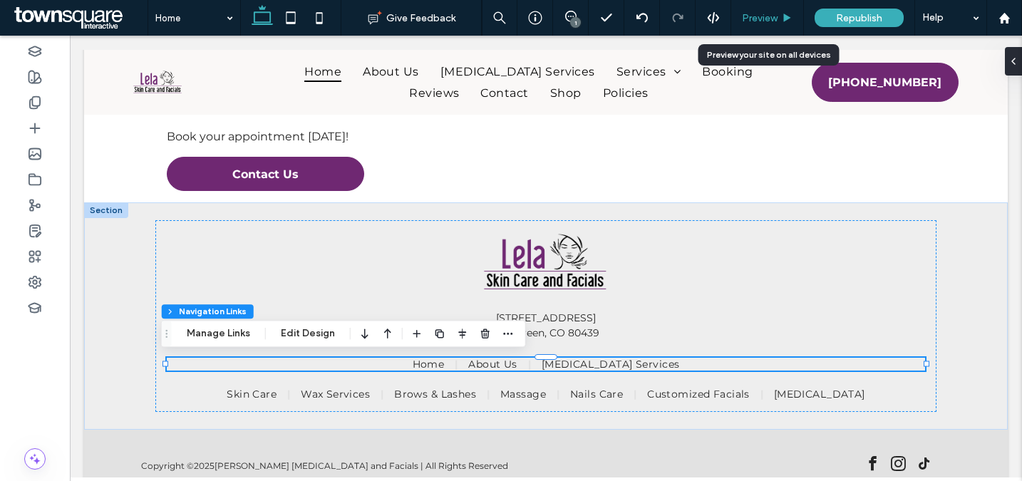
click at [742, 24] on div "Preview" at bounding box center [767, 18] width 73 height 36
click at [769, 17] on span "Preview" at bounding box center [760, 18] width 36 height 12
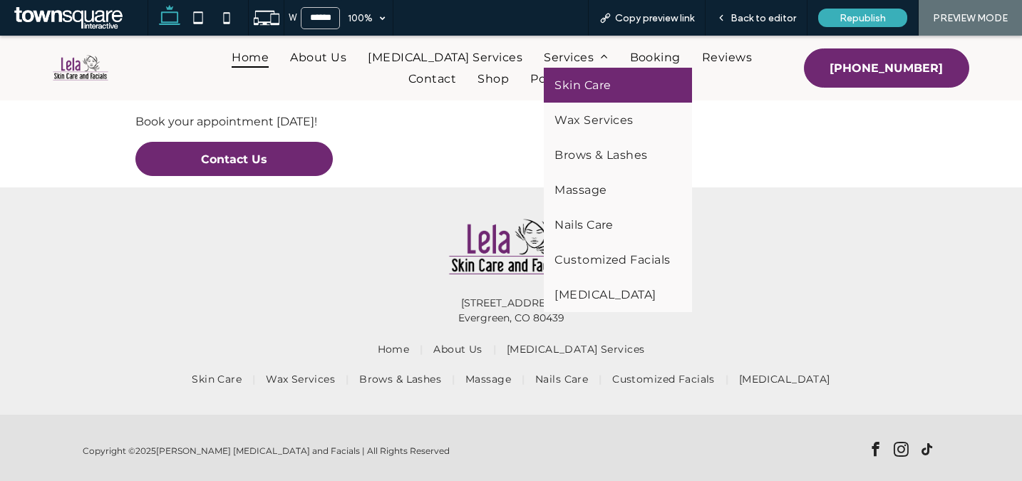
scroll to position [3274, 0]
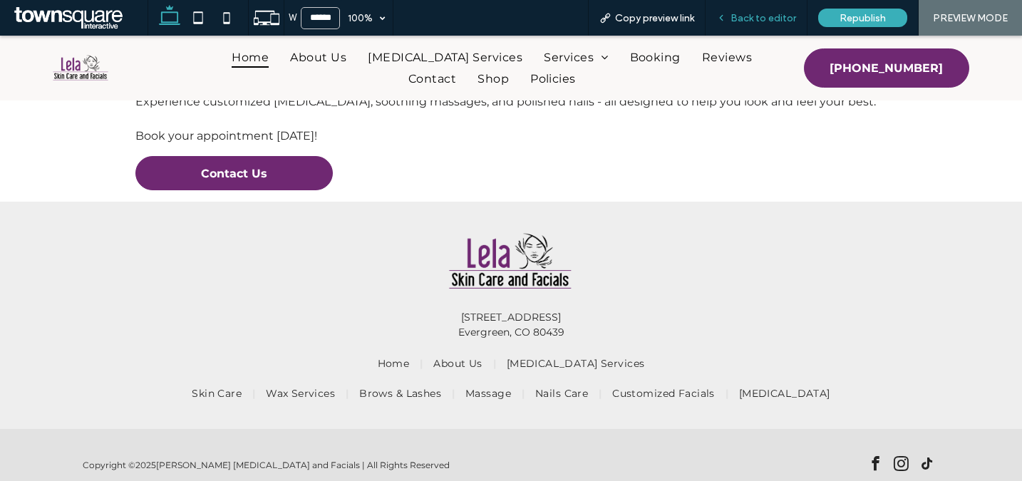
click at [770, 12] on span "Back to editor" at bounding box center [764, 18] width 66 height 12
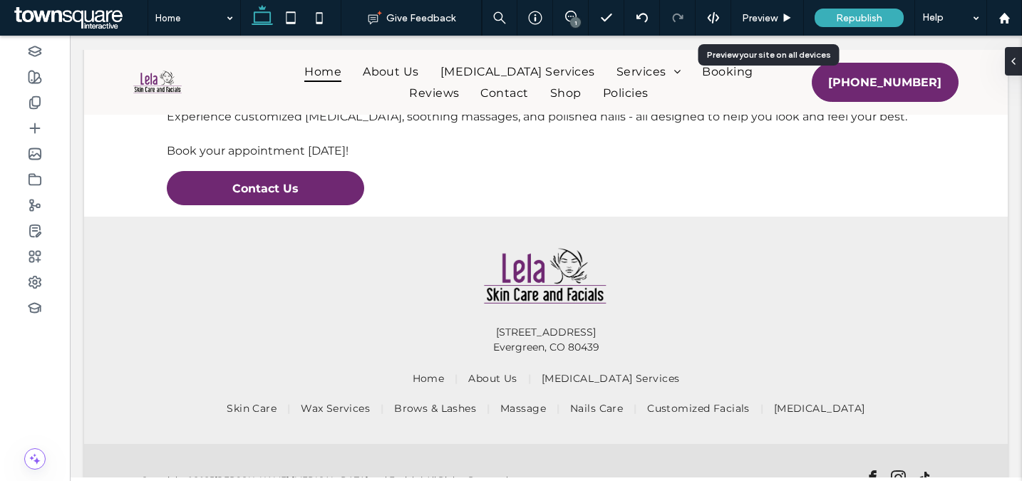
scroll to position [3288, 0]
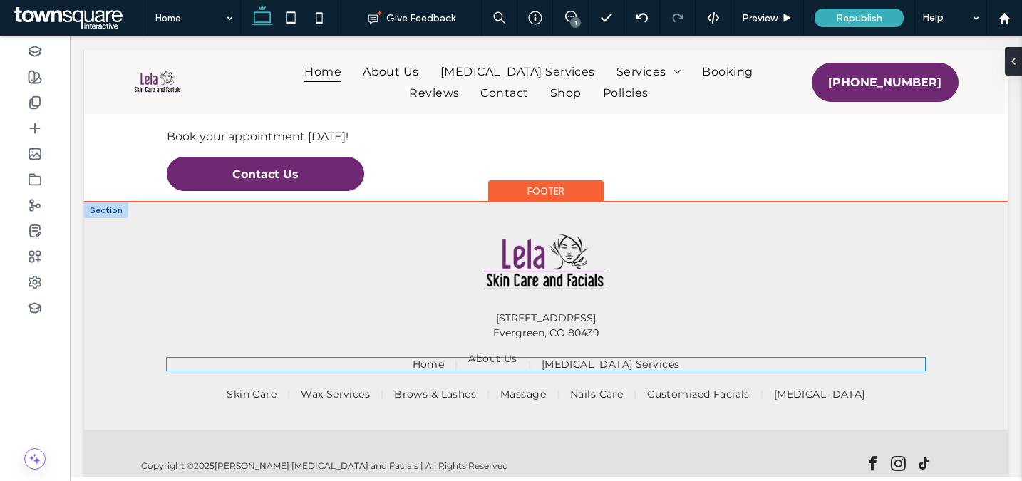
click at [499, 361] on span "About Us" at bounding box center [492, 358] width 48 height 13
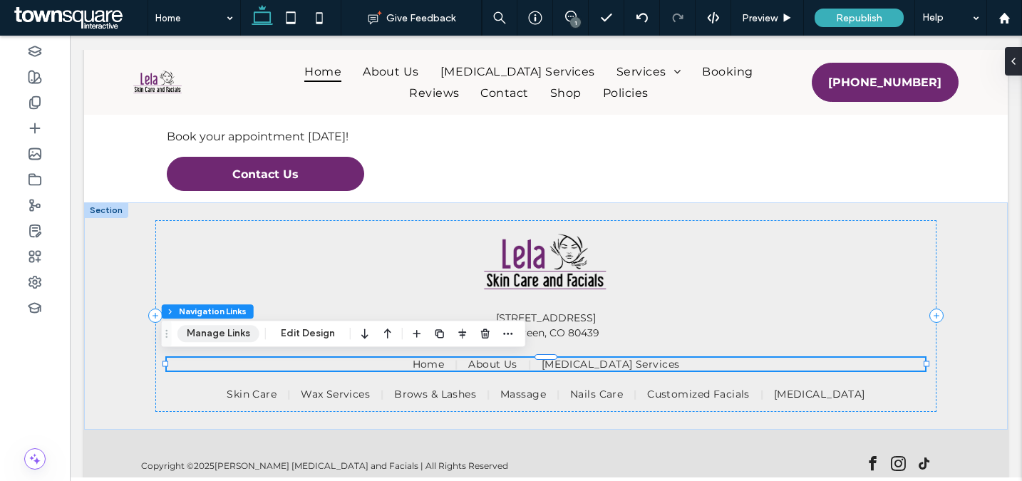
drag, startPoint x: 233, startPoint y: 339, endPoint x: 272, endPoint y: 339, distance: 39.2
click at [233, 339] on button "Manage Links" at bounding box center [219, 333] width 82 height 17
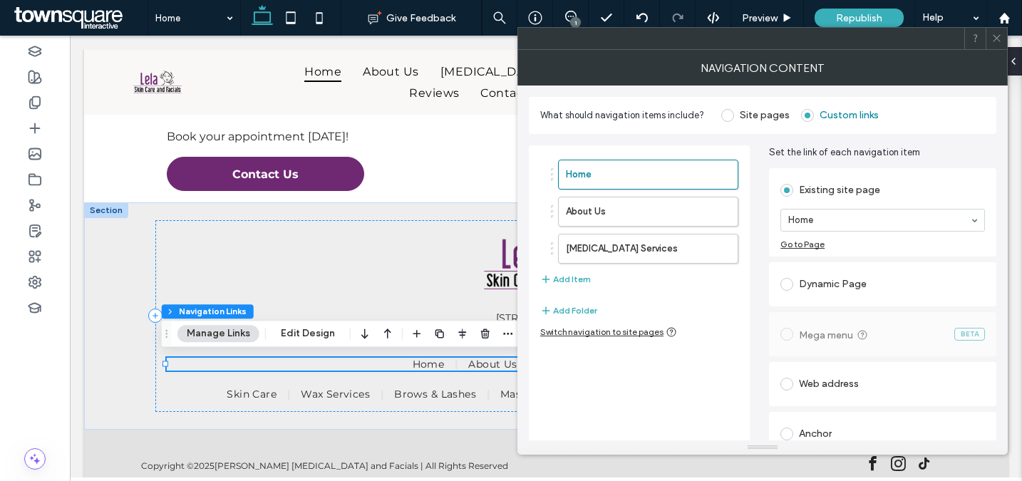
click at [612, 274] on div "Home About Us Botox Services Add Item" at bounding box center [639, 224] width 198 height 143
click at [565, 274] on button "Add Item" at bounding box center [565, 279] width 51 height 17
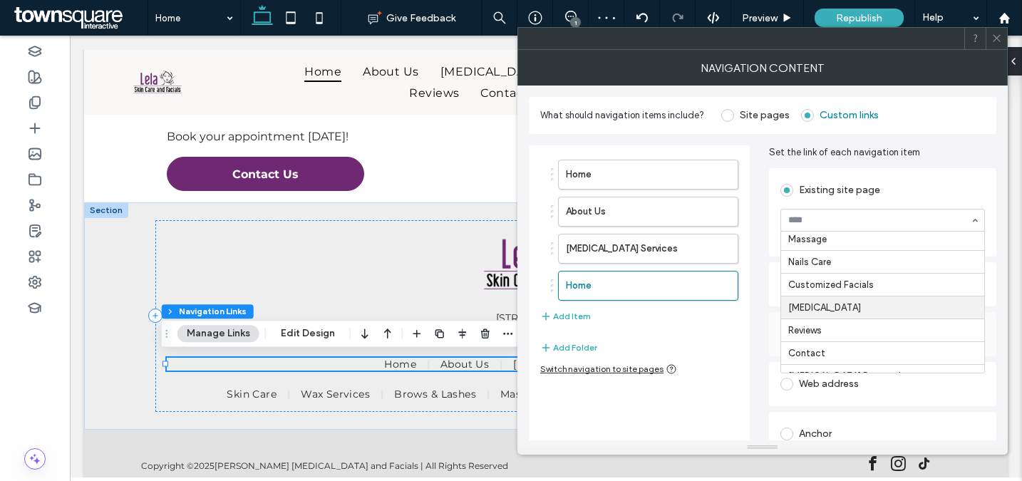
scroll to position [143, 0]
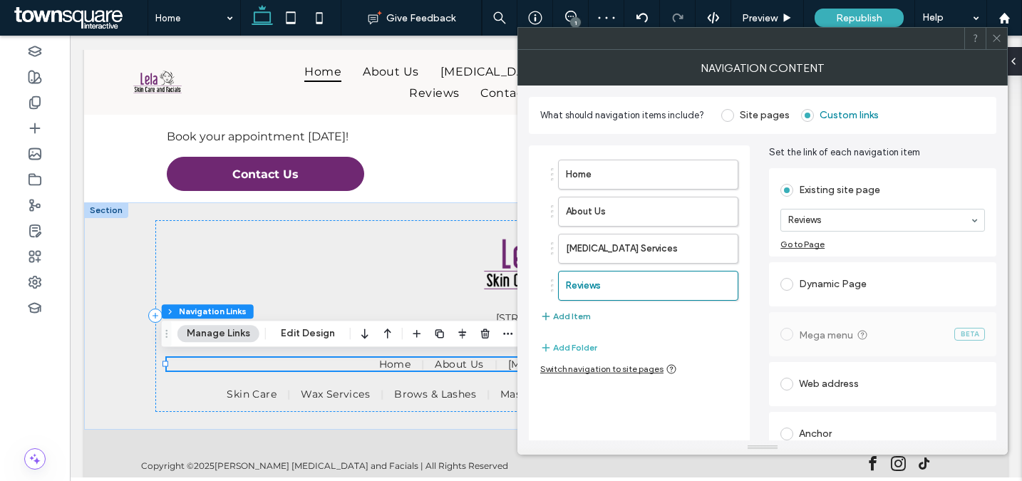
click at [577, 314] on button "Add Item" at bounding box center [565, 316] width 51 height 17
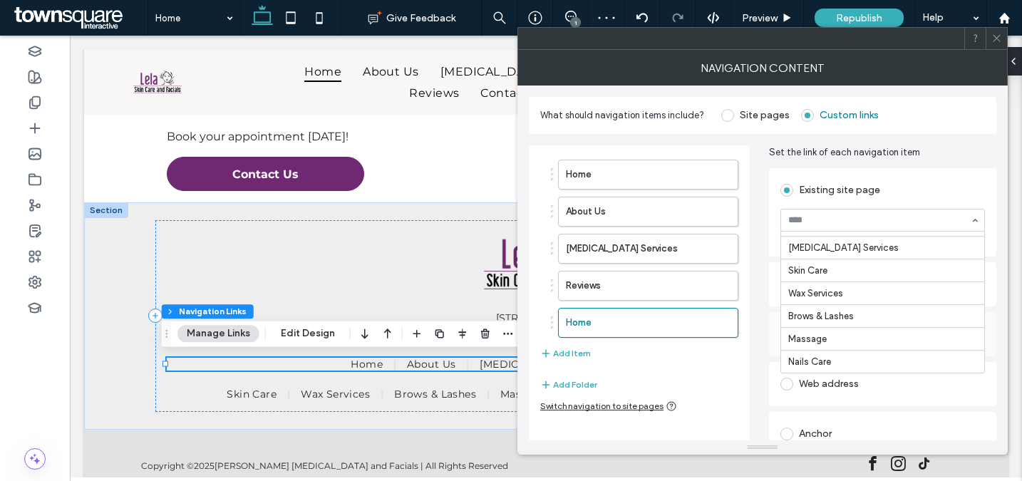
scroll to position [211, 0]
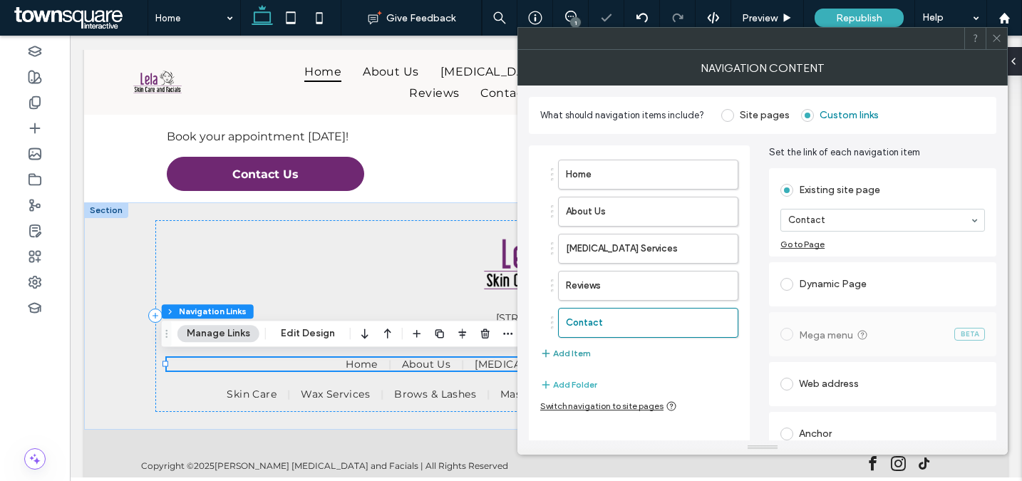
click at [561, 354] on button "Add Item" at bounding box center [565, 353] width 51 height 17
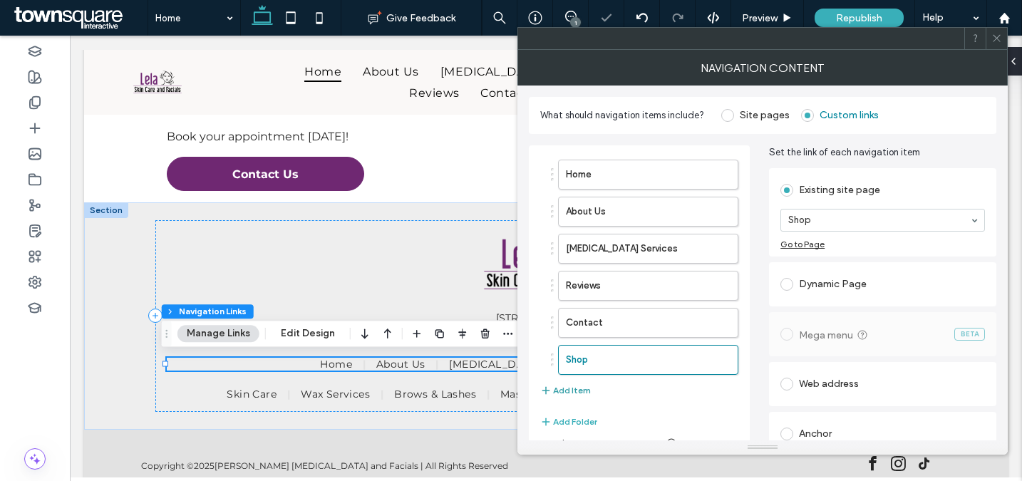
click at [576, 384] on button "Add Item" at bounding box center [565, 390] width 51 height 17
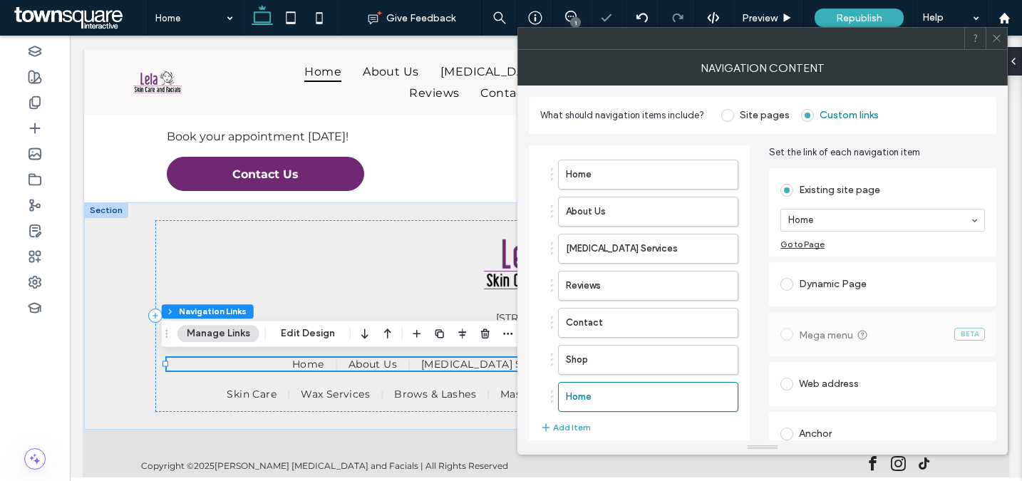
drag, startPoint x: 895, startPoint y: 218, endPoint x: 895, endPoint y: 228, distance: 10.0
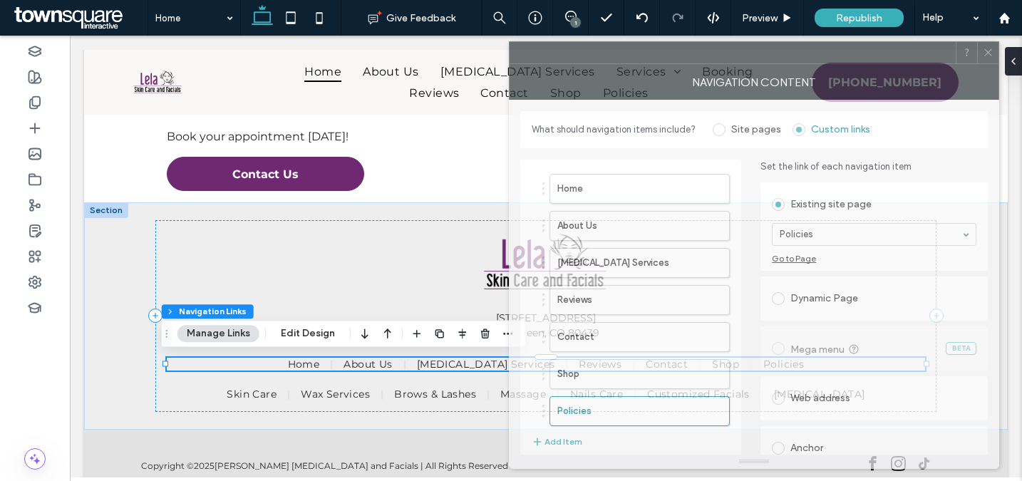
drag, startPoint x: 846, startPoint y: 44, endPoint x: 837, endPoint y: 58, distance: 16.6
click at [837, 58] on div at bounding box center [733, 52] width 446 height 21
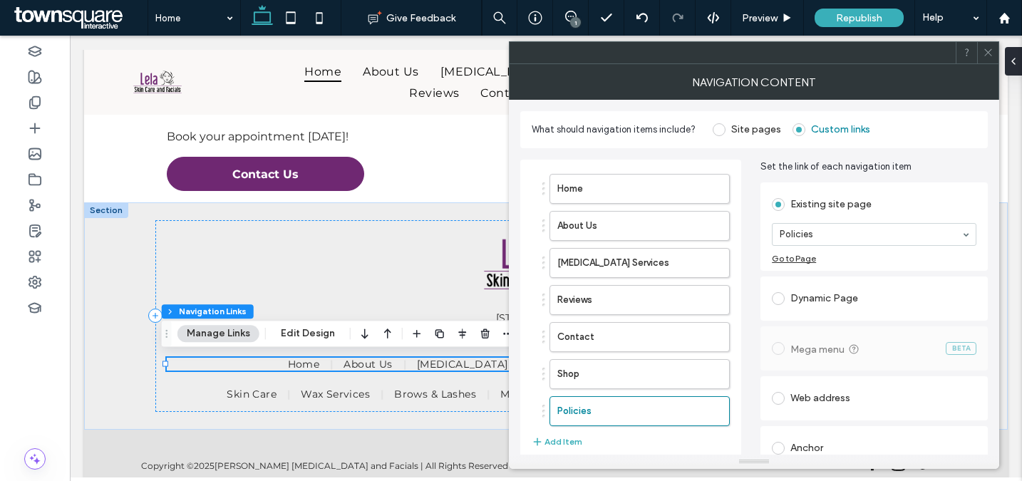
click at [988, 44] on span at bounding box center [988, 52] width 11 height 21
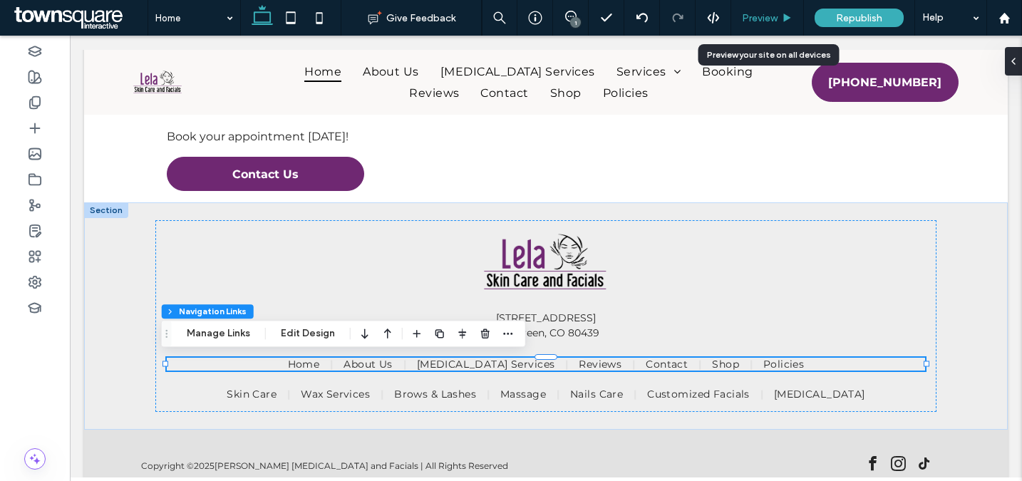
click at [766, 19] on span "Preview" at bounding box center [760, 18] width 36 height 12
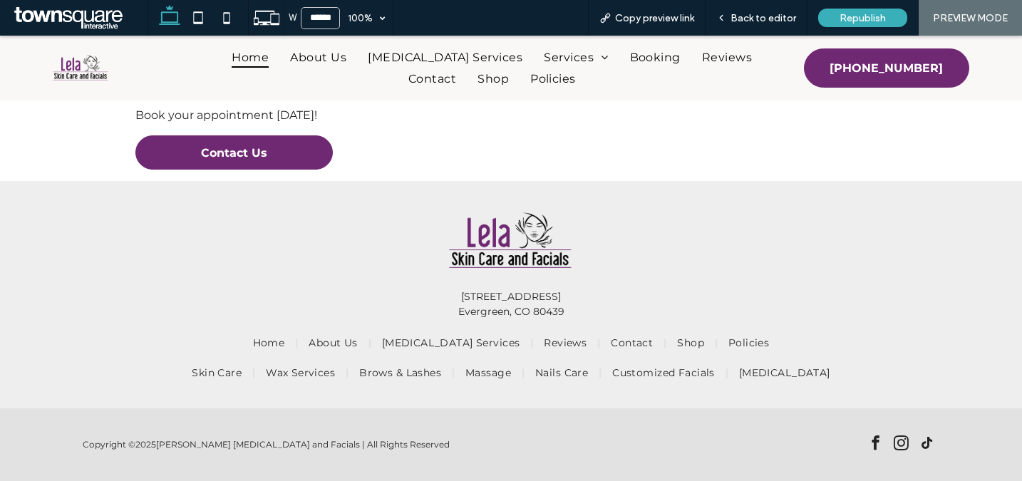
scroll to position [3295, 0]
click at [764, 19] on span "Back to editor" at bounding box center [764, 18] width 66 height 12
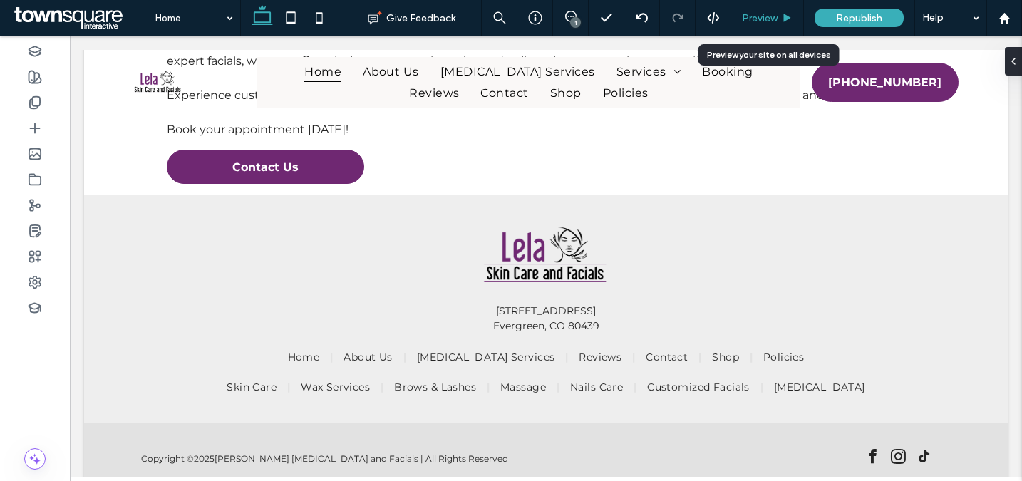
scroll to position [3310, 0]
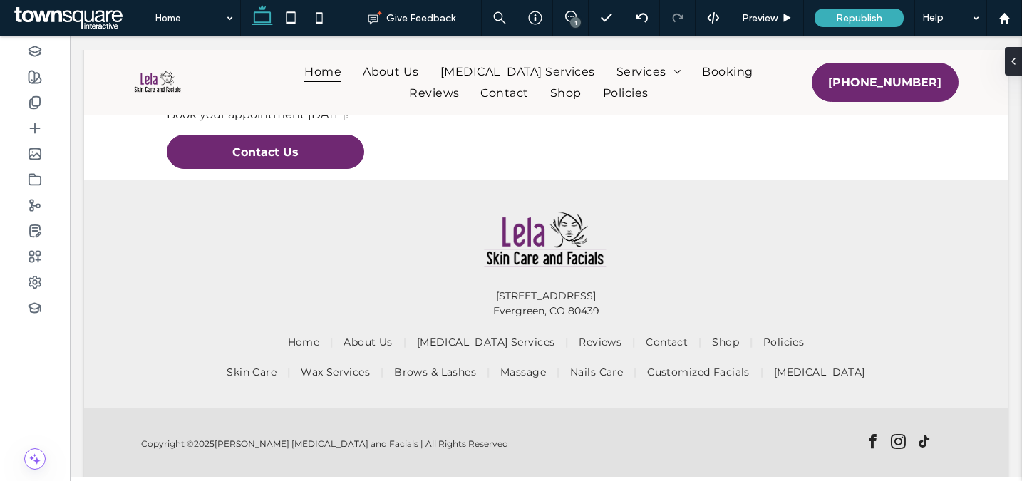
click at [576, 22] on div "1" at bounding box center [575, 22] width 11 height 11
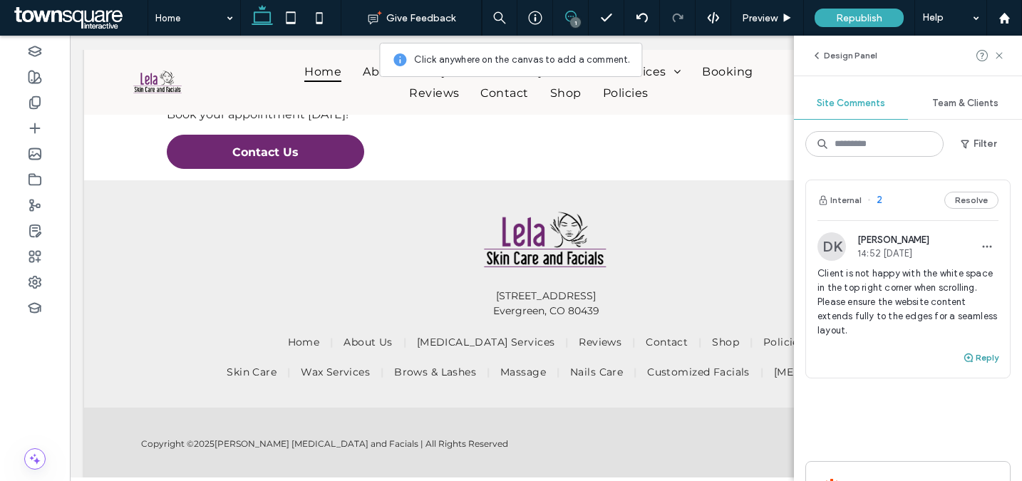
click at [977, 359] on button "Reply" at bounding box center [981, 357] width 36 height 17
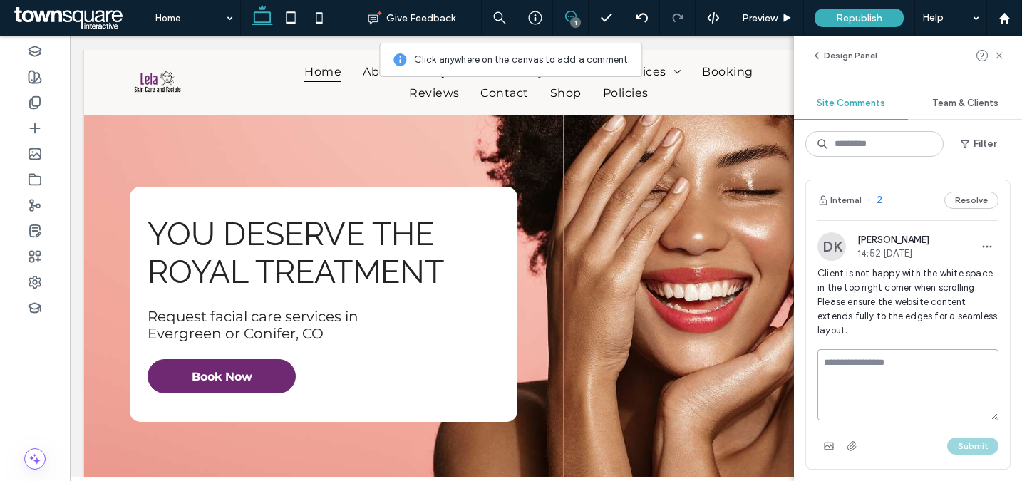
scroll to position [0, 0]
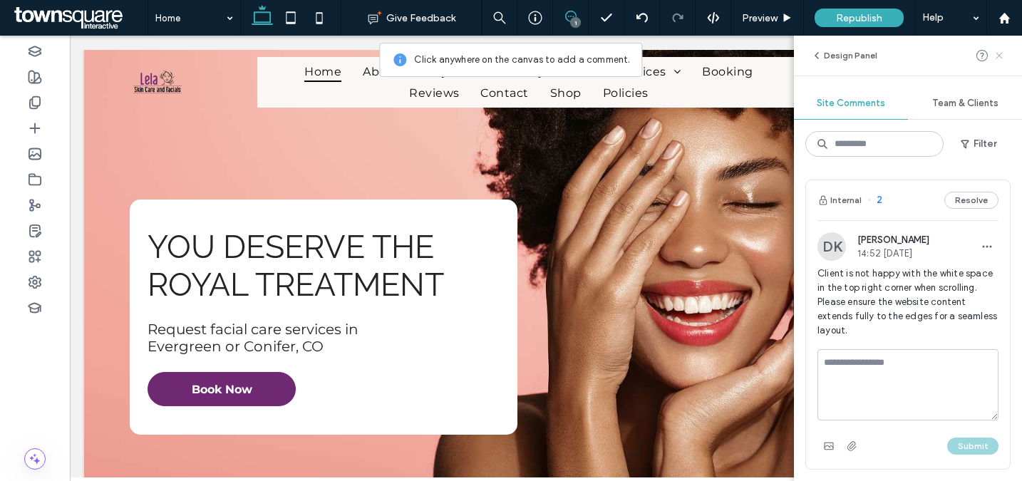
click at [1001, 53] on use at bounding box center [999, 55] width 6 height 6
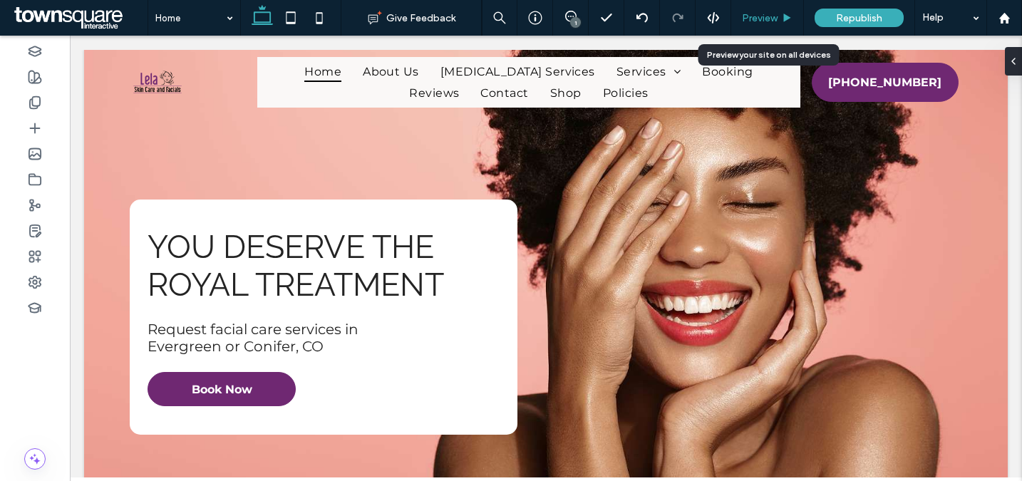
click at [764, 12] on span "Preview" at bounding box center [760, 18] width 36 height 12
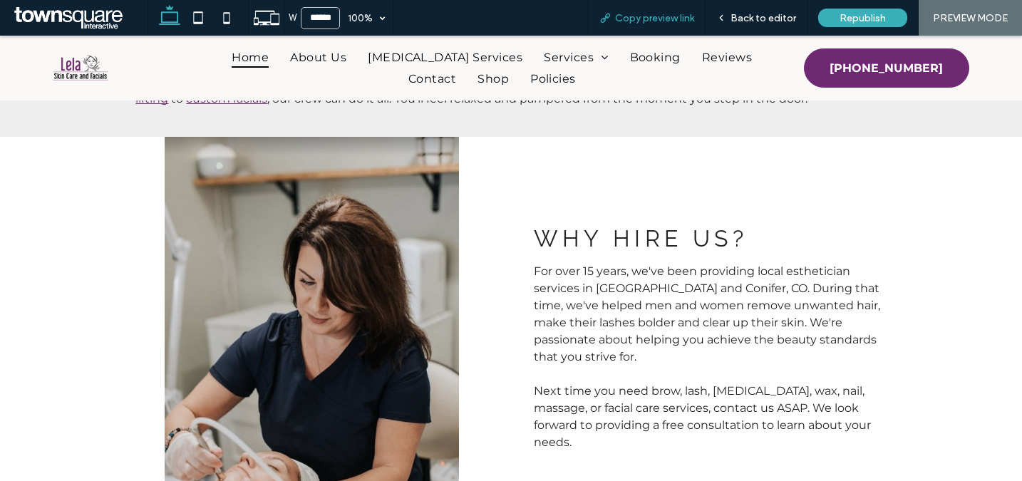
scroll to position [189, 0]
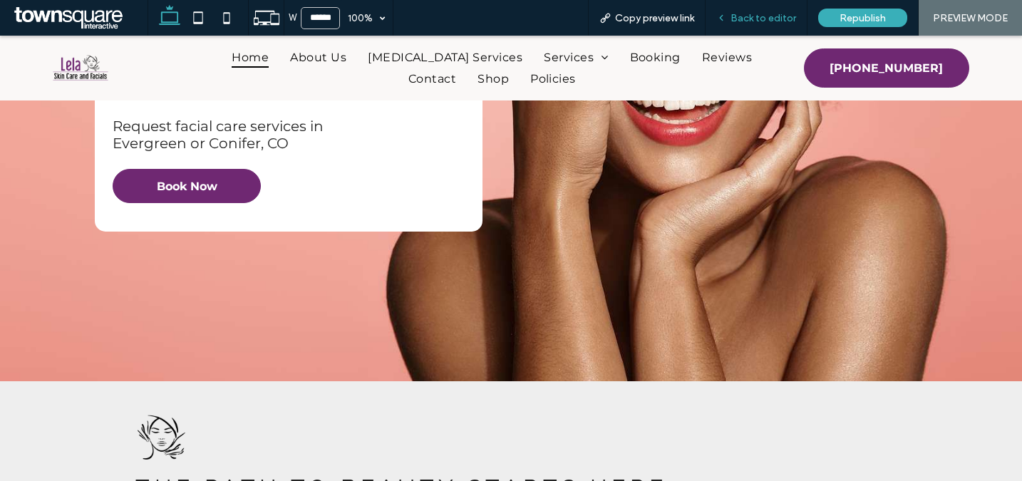
click at [736, 14] on span "Back to editor" at bounding box center [764, 18] width 66 height 12
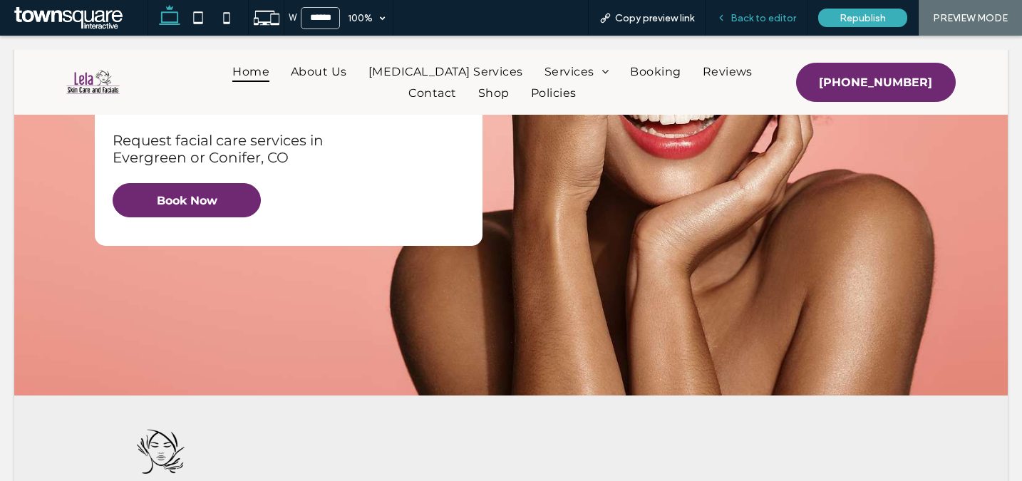
scroll to position [203, 0]
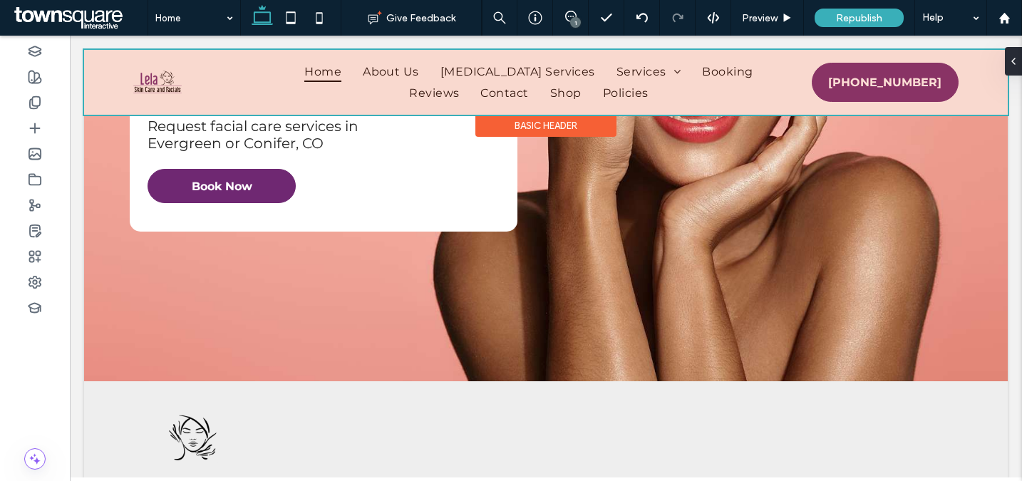
click at [215, 81] on div at bounding box center [546, 82] width 924 height 65
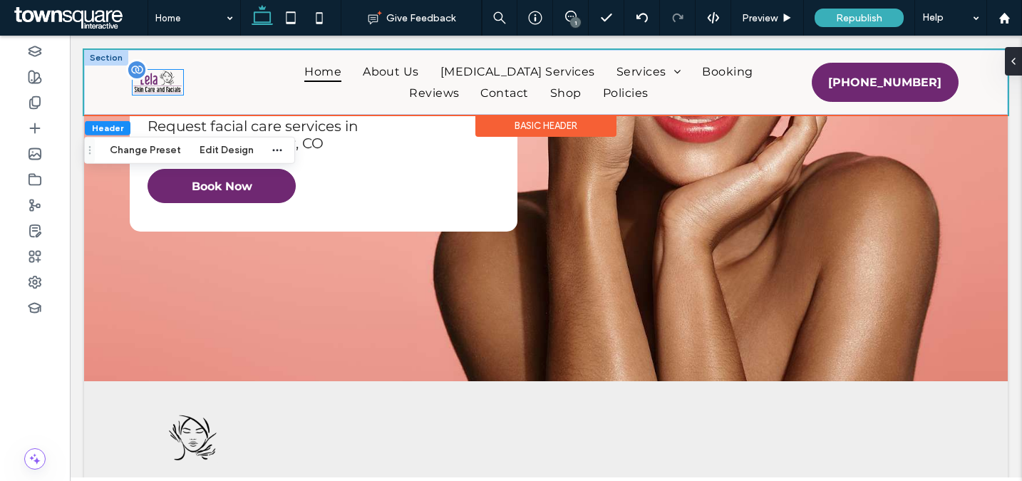
click at [168, 92] on img at bounding box center [158, 82] width 51 height 24
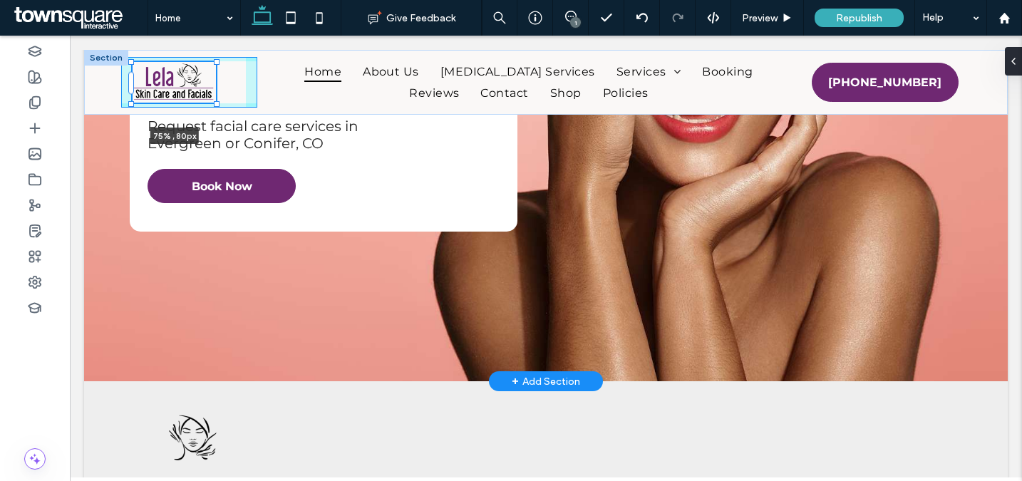
drag, startPoint x: 185, startPoint y: 96, endPoint x: 213, endPoint y: 120, distance: 37.4
type input "**"
type input "****"
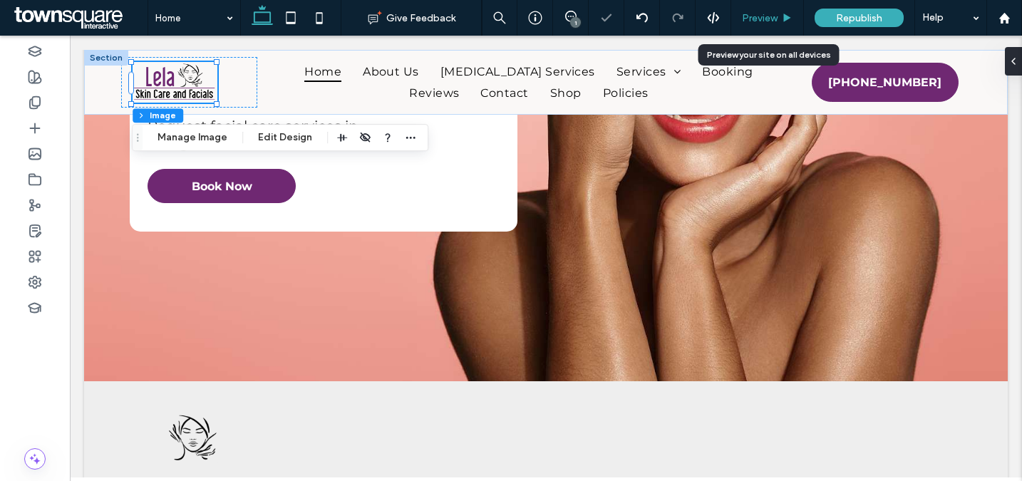
click at [759, 24] on div "Preview" at bounding box center [767, 18] width 73 height 36
click at [761, 16] on span "Preview" at bounding box center [760, 18] width 36 height 12
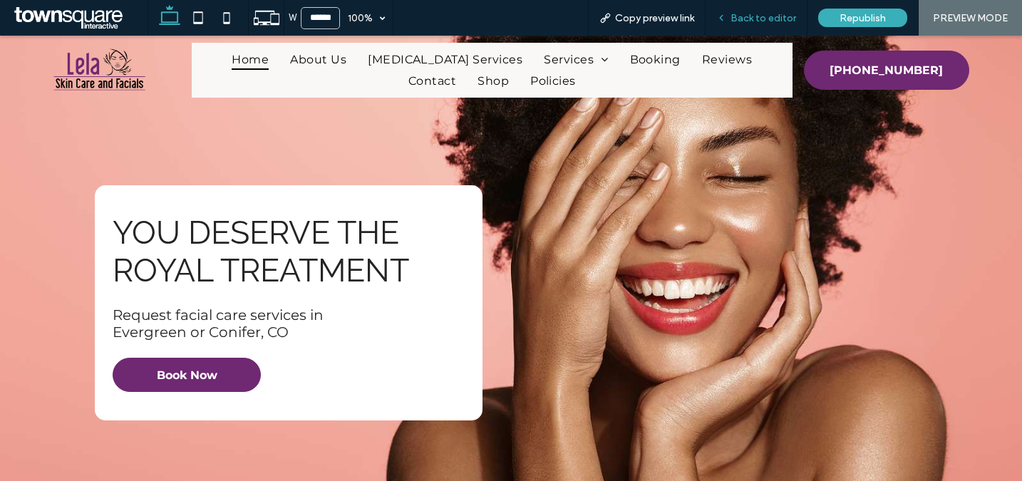
click at [774, 19] on span "Back to editor" at bounding box center [764, 18] width 66 height 12
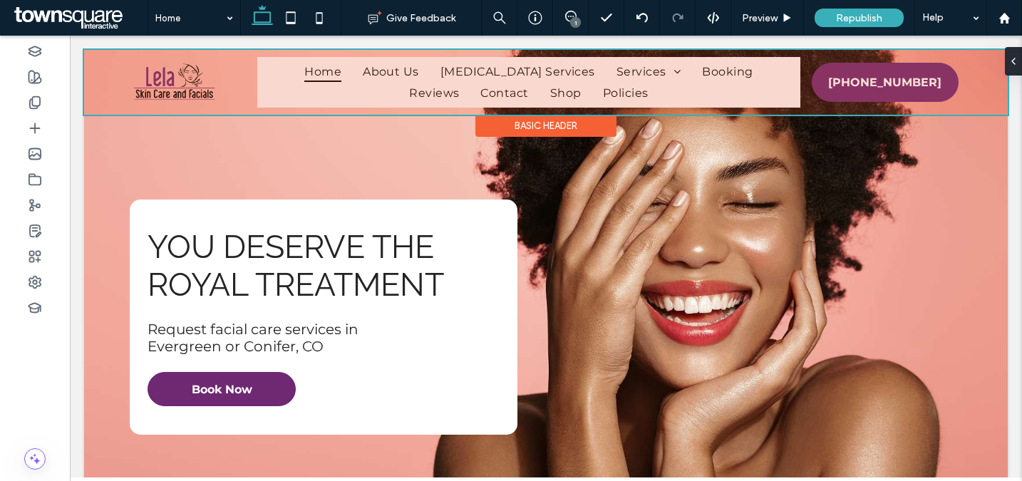
click at [799, 69] on div at bounding box center [546, 82] width 924 height 65
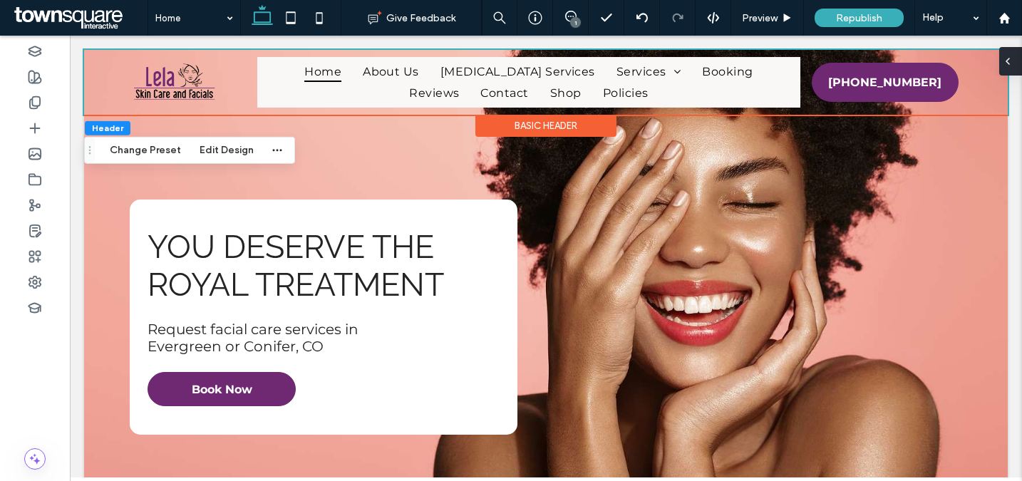
click at [1014, 63] on div at bounding box center [1011, 61] width 23 height 29
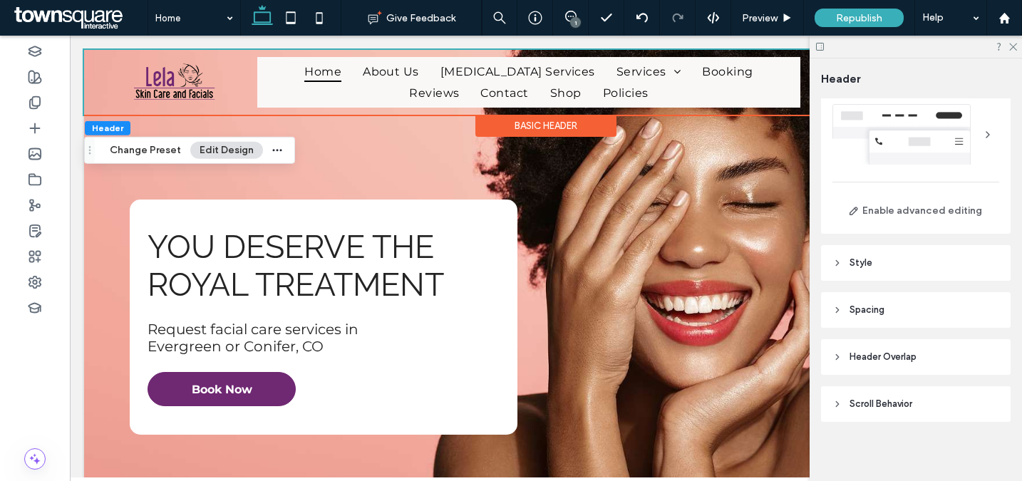
scroll to position [39, 0]
click at [910, 317] on header "Spacing" at bounding box center [916, 307] width 190 height 36
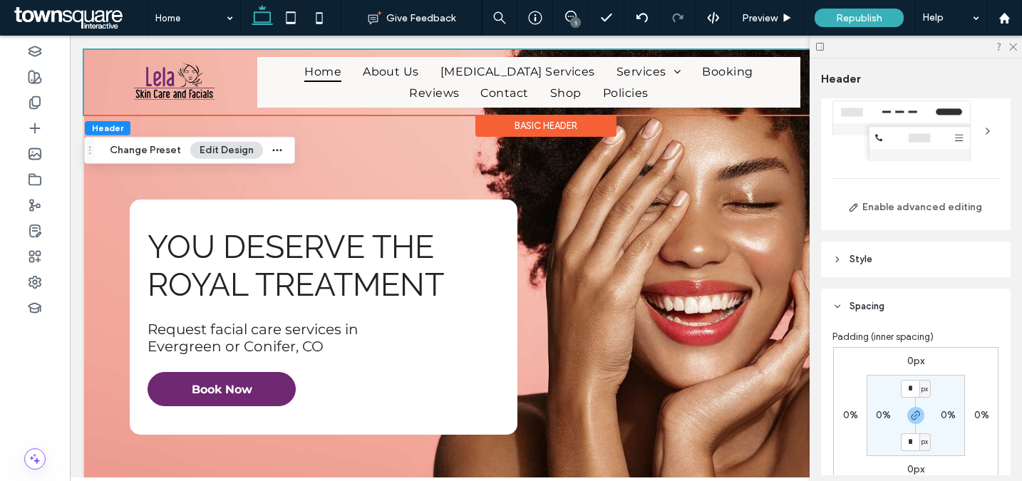
click at [507, 125] on div "Basic Header" at bounding box center [546, 126] width 141 height 22
click at [534, 130] on div "Basic Header" at bounding box center [546, 126] width 141 height 22
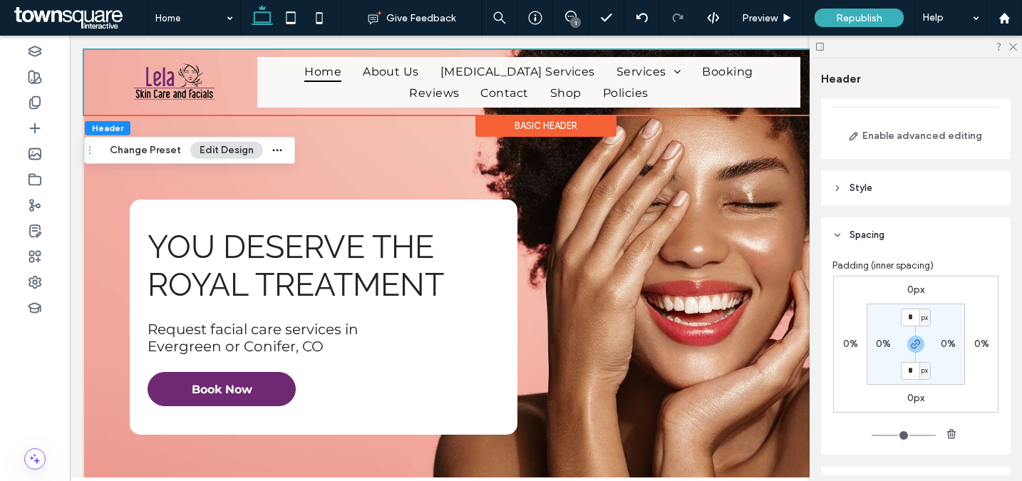
scroll to position [192, 0]
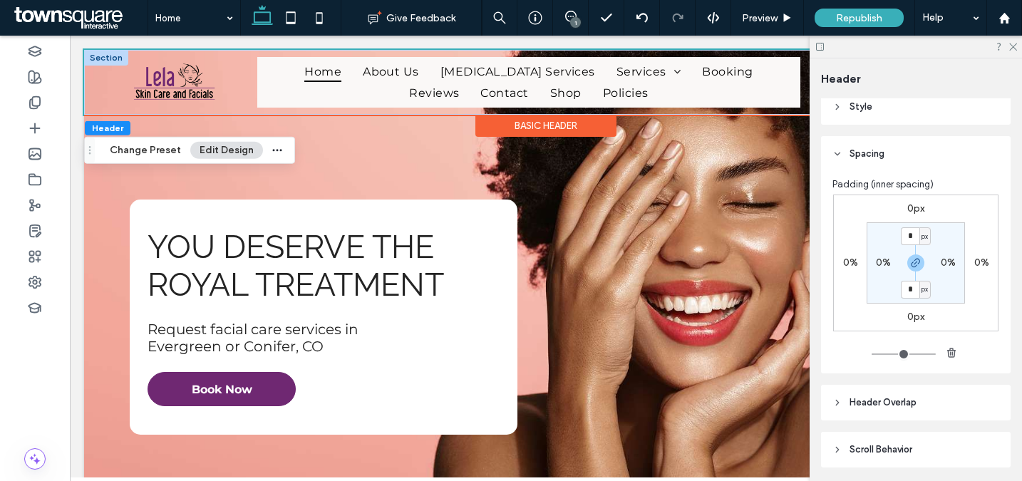
click at [108, 59] on div at bounding box center [106, 58] width 44 height 16
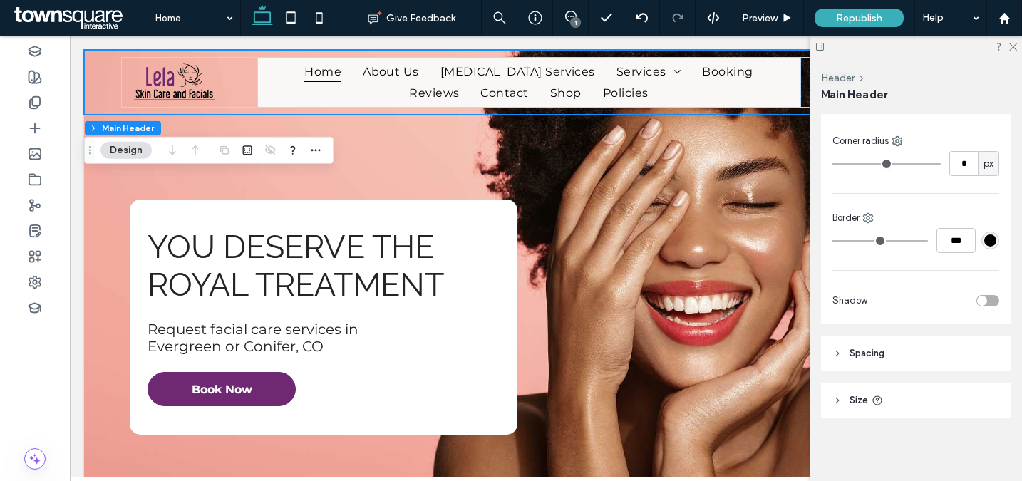
scroll to position [124, 0]
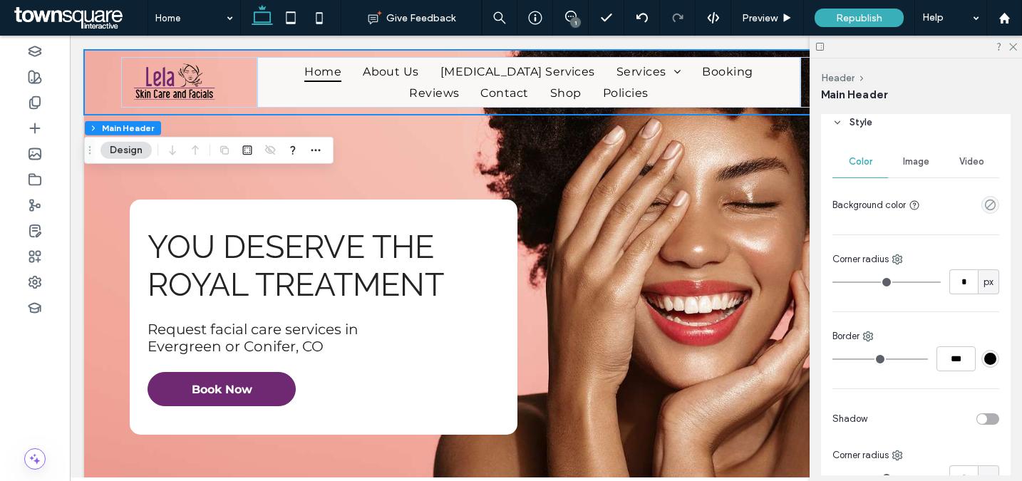
click at [858, 121] on span "Style" at bounding box center [861, 122] width 23 height 14
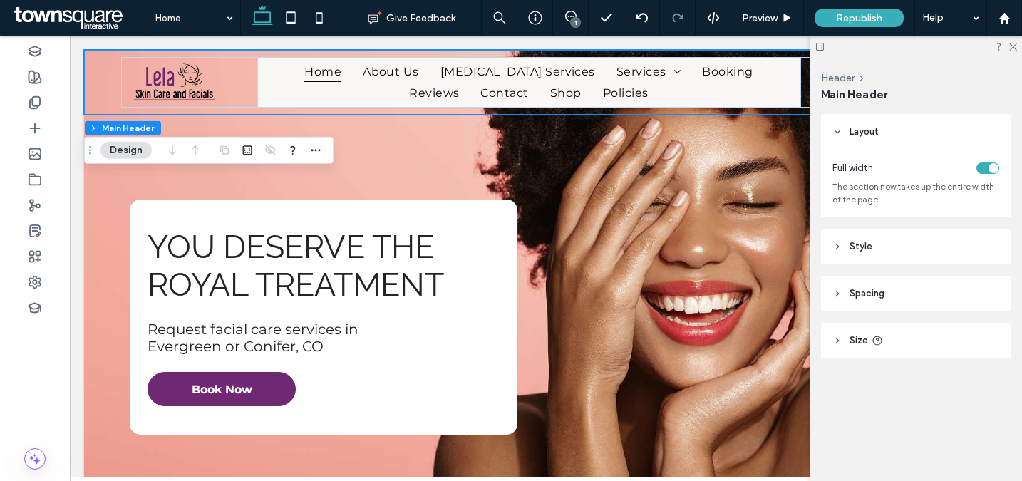
scroll to position [0, 0]
click at [881, 303] on header "Spacing" at bounding box center [916, 294] width 190 height 36
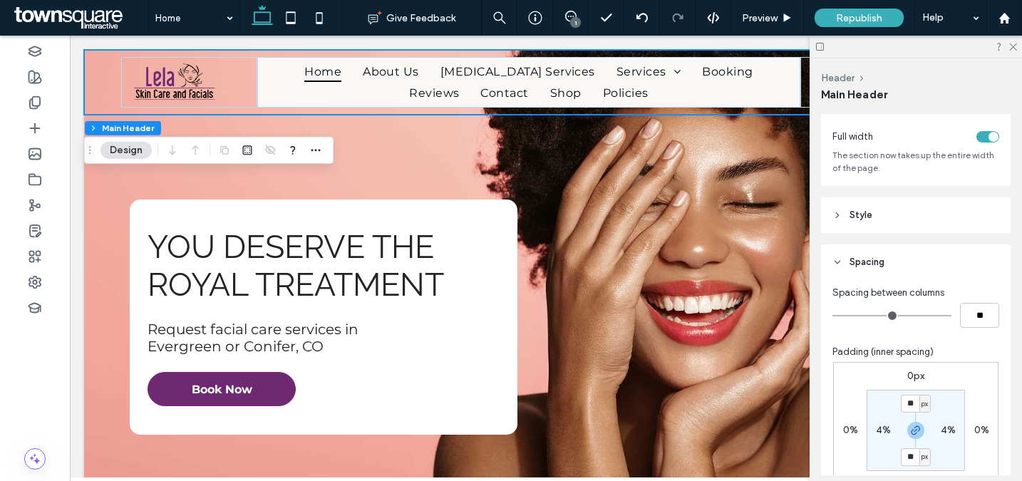
scroll to position [99, 0]
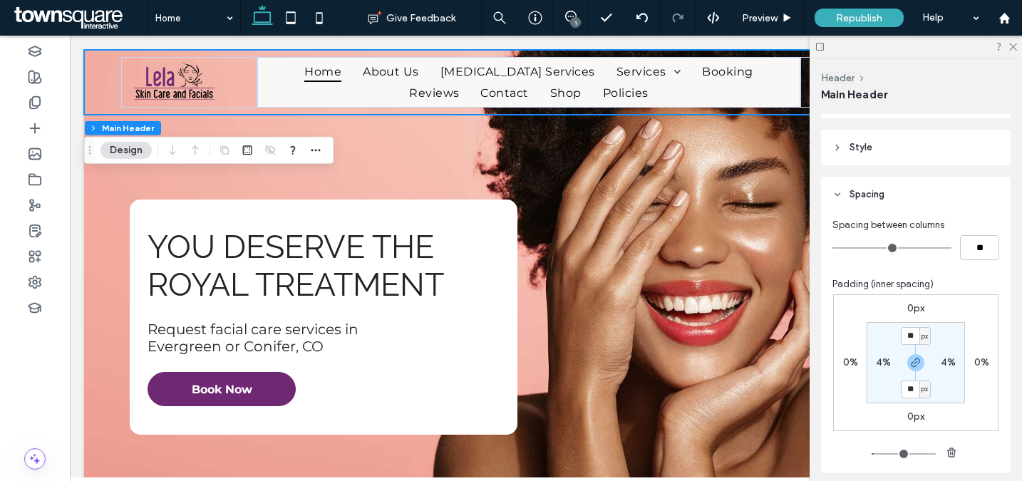
click at [876, 365] on label "4%" at bounding box center [883, 362] width 15 height 12
type input "*"
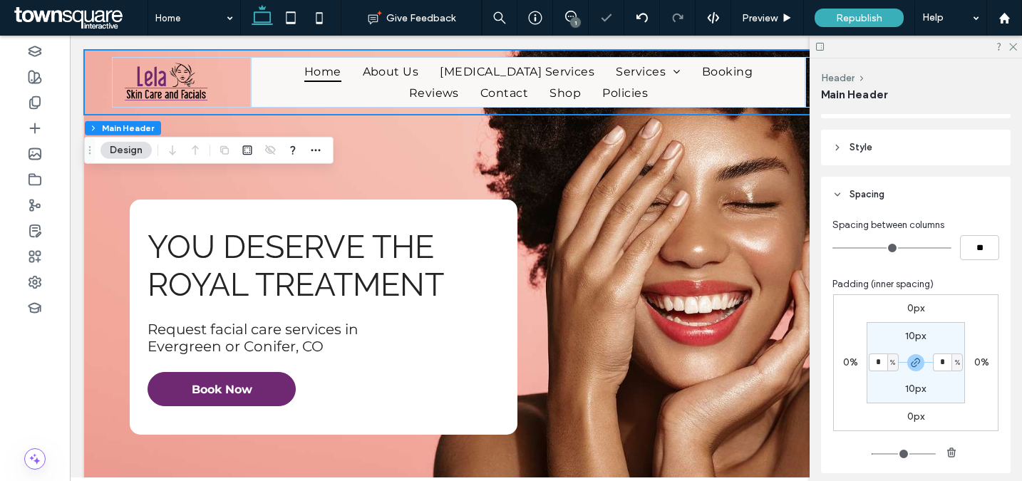
click at [878, 360] on input "*" at bounding box center [878, 363] width 19 height 18
type input "*"
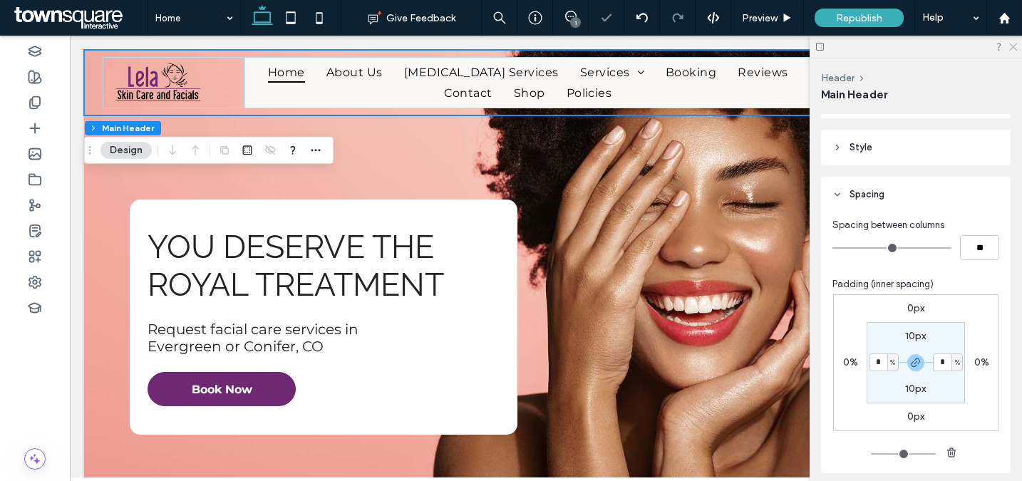
click at [1010, 44] on icon at bounding box center [1012, 45] width 9 height 9
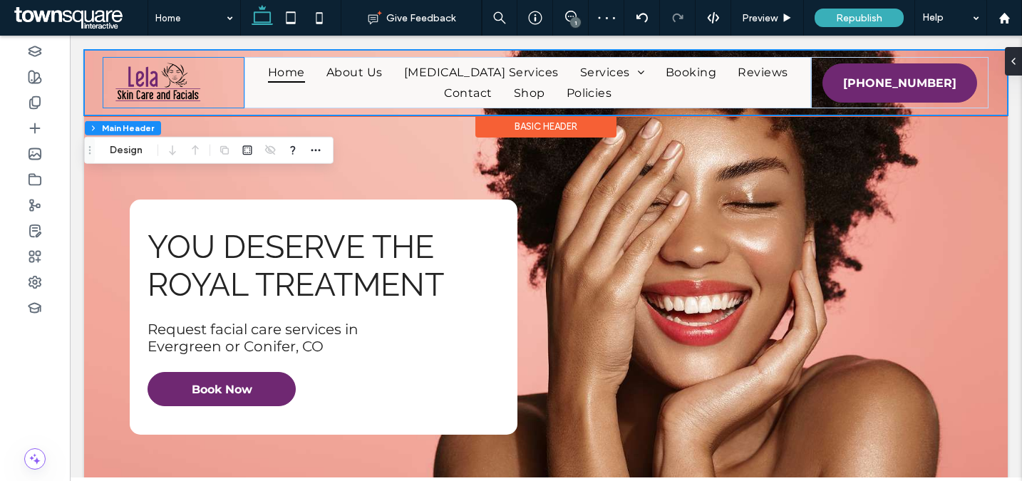
click at [239, 87] on div at bounding box center [174, 82] width 143 height 51
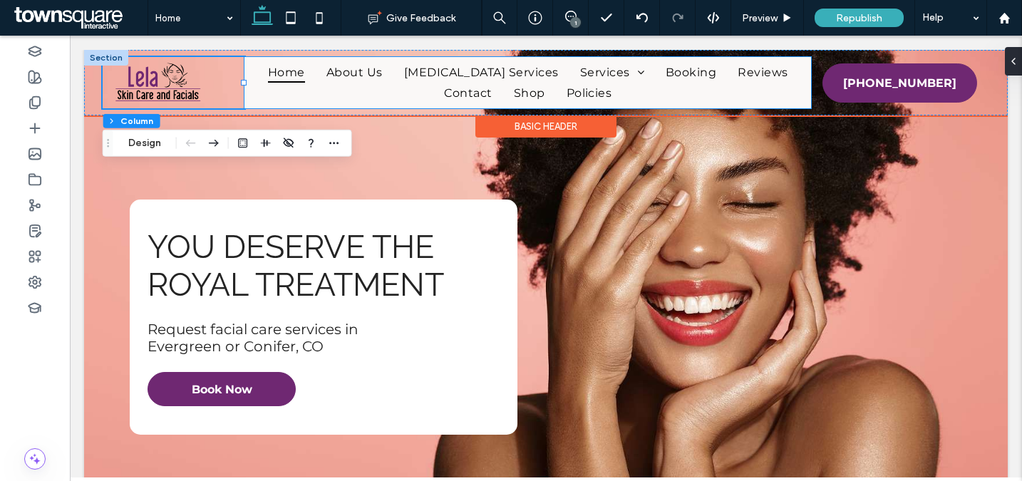
click at [245, 71] on div "Home About Us Botox Services Services Skin Care Wax Services Brows & Lashes Mas…" at bounding box center [528, 82] width 567 height 51
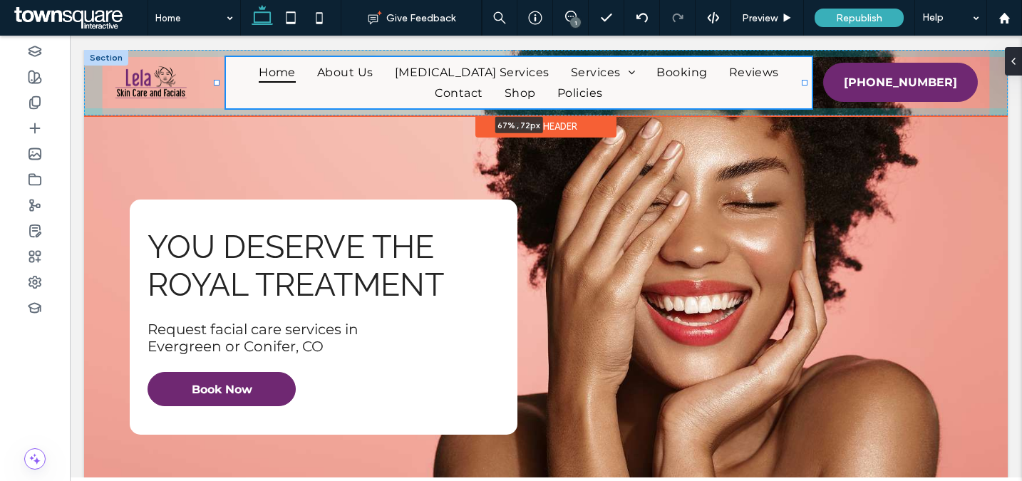
drag, startPoint x: 243, startPoint y: 81, endPoint x: 221, endPoint y: 81, distance: 22.1
click at [220, 81] on div at bounding box center [217, 83] width 6 height 6
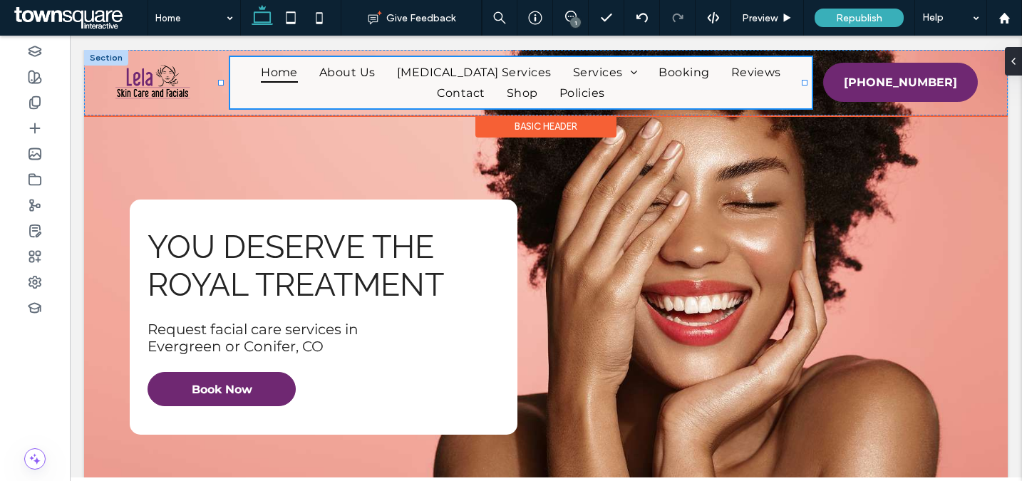
type input "**"
type input "*****"
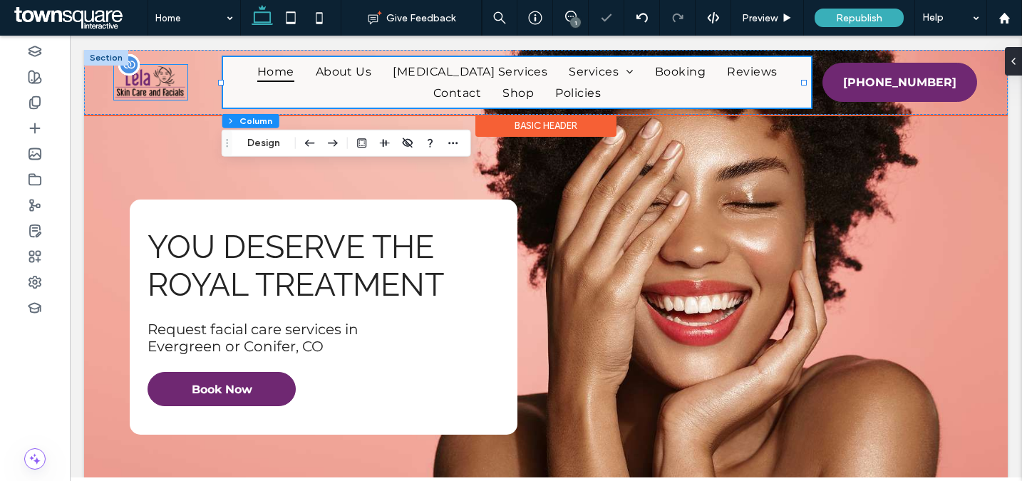
click at [146, 81] on img at bounding box center [150, 82] width 73 height 35
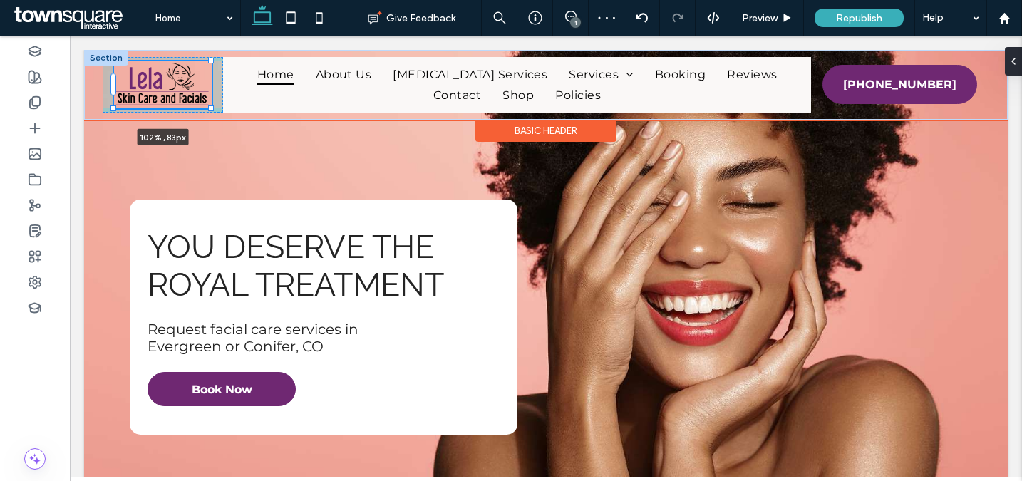
drag, startPoint x: 186, startPoint y: 99, endPoint x: 215, endPoint y: 111, distance: 31.0
click at [215, 111] on div "102% , 83px Home About Us Botox Services Services Skin Care Wax Services Brows …" at bounding box center [546, 85] width 924 height 70
type input "***"
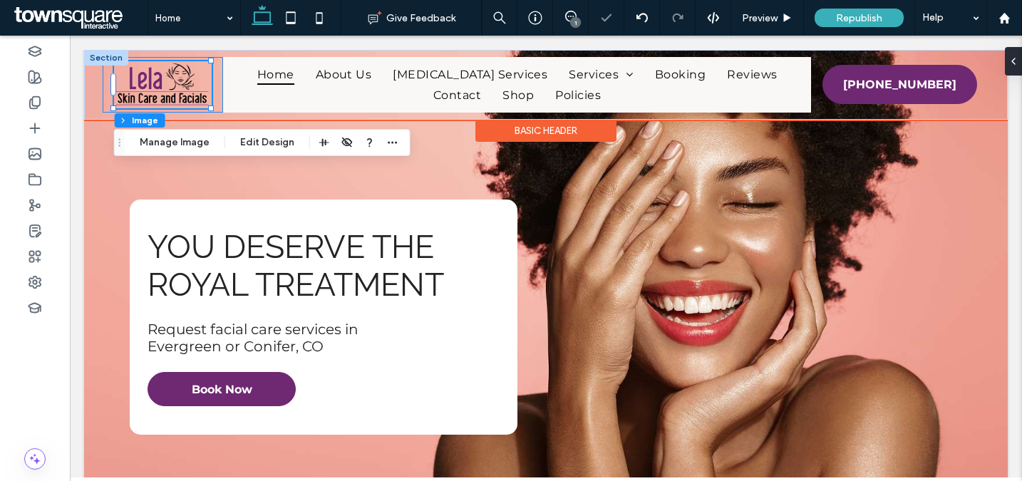
click at [217, 83] on div "102% , 83px" at bounding box center [163, 85] width 120 height 56
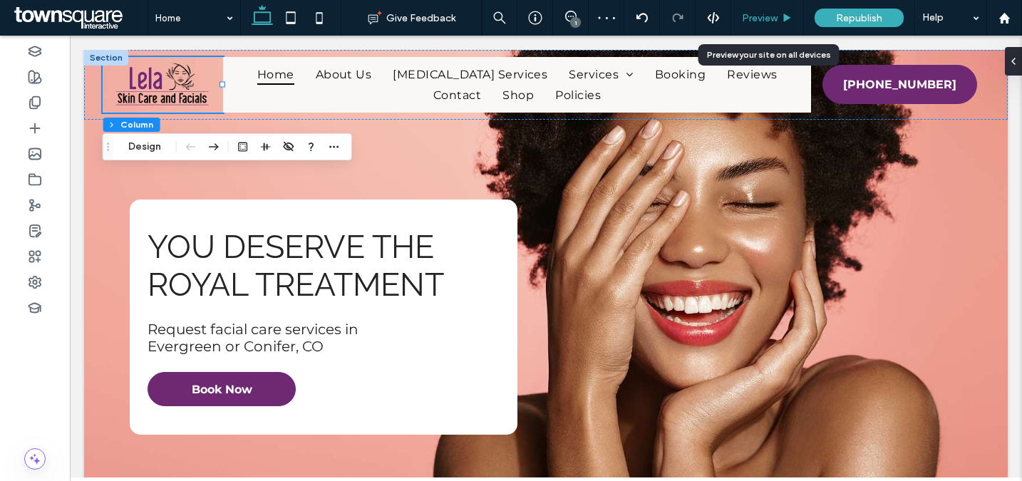
click at [782, 20] on icon at bounding box center [787, 18] width 11 height 11
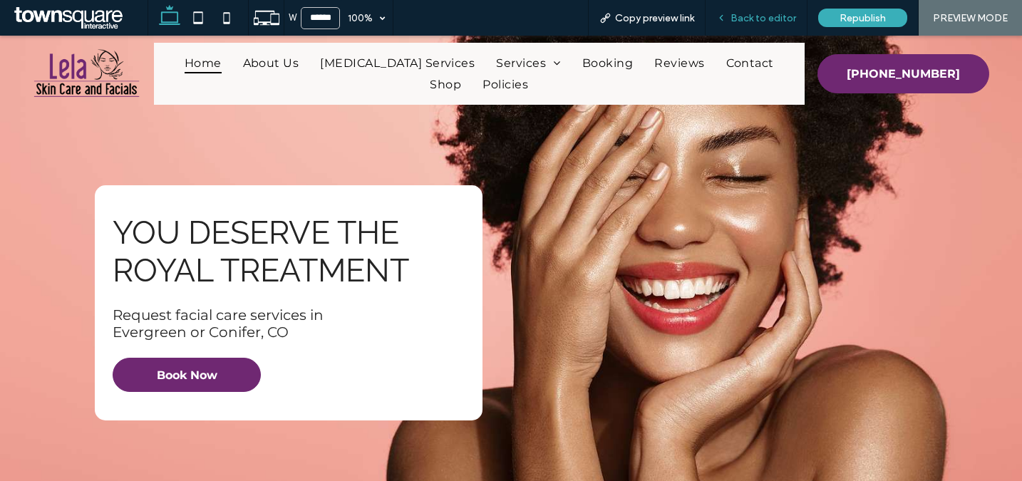
click at [774, 16] on span "Back to editor" at bounding box center [764, 18] width 66 height 12
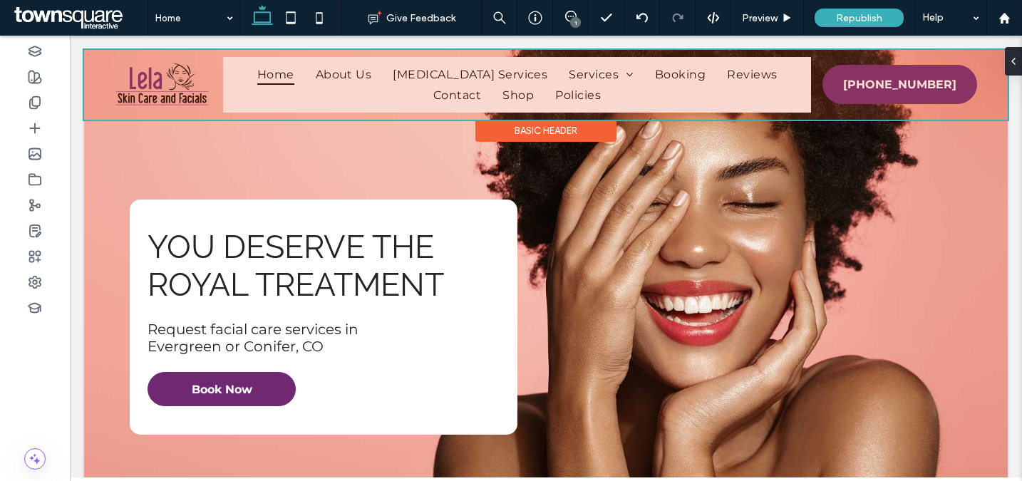
click at [786, 88] on div at bounding box center [546, 85] width 924 height 70
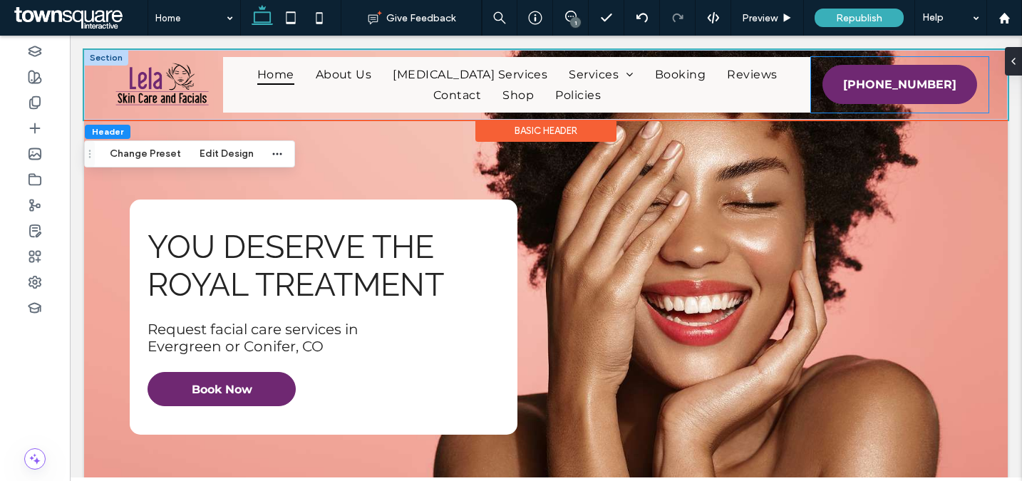
click at [811, 101] on div "(303) 330-2321 (303) 330-2321" at bounding box center [900, 85] width 178 height 56
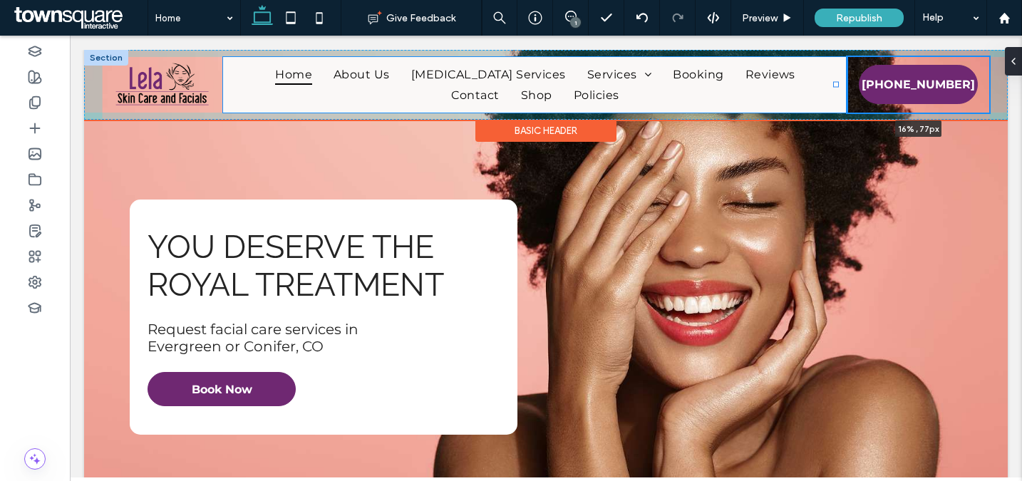
drag, startPoint x: 800, startPoint y: 83, endPoint x: 833, endPoint y: 83, distance: 33.5
click at [833, 83] on div at bounding box center [836, 85] width 6 height 6
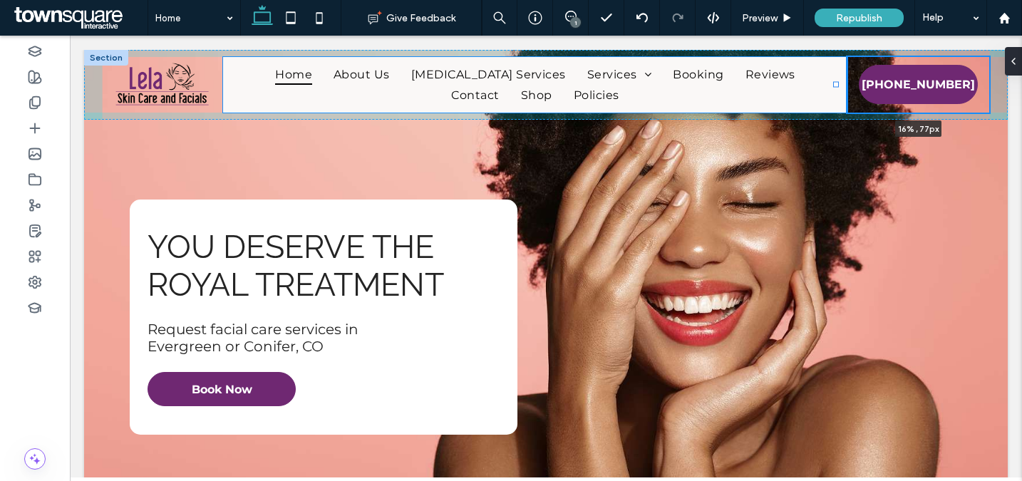
type input "**"
type input "*****"
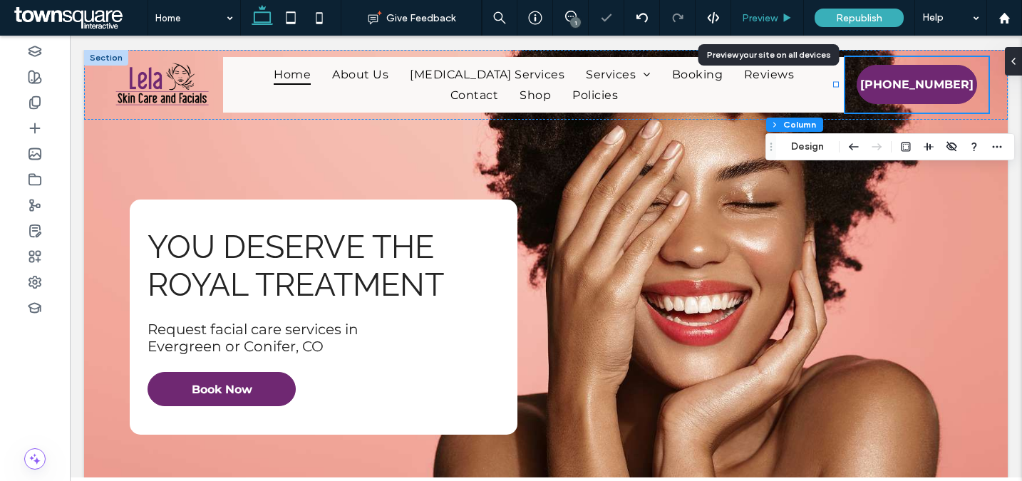
click at [775, 12] on span "Preview" at bounding box center [760, 18] width 36 height 12
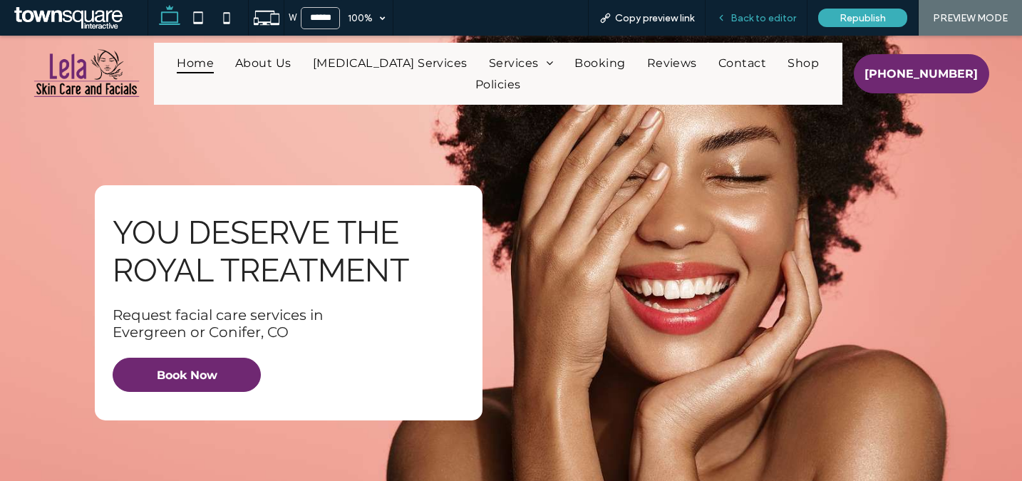
click at [771, 19] on span "Back to editor" at bounding box center [764, 18] width 66 height 12
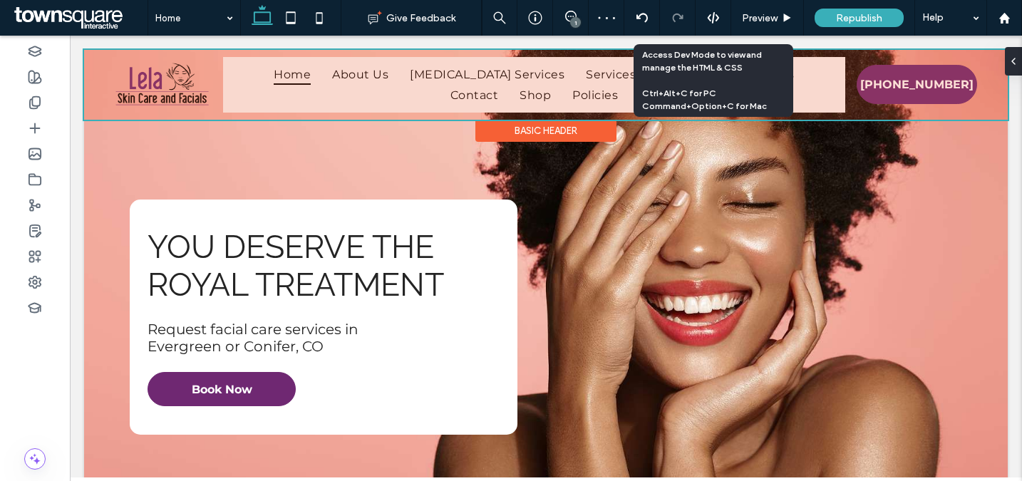
click at [456, 73] on div at bounding box center [546, 85] width 924 height 70
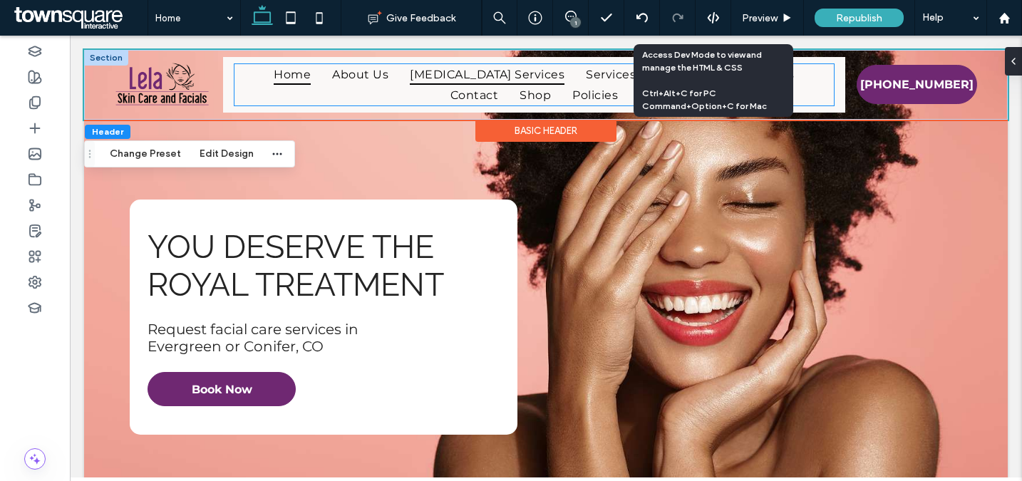
click at [455, 84] on span "Botox Services" at bounding box center [487, 74] width 155 height 21
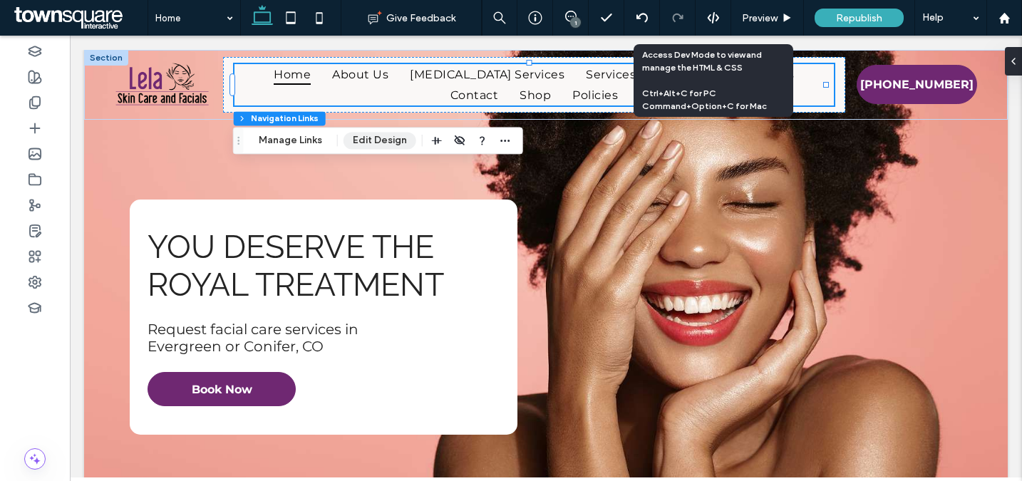
click at [371, 143] on button "Edit Design" at bounding box center [380, 140] width 73 height 17
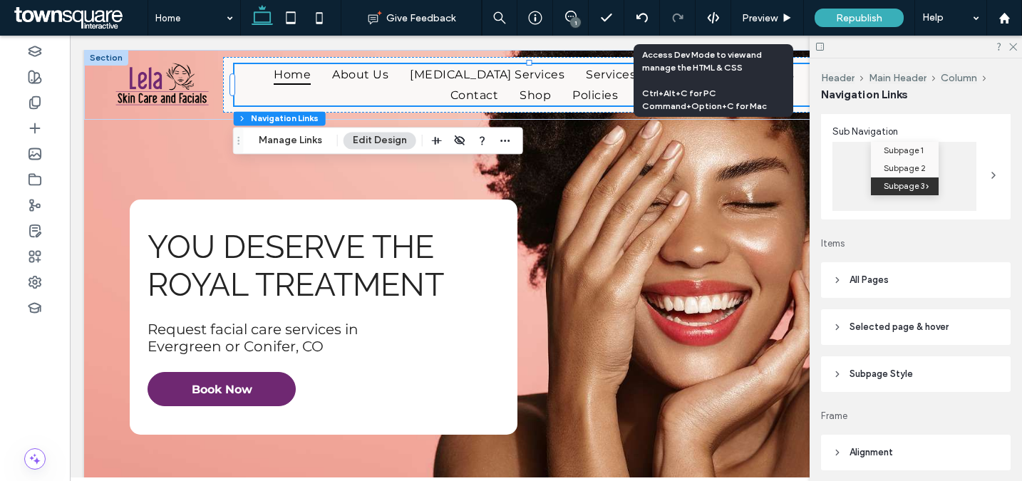
scroll to position [403, 0]
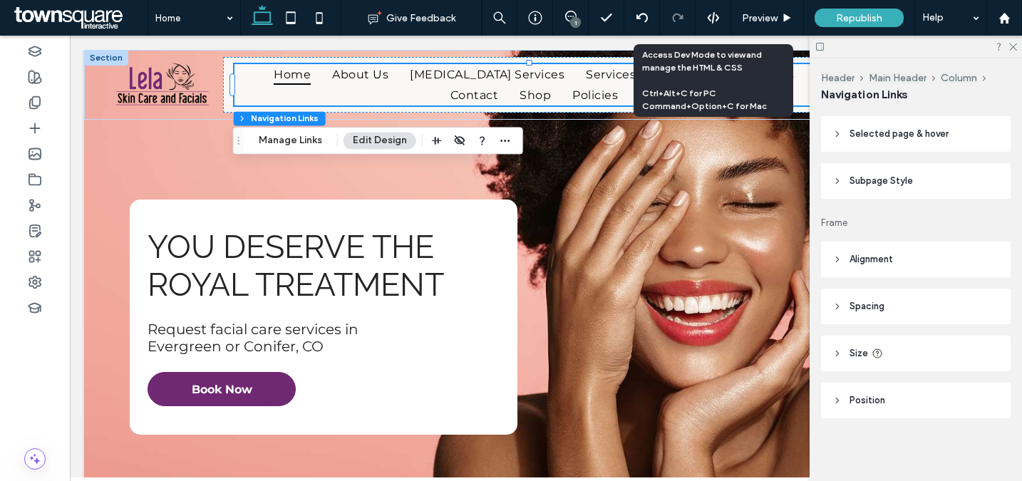
click at [890, 178] on span "Subpage Style" at bounding box center [881, 181] width 63 height 14
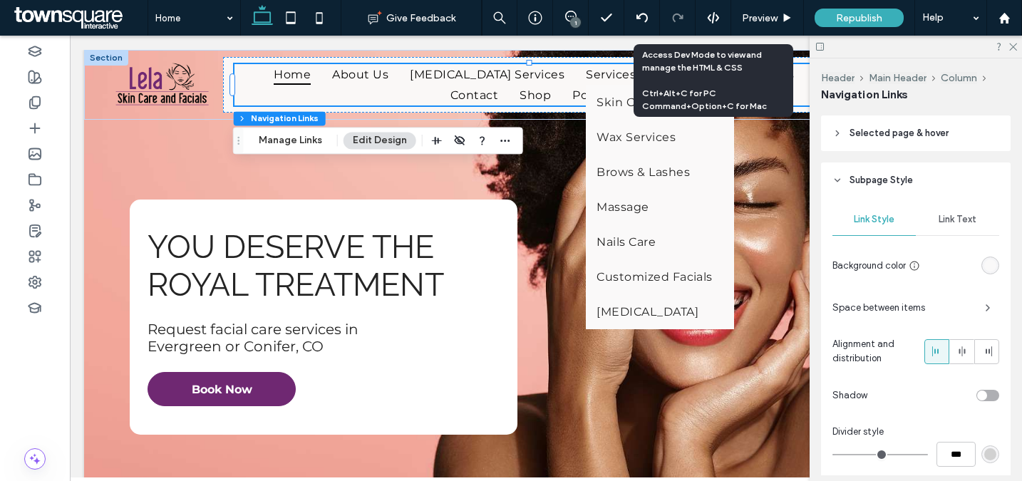
click at [882, 175] on span "Subpage Style" at bounding box center [881, 180] width 63 height 14
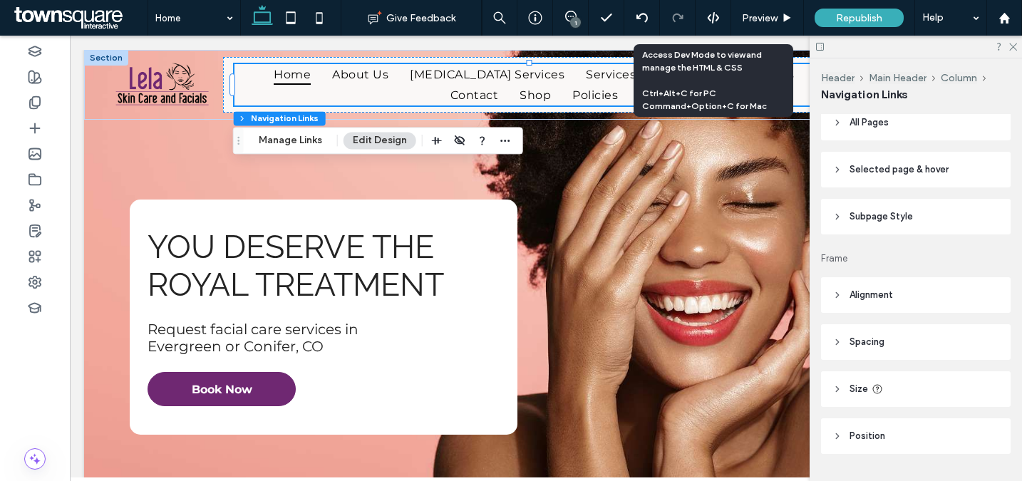
scroll to position [355, 0]
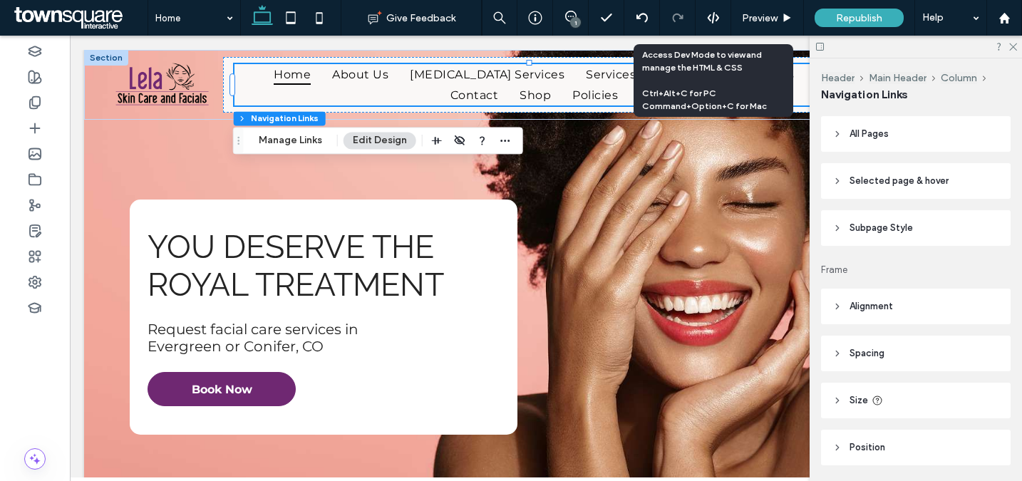
click at [879, 141] on span "All Pages" at bounding box center [869, 134] width 39 height 14
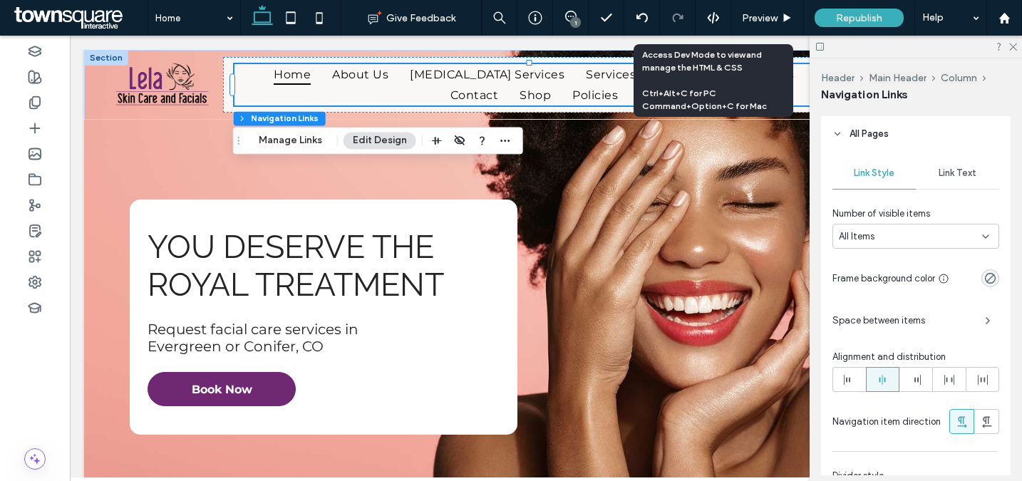
click at [959, 327] on span "Space between items" at bounding box center [903, 321] width 141 height 14
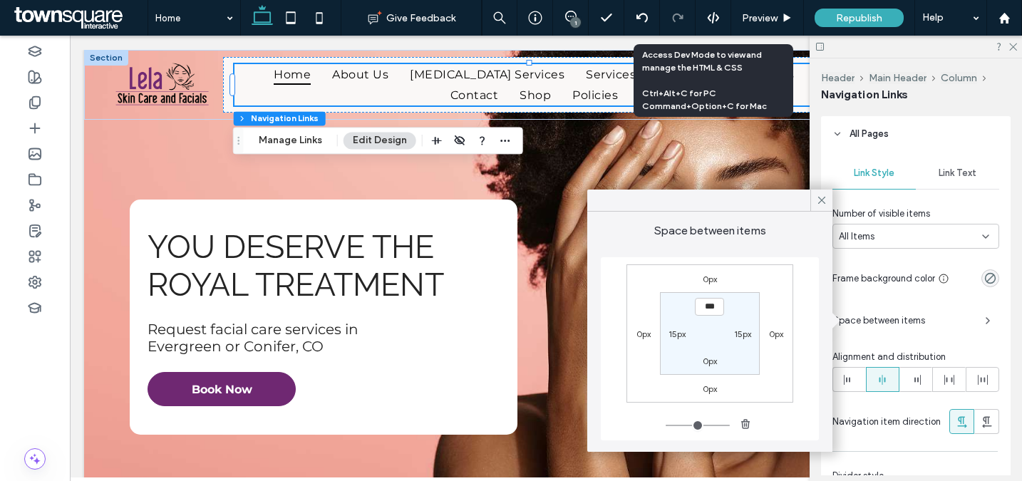
click at [675, 336] on label "15px" at bounding box center [677, 334] width 17 height 11
type input "**"
click at [675, 336] on input "****" at bounding box center [677, 333] width 29 height 18
type input "**"
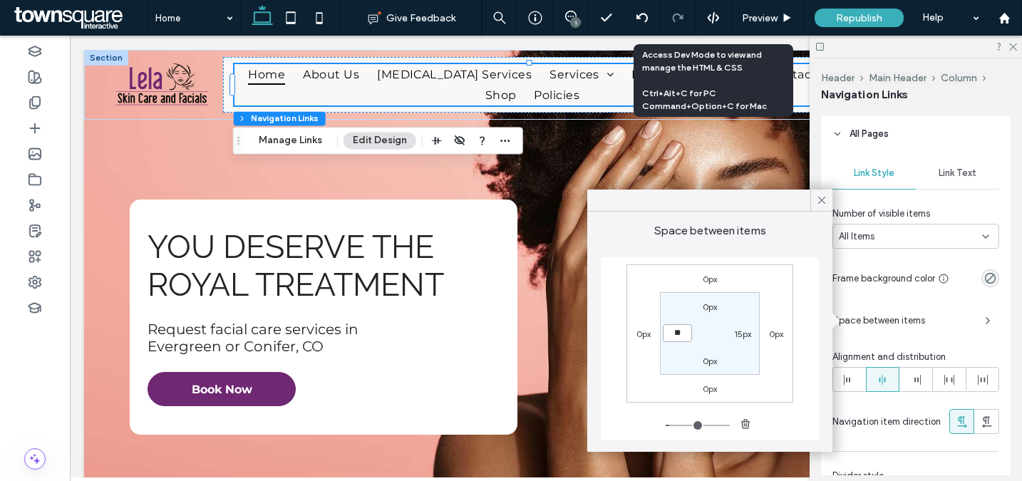
type input "**"
type input "****"
click at [744, 335] on label "15px" at bounding box center [742, 334] width 17 height 11
type input "**"
click at [744, 334] on input "****" at bounding box center [742, 333] width 29 height 18
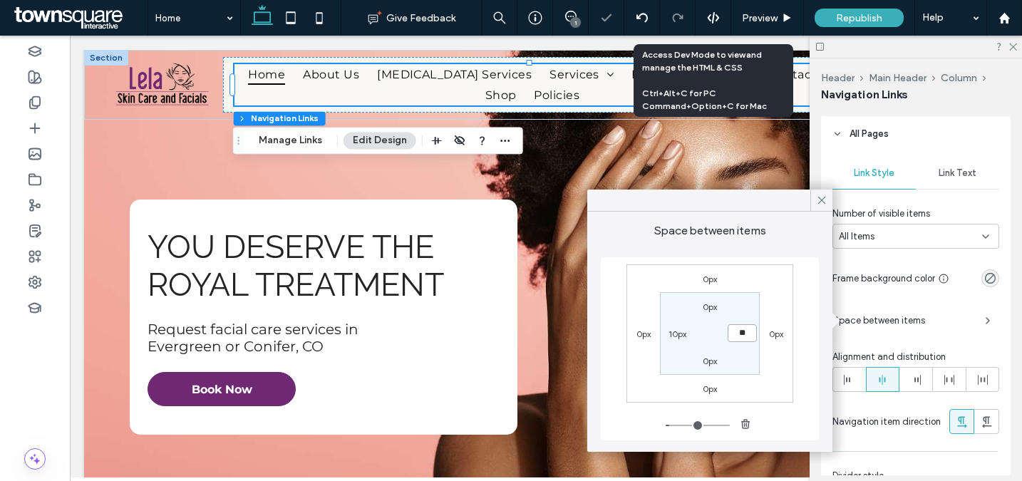
type input "**"
type input "****"
click at [826, 198] on icon at bounding box center [822, 200] width 13 height 13
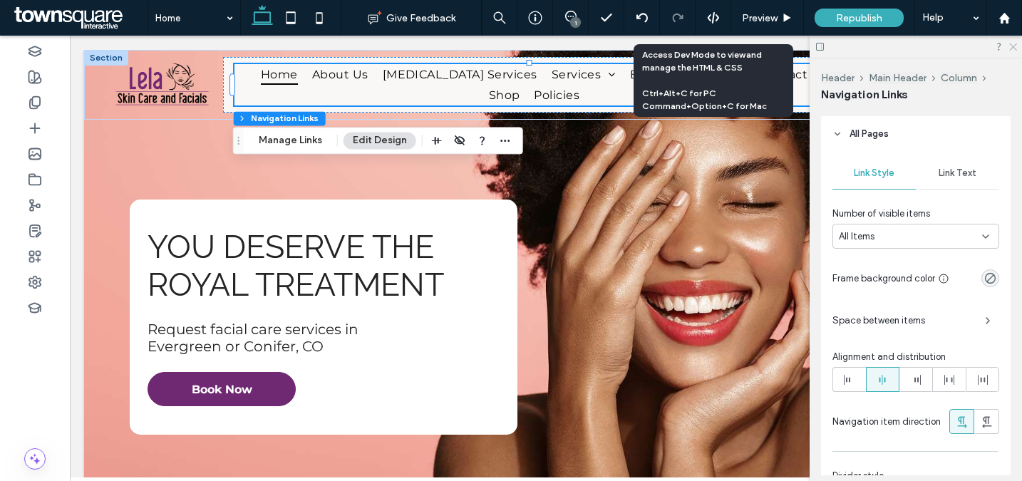
click at [1015, 46] on icon at bounding box center [1012, 45] width 9 height 9
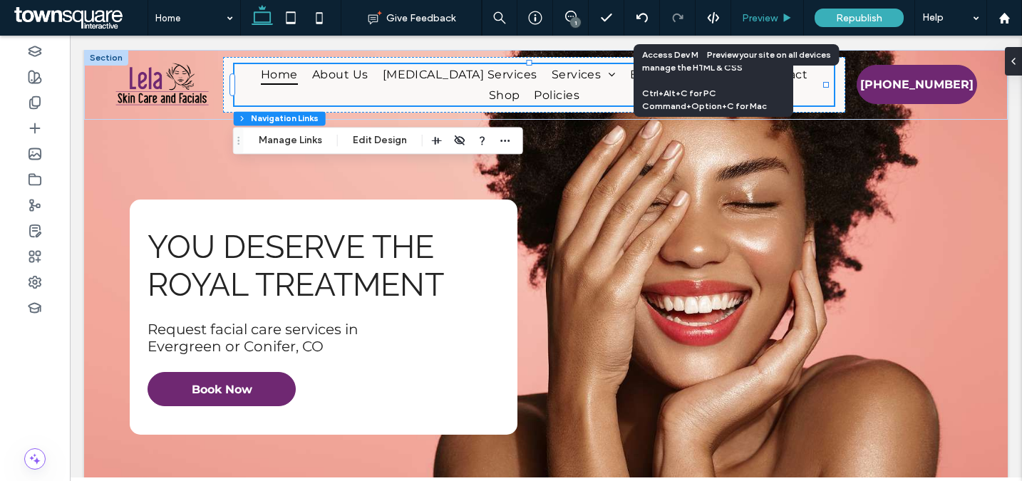
click at [779, 13] on div "Preview" at bounding box center [767, 18] width 72 height 12
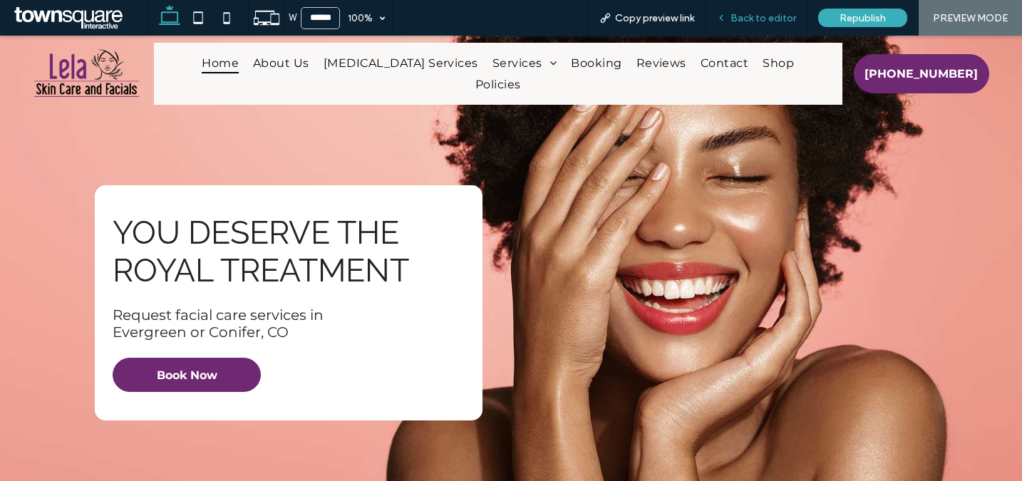
click at [786, 19] on span "Back to editor" at bounding box center [764, 18] width 66 height 12
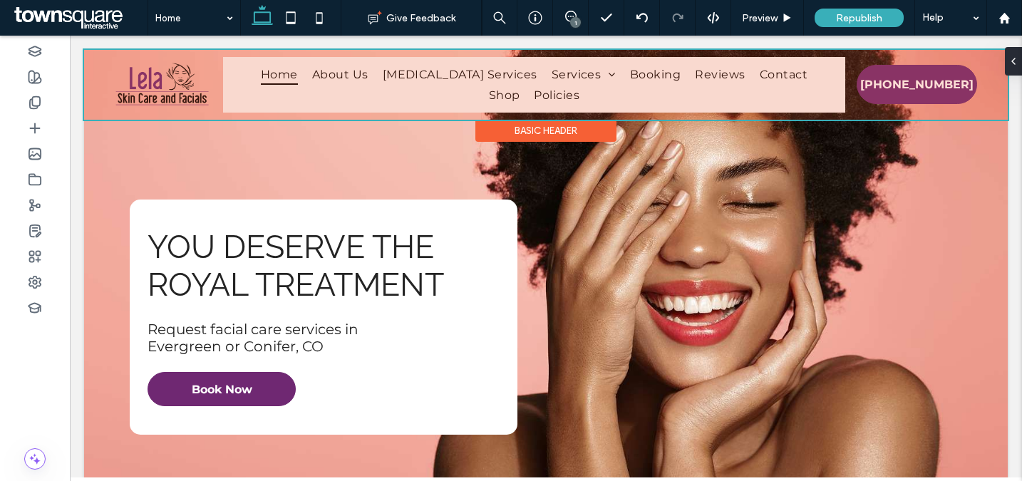
click at [768, 98] on div at bounding box center [546, 85] width 924 height 70
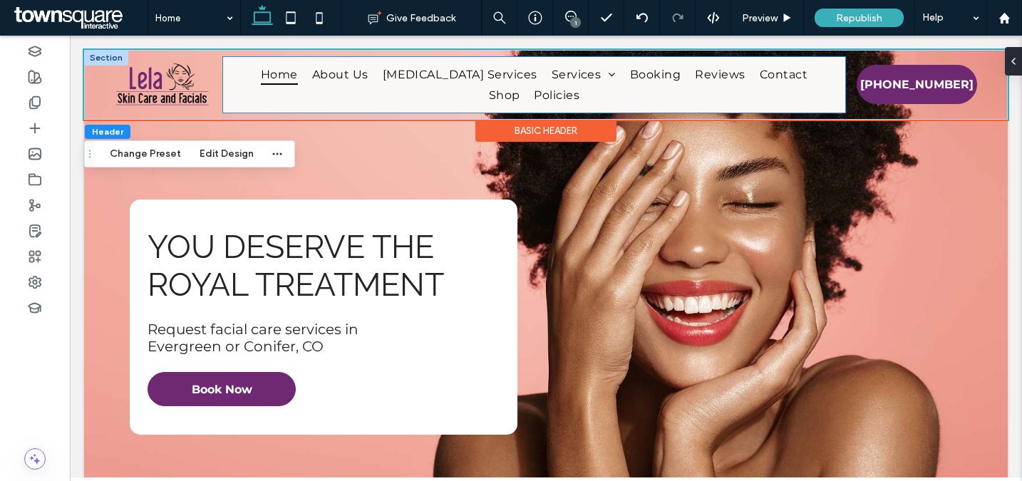
click at [818, 106] on div "Home About Us Botox Services Services Skin Care Wax Services Brows & Lashes Mas…" at bounding box center [534, 85] width 622 height 56
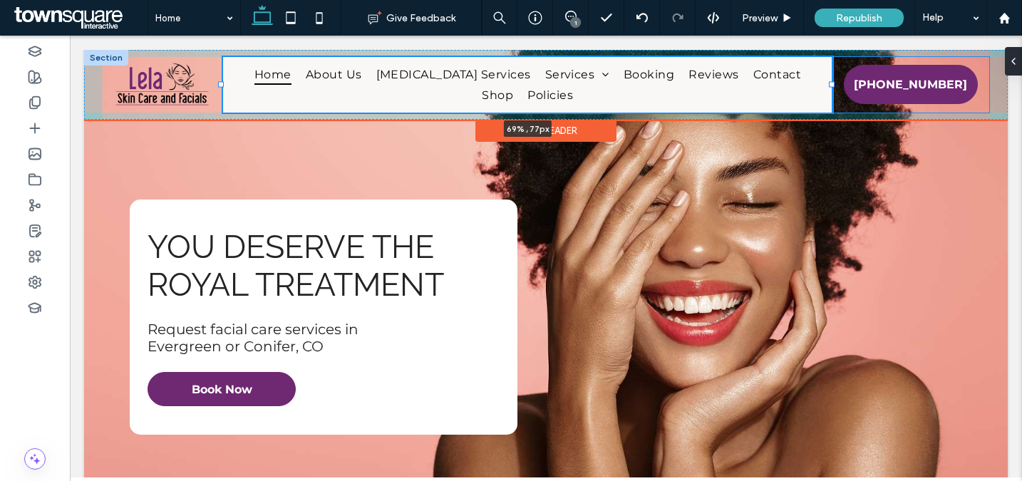
click at [833, 83] on div at bounding box center [832, 85] width 6 height 6
type input "**"
type input "*****"
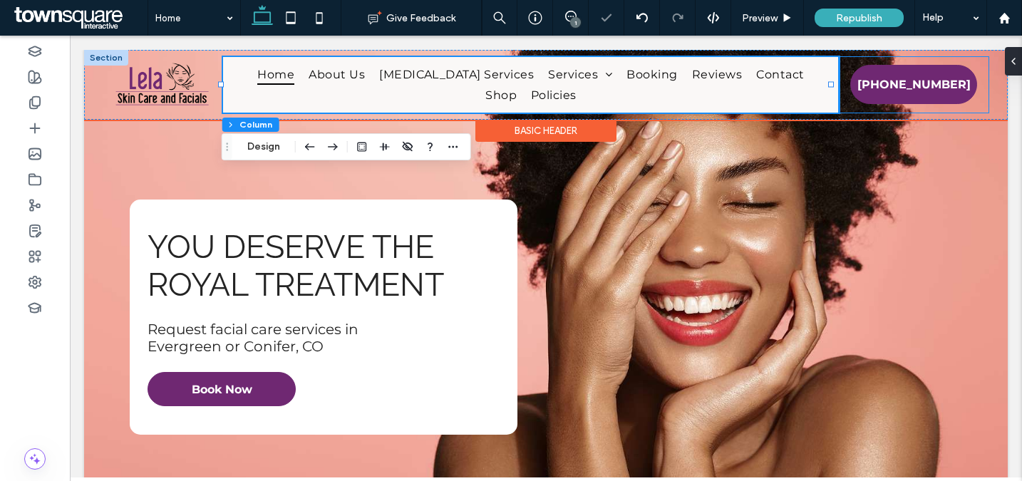
click at [839, 72] on div "(303) 330-2321 (303) 330-2321" at bounding box center [914, 85] width 150 height 56
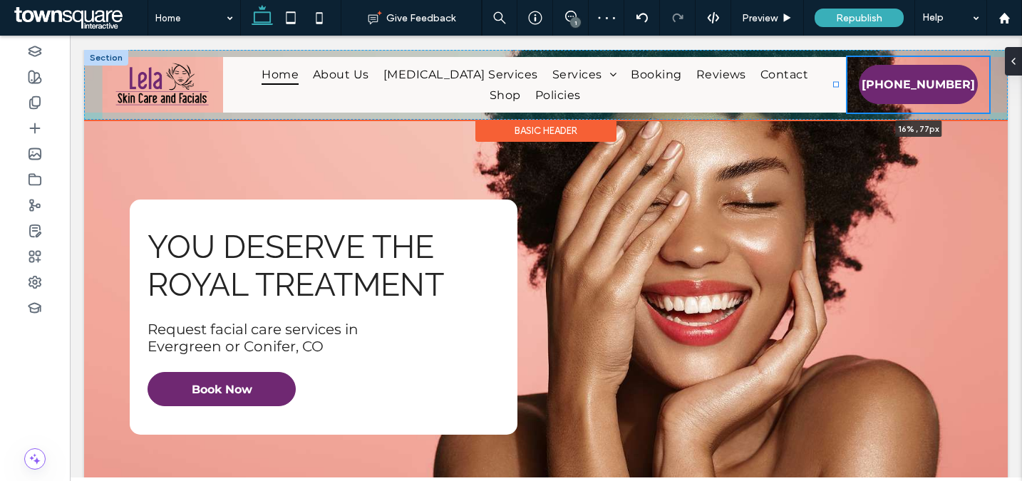
click at [836, 83] on div at bounding box center [836, 85] width 6 height 6
type input "**"
type input "*****"
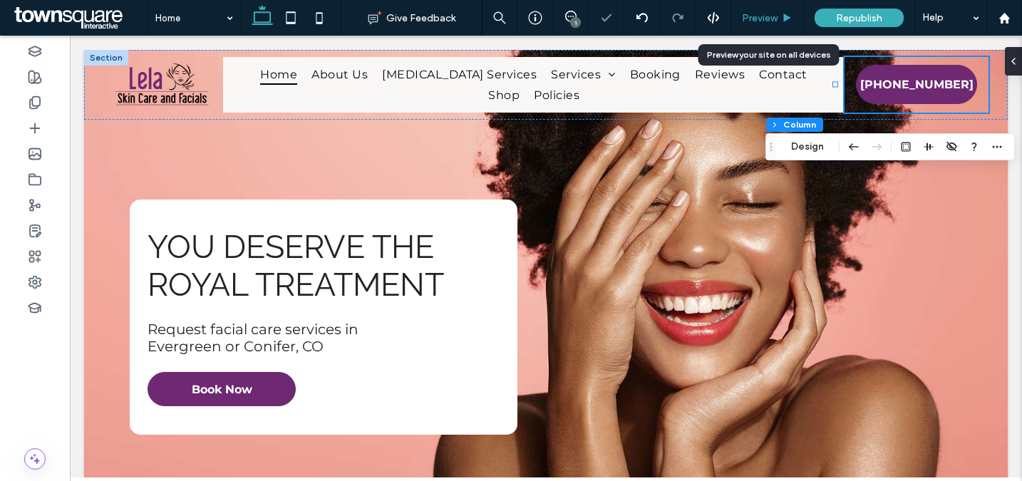
click at [759, 15] on span "Preview" at bounding box center [760, 18] width 36 height 12
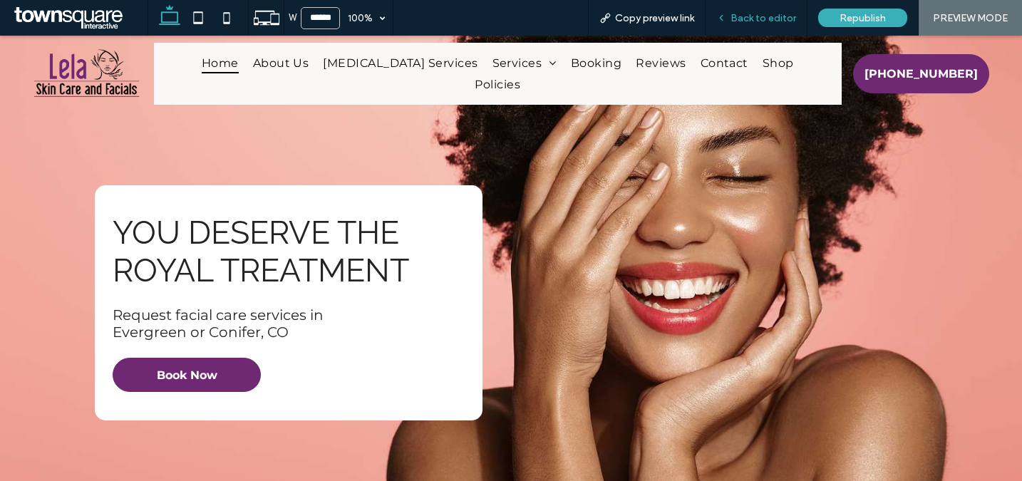
click at [767, 12] on span "Back to editor" at bounding box center [764, 18] width 66 height 12
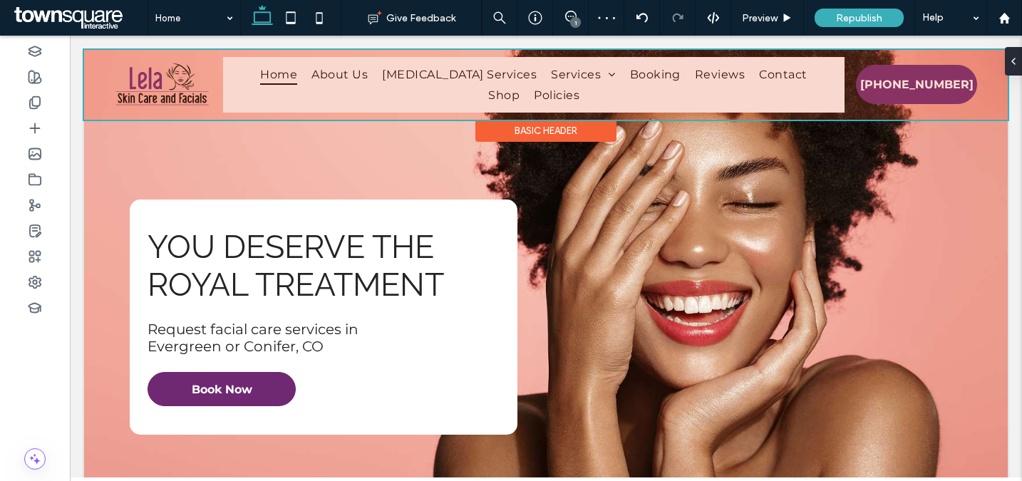
click at [259, 73] on div at bounding box center [546, 85] width 924 height 70
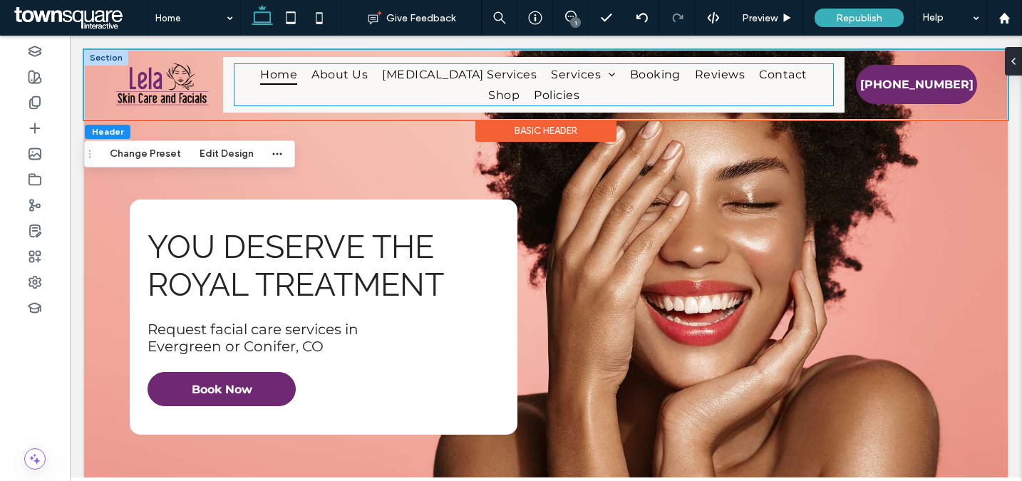
click at [248, 91] on ul "Home About Us Botox Services Services Skin Care Wax Services Brows & Lashes Mas…" at bounding box center [534, 85] width 599 height 42
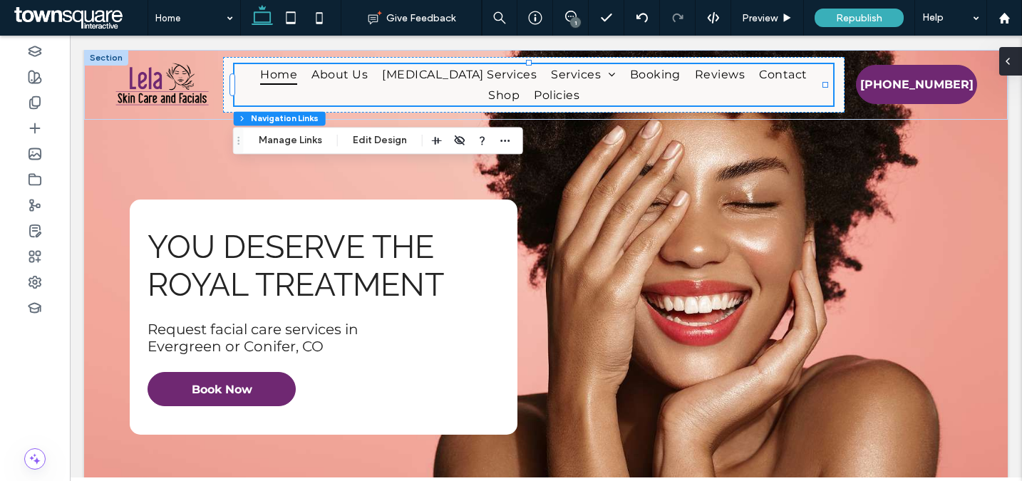
click at [1012, 61] on icon at bounding box center [1007, 61] width 11 height 11
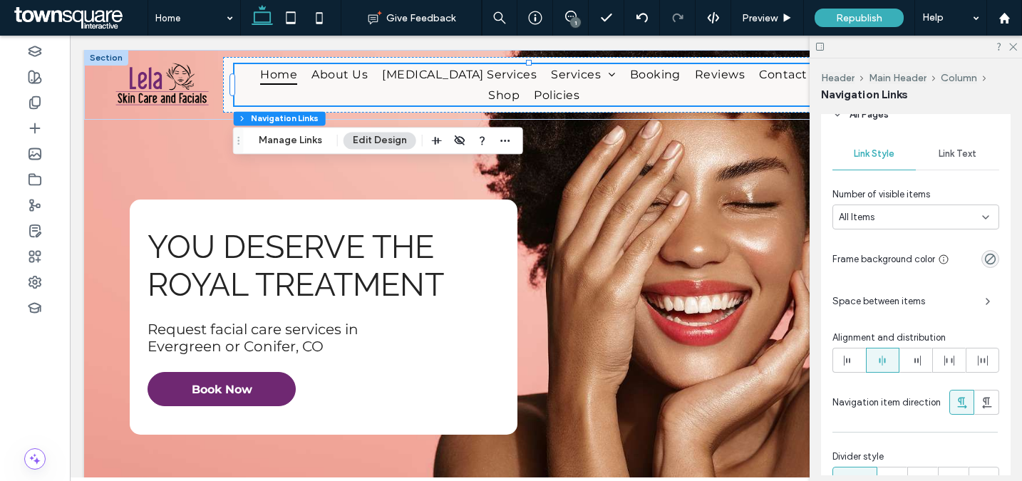
scroll to position [684, 0]
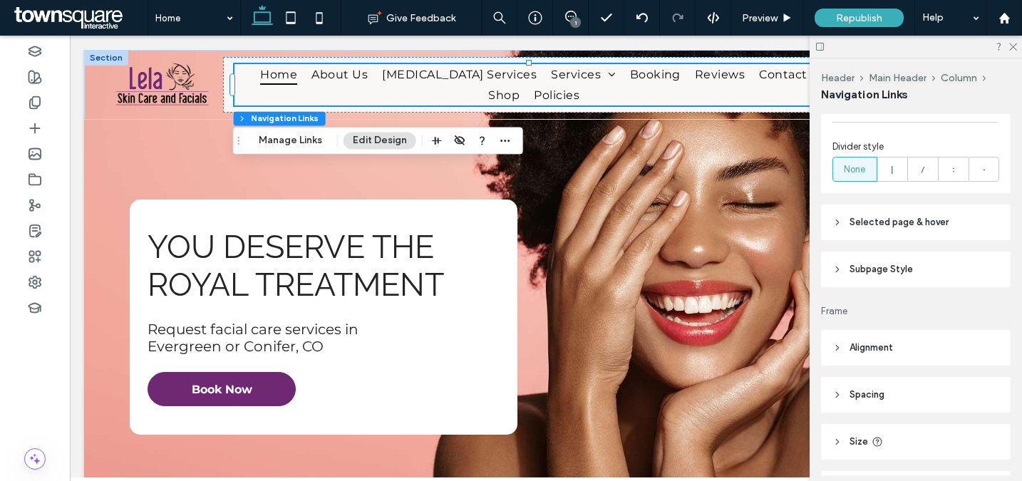
click at [913, 396] on header "Spacing" at bounding box center [916, 395] width 190 height 36
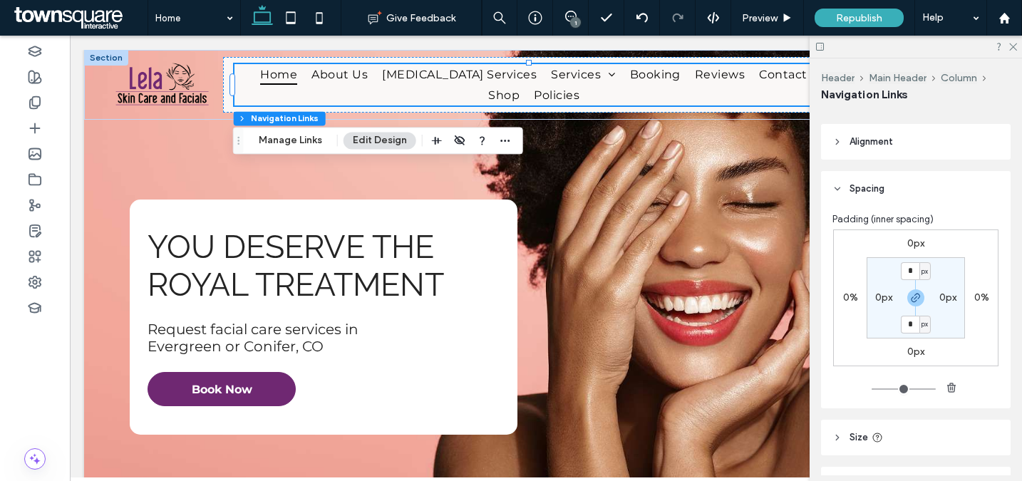
scroll to position [946, 0]
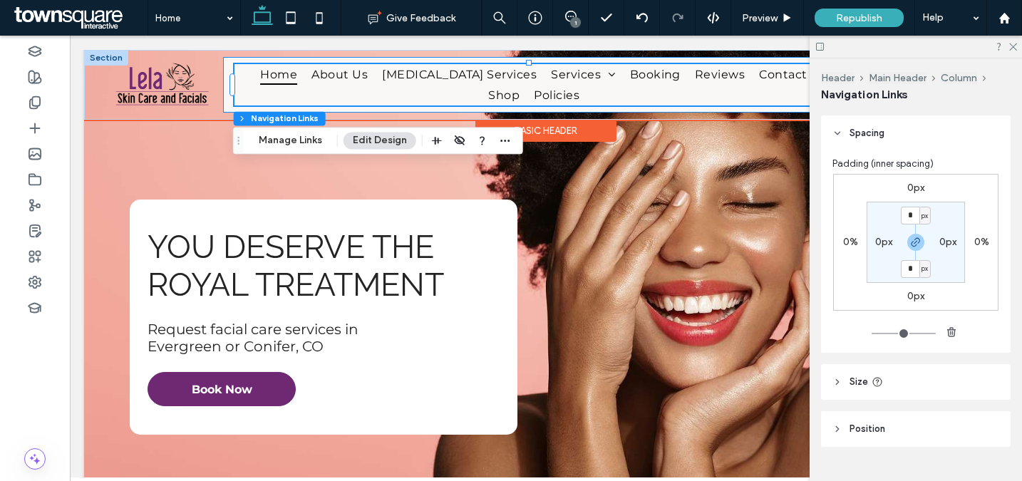
click at [227, 86] on div "Home About Us Botox Services Services Skin Care Wax Services Brows & Lashes Mas…" at bounding box center [534, 85] width 622 height 56
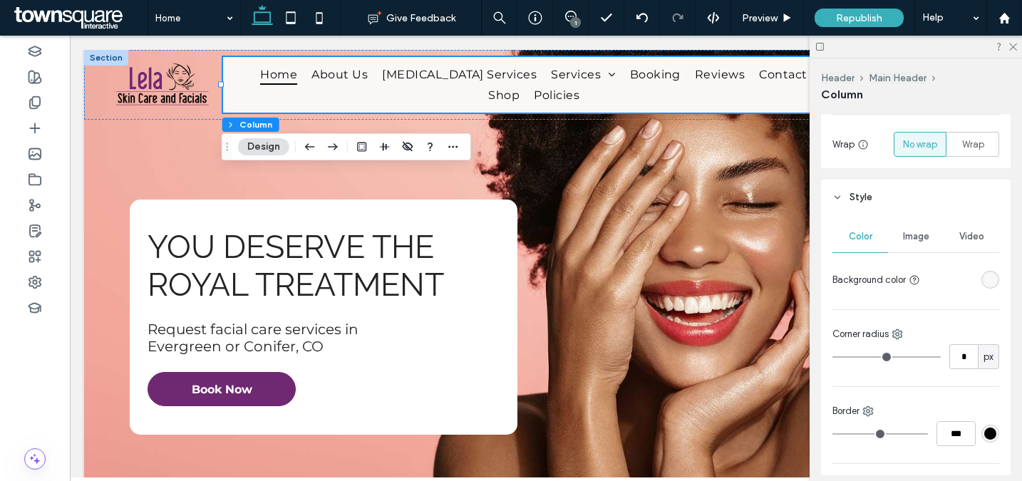
scroll to position [600, 0]
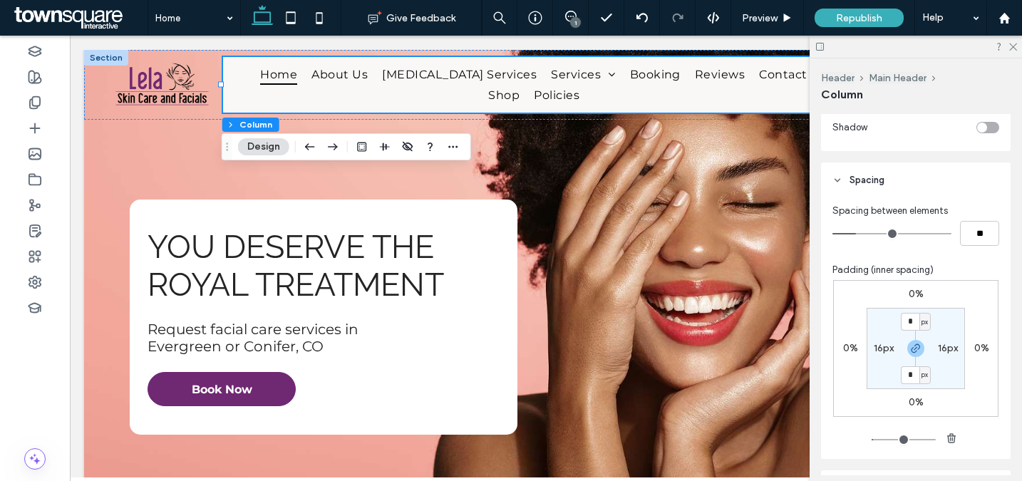
click at [877, 349] on label "16px" at bounding box center [884, 348] width 20 height 12
type input "**"
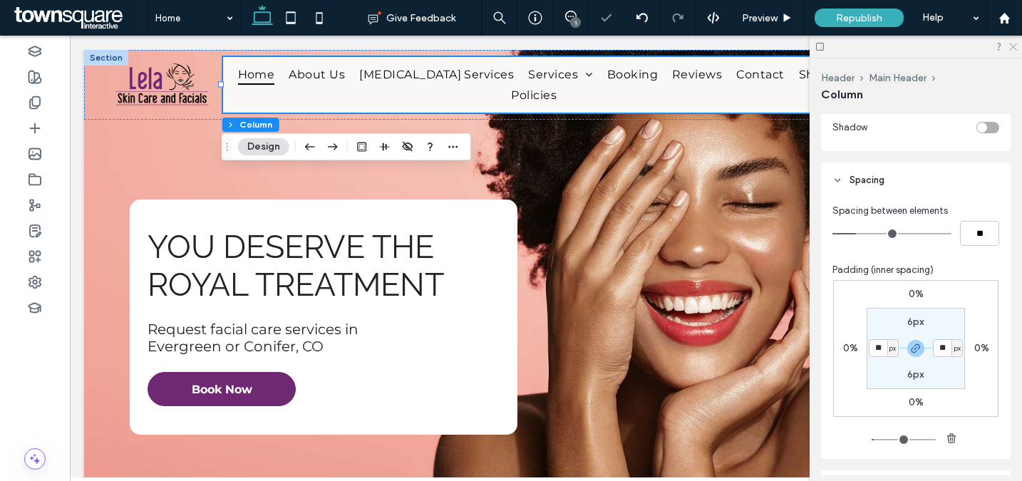
click at [1013, 45] on icon at bounding box center [1012, 45] width 9 height 9
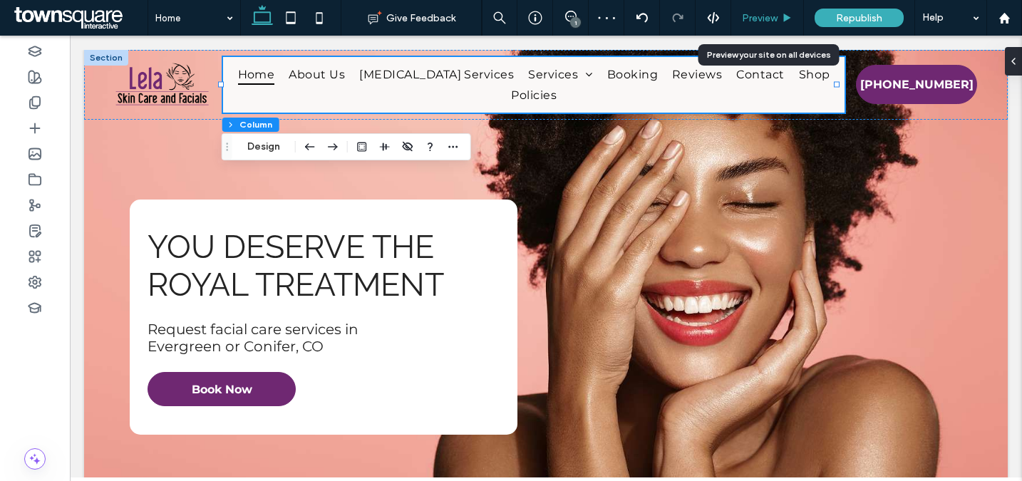
click at [757, 19] on span "Preview" at bounding box center [760, 18] width 36 height 12
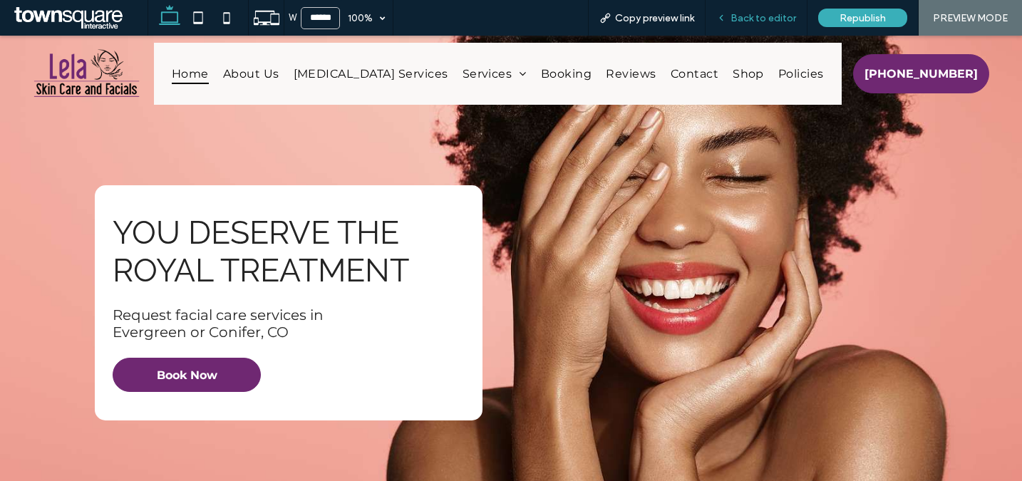
click at [752, 13] on span "Back to editor" at bounding box center [764, 18] width 66 height 12
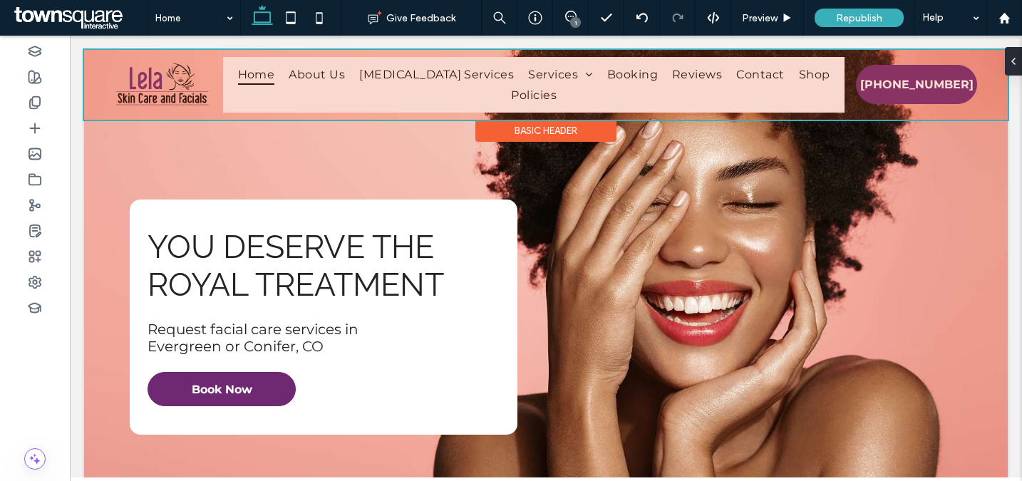
click at [194, 78] on div at bounding box center [546, 85] width 924 height 70
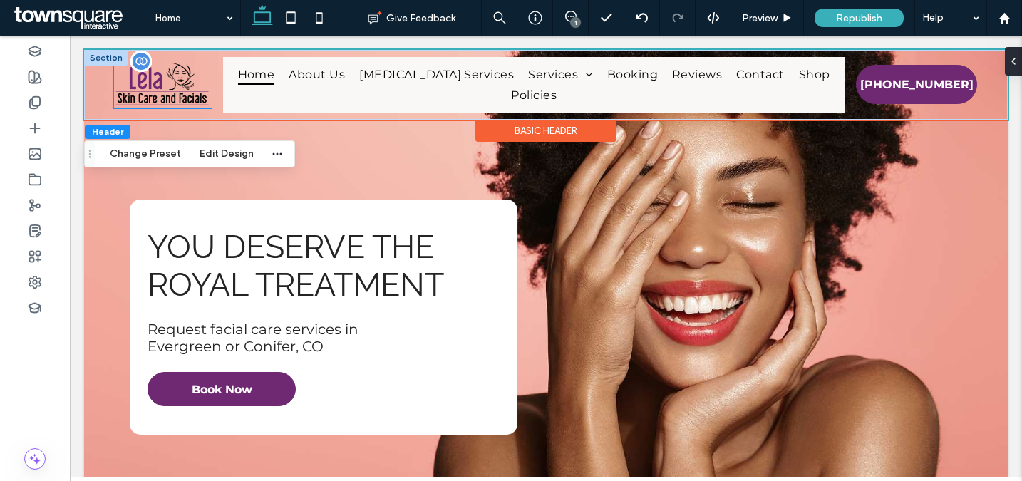
click at [196, 93] on img at bounding box center [163, 84] width 98 height 47
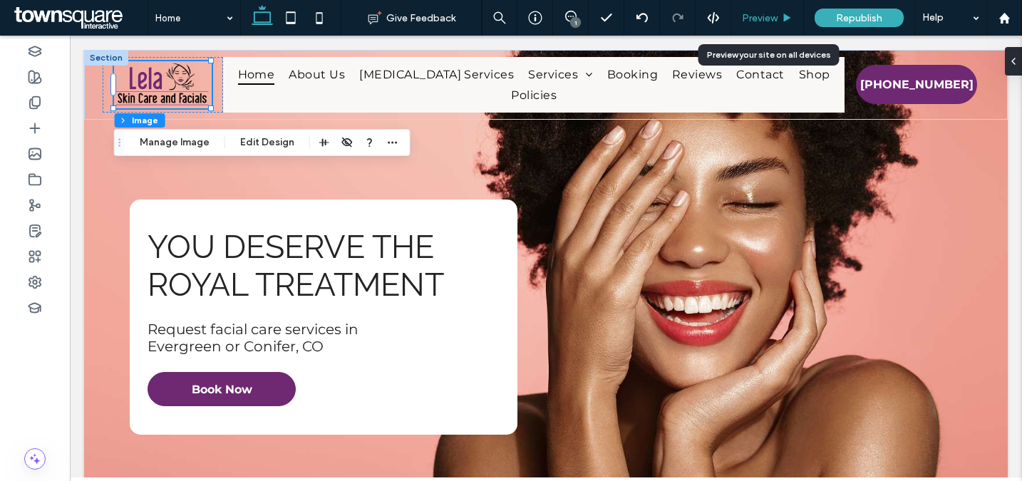
click at [753, 12] on span "Preview" at bounding box center [760, 18] width 36 height 12
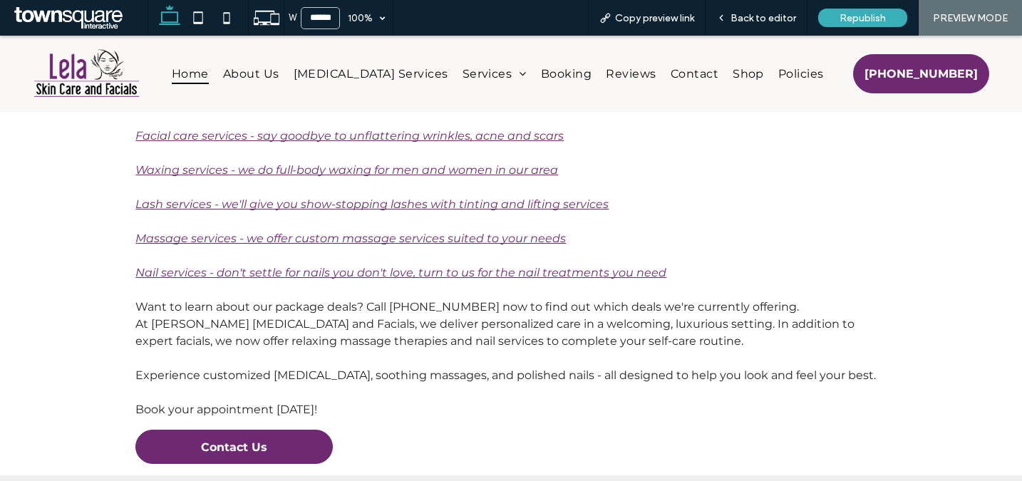
scroll to position [3295, 0]
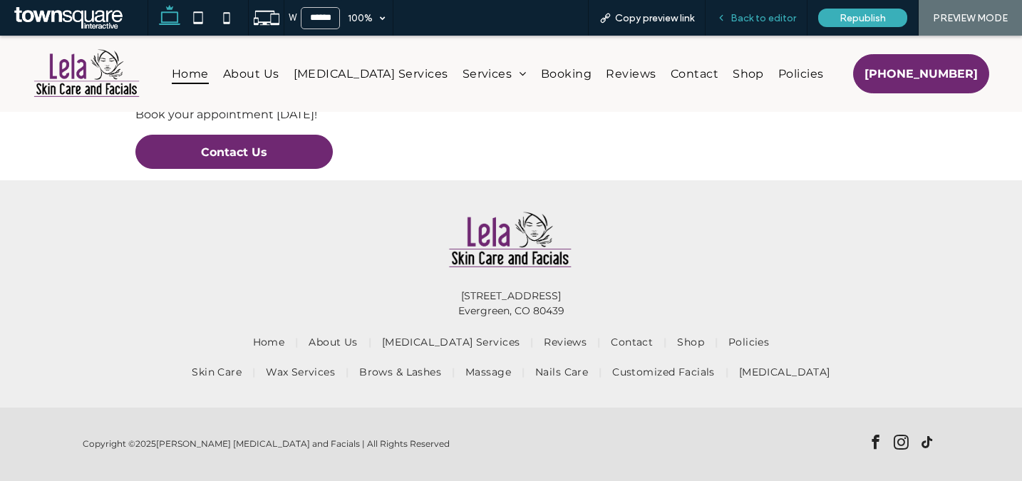
click at [758, 24] on div "Back to editor" at bounding box center [757, 18] width 102 height 36
click at [736, 21] on span "Back to editor" at bounding box center [764, 18] width 66 height 12
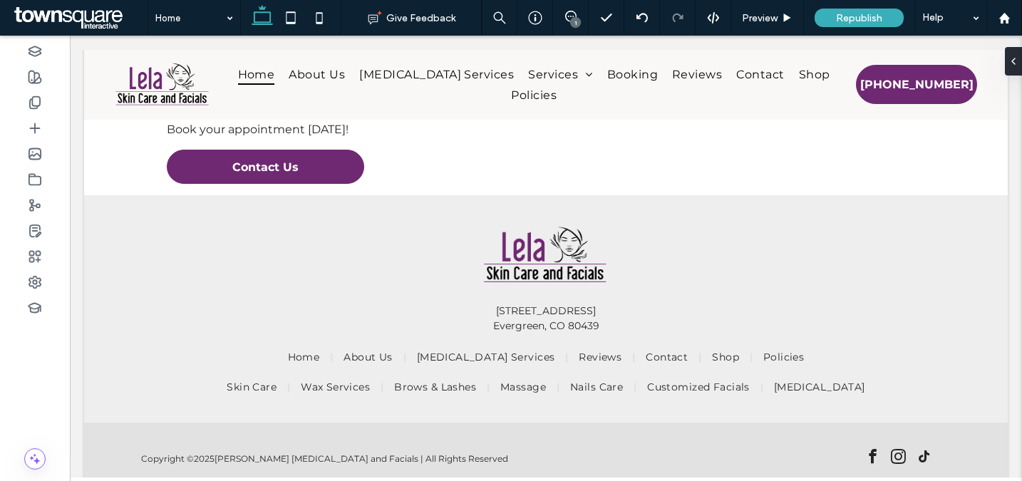
scroll to position [3310, 0]
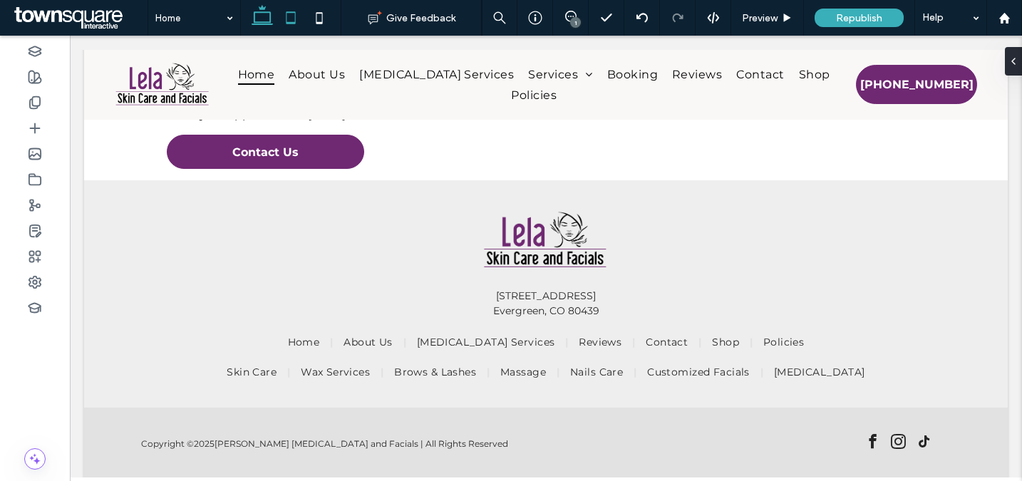
click at [290, 19] on icon at bounding box center [291, 18] width 29 height 29
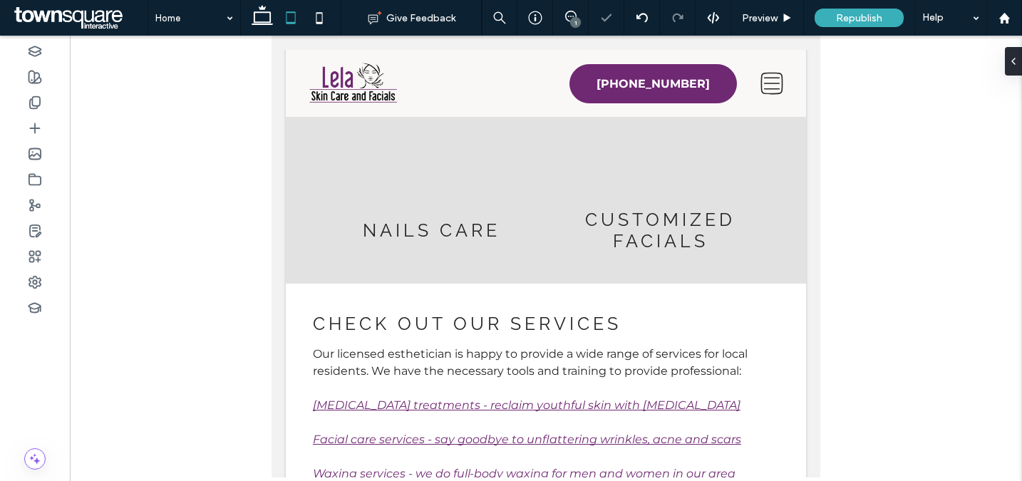
scroll to position [3987, 0]
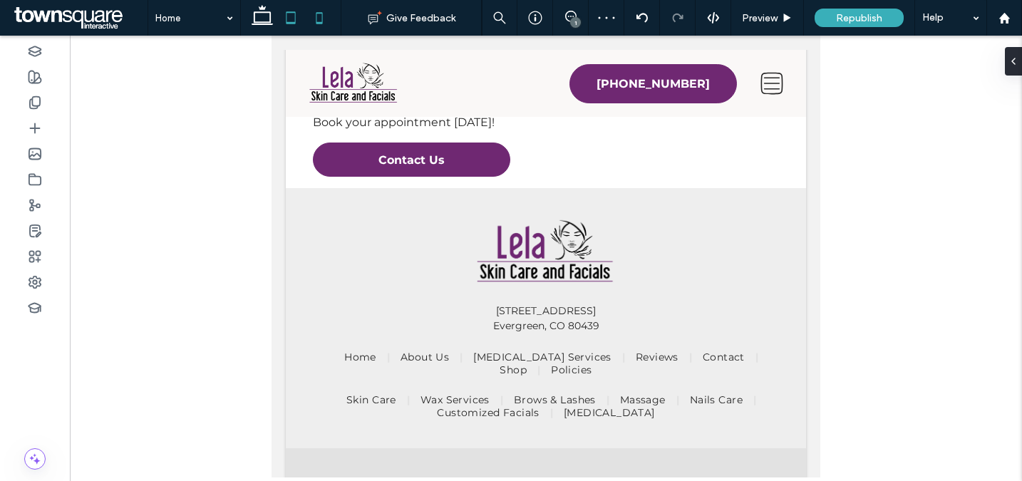
click at [324, 18] on icon at bounding box center [319, 18] width 29 height 29
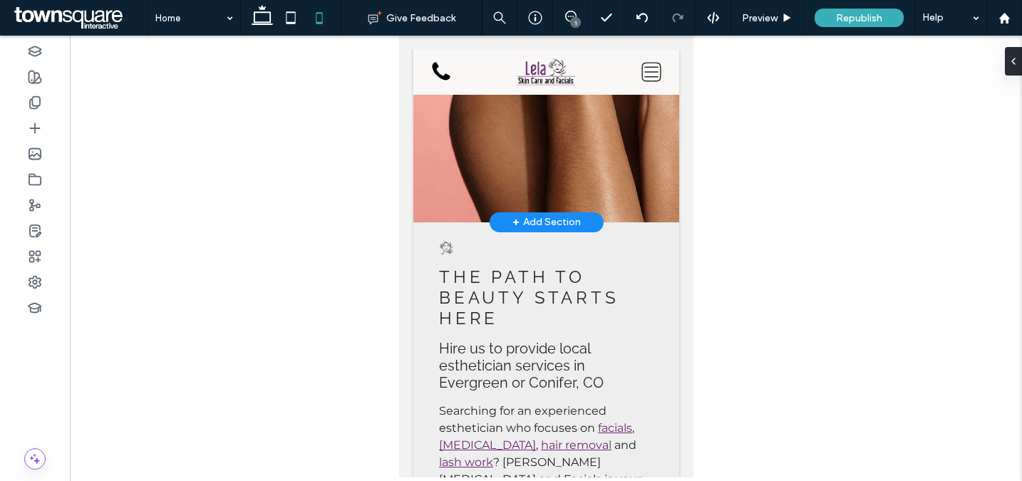
scroll to position [0, 0]
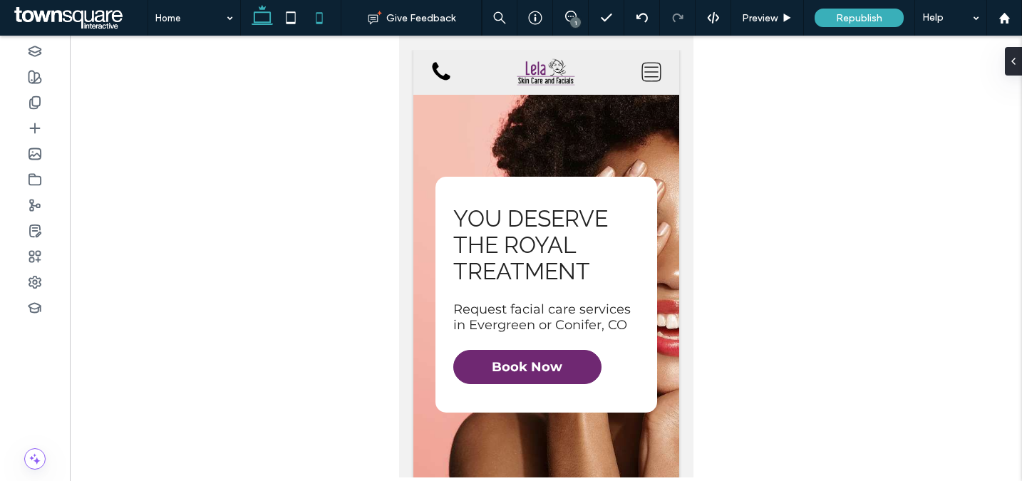
click at [269, 18] on icon at bounding box center [262, 18] width 29 height 29
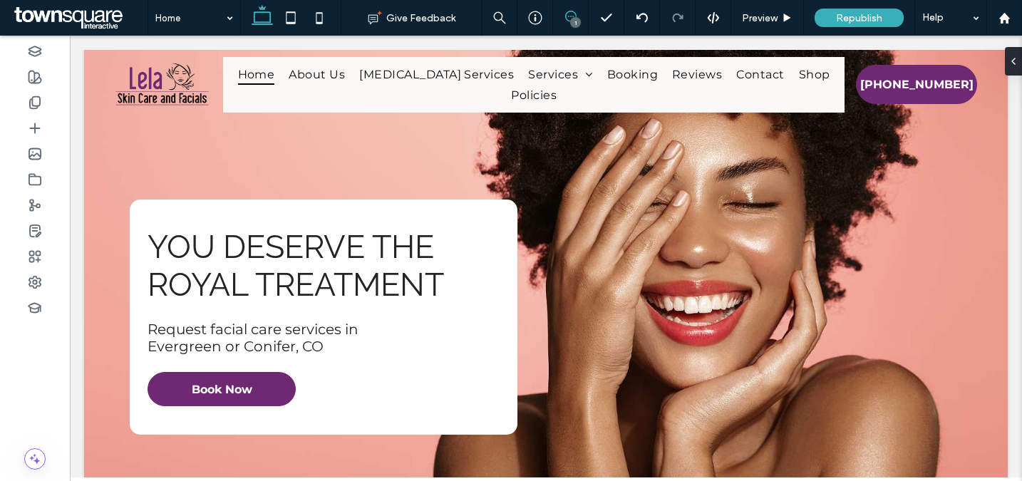
click at [580, 17] on span at bounding box center [570, 16] width 35 height 11
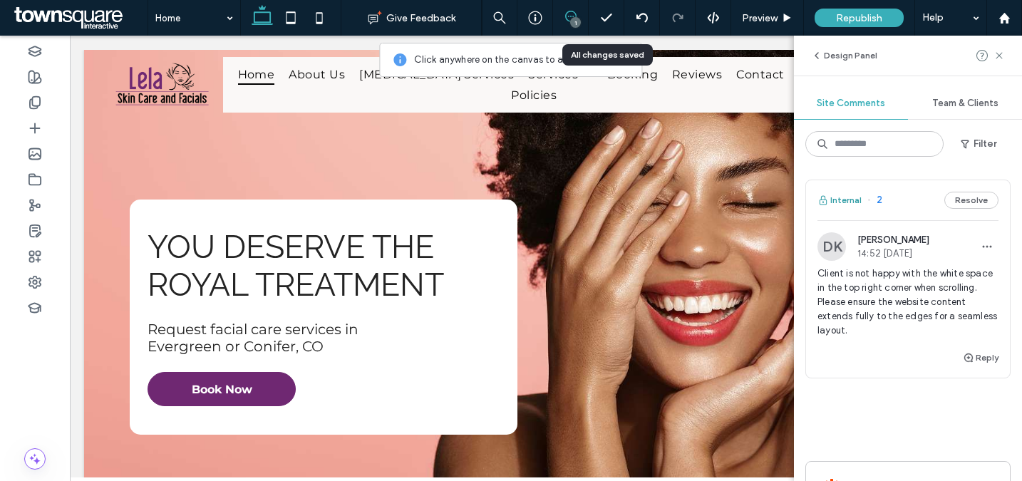
click at [850, 196] on button "Internal" at bounding box center [840, 200] width 44 height 17
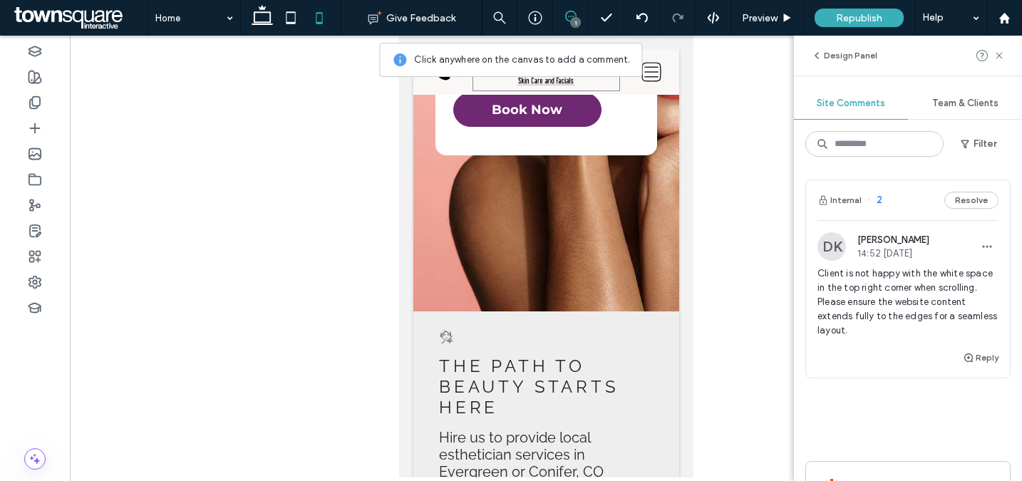
scroll to position [225, 0]
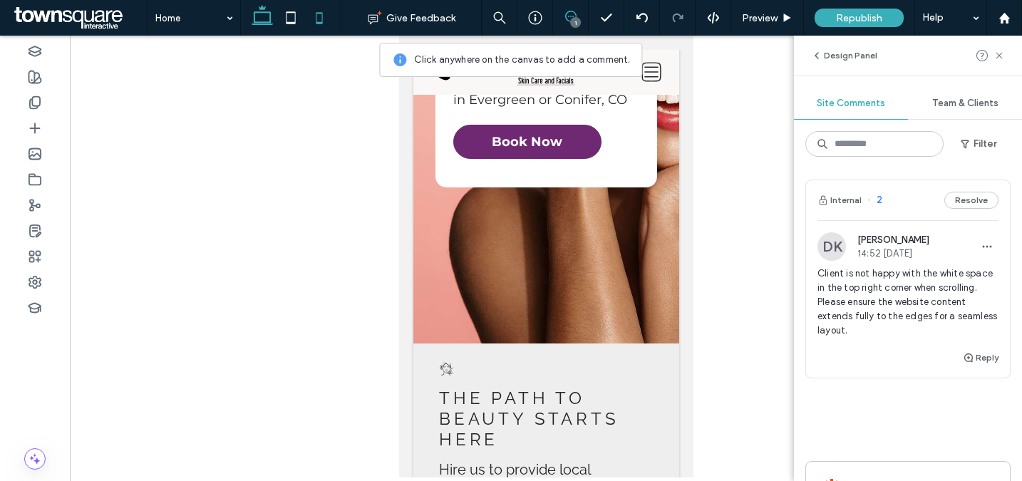
click at [260, 21] on icon at bounding box center [262, 18] width 29 height 29
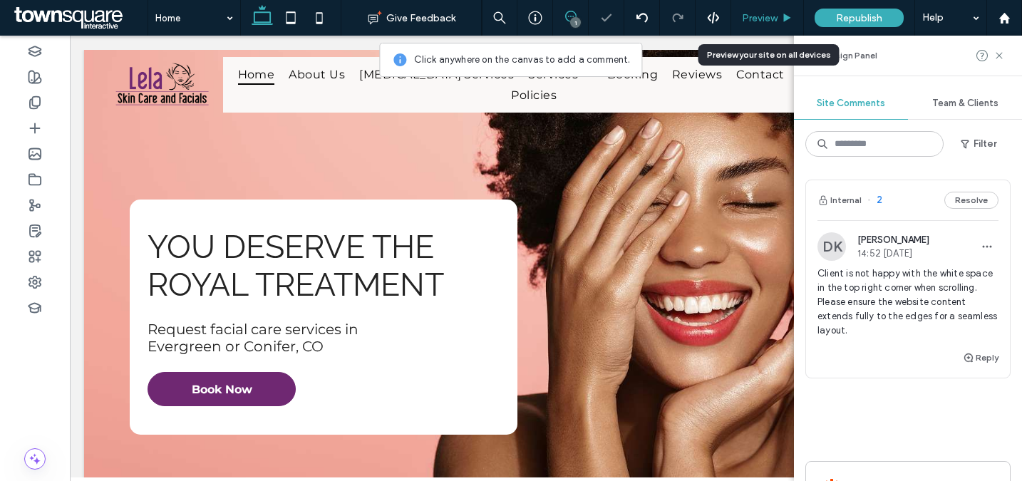
click at [763, 16] on span "Preview" at bounding box center [760, 18] width 36 height 12
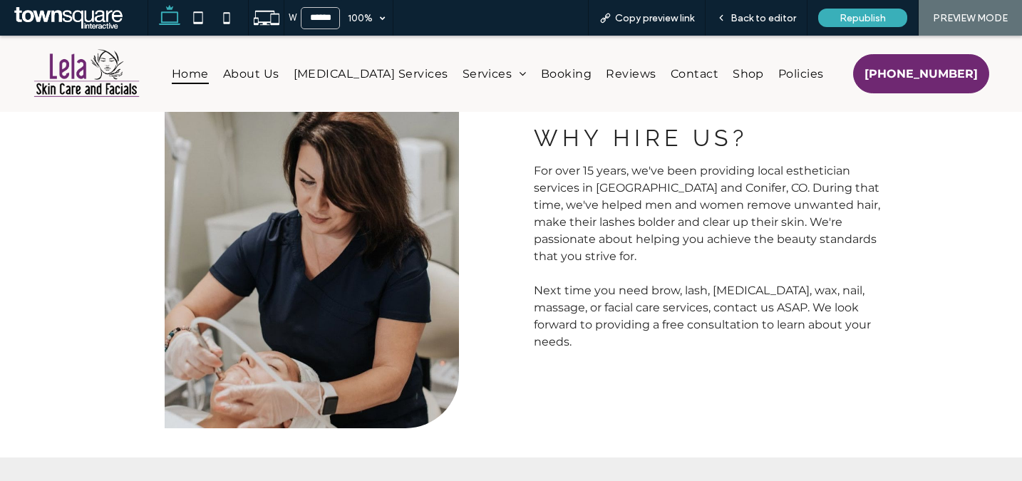
scroll to position [925, 0]
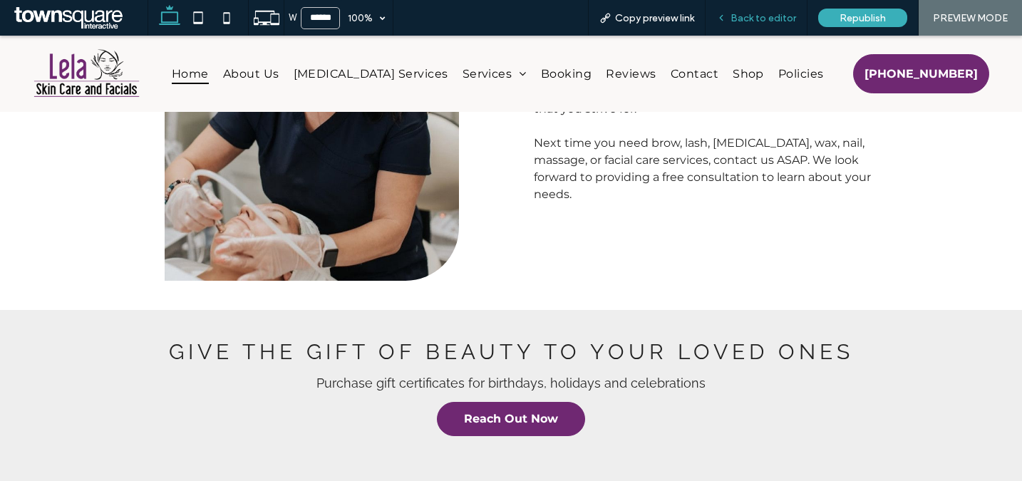
click at [761, 16] on span "Back to editor" at bounding box center [764, 18] width 66 height 12
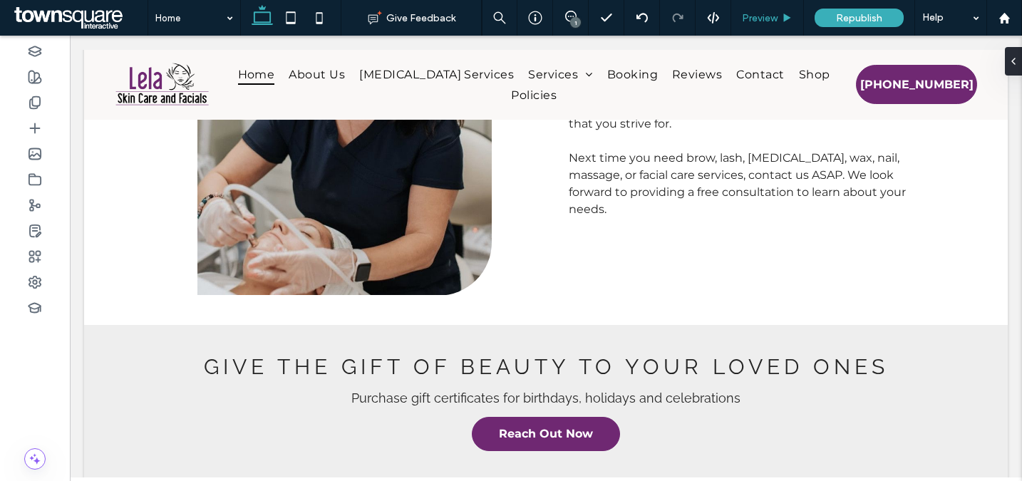
scroll to position [940, 0]
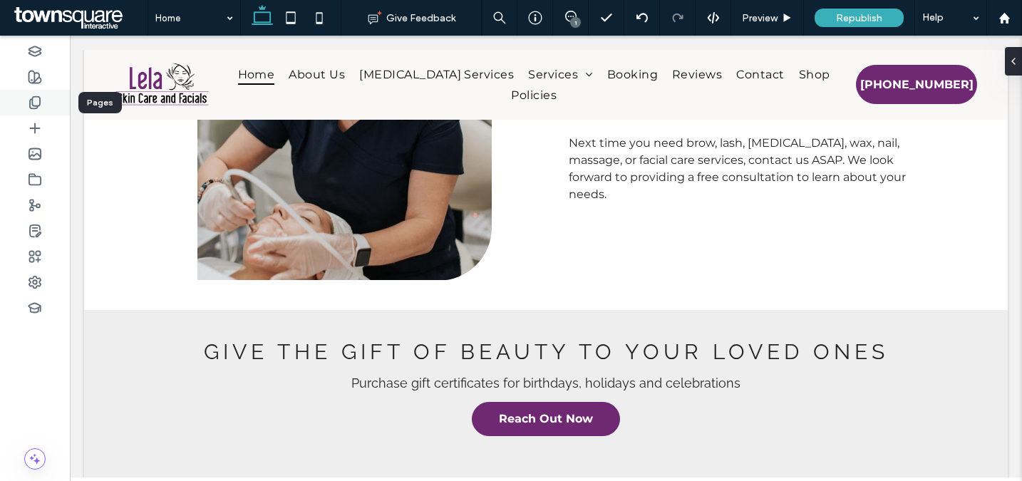
click at [37, 104] on icon at bounding box center [35, 103] width 14 height 14
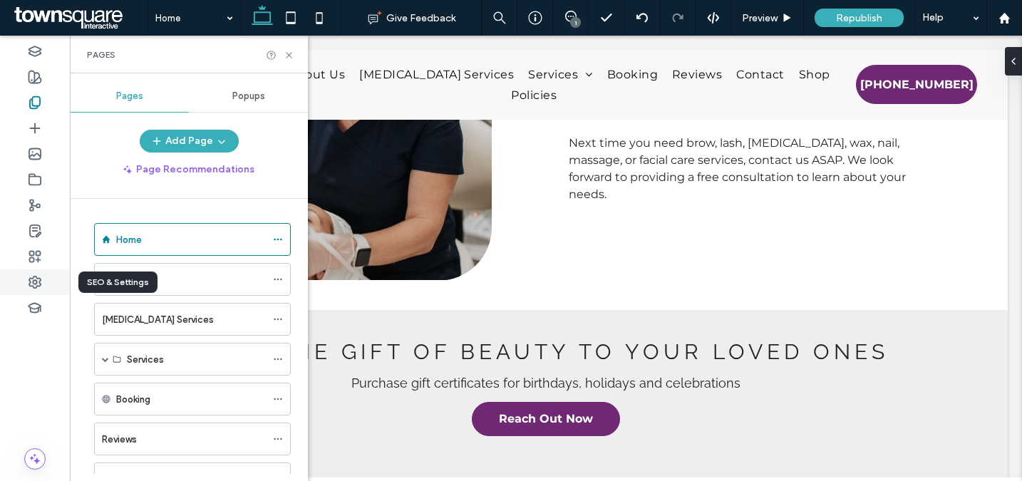
click at [40, 279] on use at bounding box center [34, 282] width 11 height 11
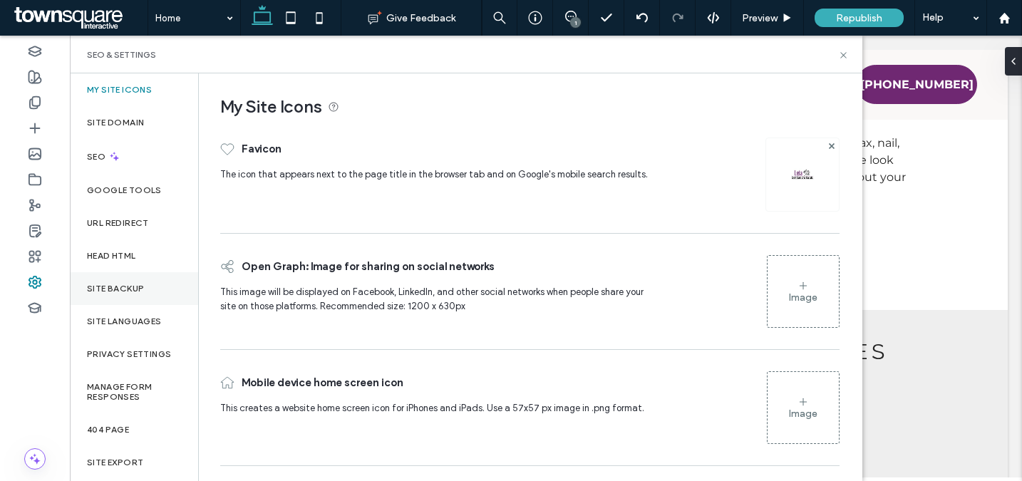
drag, startPoint x: 128, startPoint y: 294, endPoint x: 163, endPoint y: 300, distance: 36.2
click at [128, 294] on div "Site Backup" at bounding box center [134, 288] width 128 height 33
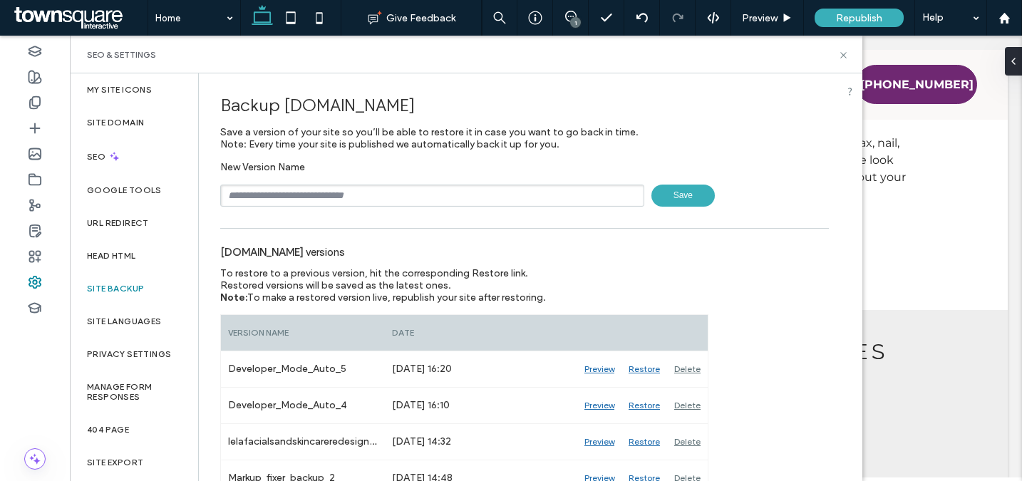
click at [308, 200] on input "text" at bounding box center [432, 196] width 424 height 22
paste input "******"
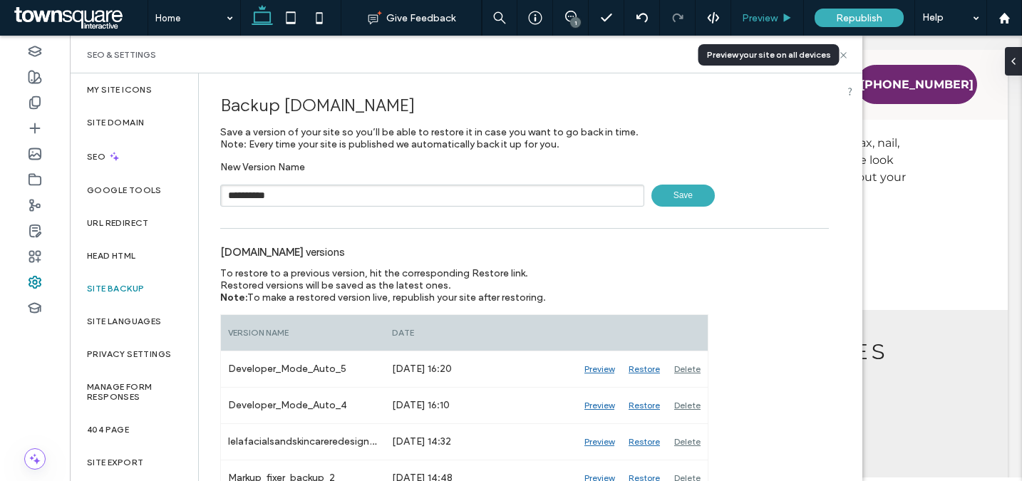
paste input "******"
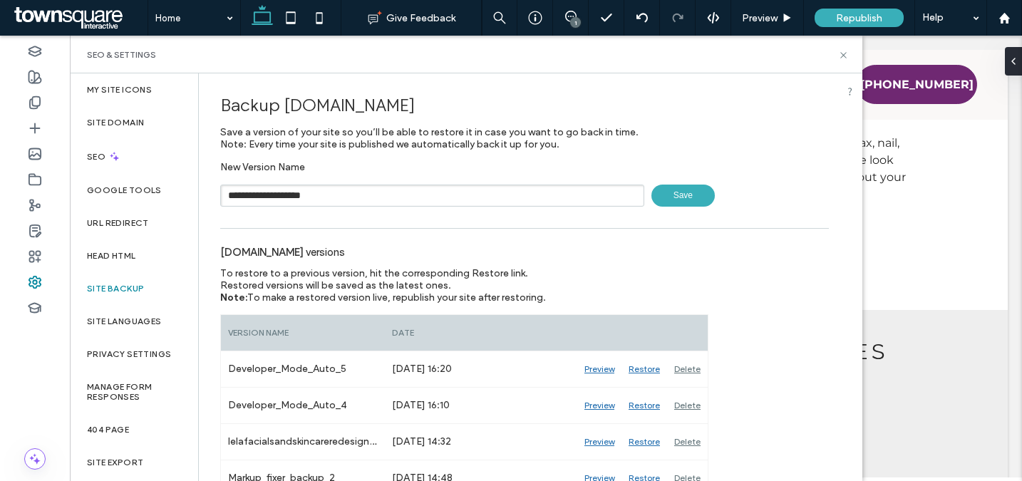
type input "**********"
click at [690, 197] on span "Save" at bounding box center [683, 196] width 63 height 22
click at [843, 56] on icon at bounding box center [843, 55] width 11 height 11
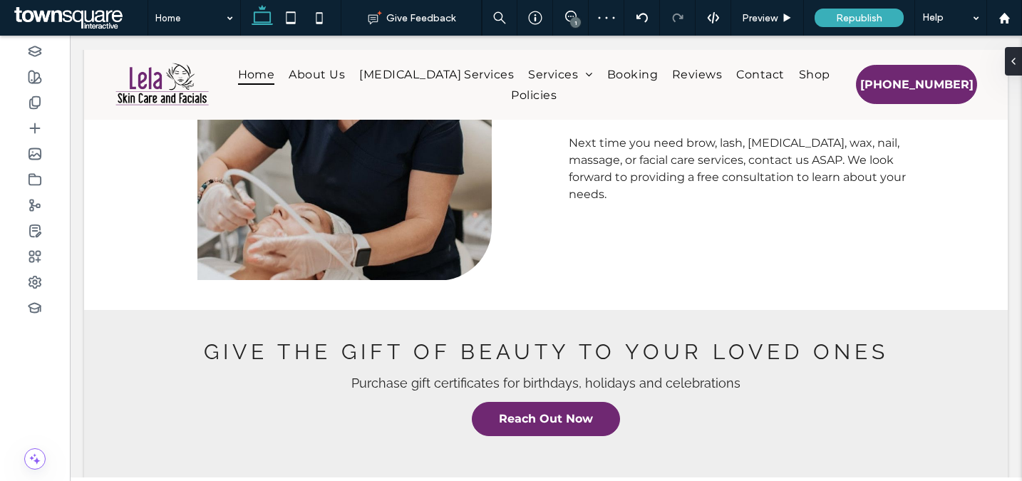
click at [570, 20] on div "1" at bounding box center [575, 22] width 11 height 11
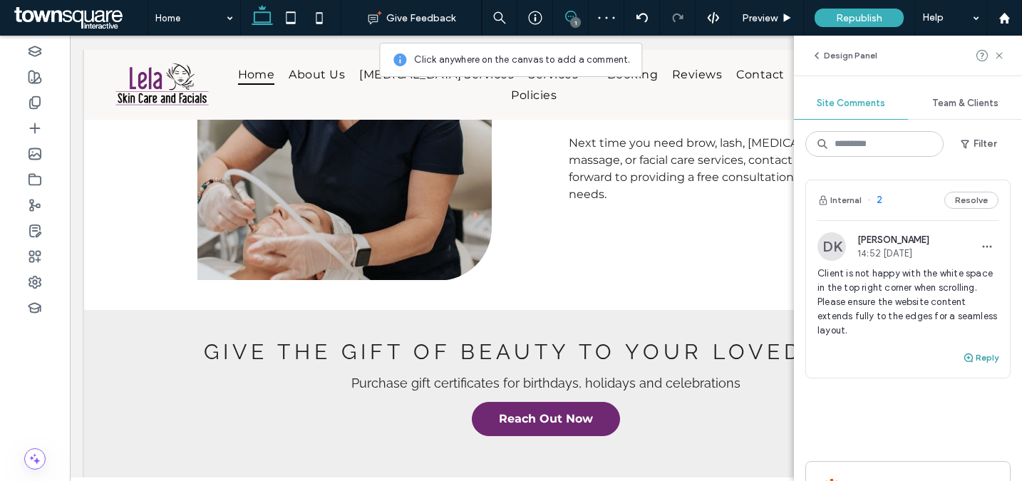
click at [963, 358] on icon "button" at bounding box center [968, 357] width 11 height 11
click at [893, 383] on textarea at bounding box center [908, 384] width 181 height 71
click at [846, 364] on textarea "**********" at bounding box center [903, 384] width 170 height 71
click at [955, 367] on textarea "**********" at bounding box center [903, 384] width 170 height 71
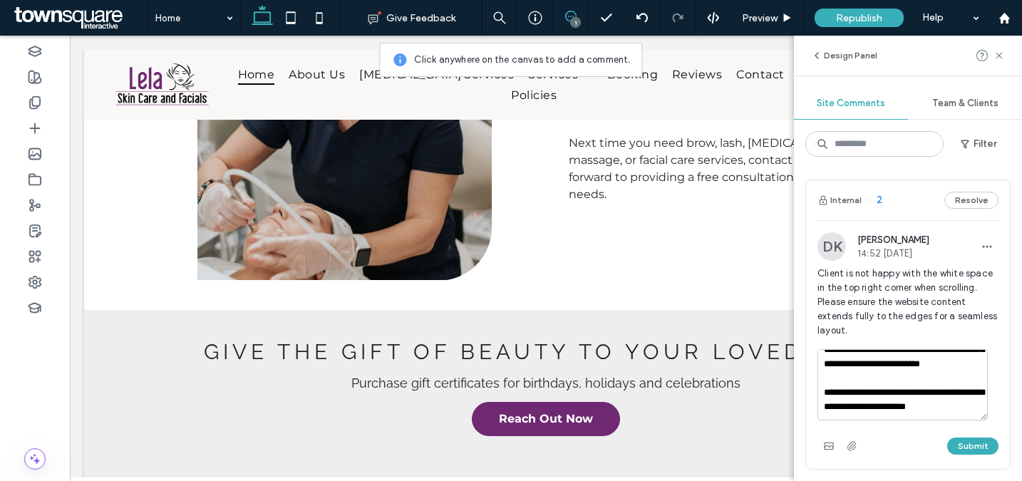
scroll to position [48, 0]
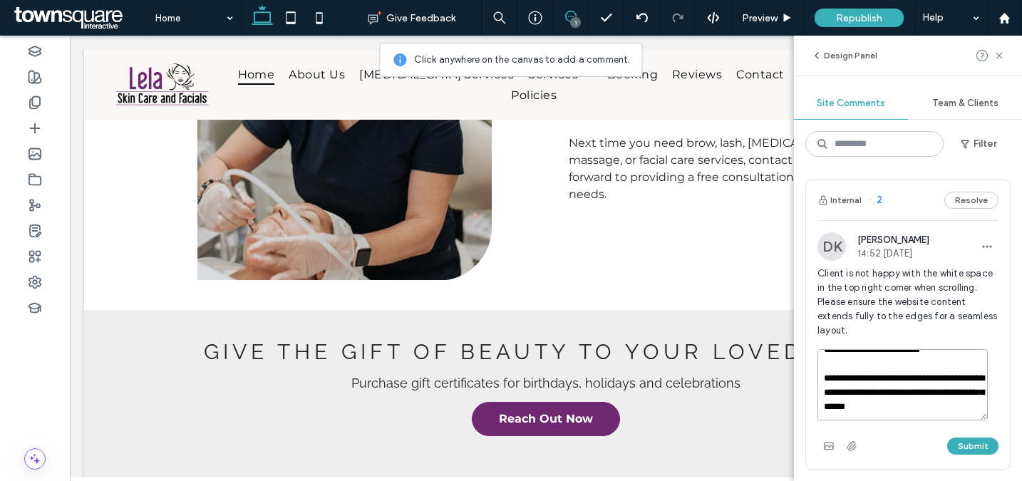
drag, startPoint x: 890, startPoint y: 399, endPoint x: 820, endPoint y: 388, distance: 70.8
click at [820, 388] on textarea "**********" at bounding box center [903, 384] width 170 height 71
click at [920, 409] on textarea "**********" at bounding box center [903, 384] width 170 height 71
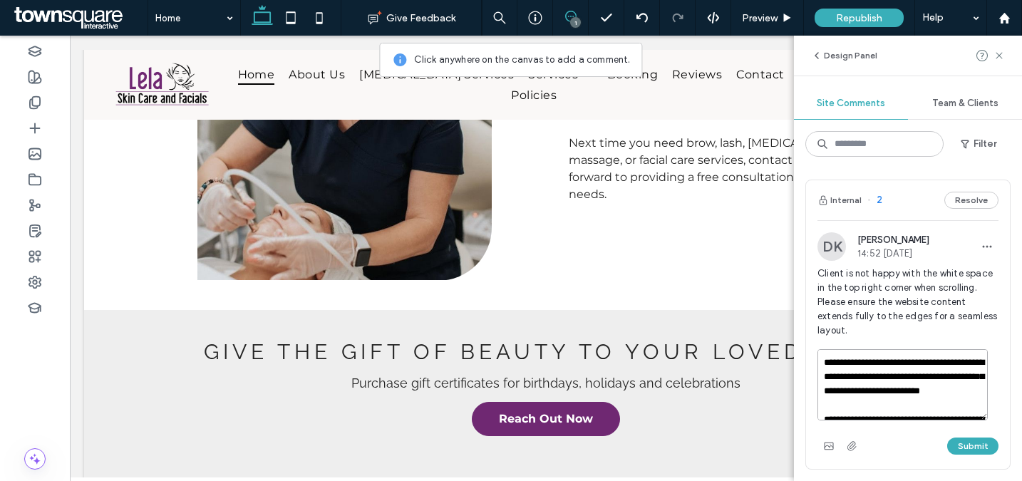
scroll to position [0, 0]
type textarea "**********"
drag, startPoint x: 913, startPoint y: 409, endPoint x: 801, endPoint y: 356, distance: 123.4
click at [801, 356] on div "**********" at bounding box center [908, 324] width 228 height 313
click at [972, 445] on button "Submit" at bounding box center [972, 446] width 51 height 17
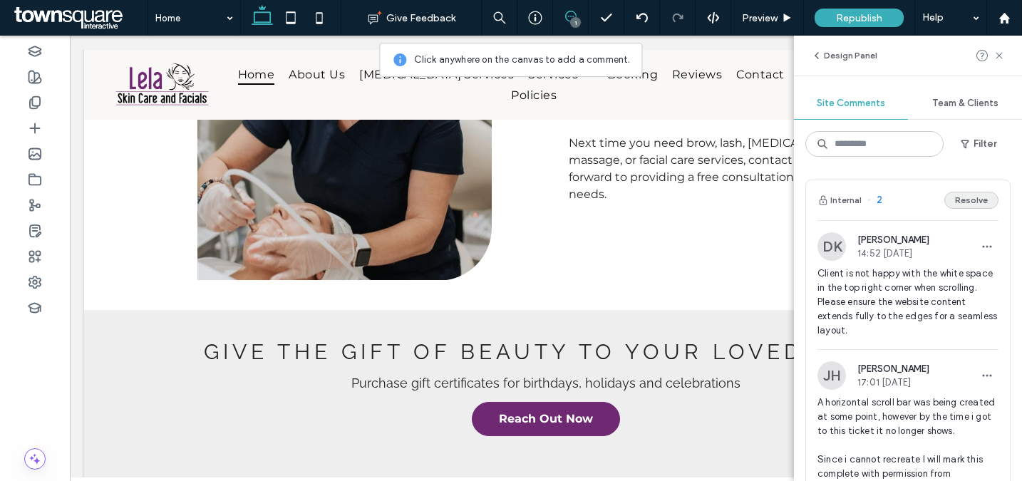
click at [967, 201] on button "Resolve" at bounding box center [972, 200] width 54 height 17
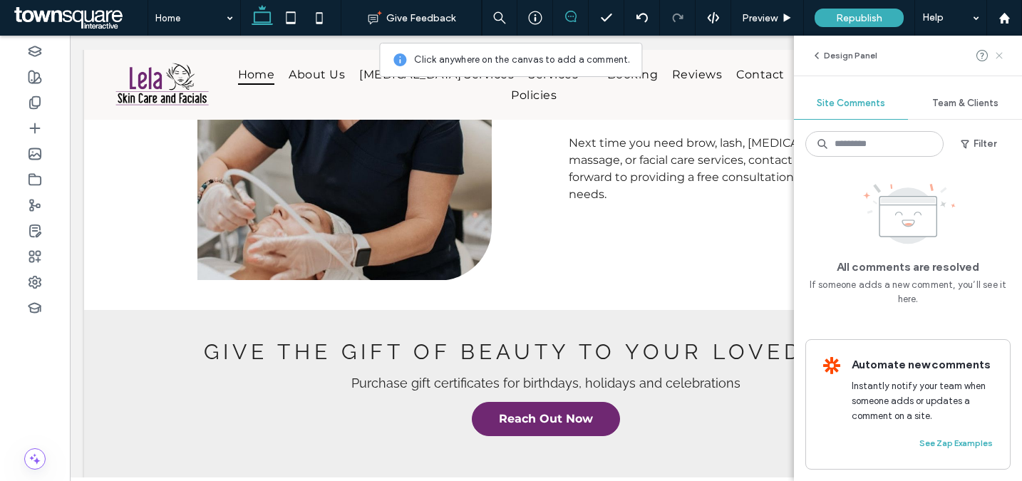
click at [1000, 56] on use at bounding box center [999, 55] width 6 height 6
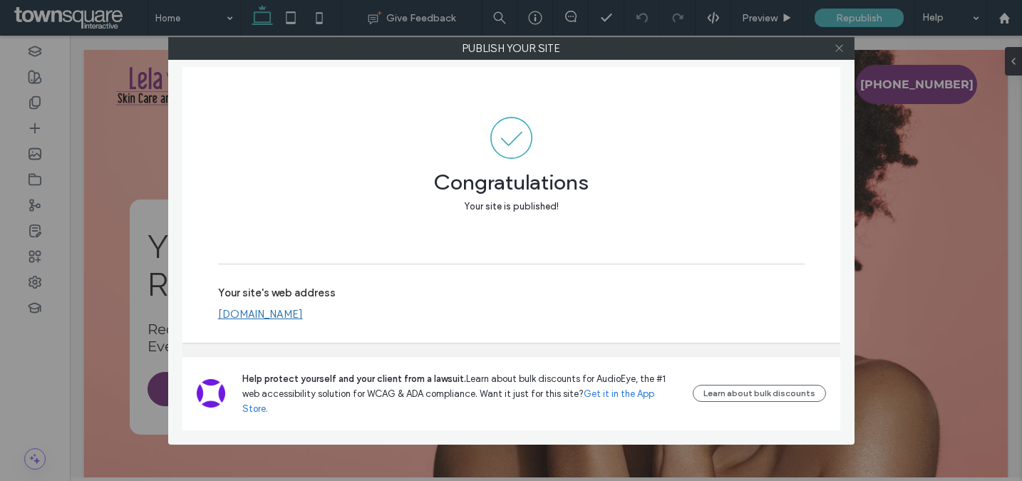
click at [836, 46] on icon at bounding box center [839, 48] width 11 height 11
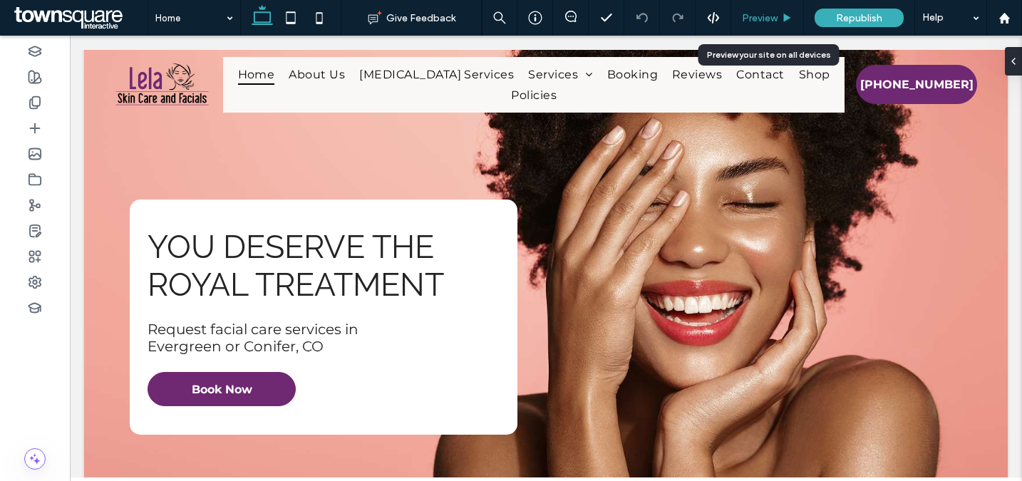
click at [755, 21] on span "Preview" at bounding box center [760, 18] width 36 height 12
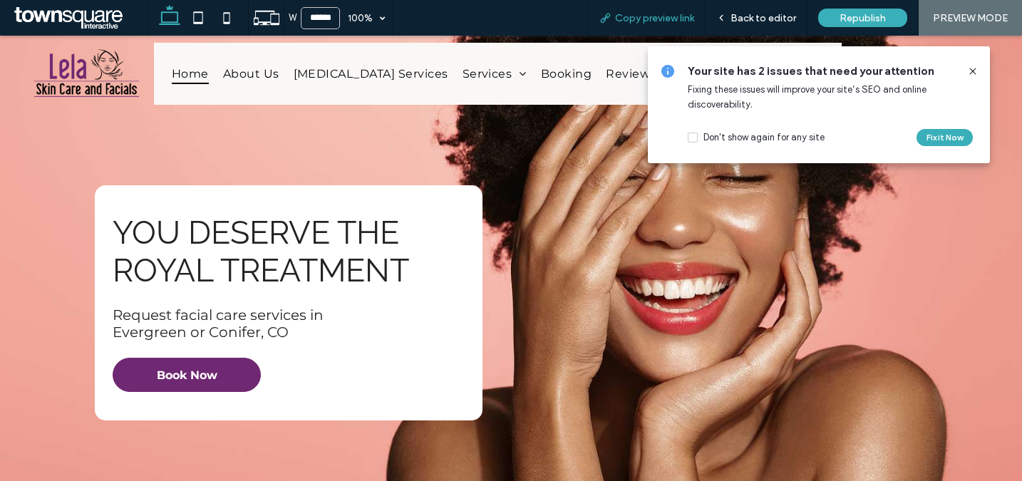
click at [672, 22] on span "Copy preview link" at bounding box center [654, 18] width 79 height 12
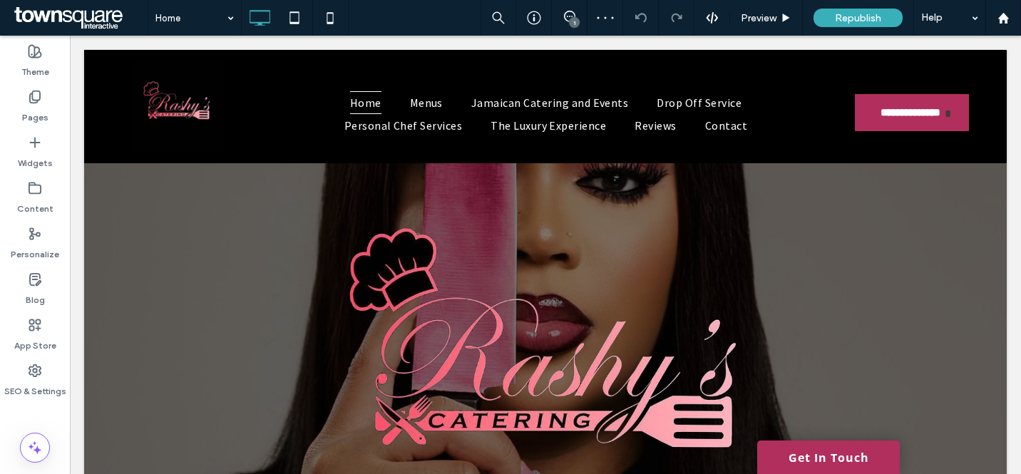
click at [571, 19] on div "1" at bounding box center [574, 22] width 11 height 11
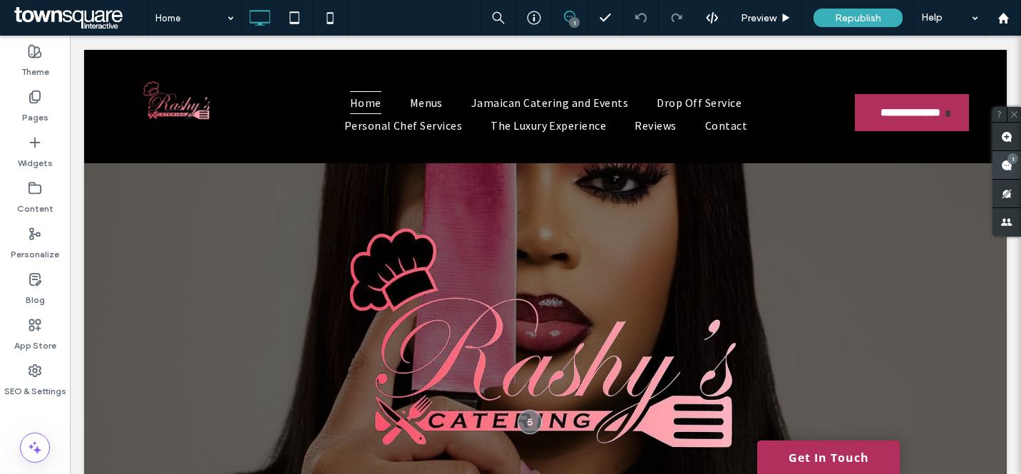
click at [1006, 163] on use at bounding box center [1006, 165] width 11 height 11
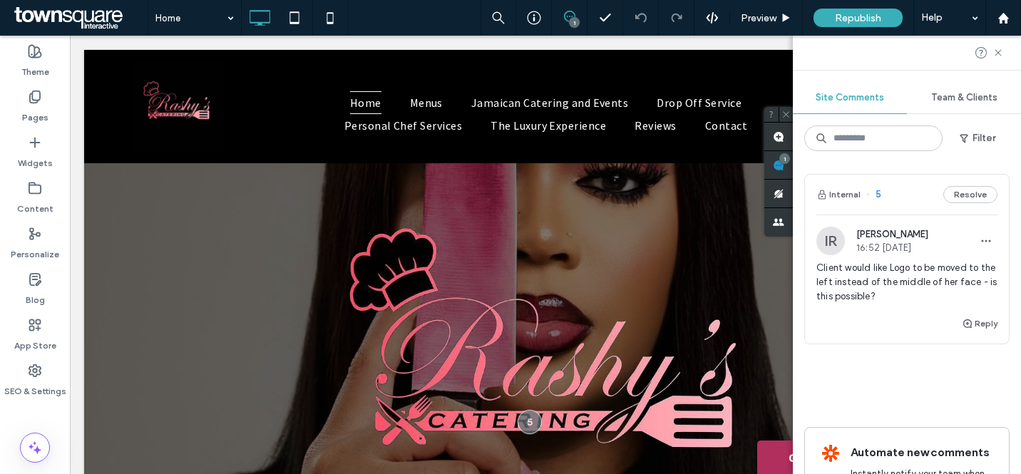
click at [878, 237] on span "[PERSON_NAME]" at bounding box center [892, 234] width 72 height 11
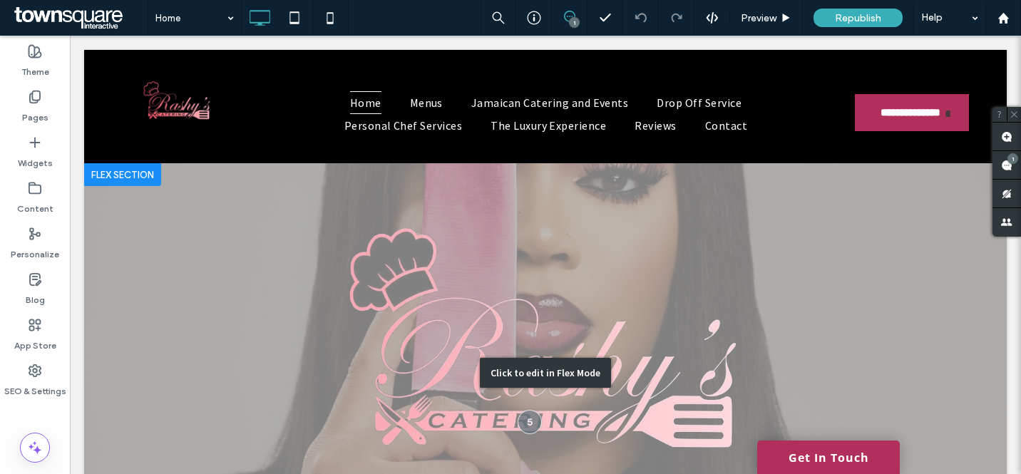
click at [523, 284] on div "Click to edit in Flex Mode" at bounding box center [545, 372] width 923 height 419
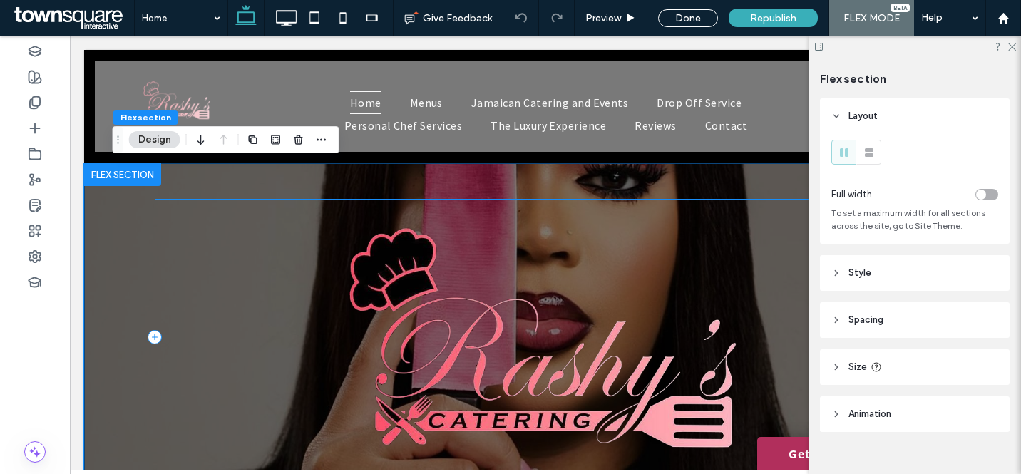
click at [234, 255] on div at bounding box center [546, 337] width 782 height 277
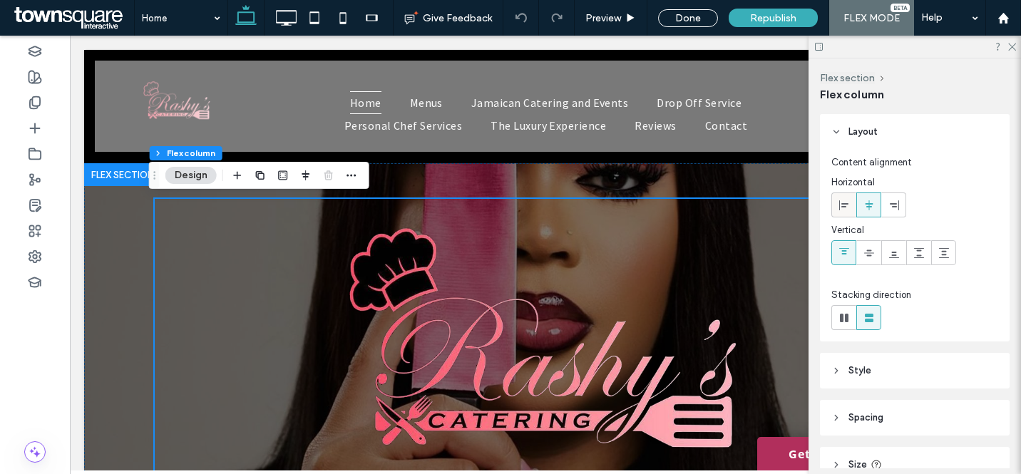
click at [849, 210] on icon at bounding box center [843, 205] width 11 height 11
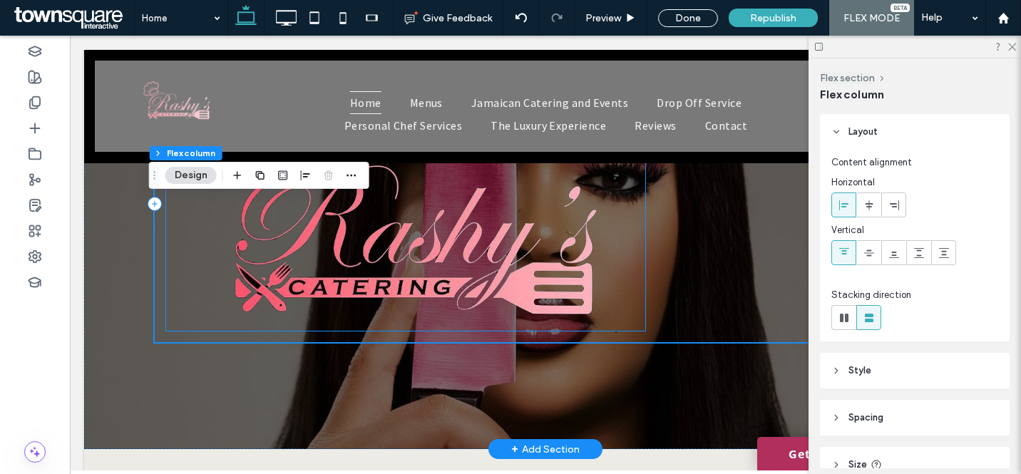
scroll to position [145, 0]
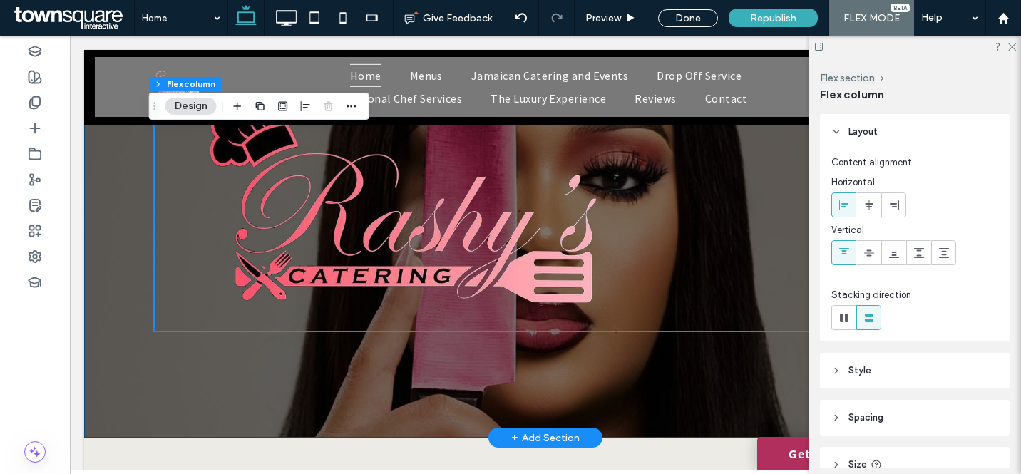
click at [603, 387] on div at bounding box center [546, 228] width 856 height 419
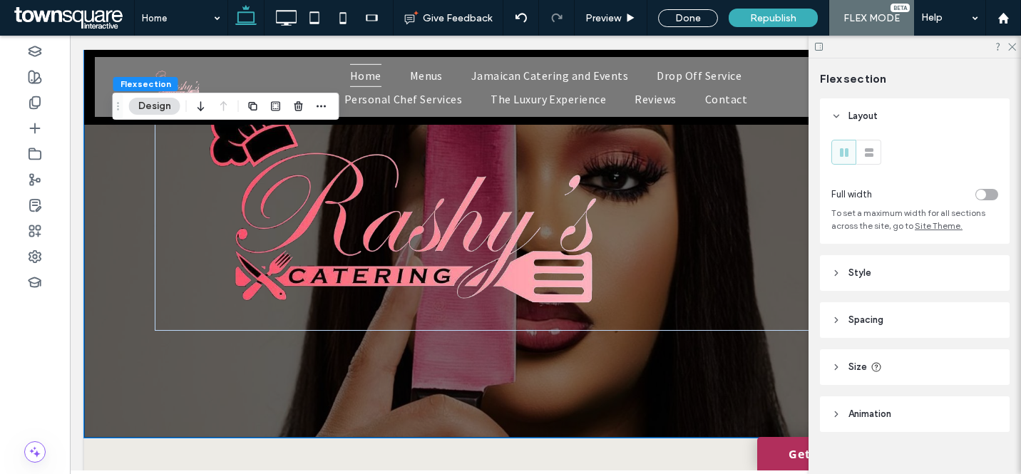
click at [883, 284] on header "Style" at bounding box center [915, 273] width 190 height 36
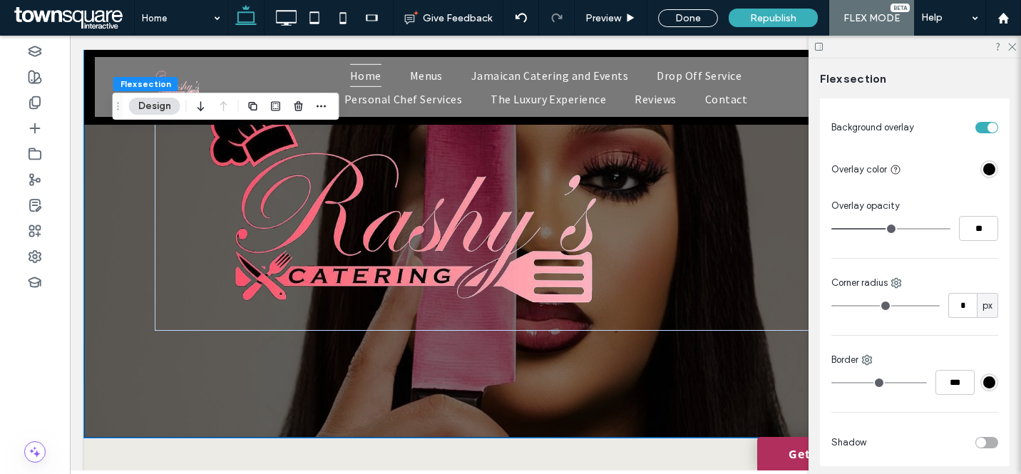
scroll to position [873, 0]
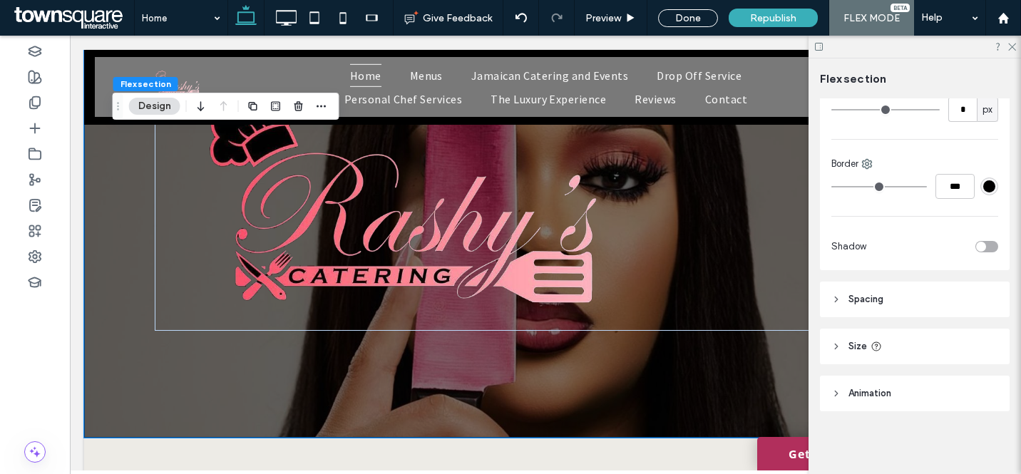
click at [899, 297] on header "Spacing" at bounding box center [915, 300] width 190 height 36
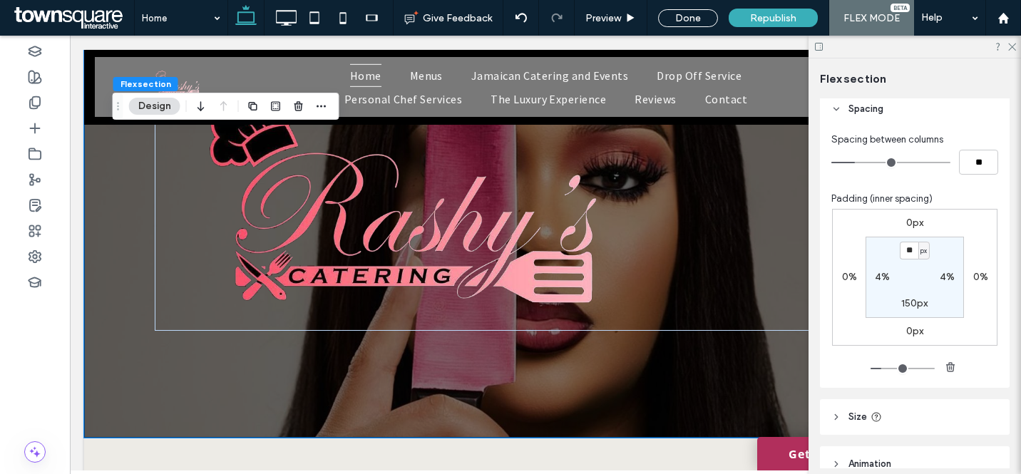
scroll to position [1134, 0]
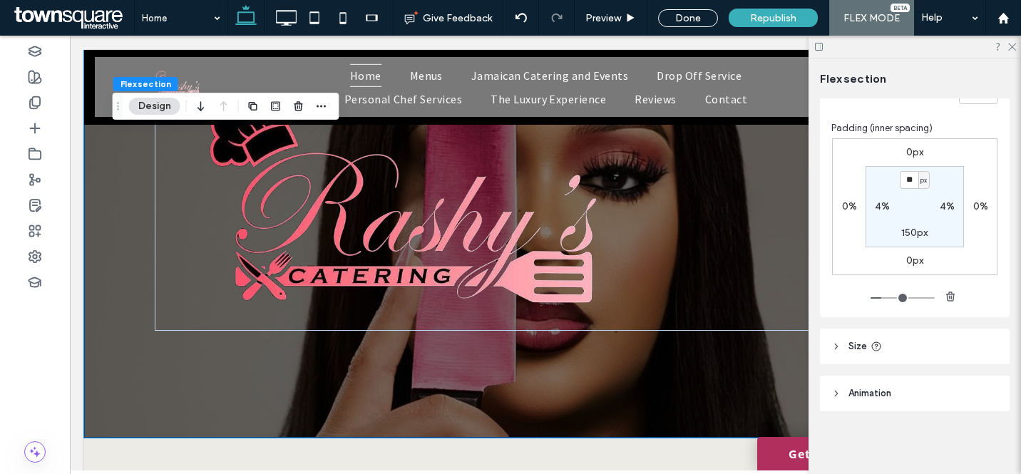
click at [909, 233] on label "150px" at bounding box center [914, 233] width 26 height 12
type input "***"
type input "*"
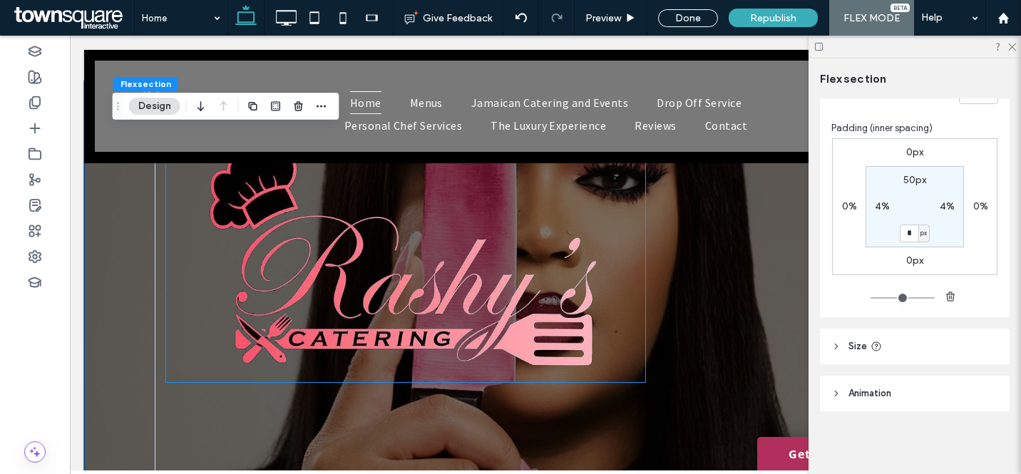
scroll to position [76, 0]
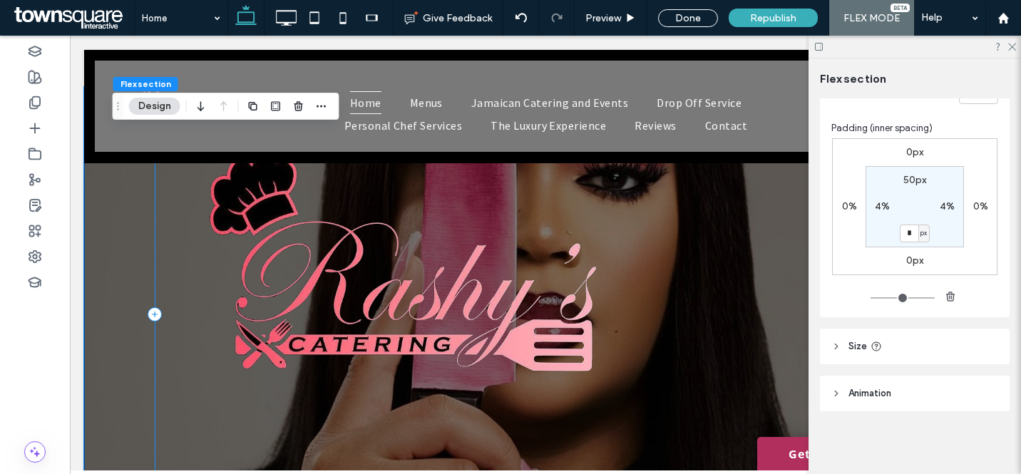
click at [279, 405] on div at bounding box center [546, 315] width 782 height 384
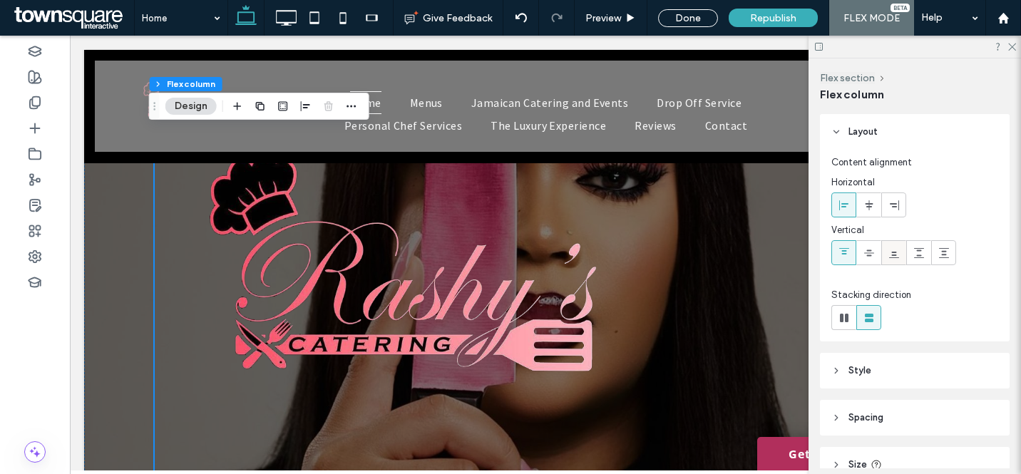
click at [890, 257] on icon at bounding box center [893, 252] width 11 height 11
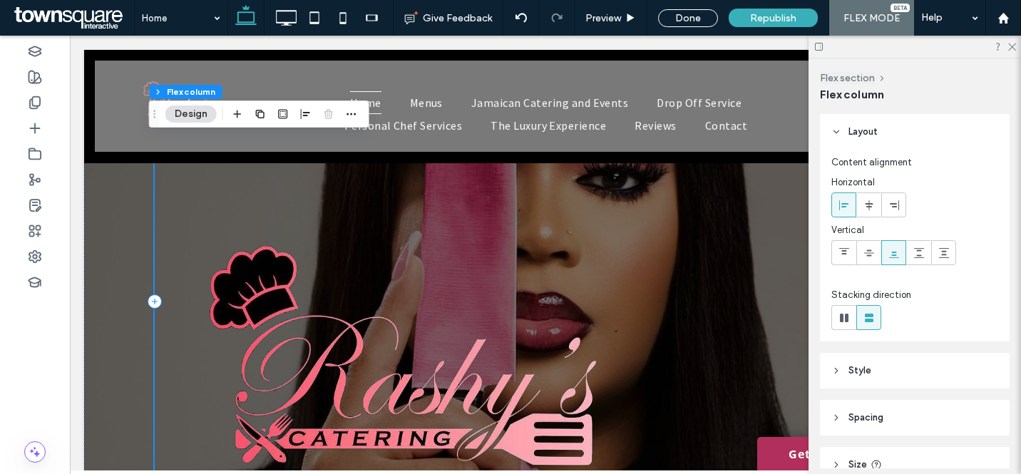
scroll to position [0, 0]
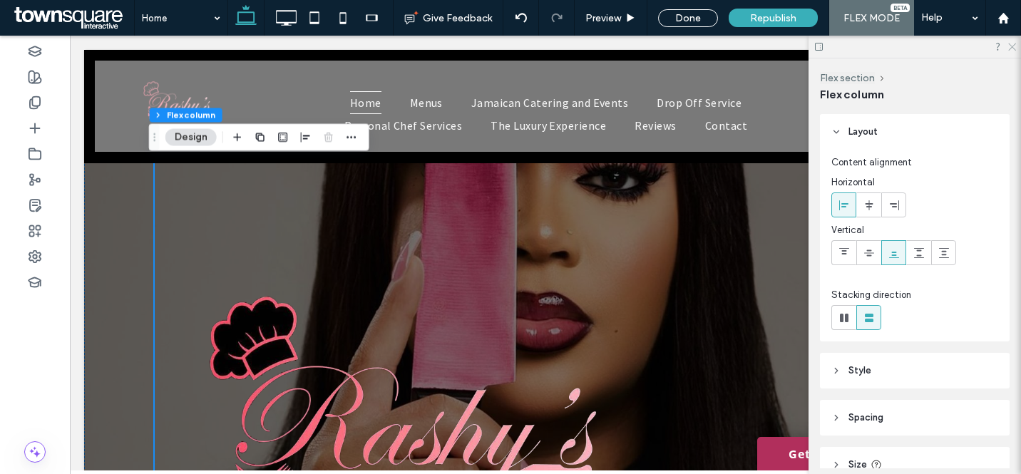
click at [1012, 46] on use at bounding box center [1012, 47] width 8 height 8
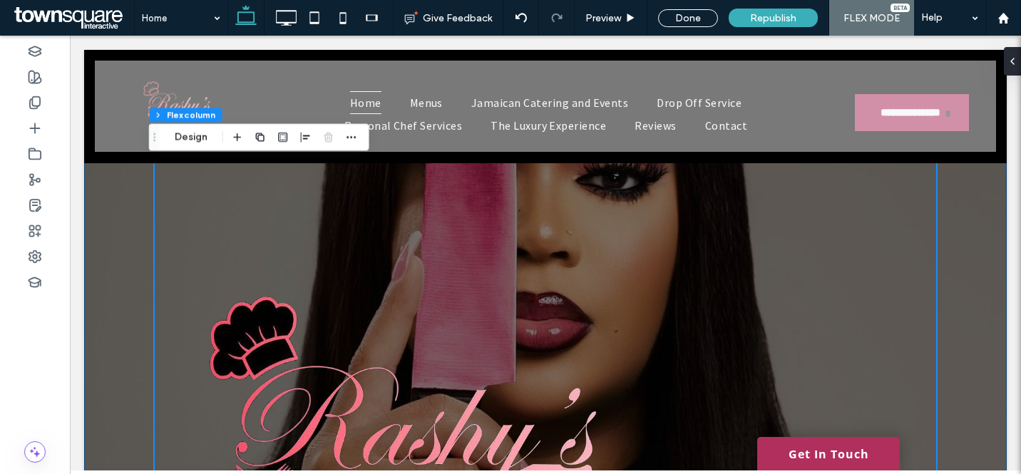
click at [952, 210] on div at bounding box center [546, 334] width 856 height 419
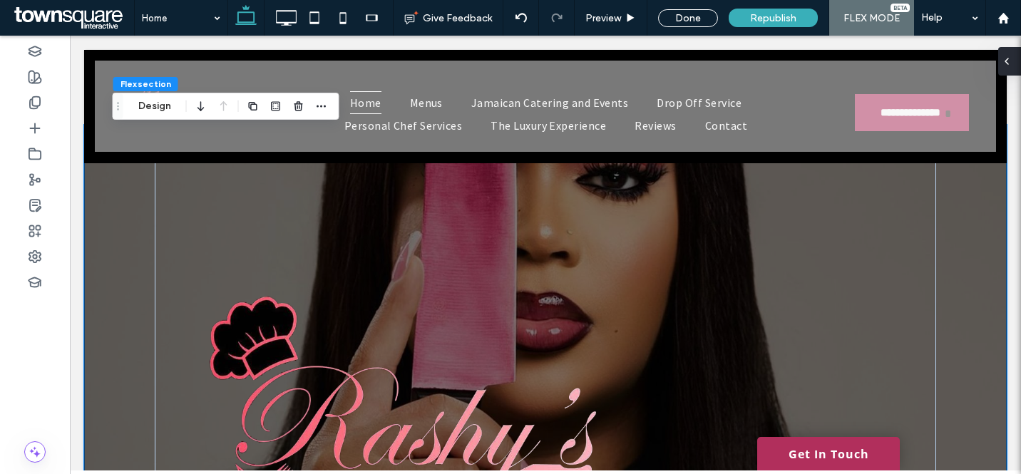
click at [1014, 63] on div at bounding box center [1009, 61] width 23 height 29
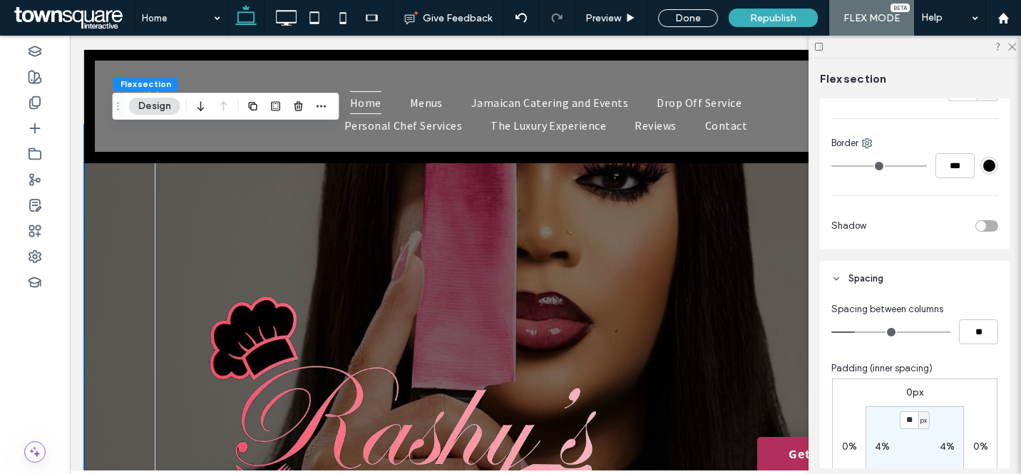
scroll to position [1091, 0]
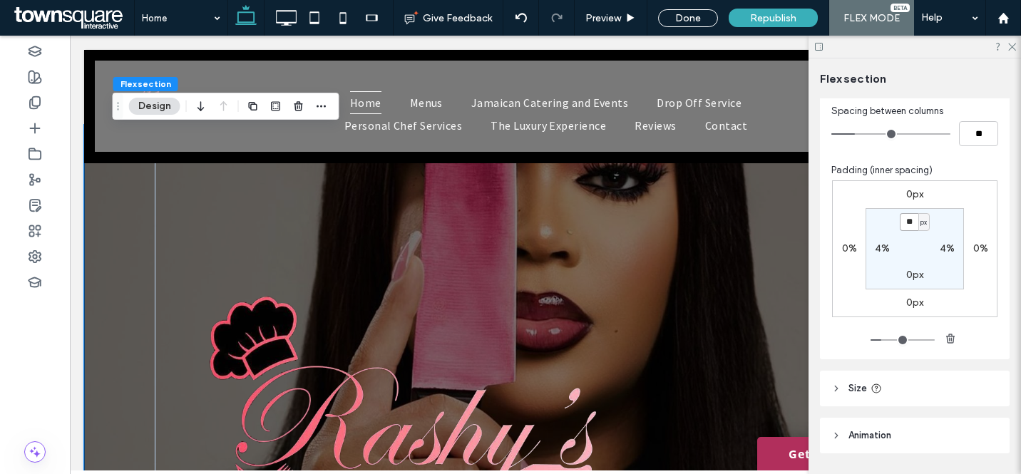
click at [910, 228] on input "**" at bounding box center [909, 222] width 19 height 18
type input "***"
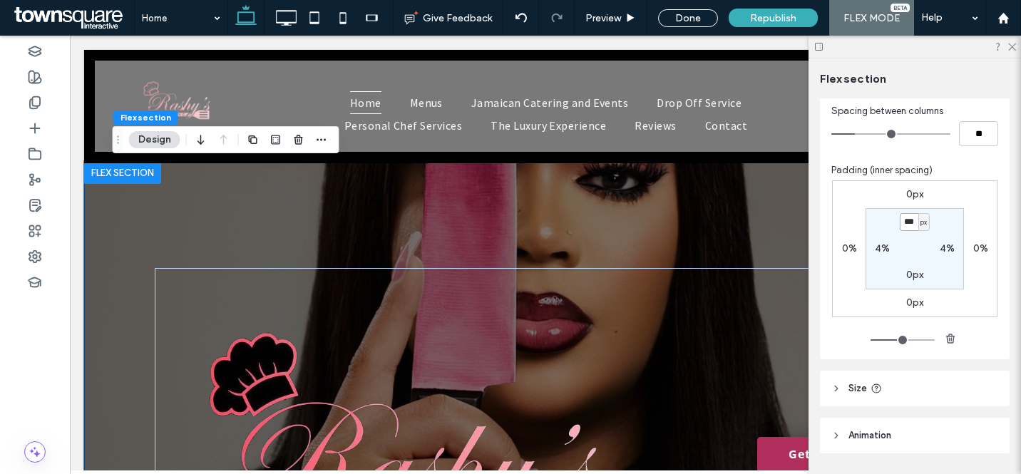
scroll to position [3, 0]
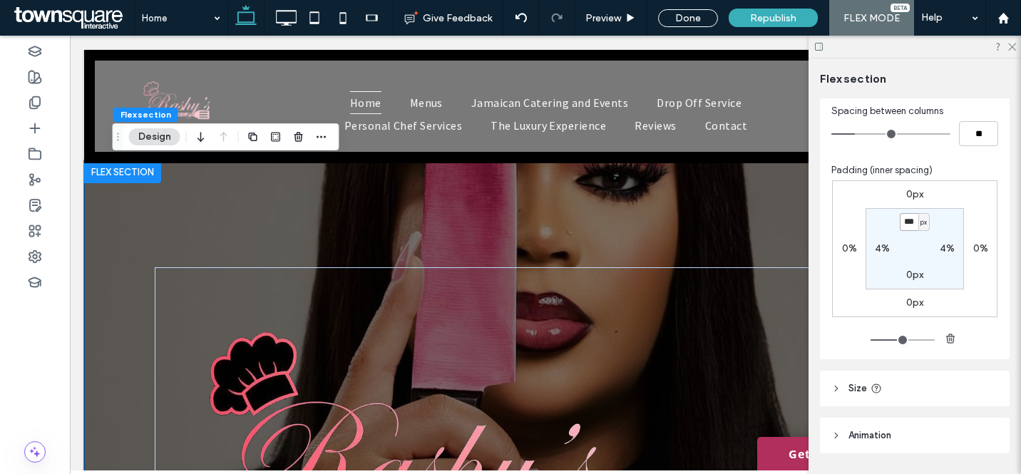
click at [903, 225] on input "***" at bounding box center [909, 222] width 19 height 18
type input "***"
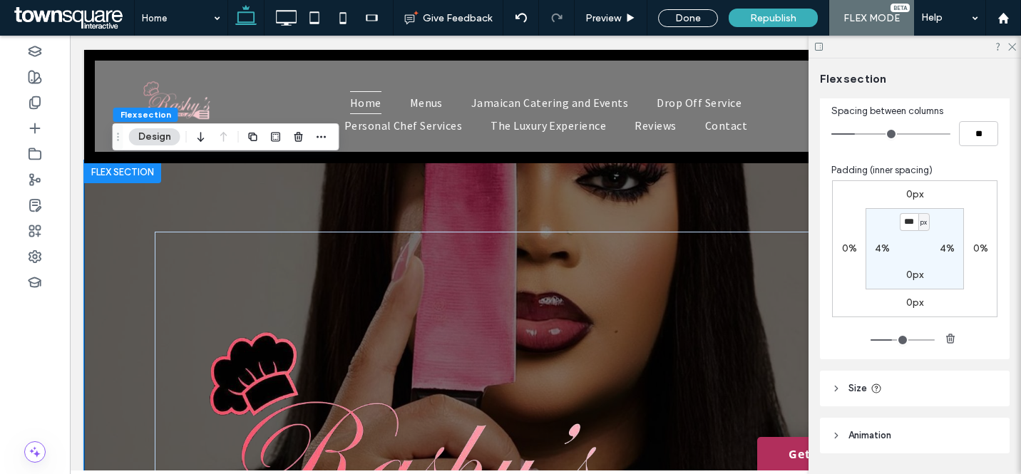
click at [908, 278] on label "0px" at bounding box center [914, 275] width 17 height 12
type input "*"
type input "**"
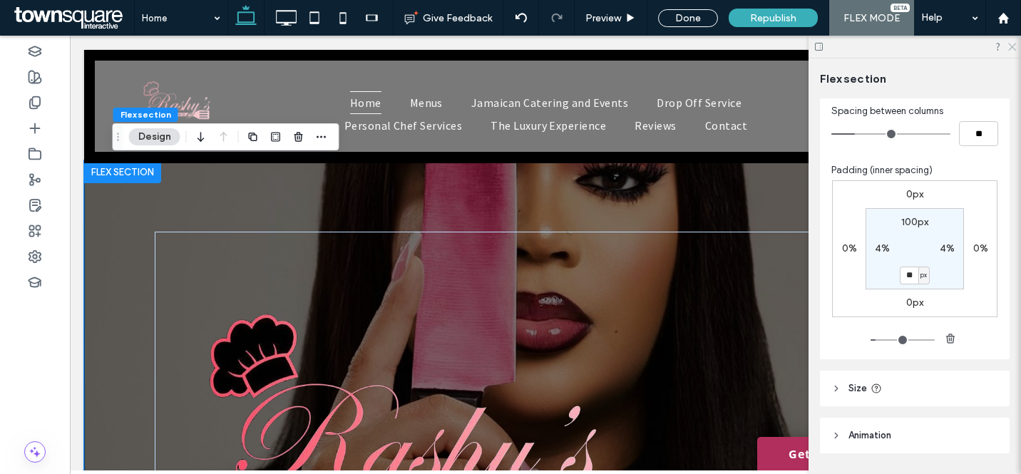
click at [1011, 48] on use at bounding box center [1012, 47] width 8 height 8
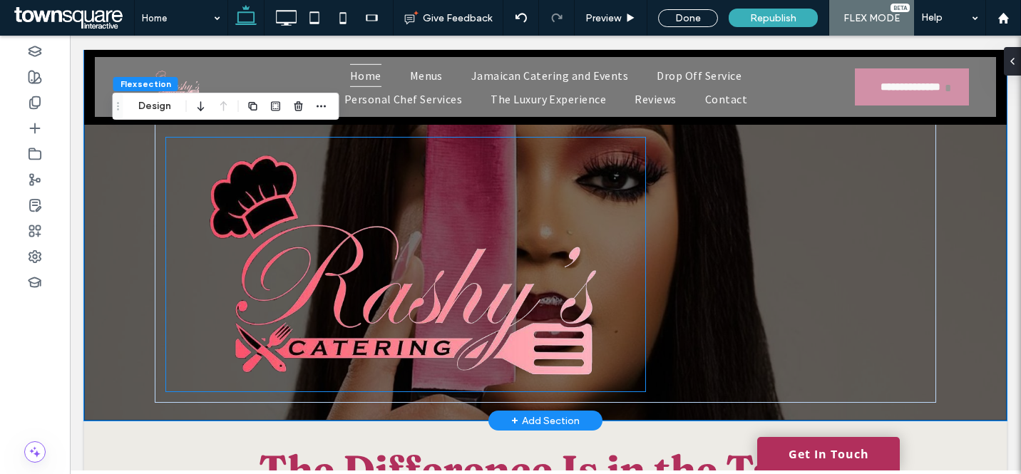
scroll to position [153, 0]
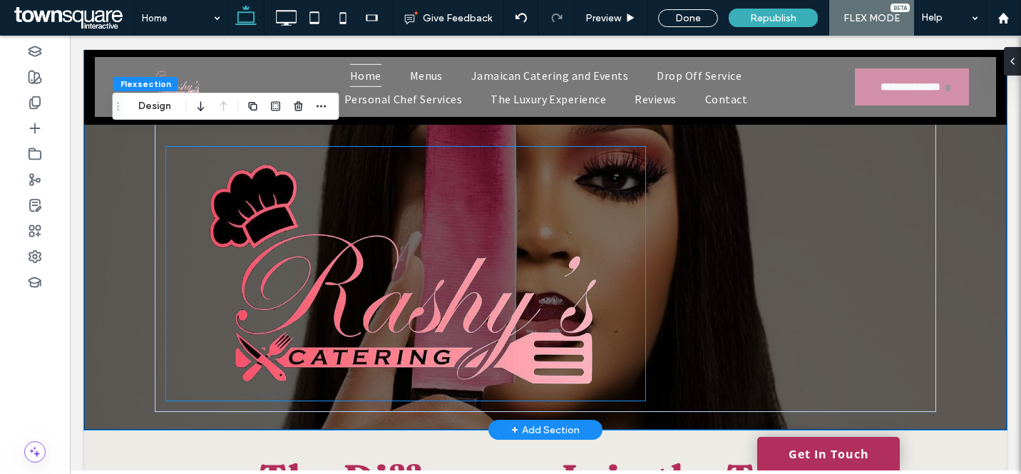
click at [432, 294] on img at bounding box center [406, 274] width 480 height 254
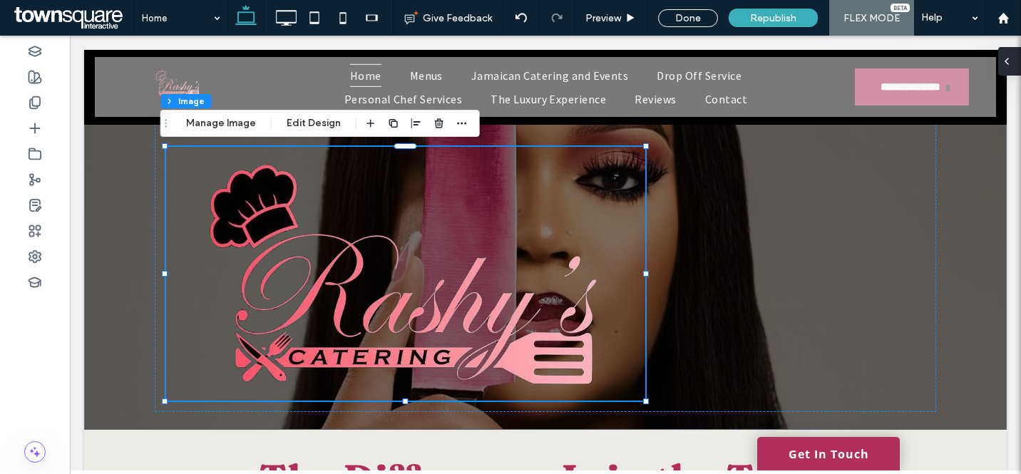
click at [1008, 60] on icon at bounding box center [1006, 61] width 11 height 11
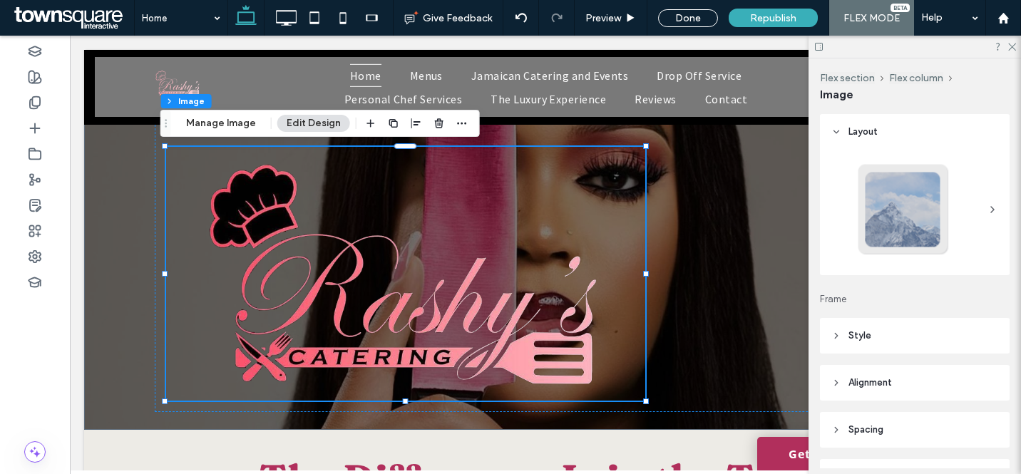
scroll to position [115, 0]
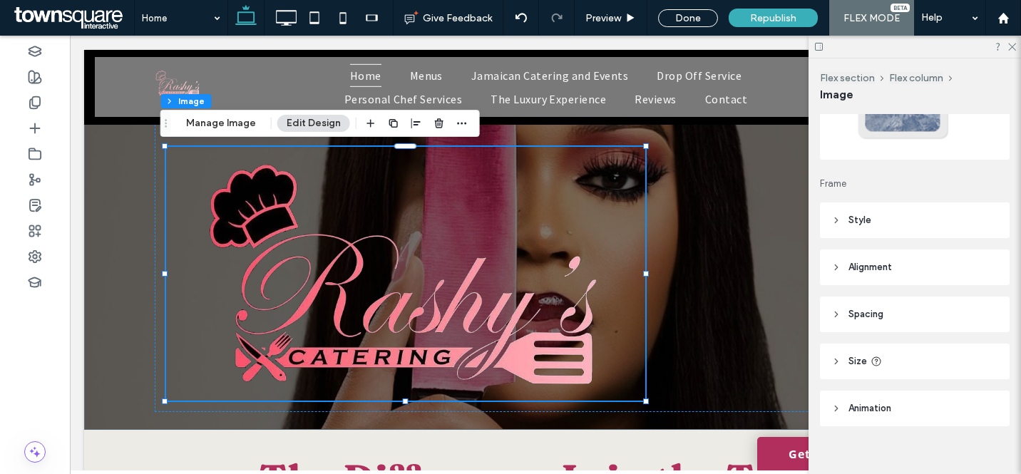
click at [890, 312] on header "Spacing" at bounding box center [915, 315] width 190 height 36
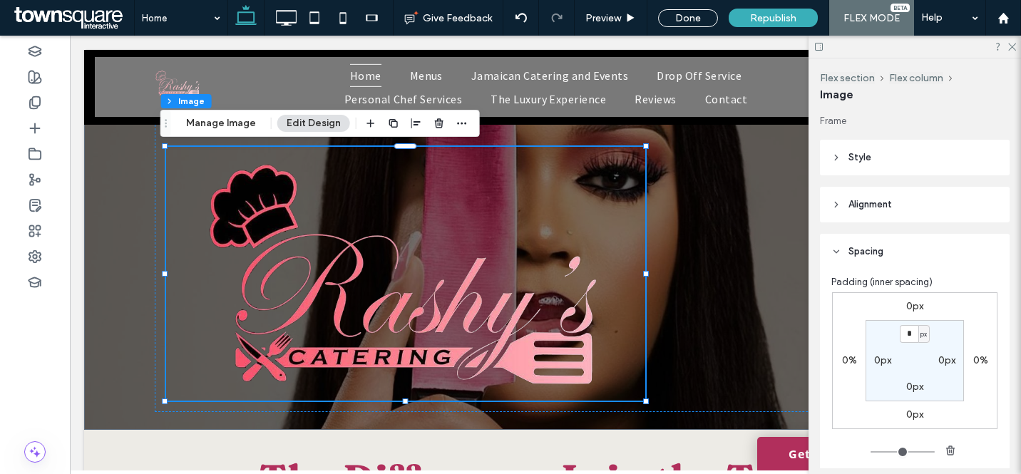
scroll to position [200, 0]
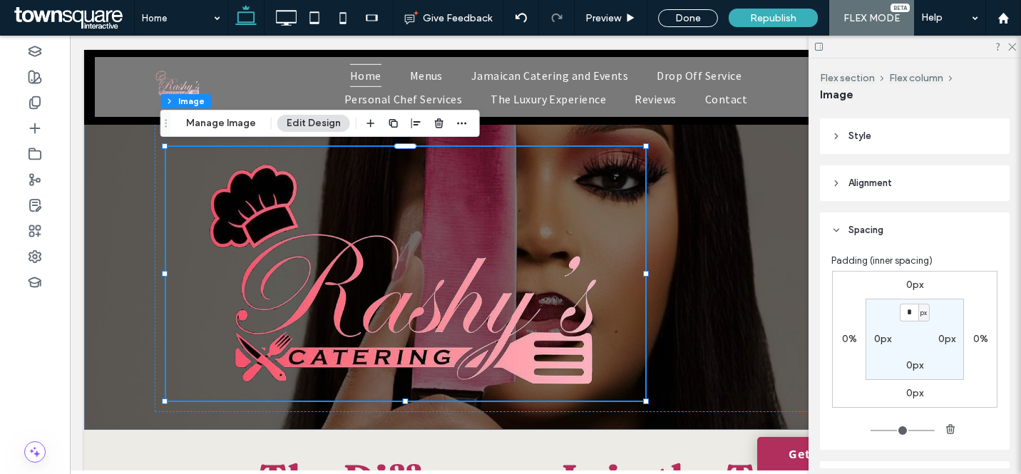
click at [852, 341] on label "0%" at bounding box center [849, 339] width 15 height 12
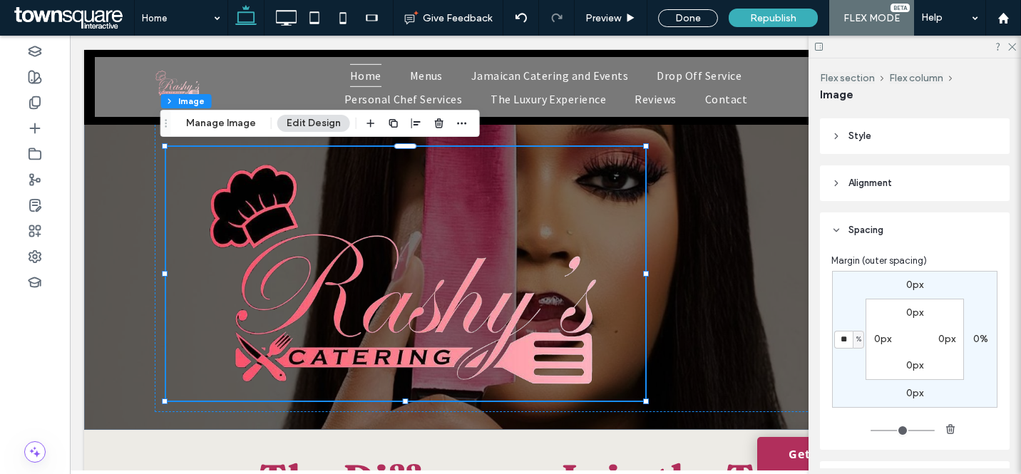
type input "**"
type input "*"
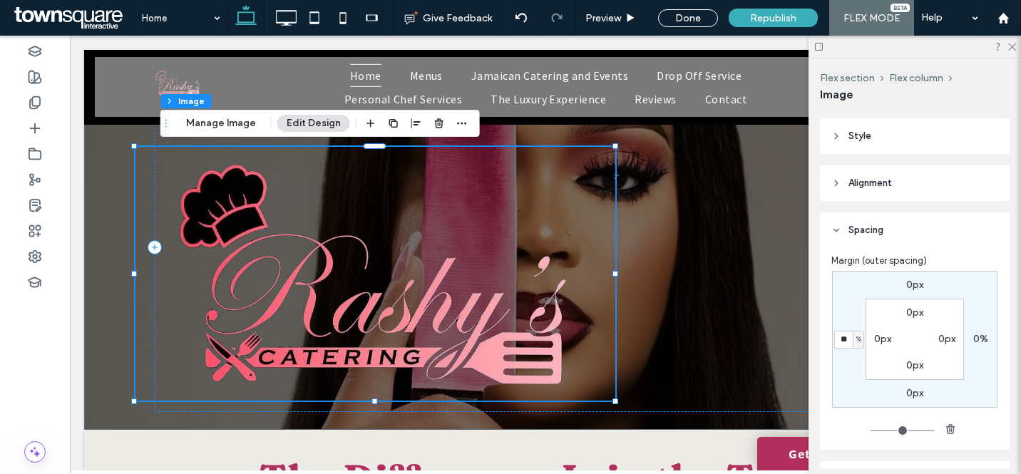
click at [845, 339] on input "**" at bounding box center [843, 340] width 19 height 18
type input "**"
type input "*"
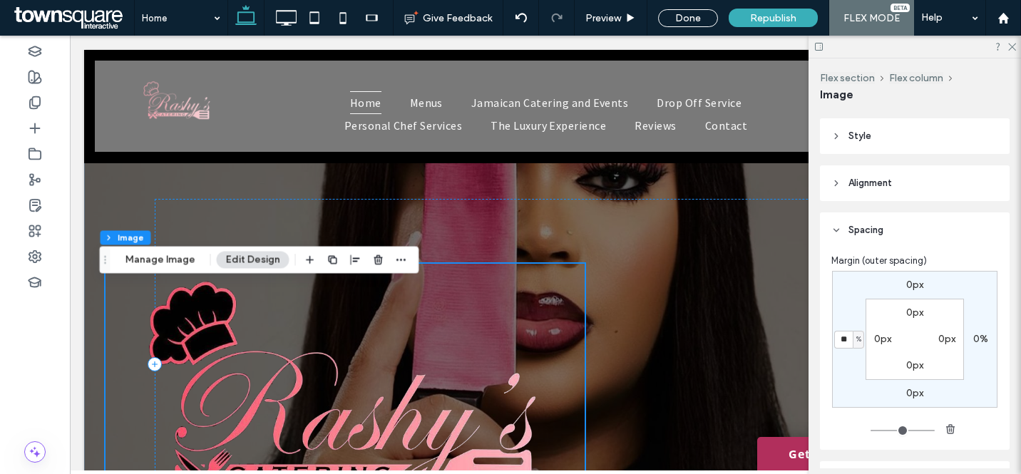
scroll to position [0, 0]
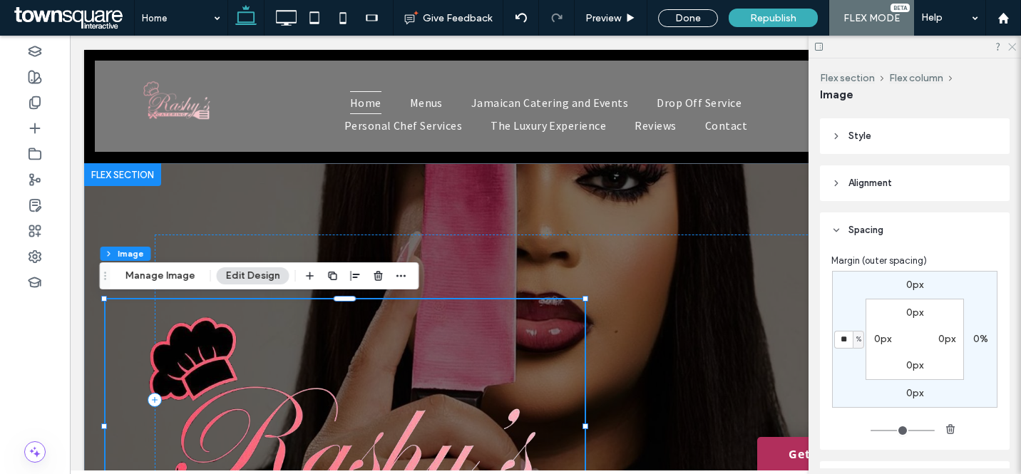
click at [1009, 47] on icon at bounding box center [1011, 45] width 9 height 9
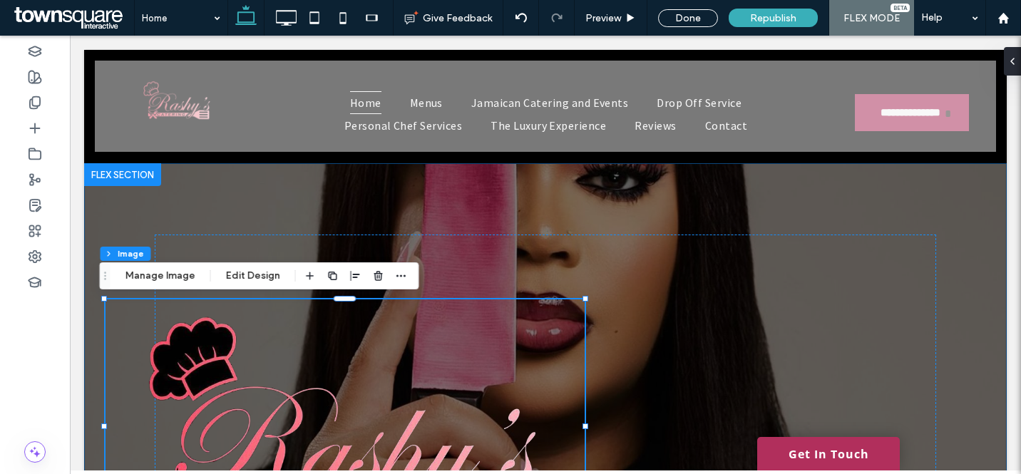
click at [774, 205] on div at bounding box center [546, 372] width 856 height 419
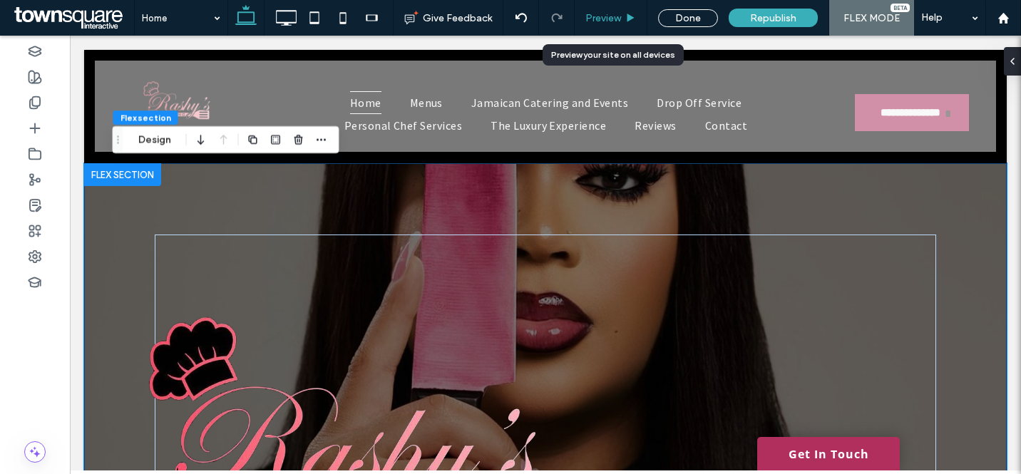
click at [617, 17] on span "Preview" at bounding box center [603, 18] width 36 height 12
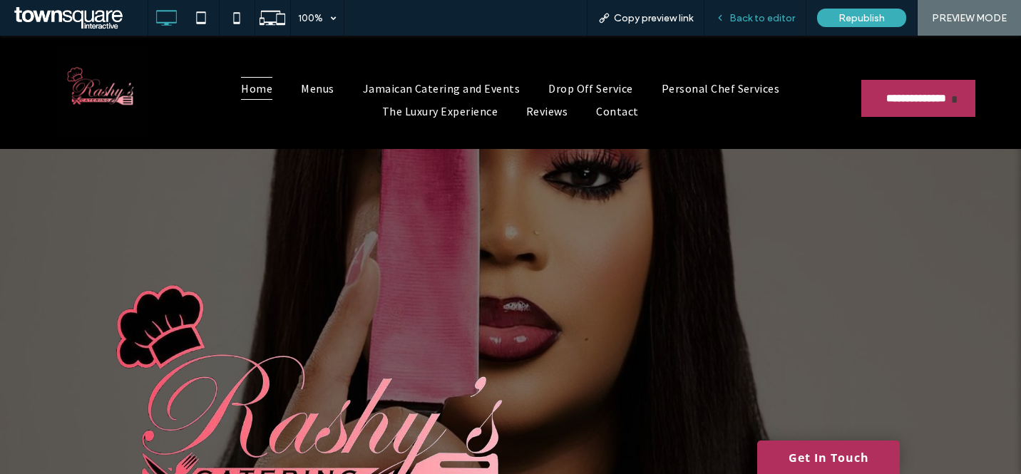
click at [733, 19] on span "Back to editor" at bounding box center [762, 18] width 66 height 12
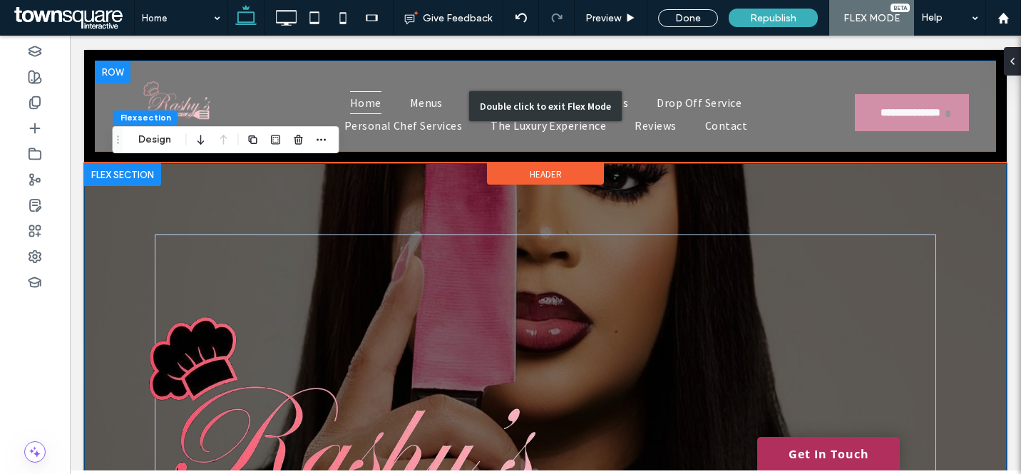
click at [230, 61] on div "Double click to exit Flex Mode" at bounding box center [545, 106] width 901 height 91
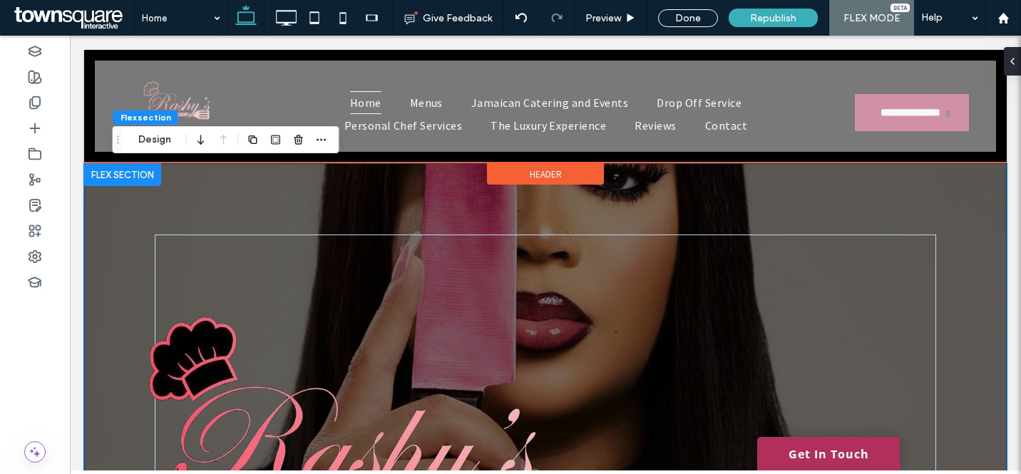
click at [545, 173] on span "Header" at bounding box center [546, 174] width 32 height 12
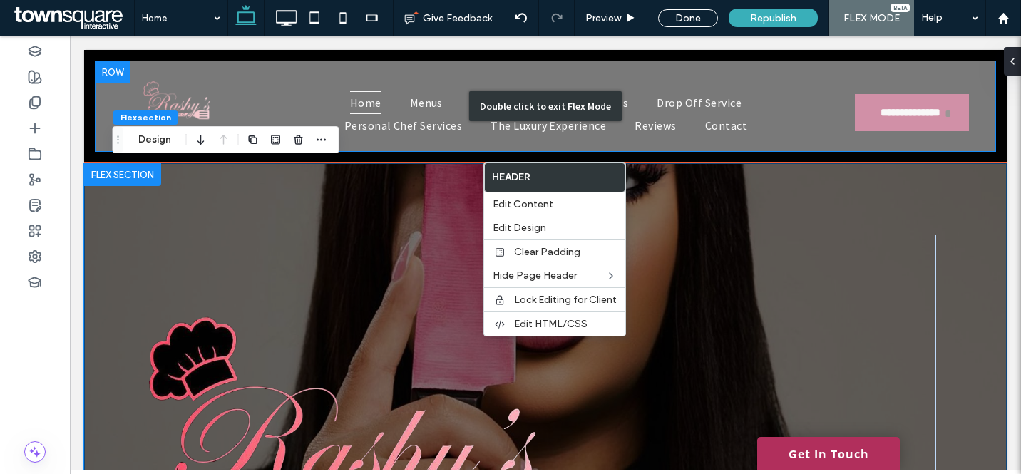
click at [376, 107] on div "Double click to exit Flex Mode" at bounding box center [545, 106] width 901 height 91
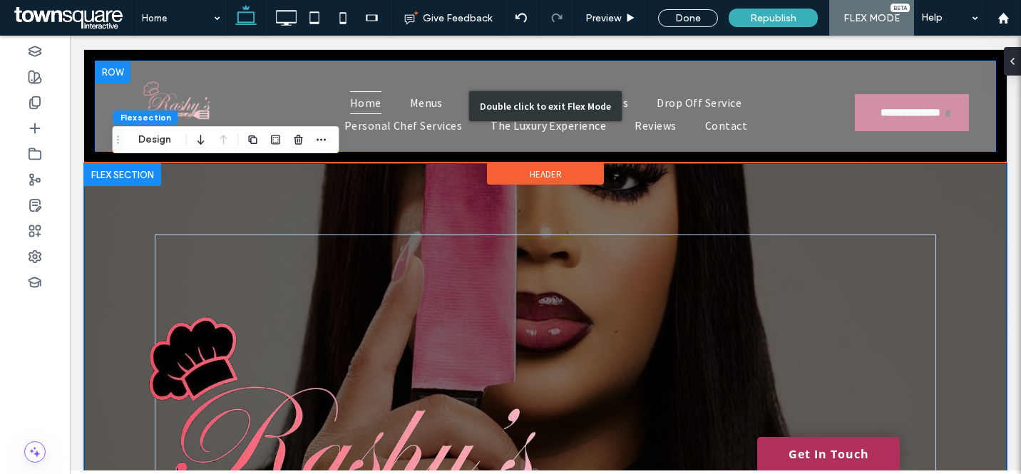
click at [278, 76] on div "Double click to exit Flex Mode" at bounding box center [545, 106] width 901 height 91
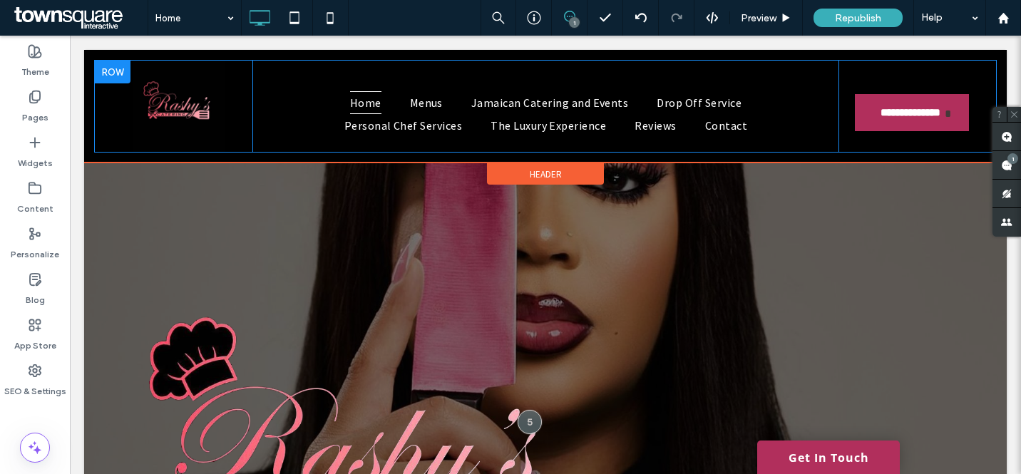
click at [309, 82] on div "Home Menus Jamaican Catering and Events Drop Off Service Personal Chef Services…" at bounding box center [545, 106] width 587 height 91
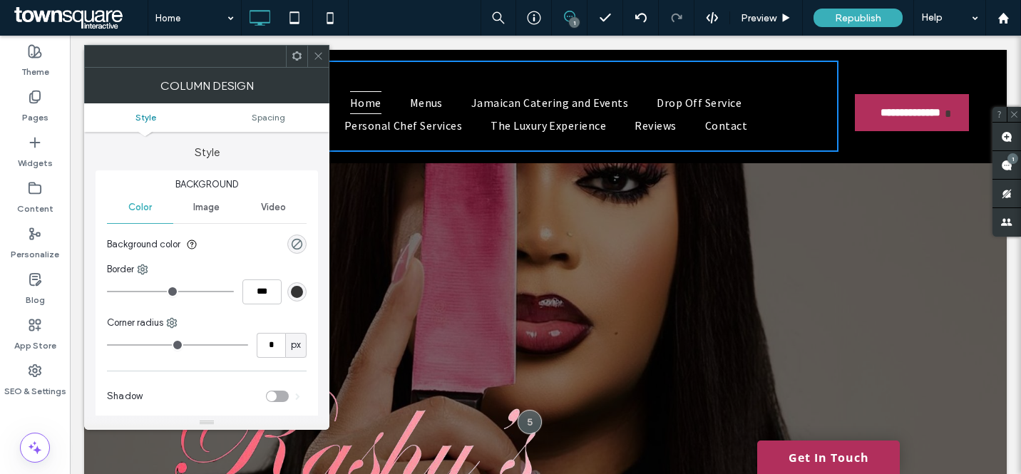
drag, startPoint x: 319, startPoint y: 56, endPoint x: 306, endPoint y: 33, distance: 27.1
click at [319, 56] on icon at bounding box center [318, 56] width 11 height 11
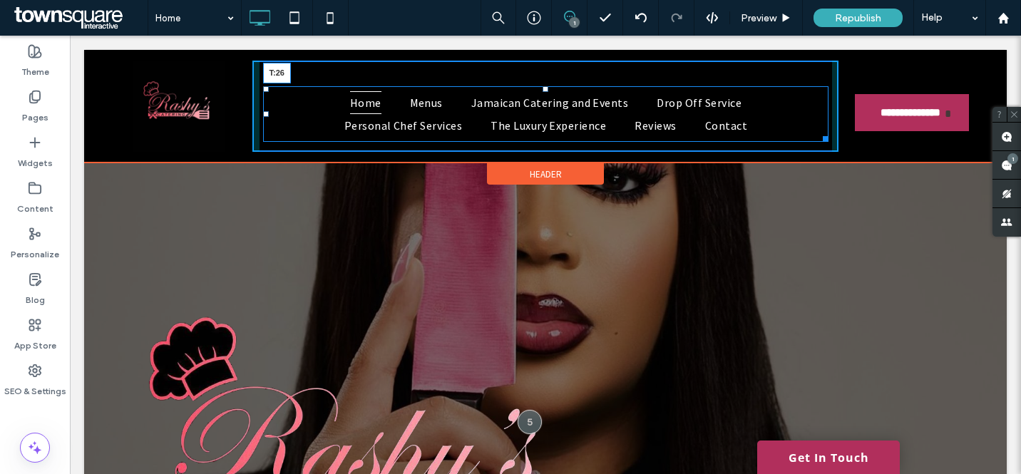
drag, startPoint x: 540, startPoint y: 88, endPoint x: 634, endPoint y: 118, distance: 98.5
click at [543, 86] on div at bounding box center [546, 89] width 6 height 6
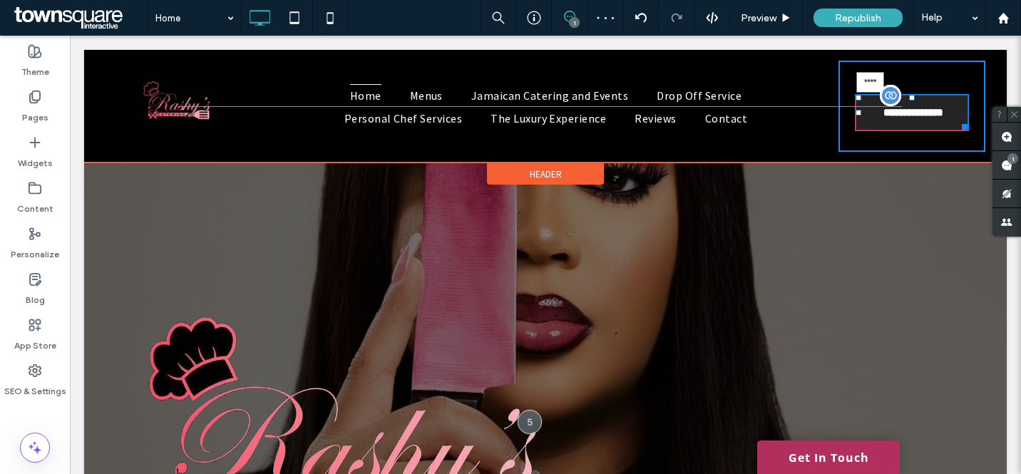
drag, startPoint x: 903, startPoint y: 99, endPoint x: 903, endPoint y: 91, distance: 7.8
click at [909, 95] on div at bounding box center [912, 98] width 6 height 6
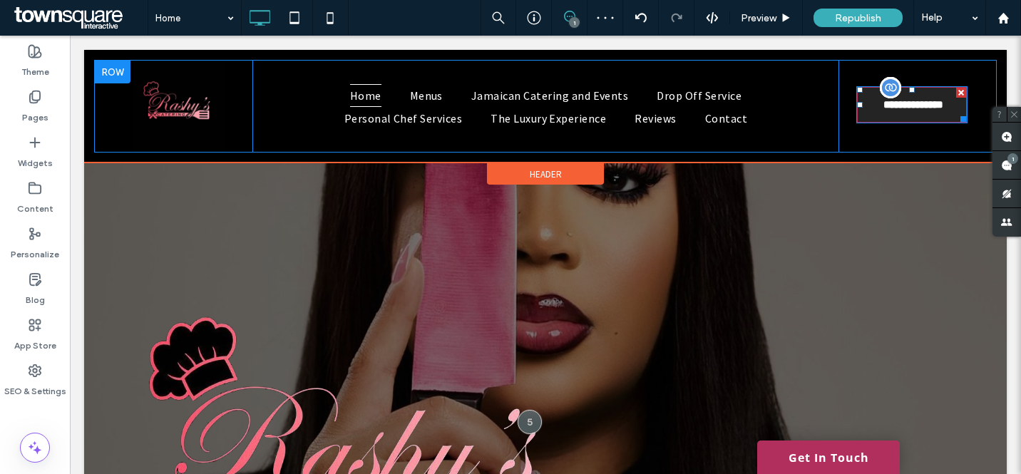
click at [923, 101] on span "**********" at bounding box center [913, 106] width 70 height 36
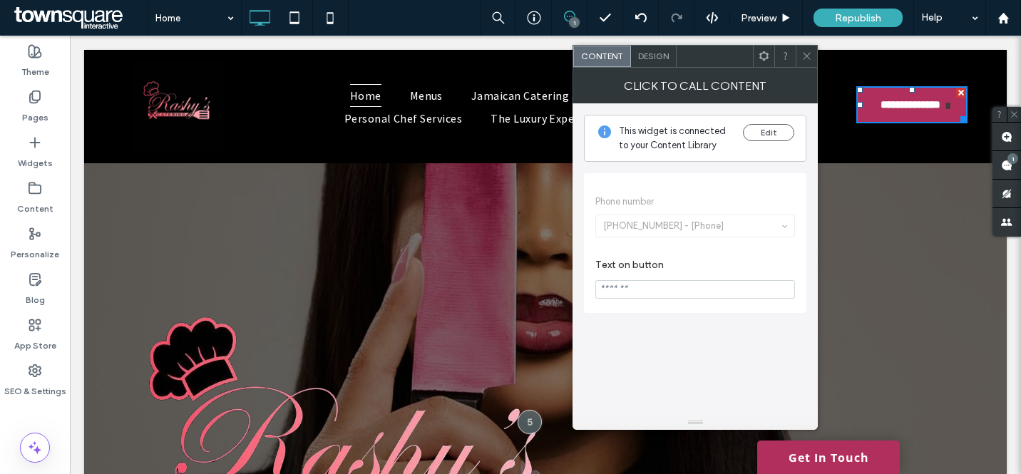
click at [664, 56] on span "Design" at bounding box center [653, 56] width 31 height 11
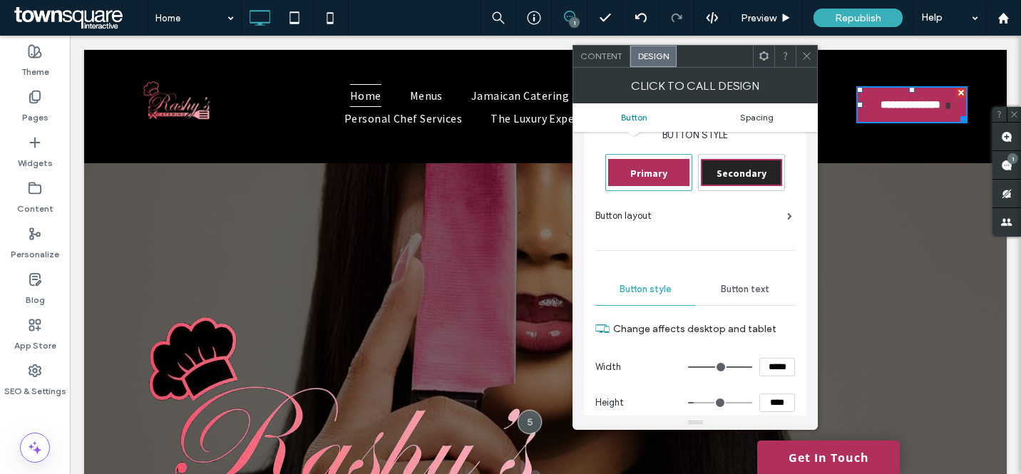
click at [755, 113] on span "Spacing" at bounding box center [757, 117] width 34 height 11
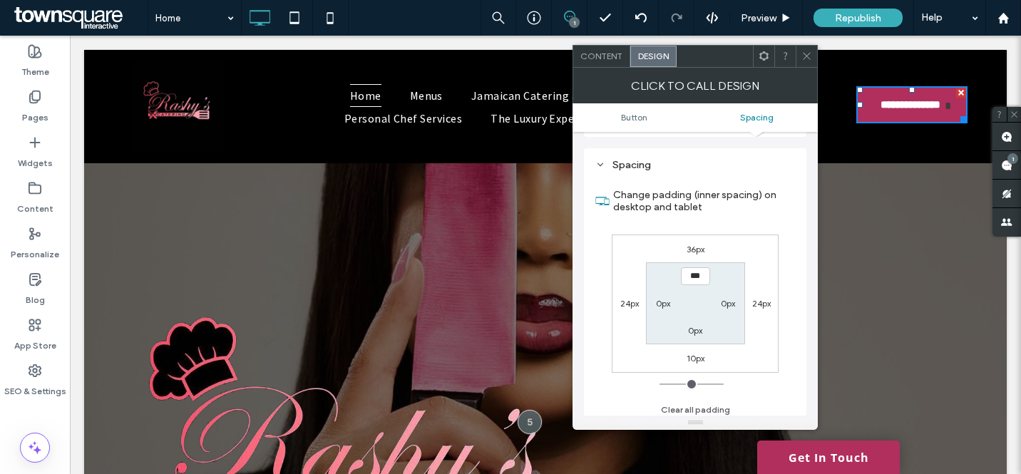
scroll to position [639, 0]
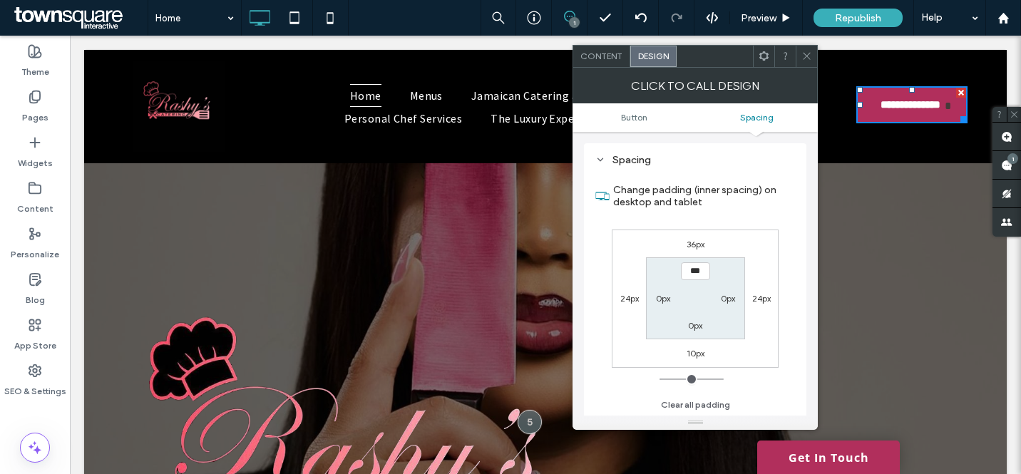
click at [806, 57] on icon at bounding box center [806, 56] width 11 height 11
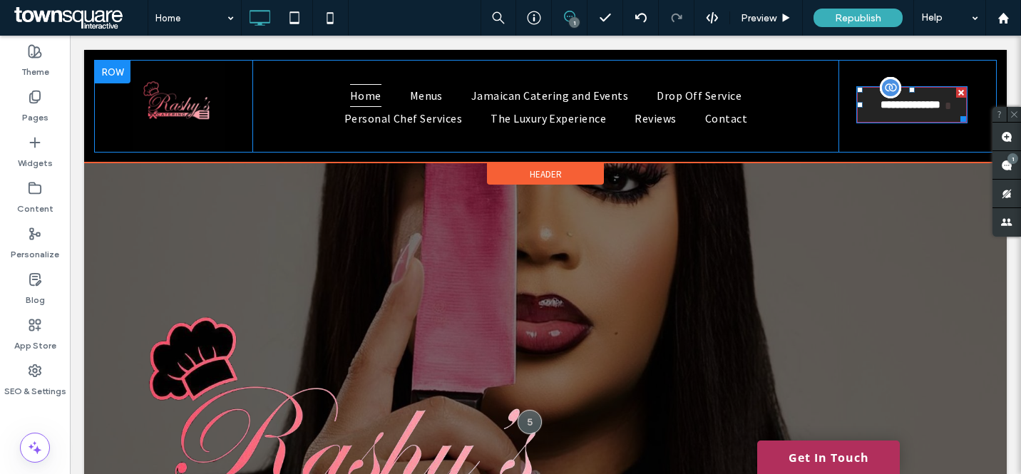
click at [923, 112] on span "**********" at bounding box center [910, 106] width 70 height 36
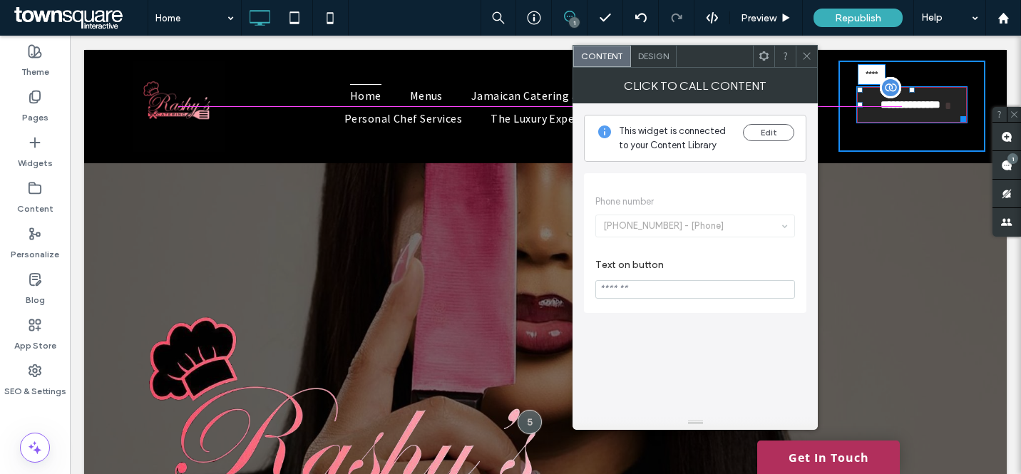
click at [909, 92] on div at bounding box center [912, 90] width 6 height 6
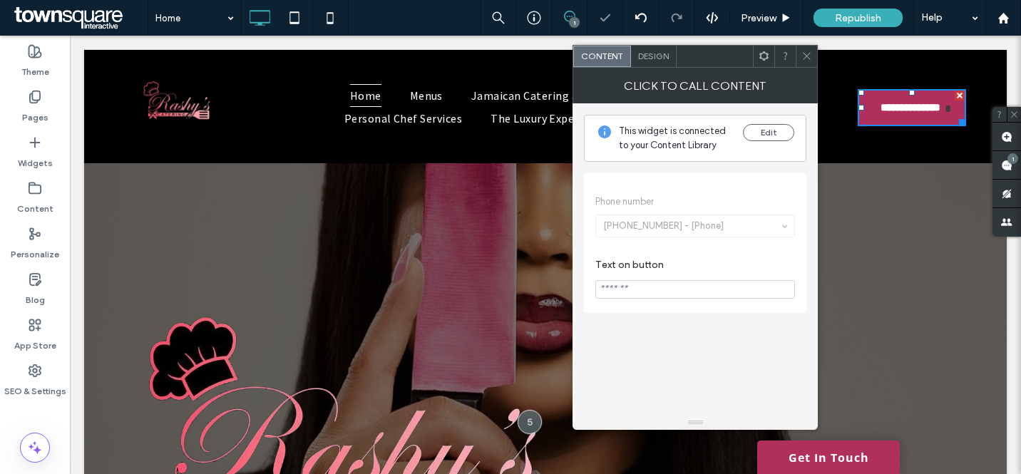
click at [810, 61] on span at bounding box center [806, 56] width 11 height 21
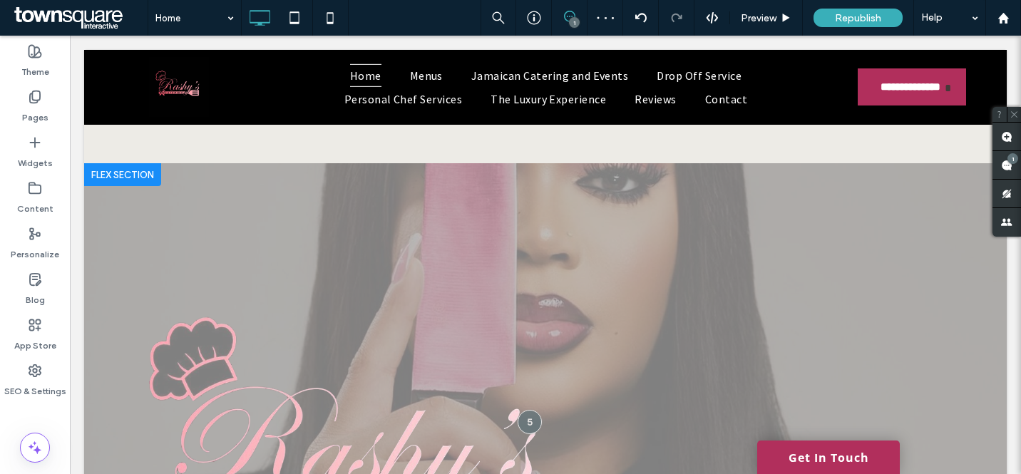
scroll to position [0, 0]
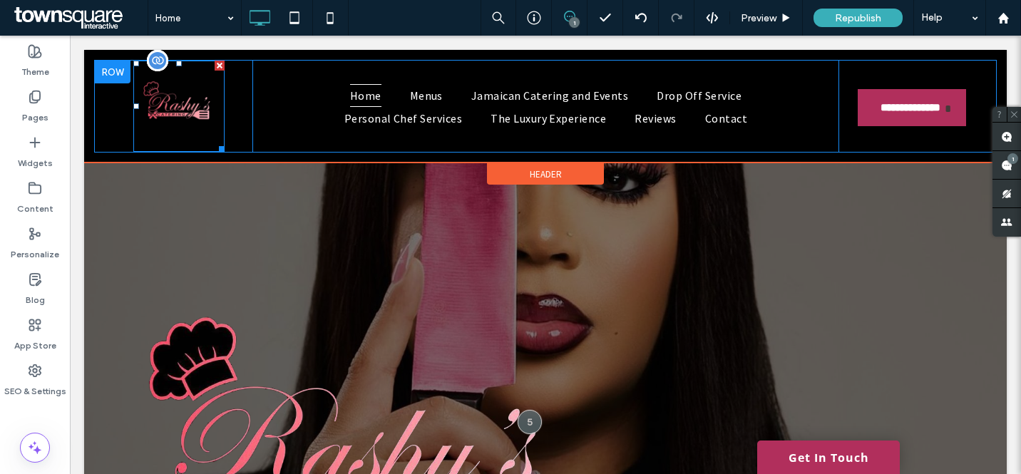
click at [205, 102] on img at bounding box center [178, 106] width 91 height 91
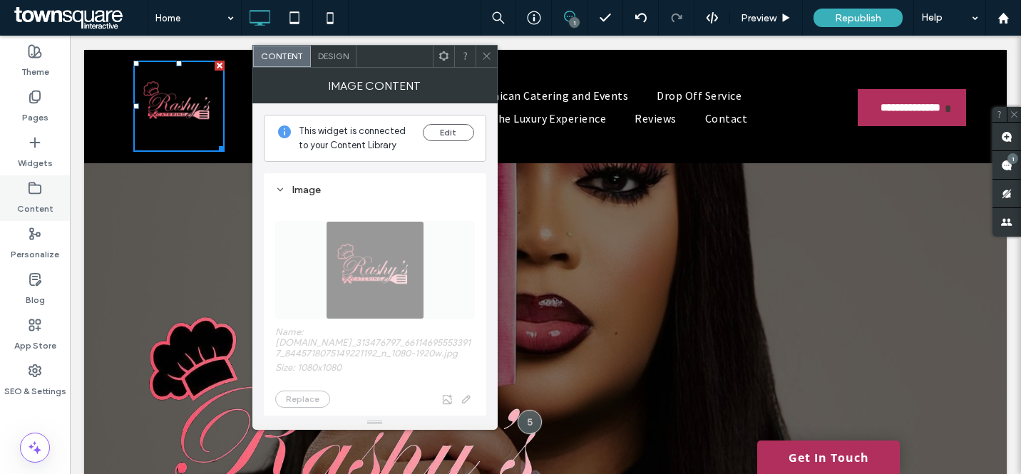
click at [34, 197] on label "Content" at bounding box center [35, 205] width 36 height 20
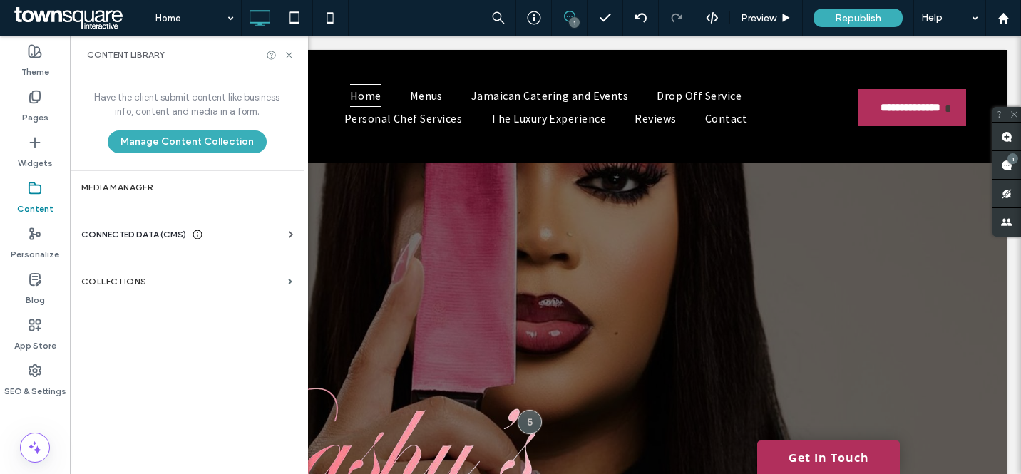
click at [165, 233] on span "CONNECTED DATA (CMS)" at bounding box center [133, 234] width 105 height 14
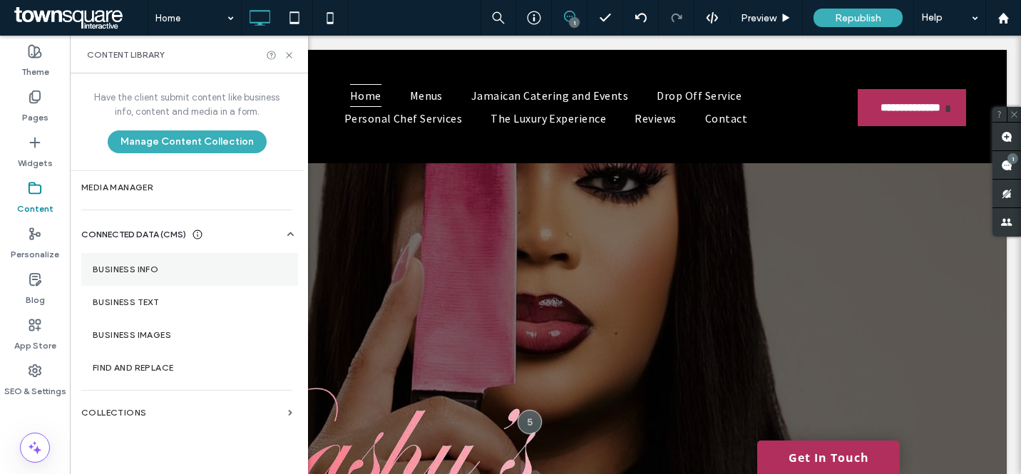
click at [178, 272] on label "Business Info" at bounding box center [190, 269] width 194 height 10
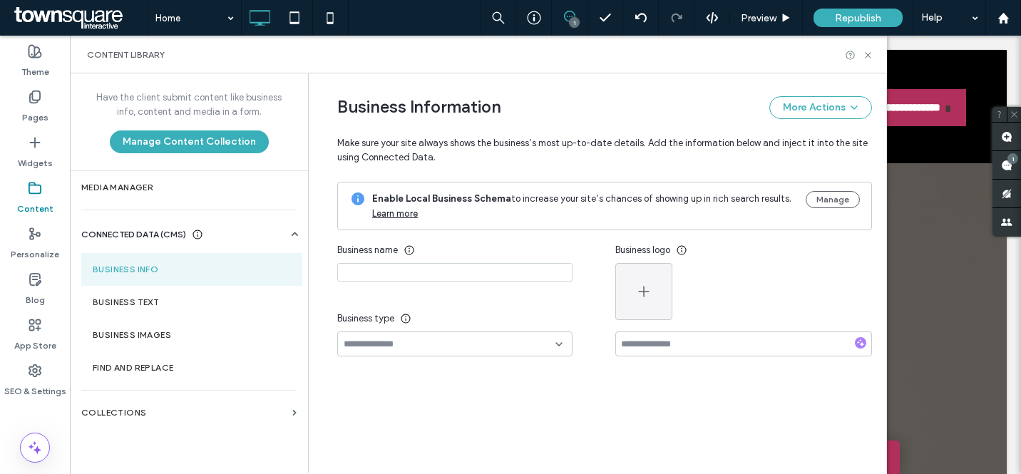
type input "**********"
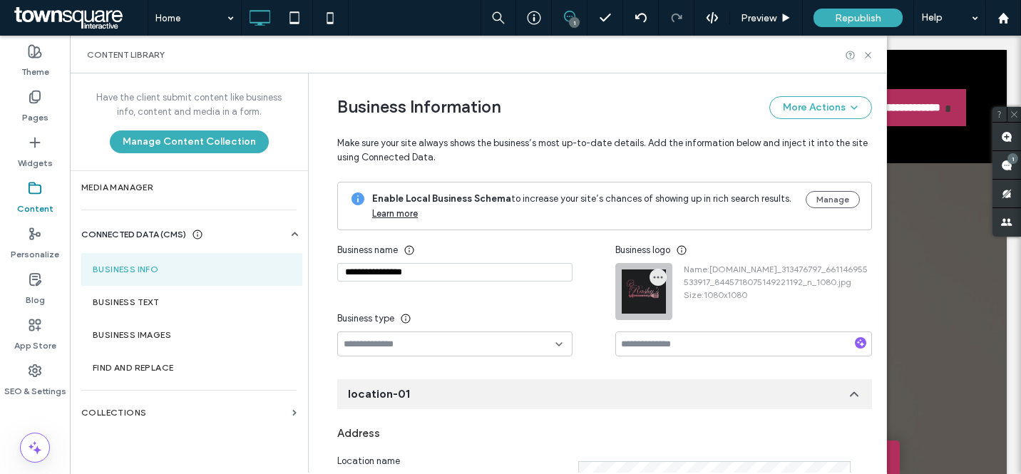
drag, startPoint x: 649, startPoint y: 278, endPoint x: 657, endPoint y: 287, distance: 11.6
click at [652, 278] on icon "button" at bounding box center [657, 277] width 11 height 11
click at [698, 313] on span "Replace Image" at bounding box center [703, 311] width 63 height 14
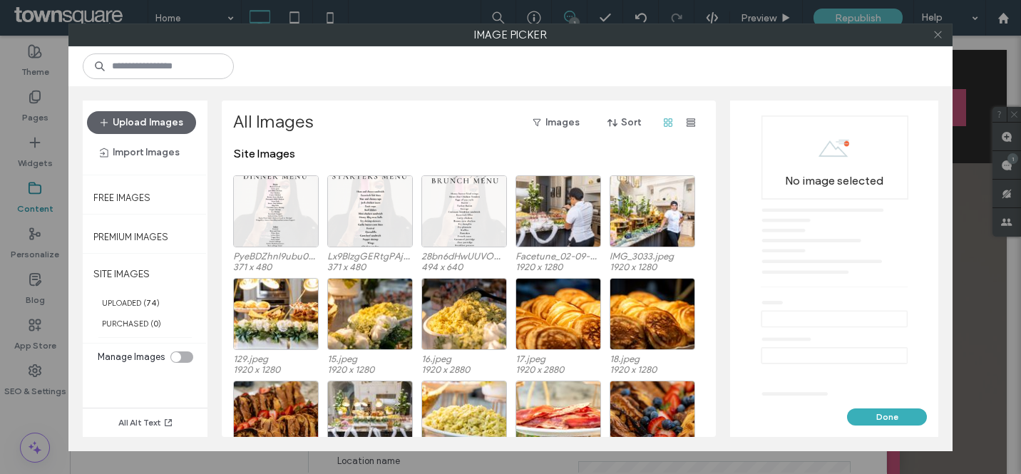
click at [941, 36] on icon at bounding box center [937, 34] width 11 height 11
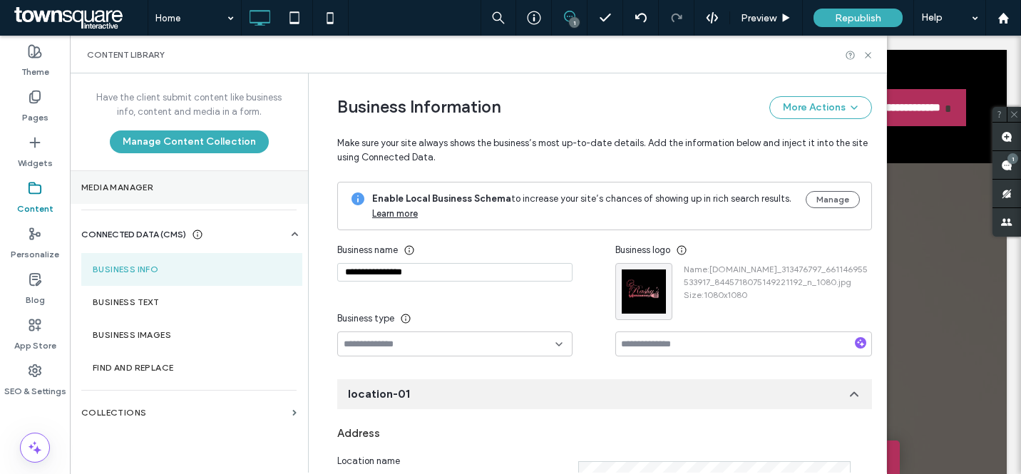
click at [144, 196] on section "Media Manager" at bounding box center [189, 187] width 238 height 33
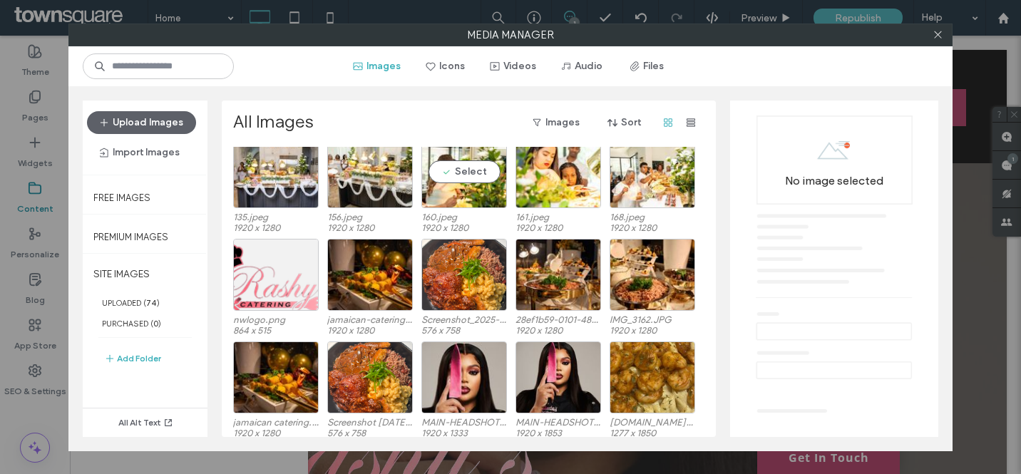
scroll to position [866, 0]
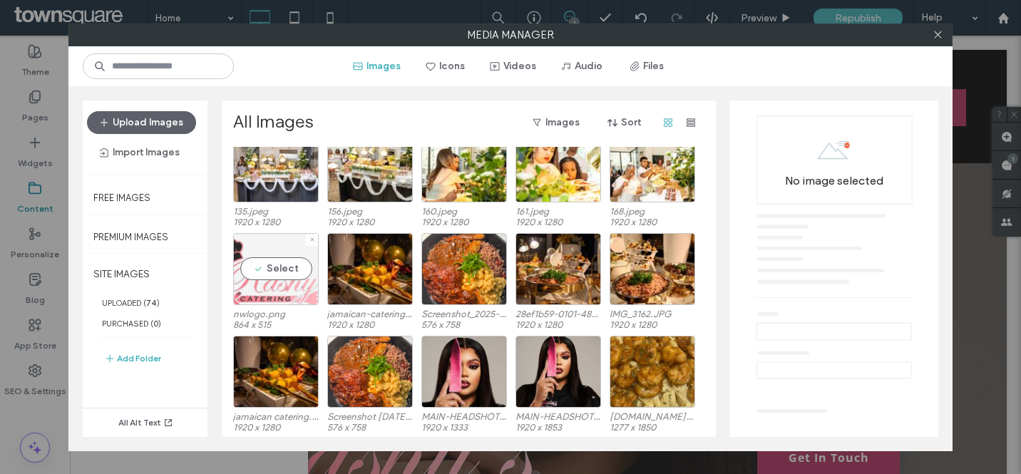
click at [281, 274] on div "Select" at bounding box center [276, 269] width 86 height 72
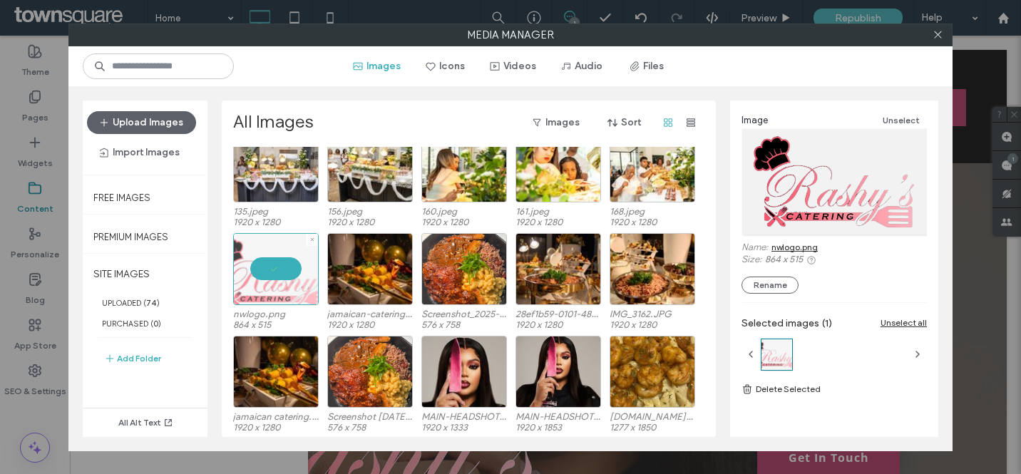
click at [281, 274] on div at bounding box center [276, 269] width 86 height 72
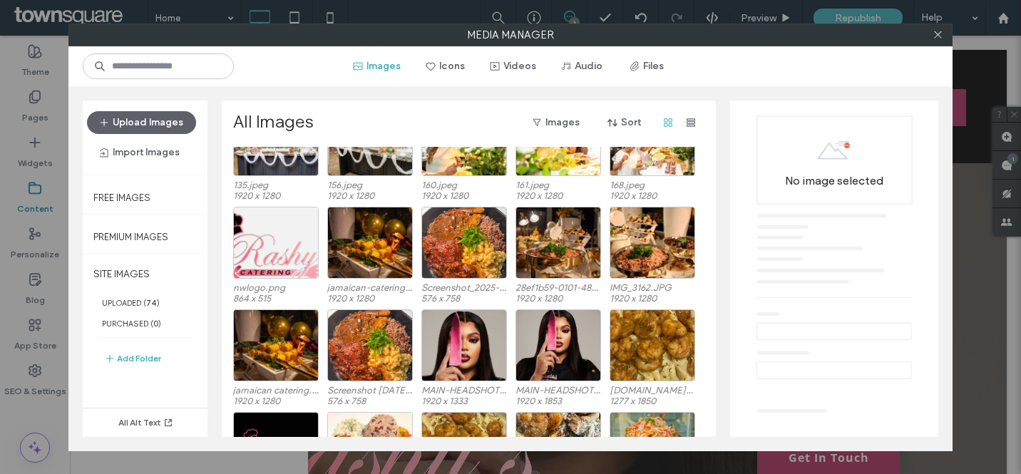
scroll to position [1030, 0]
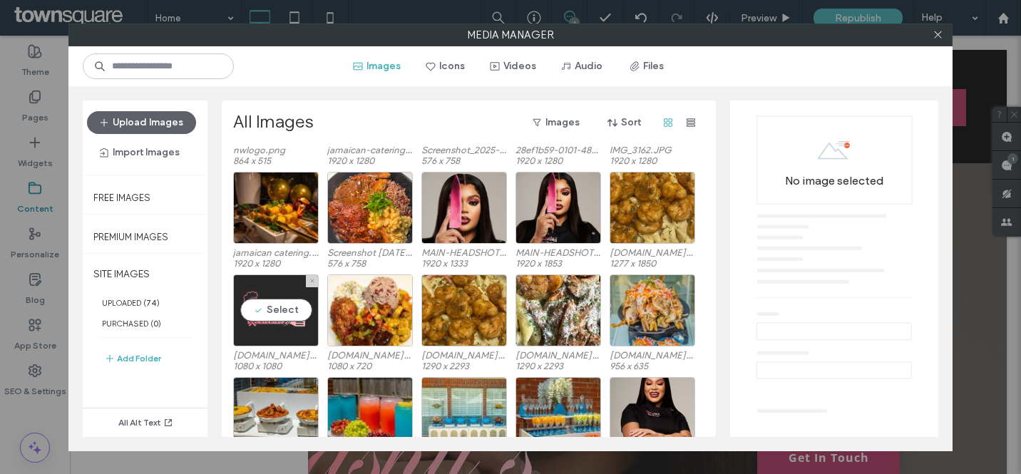
click at [288, 309] on div "Select" at bounding box center [276, 310] width 86 height 72
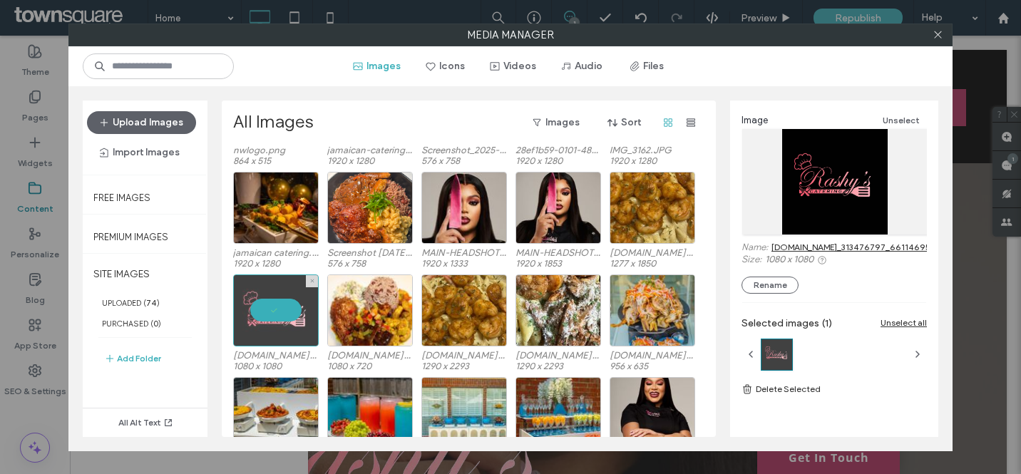
click at [288, 309] on div at bounding box center [276, 310] width 86 height 72
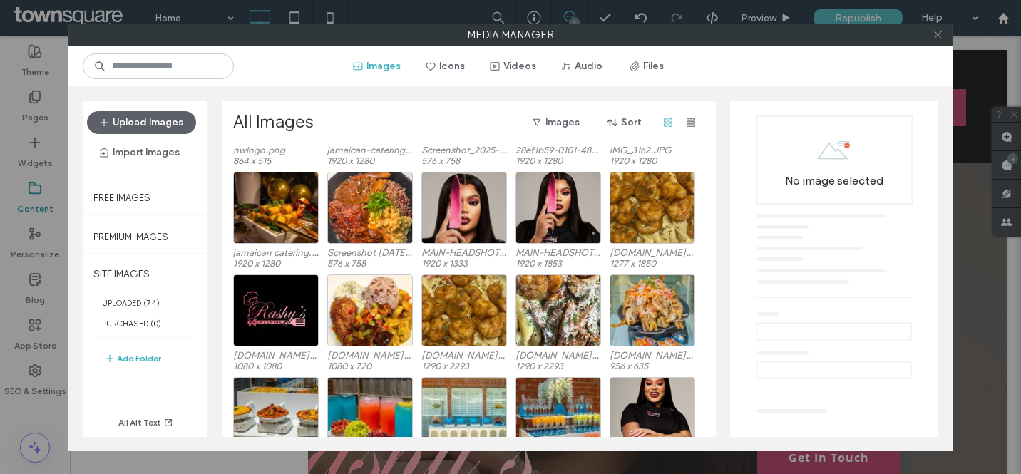
click at [940, 31] on use at bounding box center [937, 34] width 7 height 7
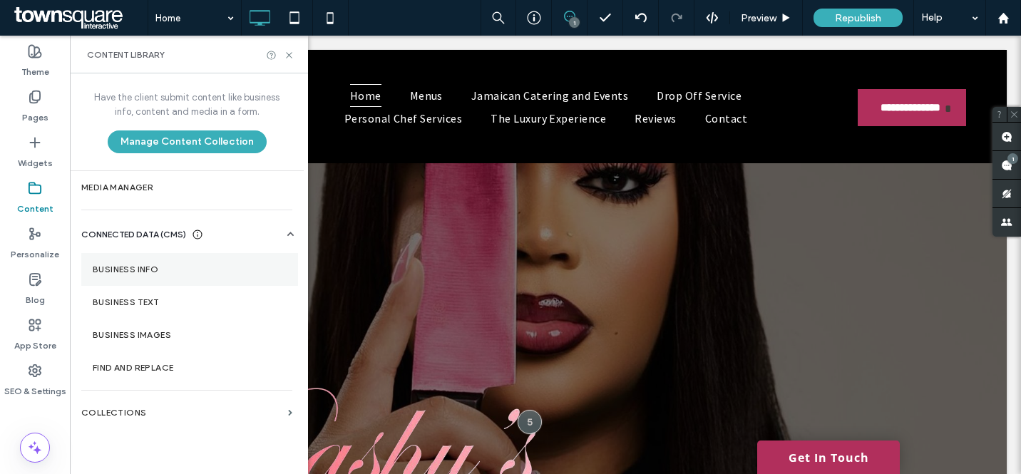
click at [170, 267] on label "Business Info" at bounding box center [190, 269] width 194 height 10
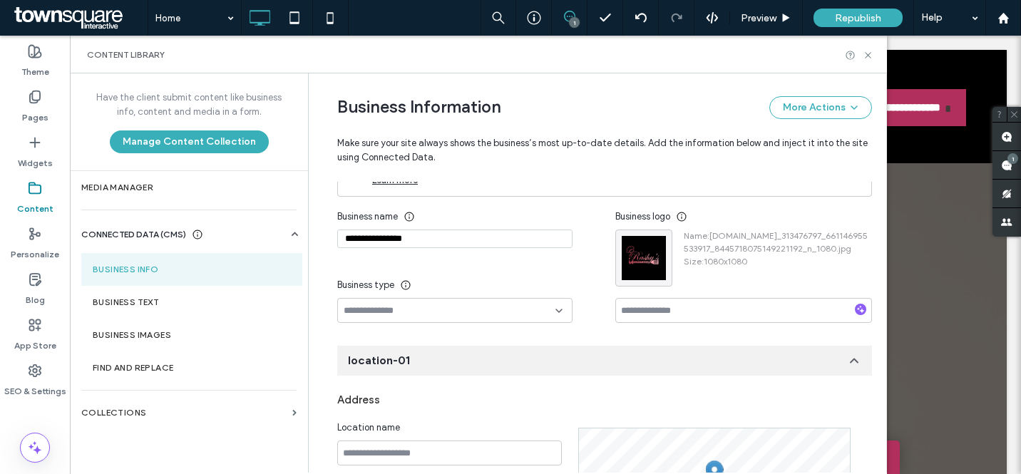
scroll to position [0, 0]
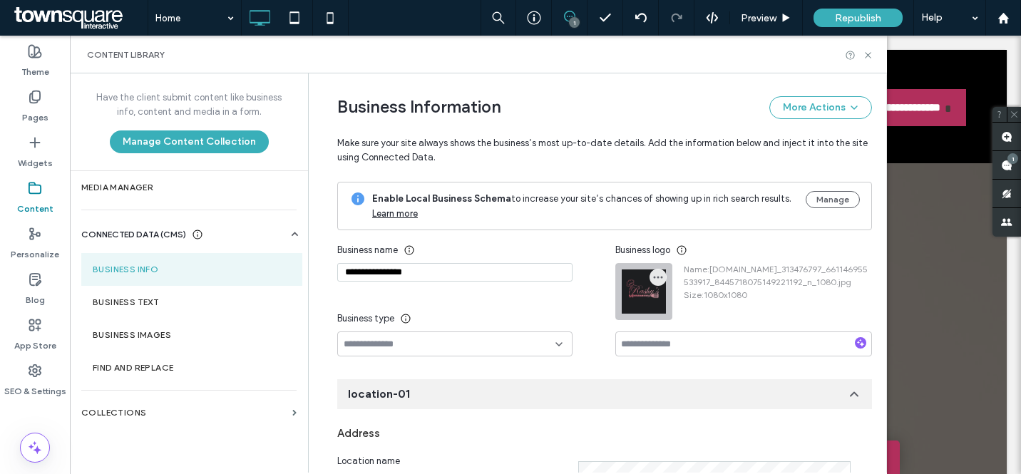
click at [652, 282] on icon "button" at bounding box center [657, 277] width 11 height 11
click at [684, 318] on span "Replace Image" at bounding box center [703, 311] width 63 height 14
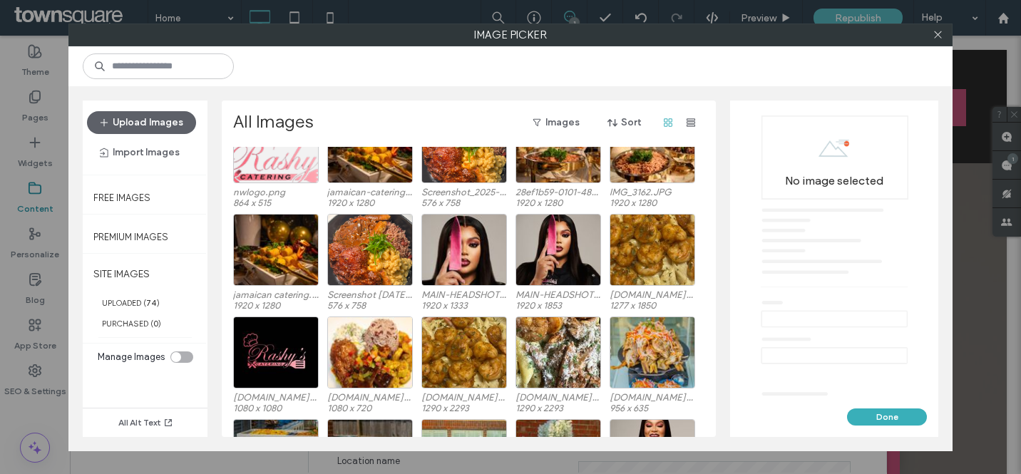
scroll to position [799, 0]
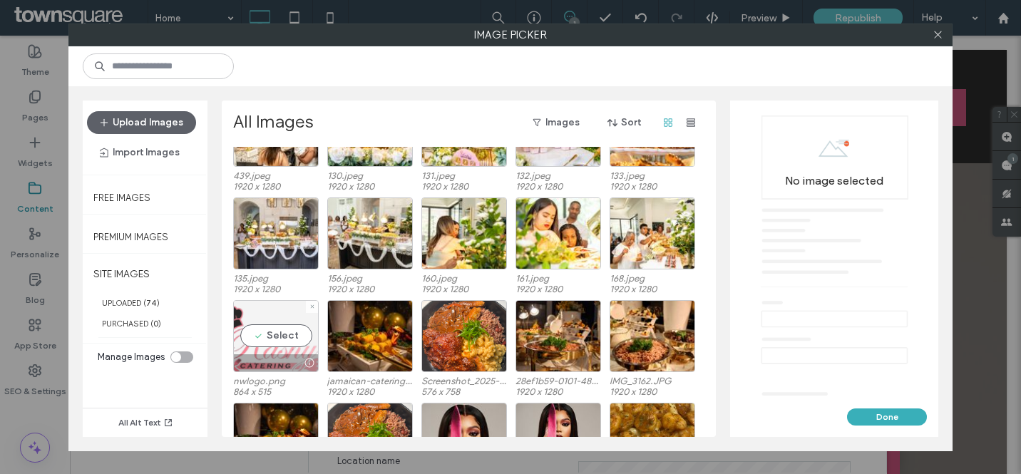
click at [281, 326] on div "Select" at bounding box center [276, 336] width 86 height 72
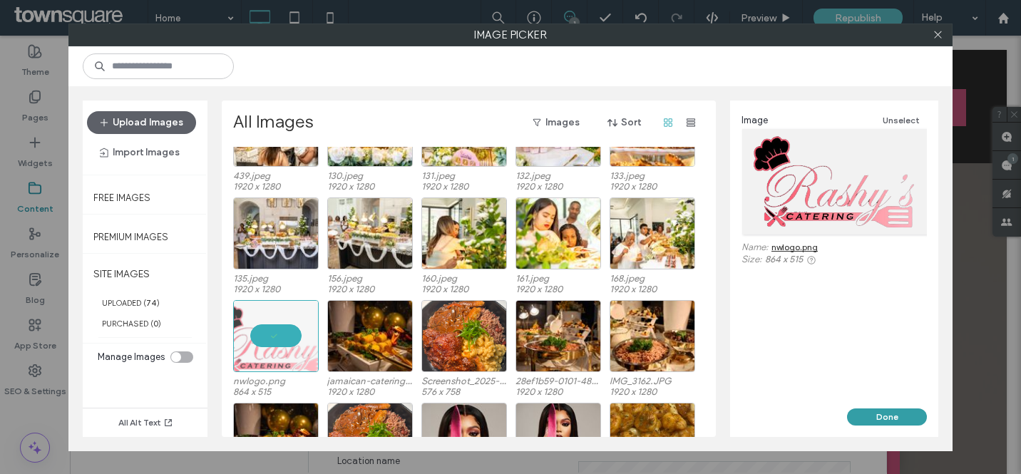
click at [871, 417] on button "Done" at bounding box center [887, 417] width 80 height 17
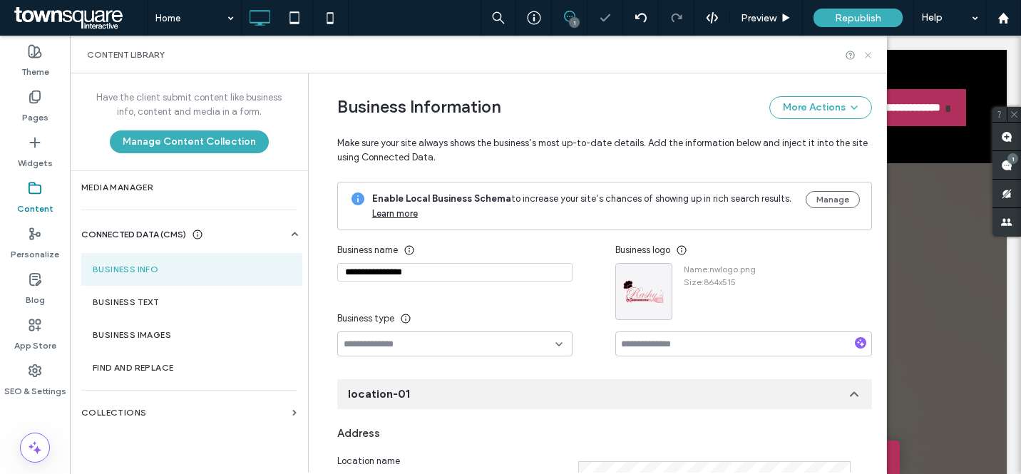
click at [868, 53] on icon at bounding box center [868, 55] width 11 height 11
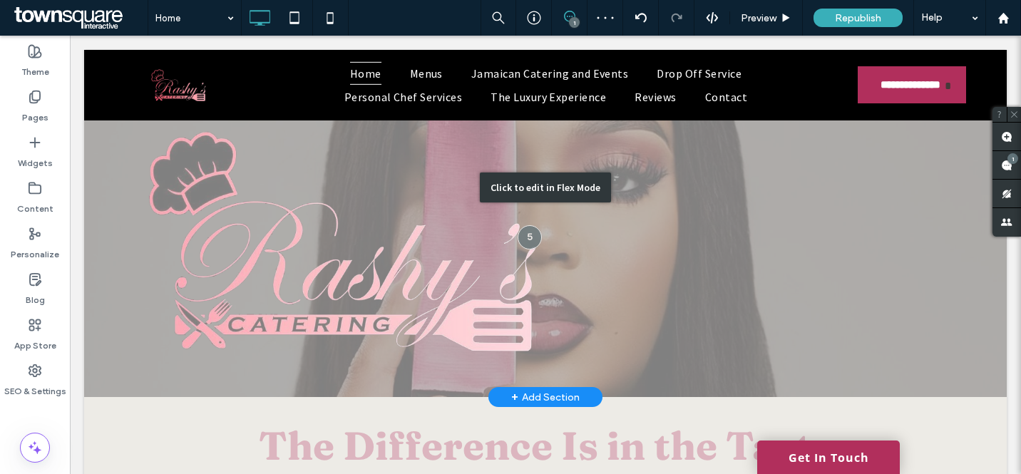
scroll to position [0, 0]
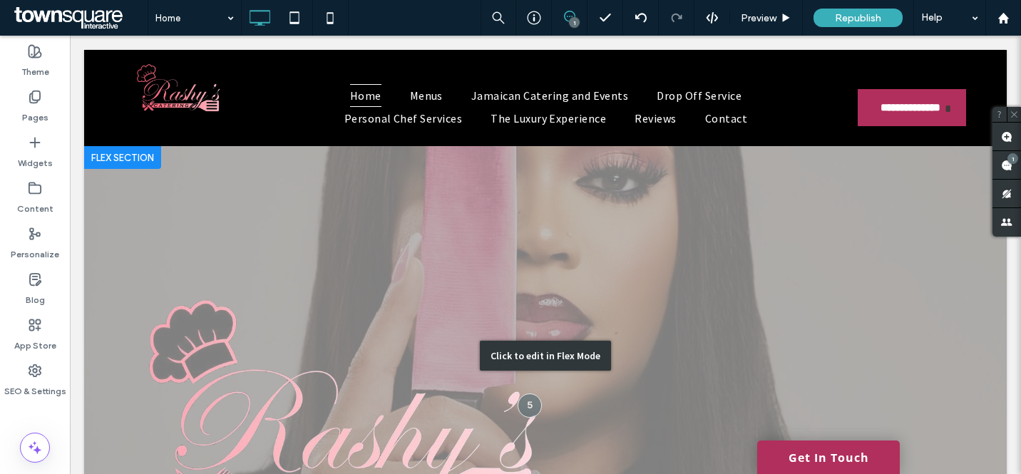
click at [737, 279] on div "Click to edit in Flex Mode" at bounding box center [545, 355] width 923 height 419
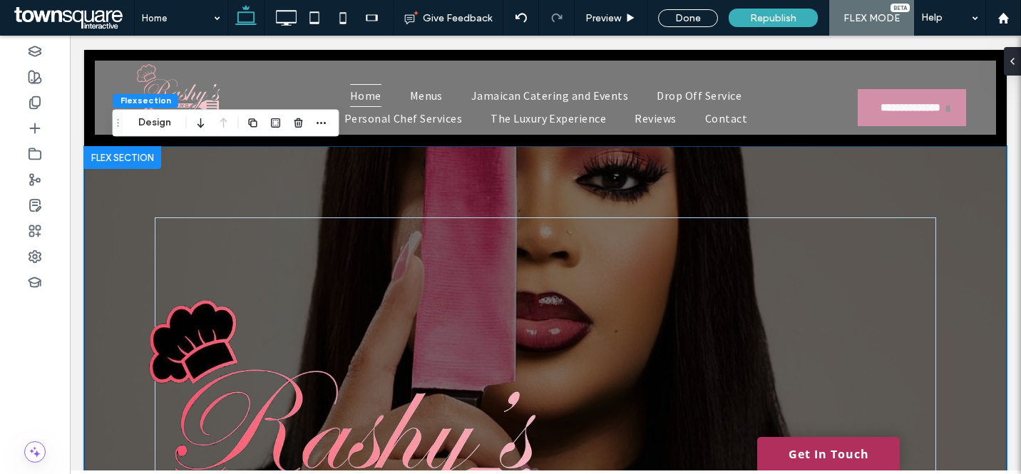
click at [753, 201] on div at bounding box center [546, 355] width 856 height 419
click at [1012, 61] on div at bounding box center [1009, 61] width 23 height 29
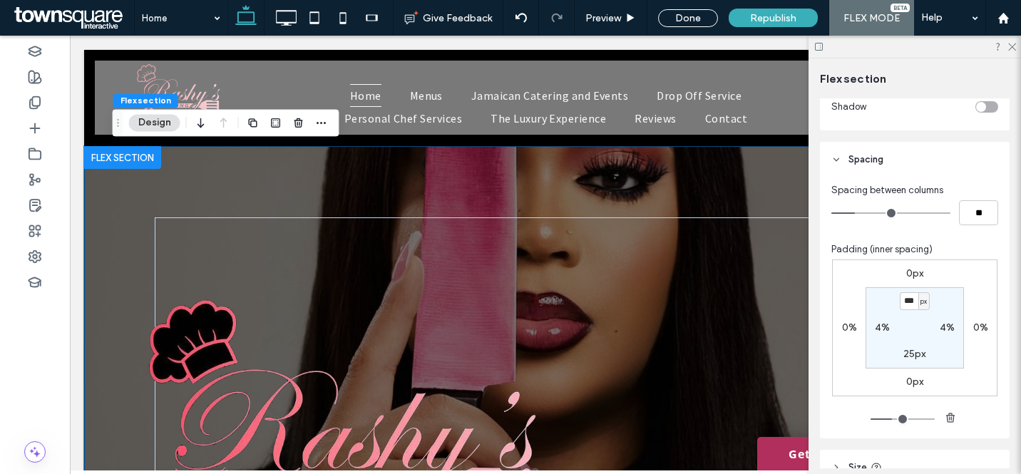
scroll to position [1084, 0]
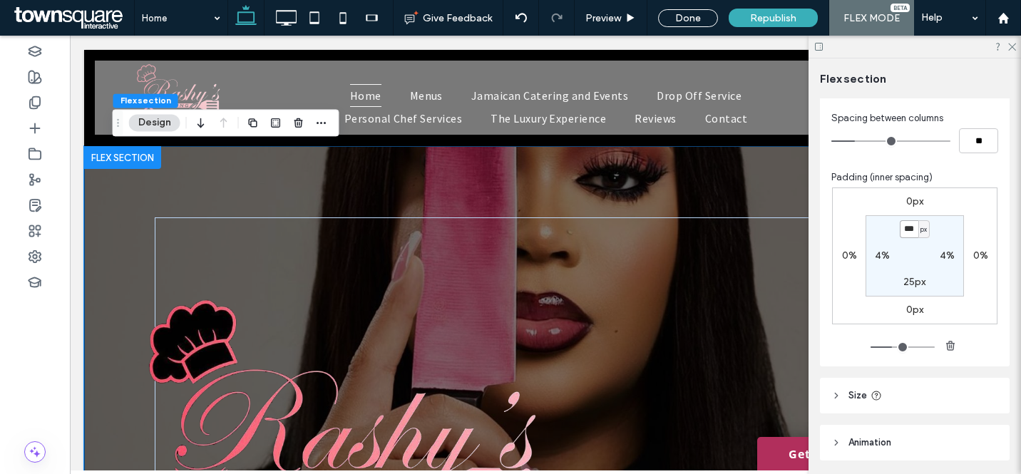
click at [903, 232] on input "***" at bounding box center [909, 229] width 19 height 18
type input "**"
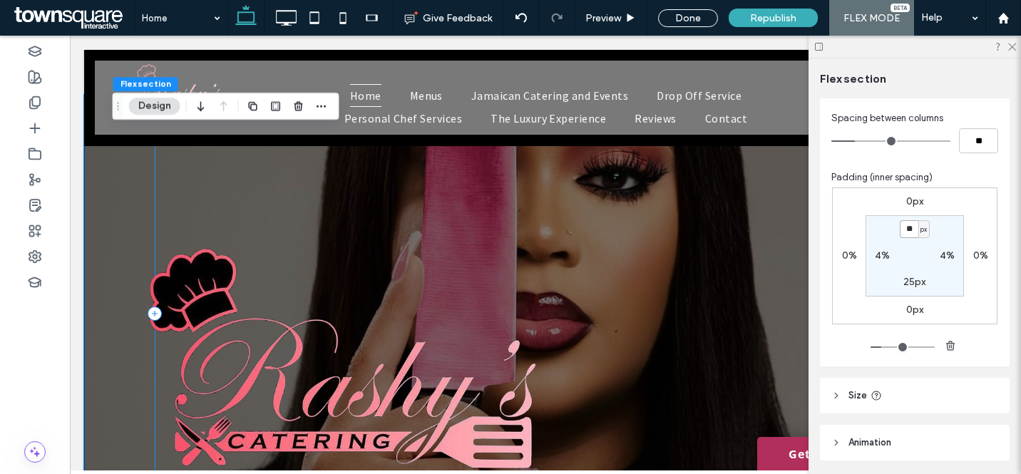
scroll to position [107, 0]
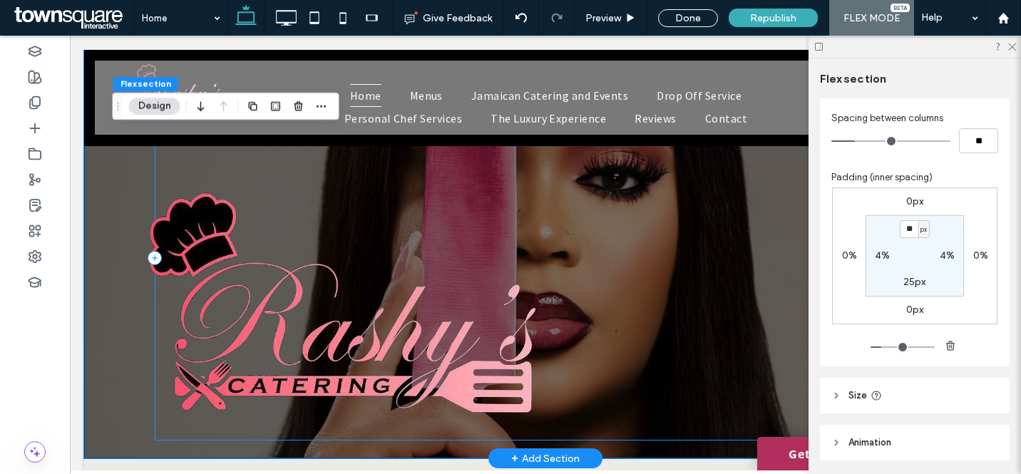
click at [675, 217] on div at bounding box center [546, 258] width 782 height 366
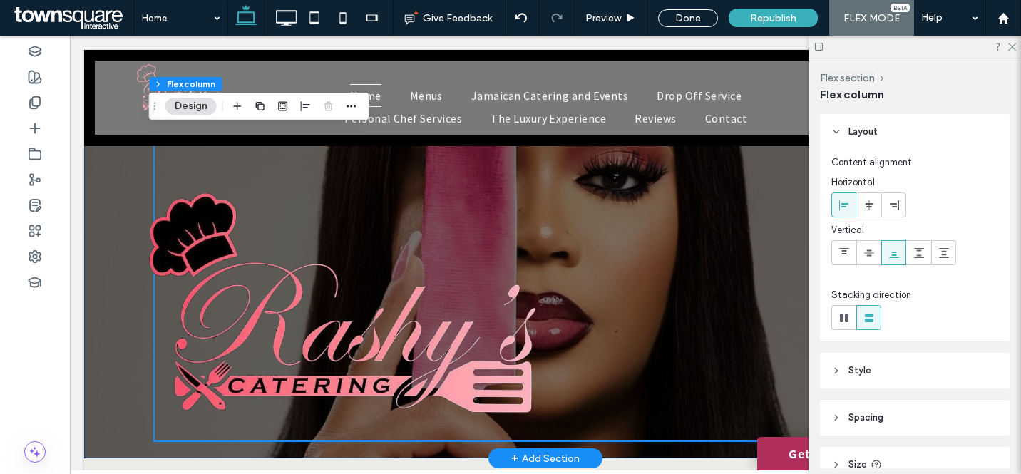
drag, startPoint x: 116, startPoint y: 158, endPoint x: 151, endPoint y: 172, distance: 37.5
click at [118, 158] on div at bounding box center [546, 248] width 856 height 419
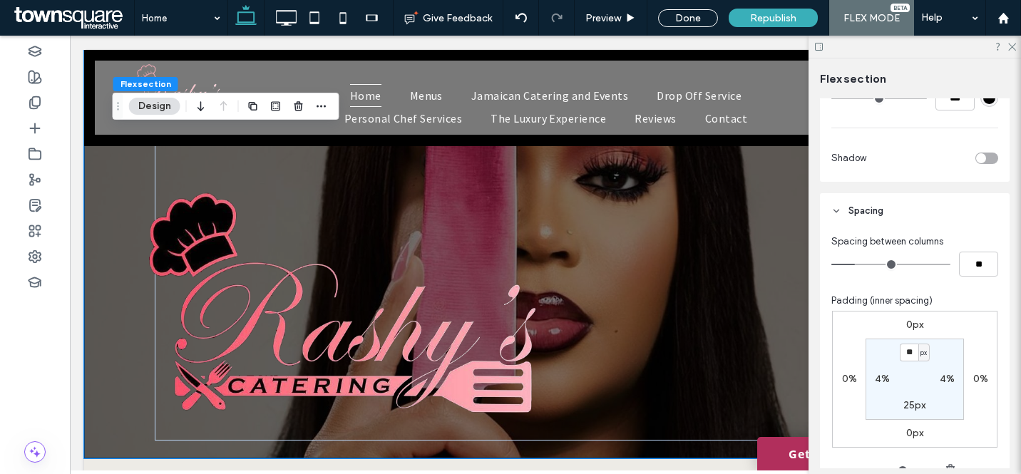
scroll to position [1134, 0]
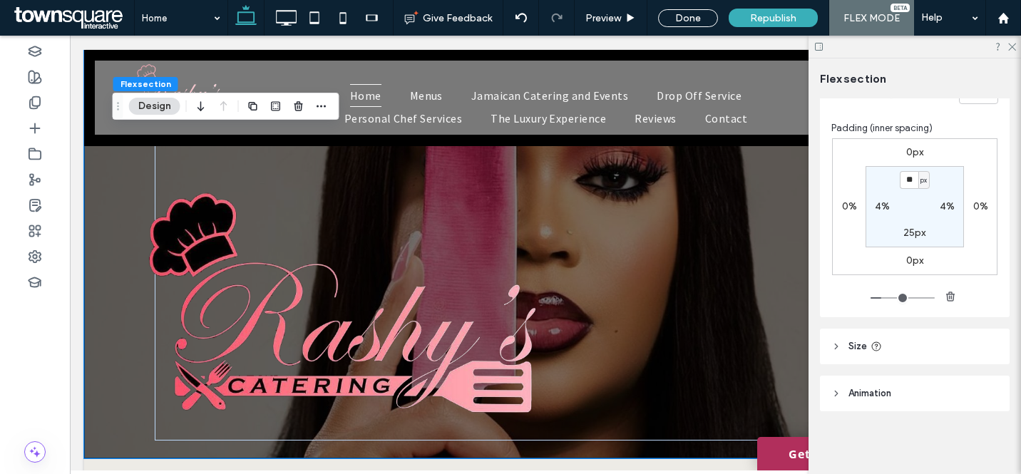
click at [932, 345] on header "Size" at bounding box center [915, 347] width 190 height 36
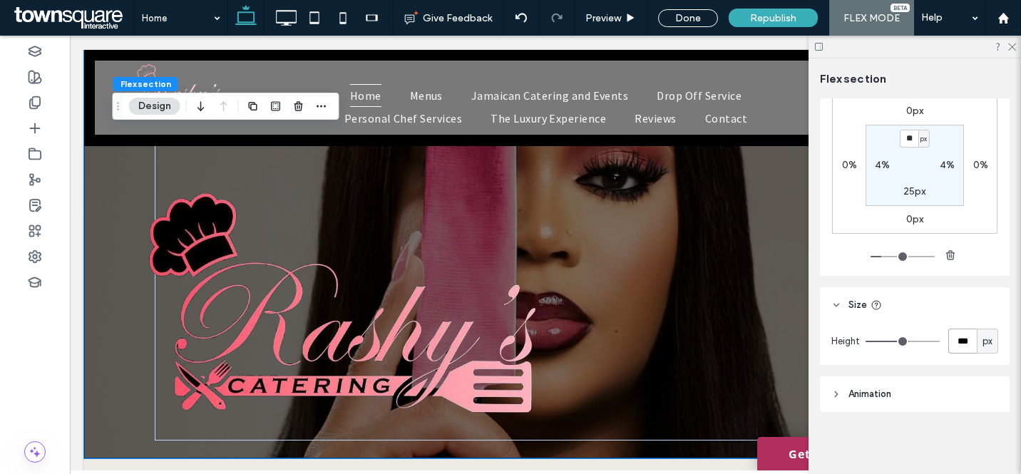
click at [954, 351] on input "***" at bounding box center [962, 341] width 29 height 25
type input "***"
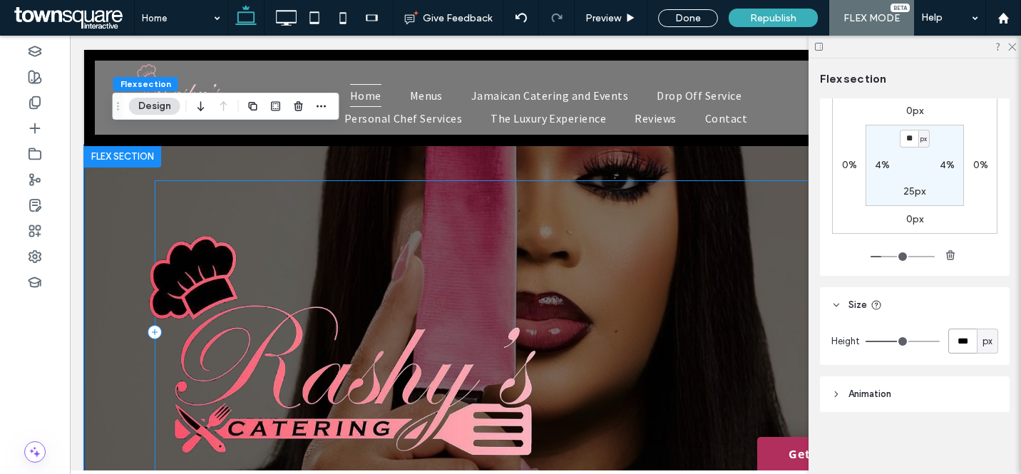
scroll to position [0, 0]
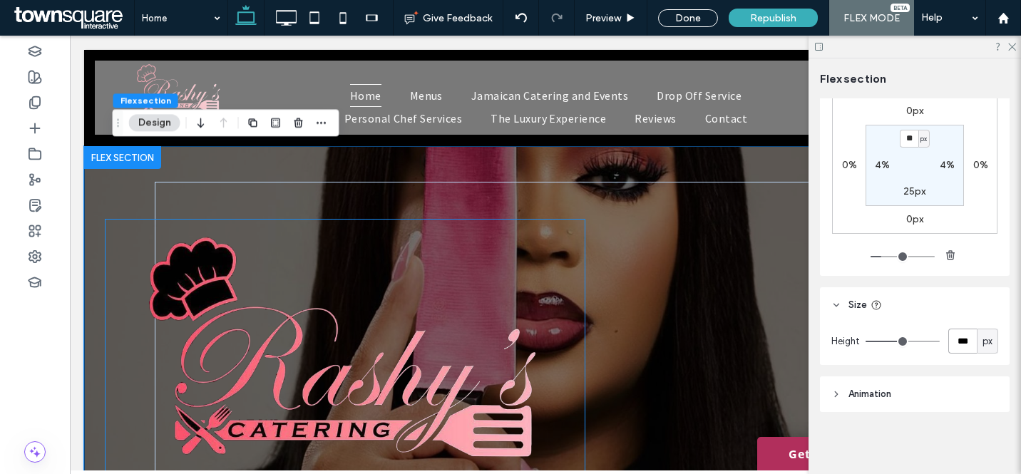
click at [339, 308] on img at bounding box center [346, 347] width 480 height 254
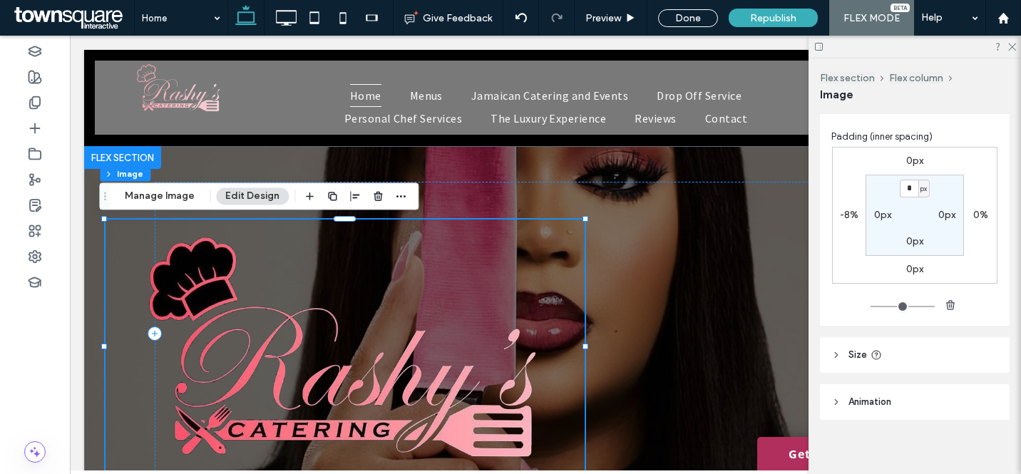
scroll to position [324, 0]
click at [901, 364] on header "Size" at bounding box center [915, 355] width 190 height 36
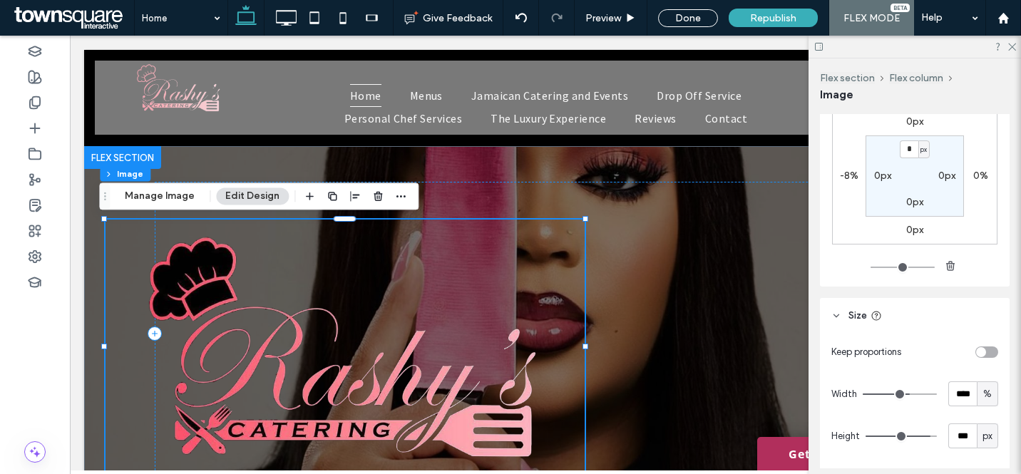
scroll to position [442, 0]
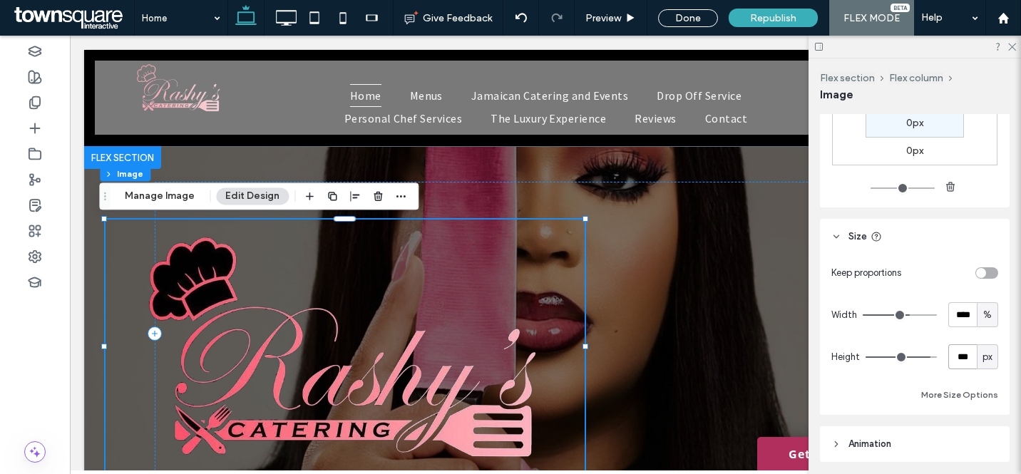
click at [957, 362] on input "***" at bounding box center [962, 356] width 29 height 25
click at [983, 312] on span "%" at bounding box center [987, 315] width 9 height 14
click at [975, 441] on div "A" at bounding box center [980, 439] width 20 height 25
type input "*"
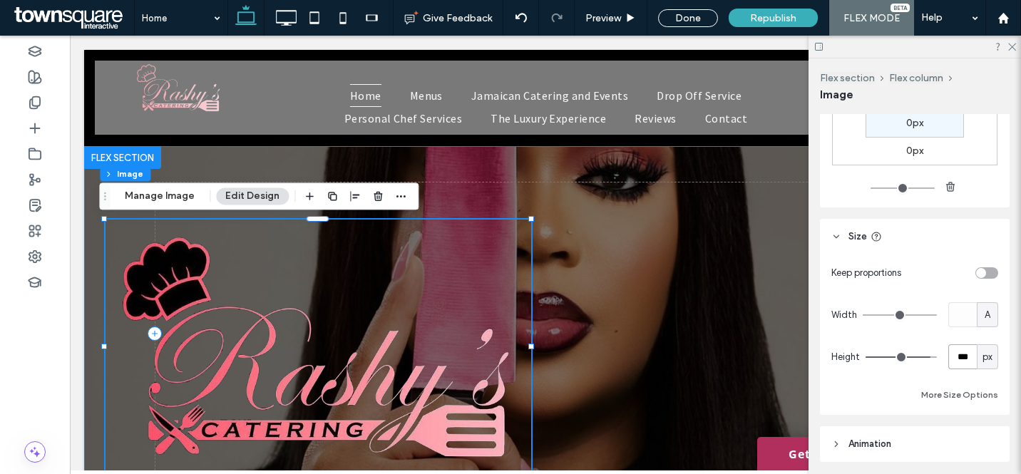
click at [956, 361] on input "***" at bounding box center [962, 356] width 29 height 25
type input "***"
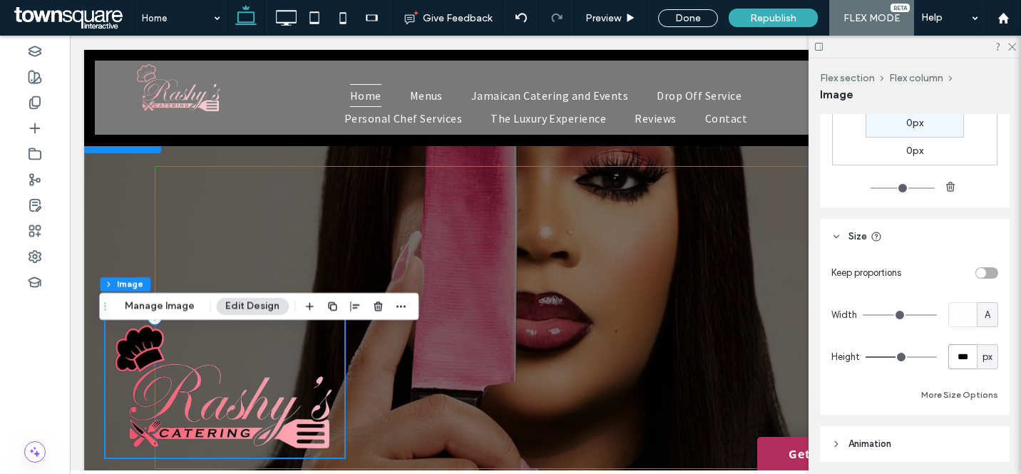
scroll to position [0, 0]
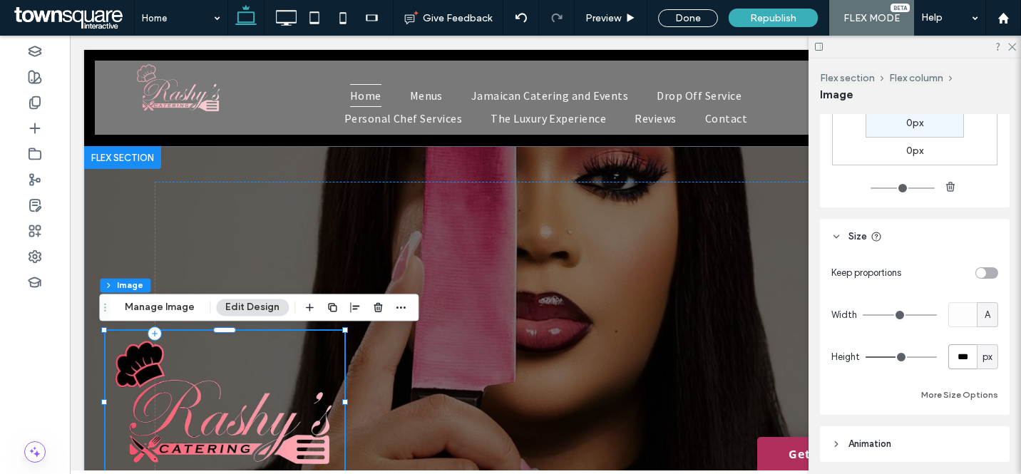
click at [965, 354] on input "***" at bounding box center [962, 356] width 29 height 25
type input "***"
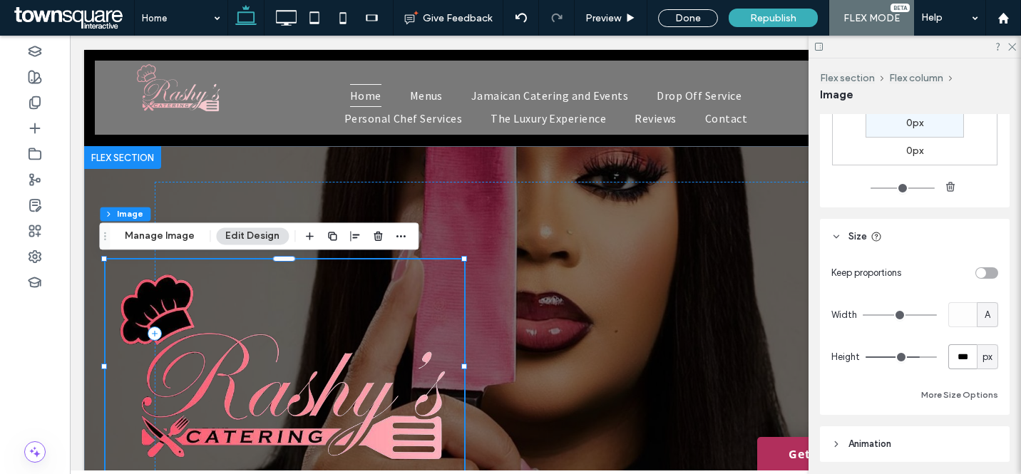
click at [963, 355] on input "***" at bounding box center [962, 356] width 29 height 25
type input "***"
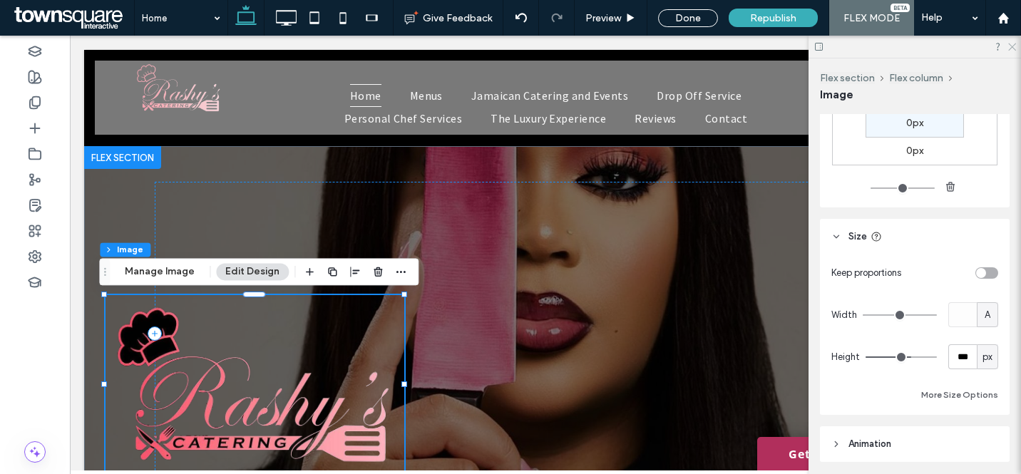
click at [1013, 47] on icon at bounding box center [1011, 45] width 9 height 9
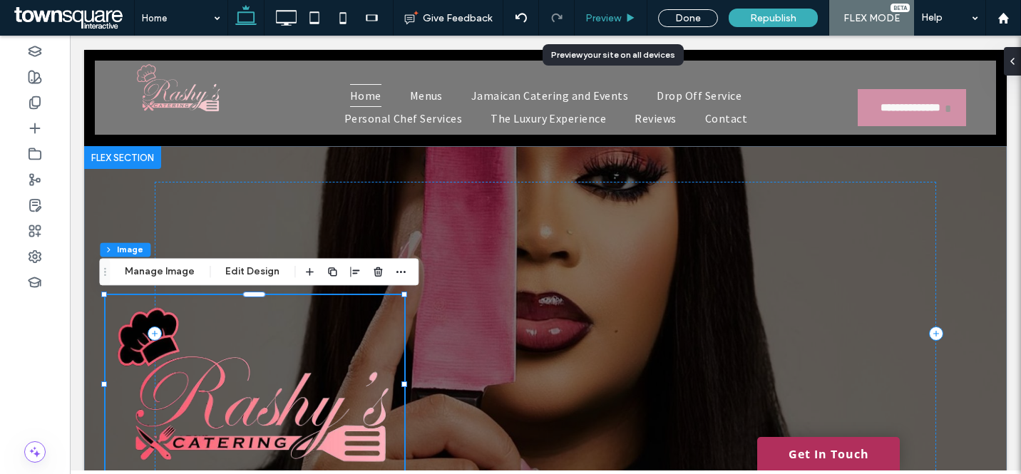
click at [627, 19] on icon at bounding box center [630, 18] width 11 height 11
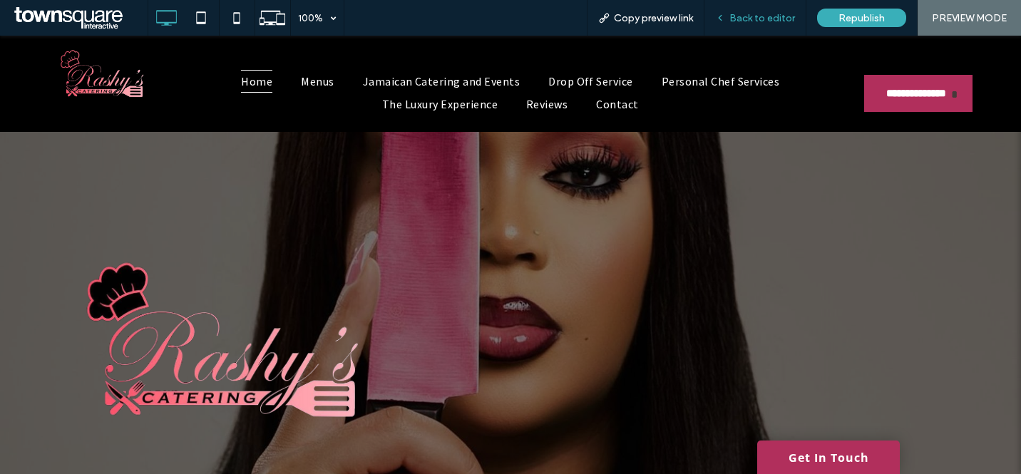
click at [777, 15] on span "Back to editor" at bounding box center [762, 18] width 66 height 12
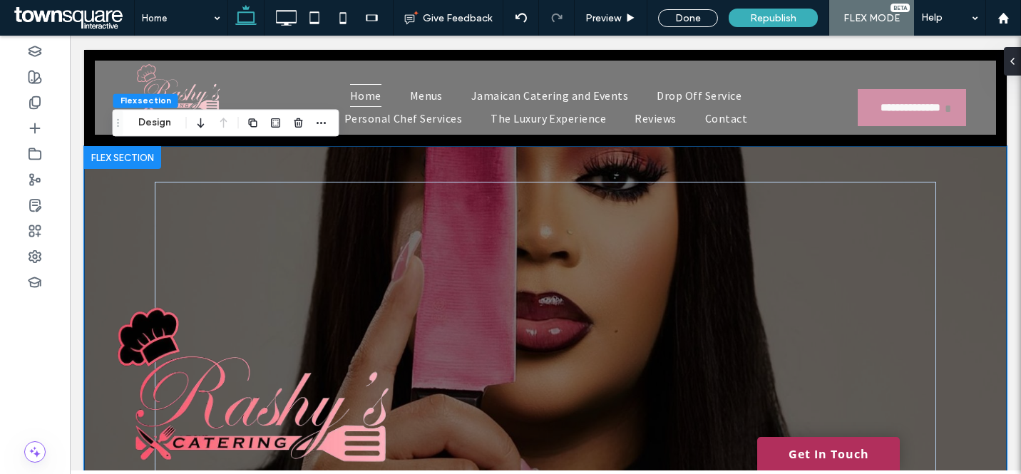
click at [756, 158] on div at bounding box center [546, 324] width 856 height 356
drag, startPoint x: 1006, startPoint y: 58, endPoint x: 936, endPoint y: 23, distance: 78.4
click at [1006, 58] on icon at bounding box center [1006, 61] width 11 height 11
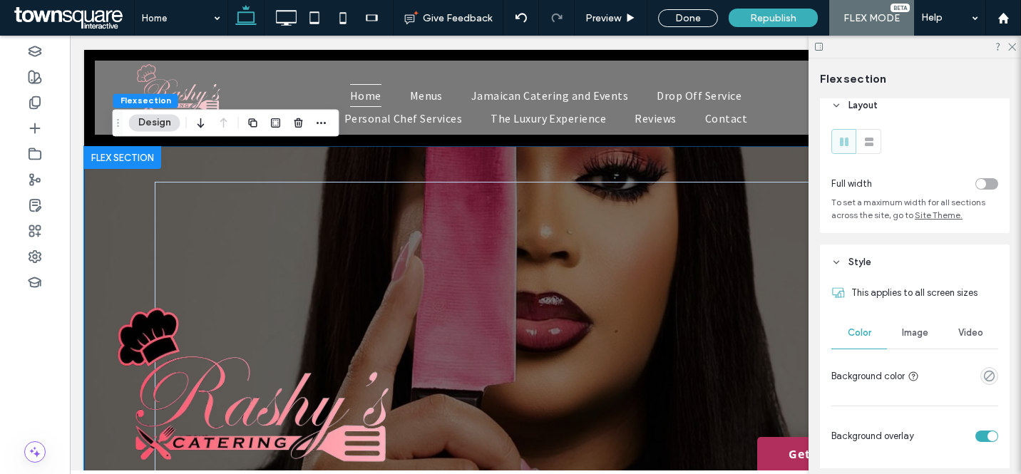
click at [907, 330] on span "Image" at bounding box center [915, 332] width 26 height 11
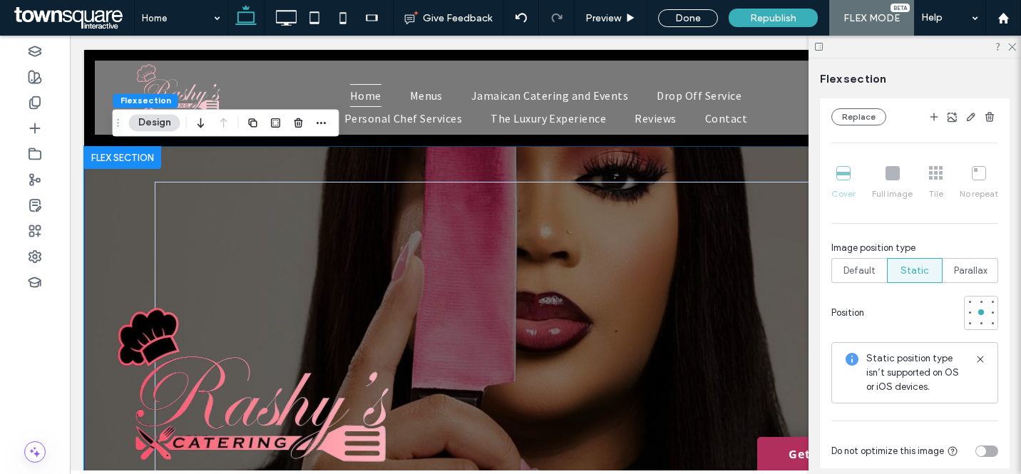
scroll to position [434, 0]
click at [863, 272] on span "Default" at bounding box center [859, 271] width 32 height 14
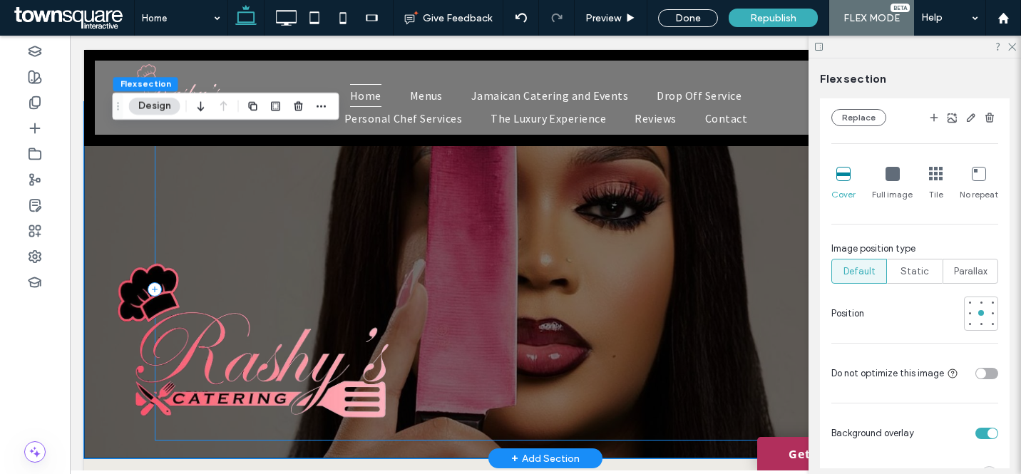
scroll to position [0, 0]
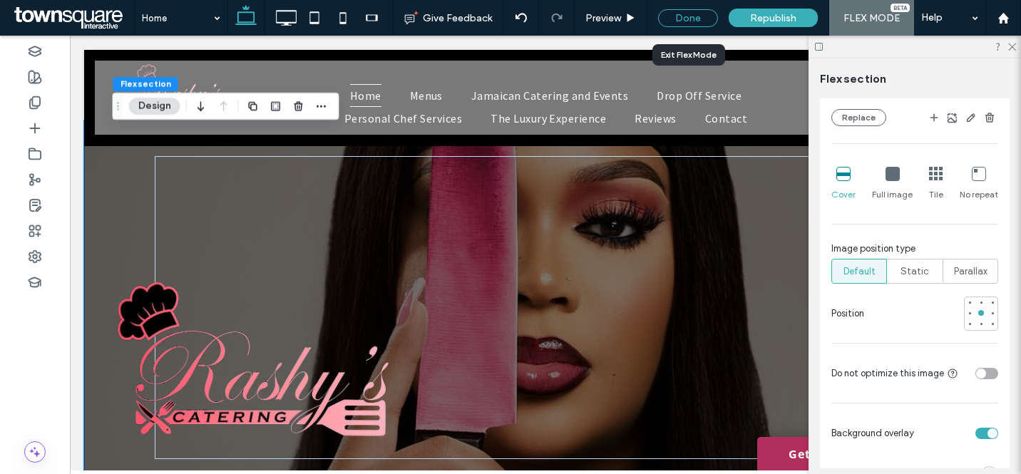
click at [673, 17] on div "Done" at bounding box center [688, 18] width 60 height 18
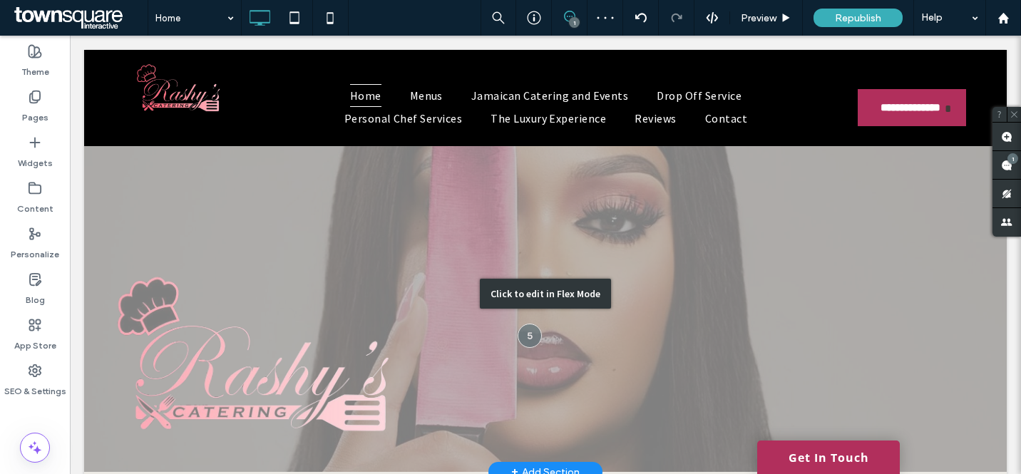
scroll to position [31, 0]
click at [525, 334] on div at bounding box center [529, 335] width 26 height 26
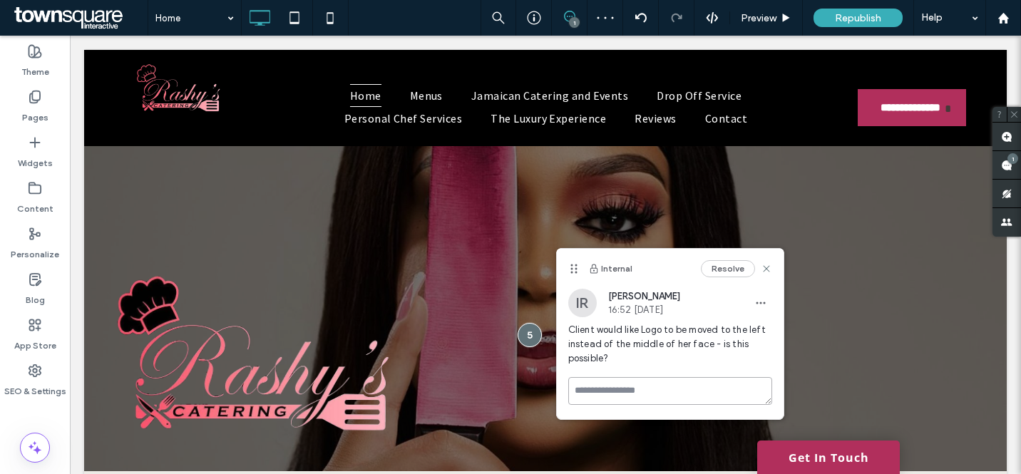
click at [675, 393] on textarea at bounding box center [670, 391] width 204 height 28
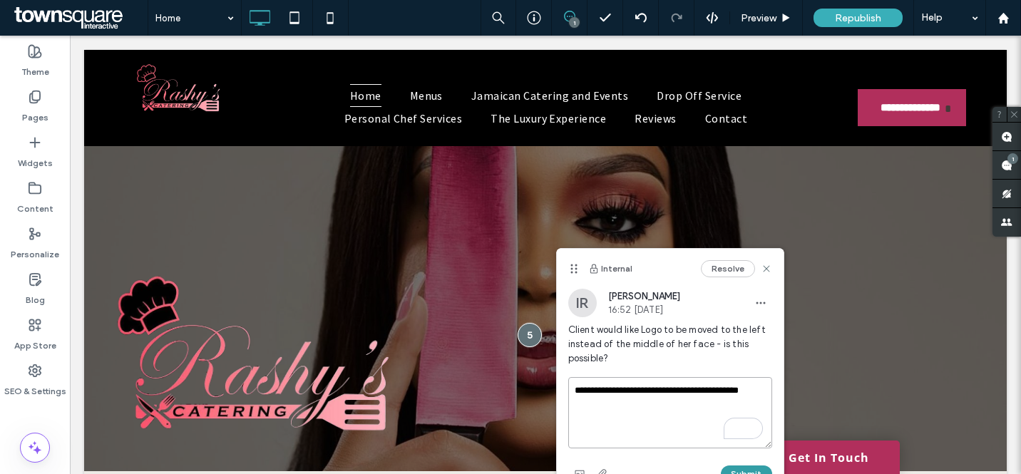
type textarea "**********"
click at [736, 467] on button "Submit" at bounding box center [746, 474] width 51 height 17
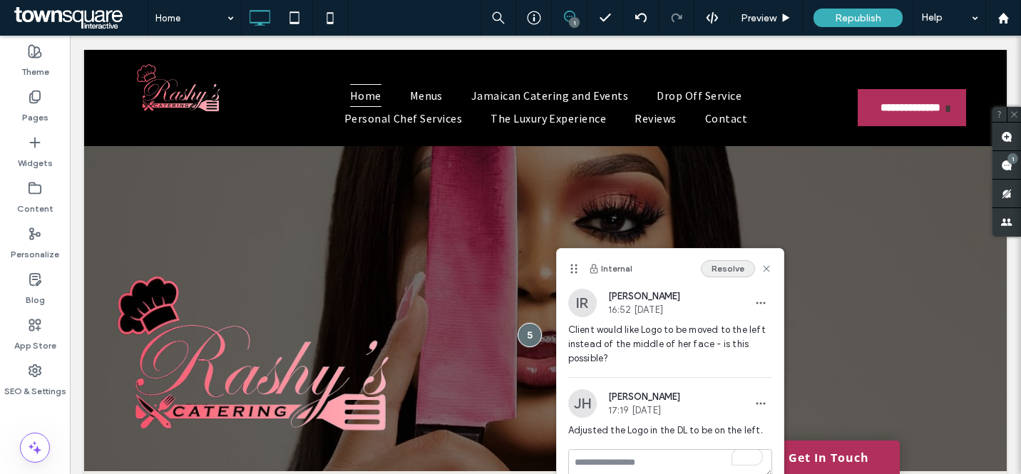
click at [738, 267] on button "Resolve" at bounding box center [728, 268] width 54 height 17
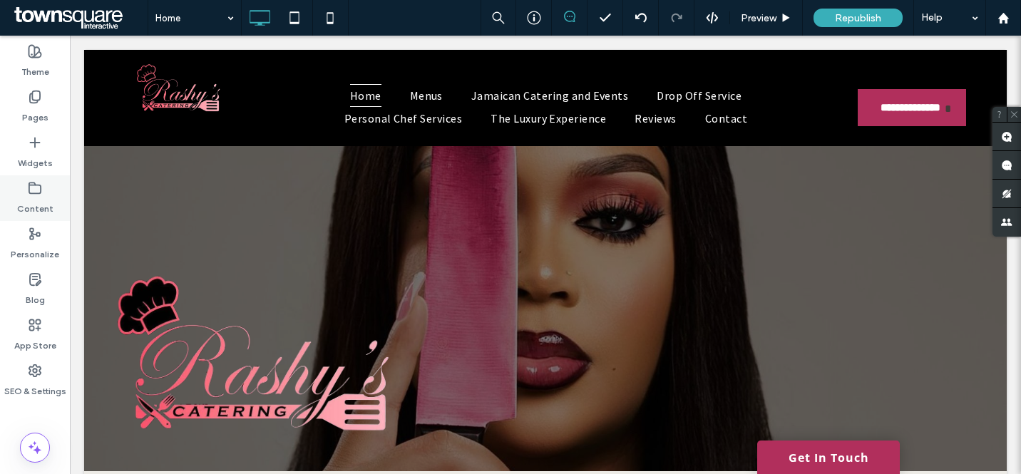
click at [43, 185] on div "Content" at bounding box center [35, 198] width 70 height 46
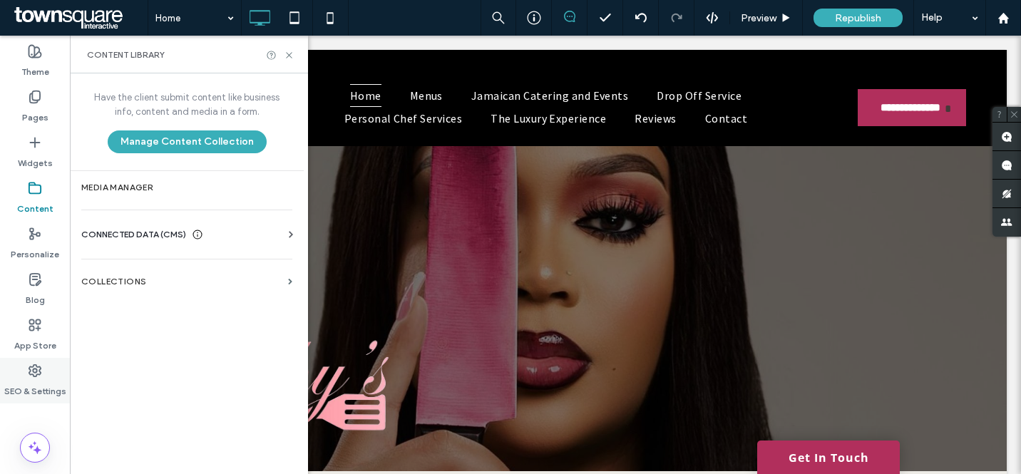
click at [44, 373] on div "SEO & Settings" at bounding box center [35, 381] width 70 height 46
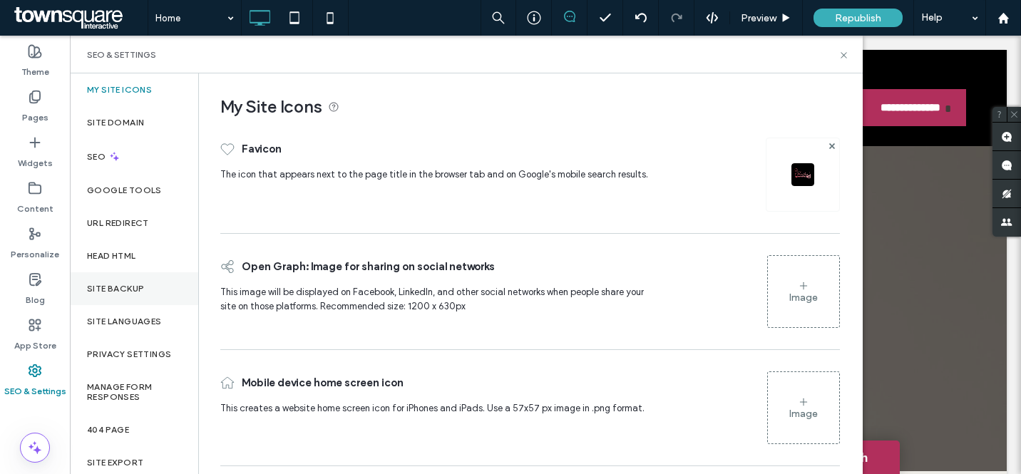
click at [123, 291] on label "Site Backup" at bounding box center [115, 289] width 57 height 10
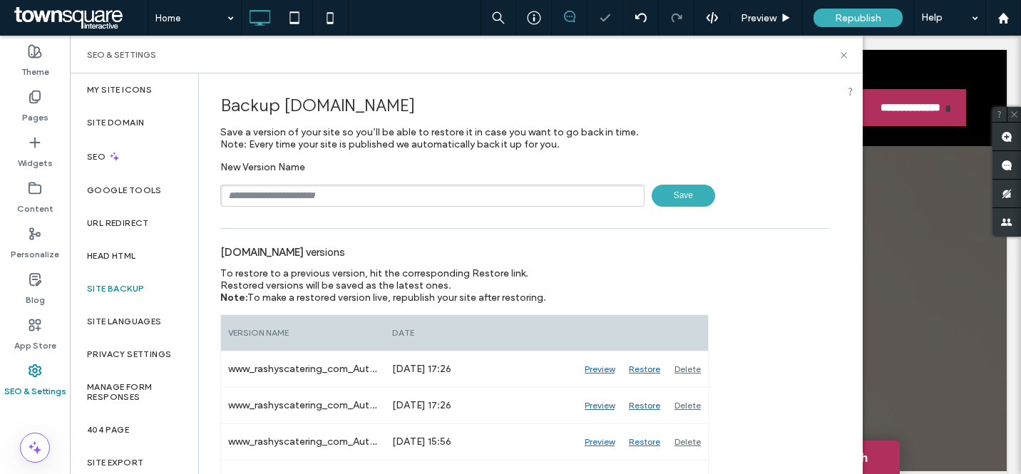
click at [289, 187] on input "text" at bounding box center [432, 196] width 424 height 22
type input "**"
type input "**********"
click at [663, 194] on span "Save" at bounding box center [683, 196] width 63 height 22
click at [845, 52] on icon at bounding box center [843, 55] width 11 height 11
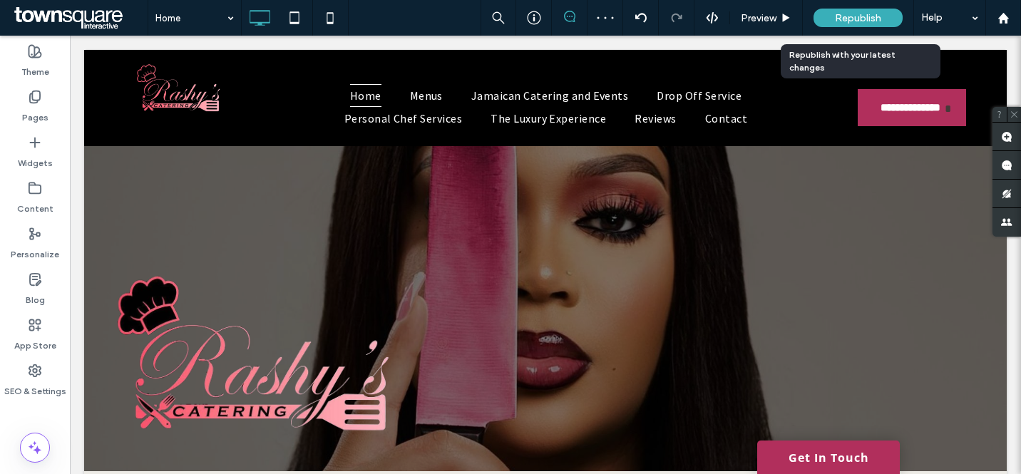
click at [877, 15] on span "Republish" at bounding box center [858, 18] width 46 height 12
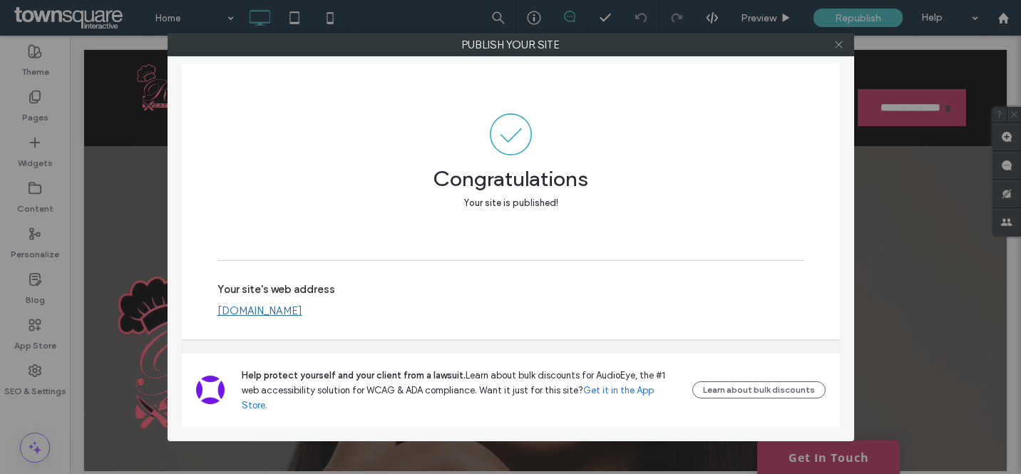
click at [841, 46] on use at bounding box center [838, 44] width 7 height 7
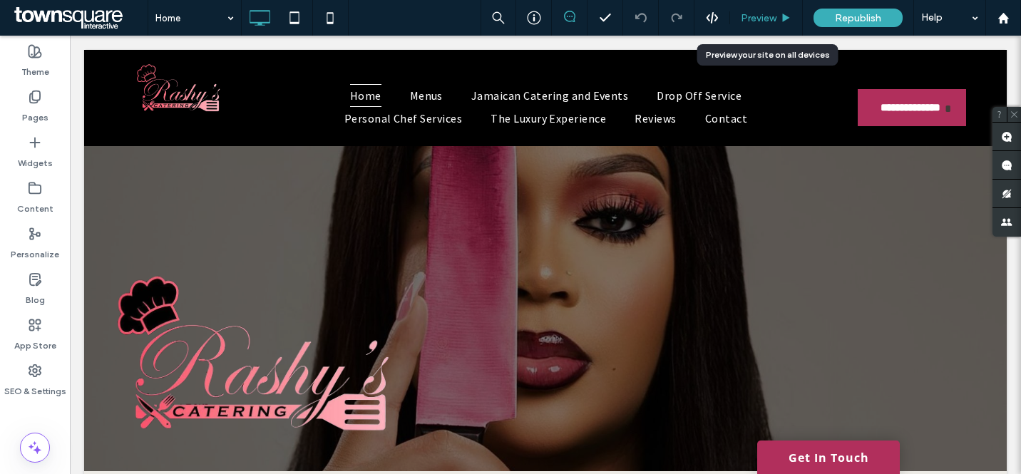
click at [761, 14] on span "Preview" at bounding box center [759, 18] width 36 height 12
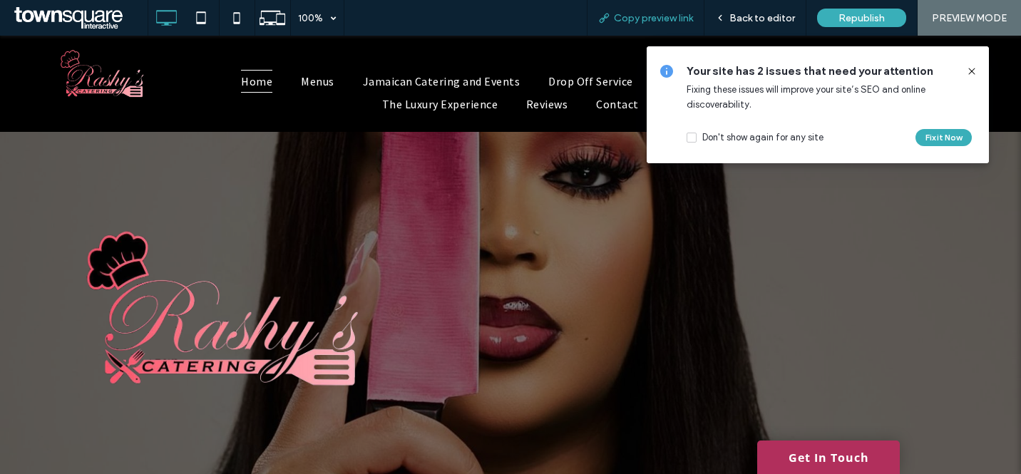
click at [649, 20] on span "Copy preview link" at bounding box center [653, 18] width 79 height 12
